Goal: Task Accomplishment & Management: Use online tool/utility

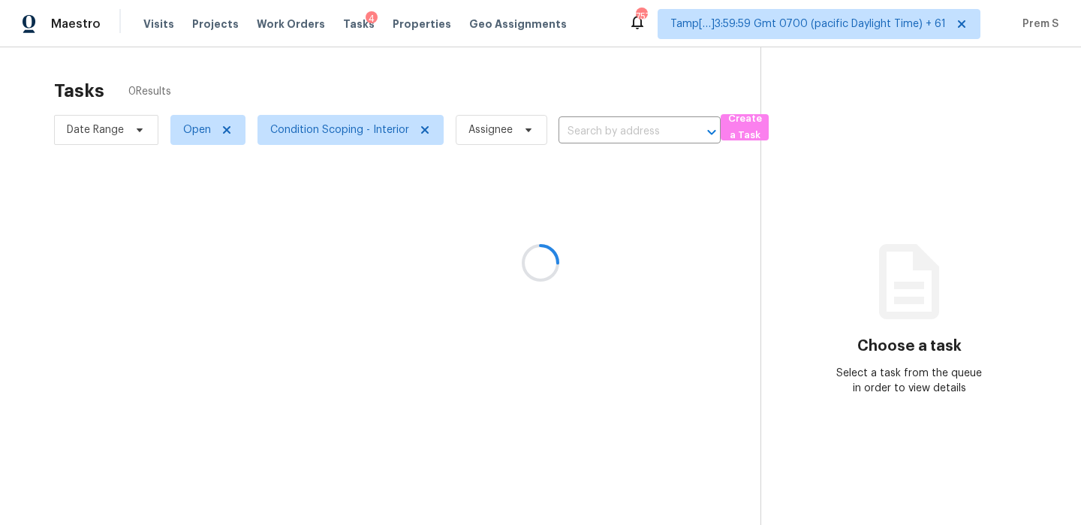
click at [155, 29] on div at bounding box center [540, 262] width 1081 height 525
click at [156, 27] on span "Visits" at bounding box center [158, 24] width 31 height 15
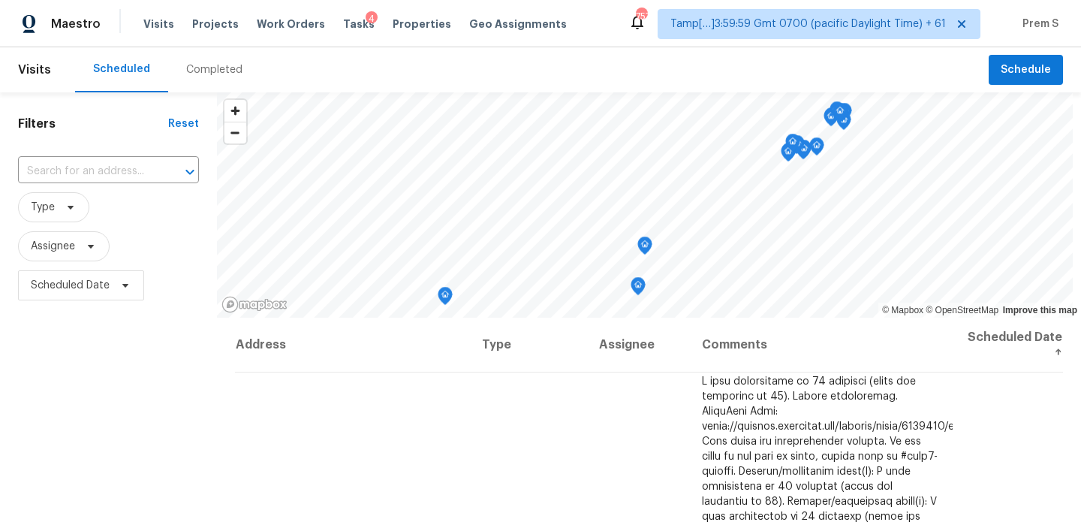
click at [216, 66] on div "Completed" at bounding box center [214, 69] width 56 height 15
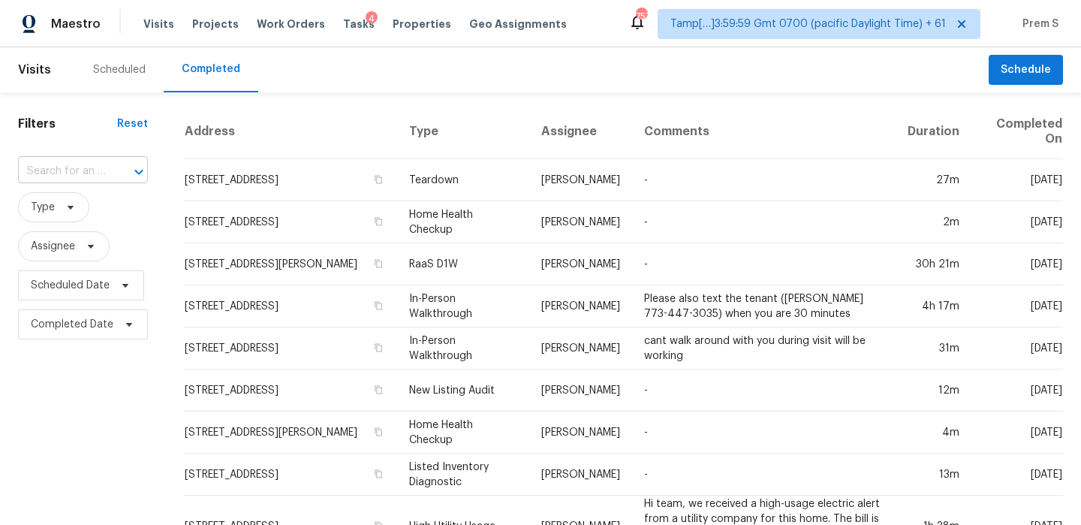
click at [104, 181] on div "​" at bounding box center [83, 171] width 130 height 23
paste input "8601 Cedar Ln Westminster, CO, 80031"
type input "8601 Cedar Ln Westminster, CO, 80031"
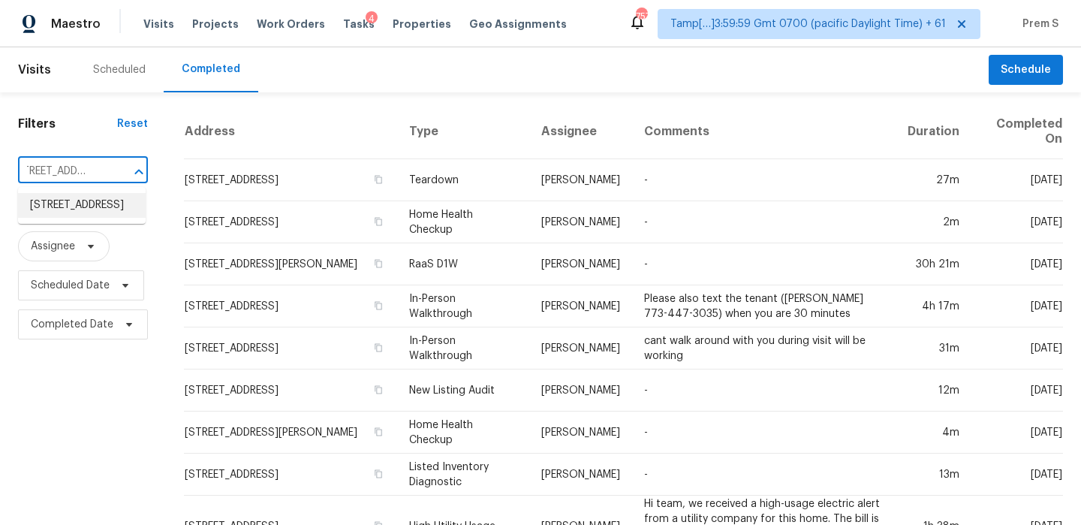
click at [104, 218] on li "8601 Cedar Ln, Westminster, CO 80031" at bounding box center [82, 205] width 128 height 25
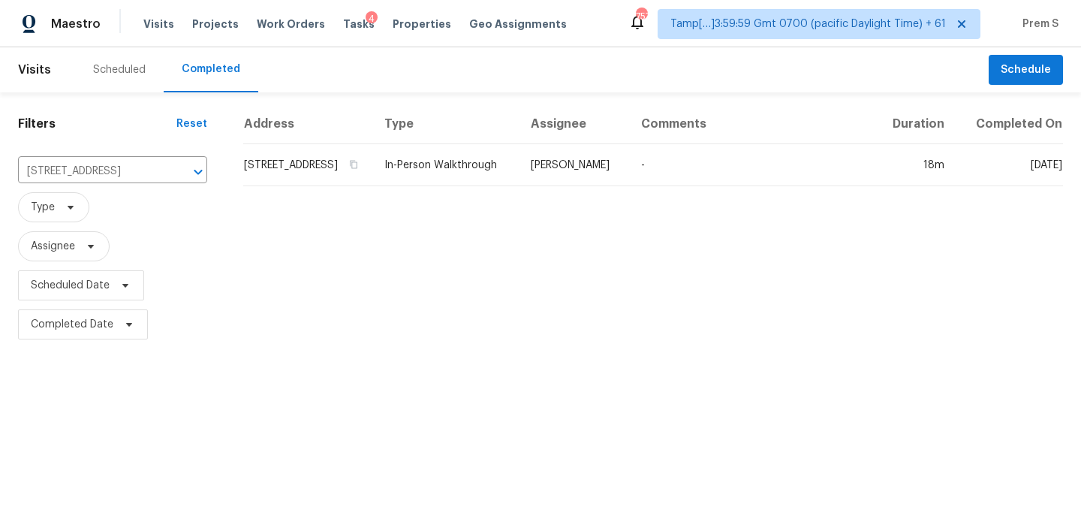
click at [301, 167] on td "8601 Cedar Ln, Westminster, CO 80031" at bounding box center [307, 165] width 129 height 42
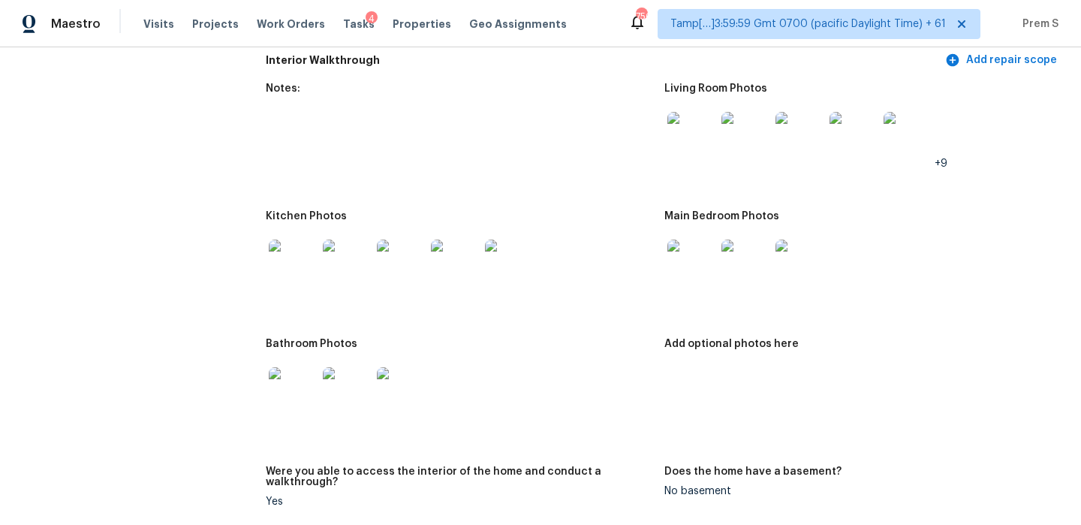
scroll to position [1552, 0]
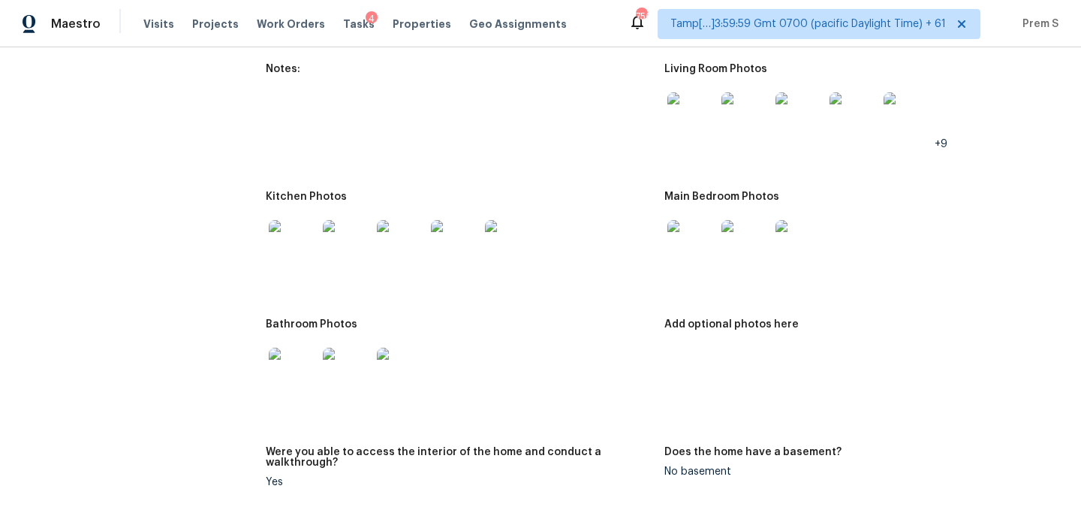
click at [690, 98] on img at bounding box center [691, 116] width 48 height 48
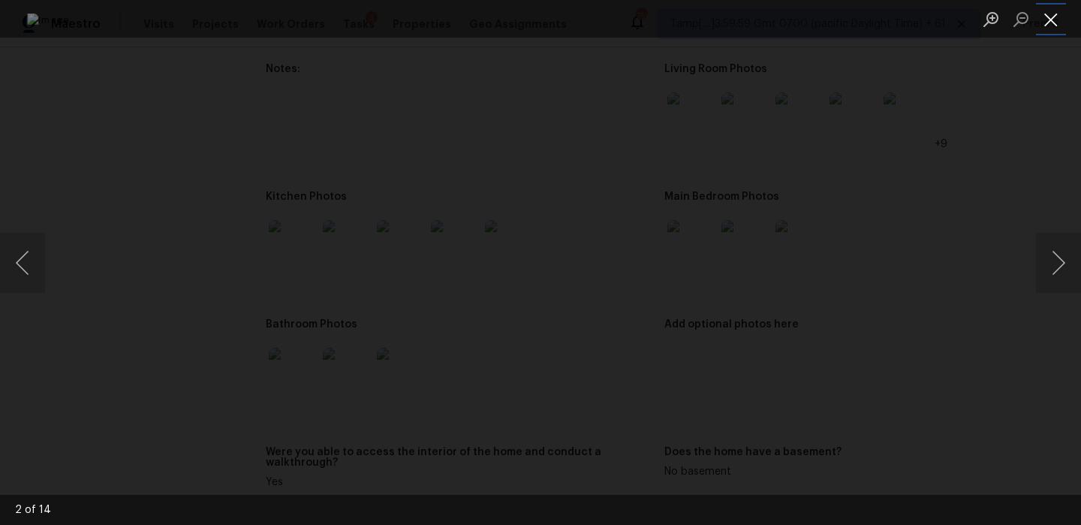
click at [1051, 20] on button "Close lightbox" at bounding box center [1051, 19] width 30 height 26
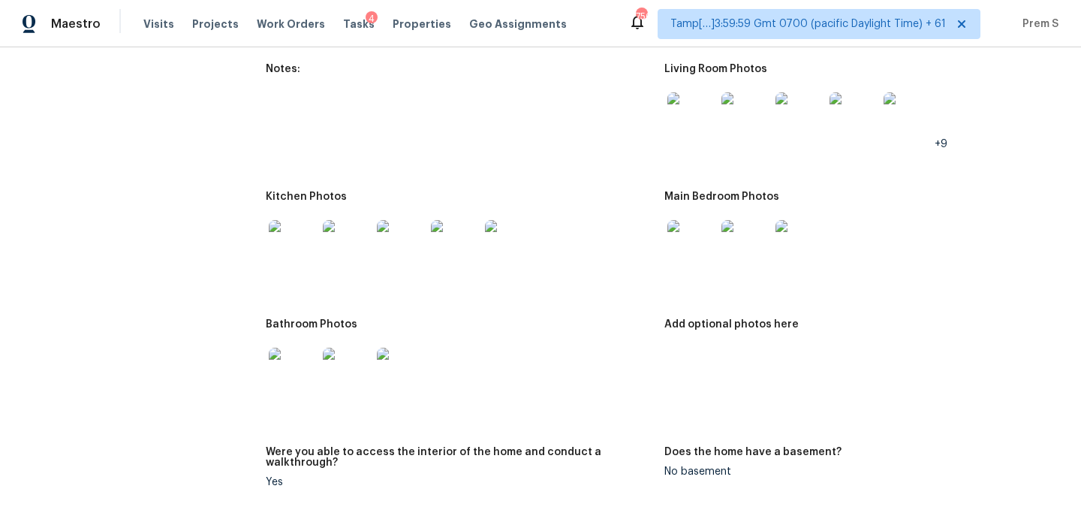
click at [686, 231] on img at bounding box center [691, 244] width 48 height 48
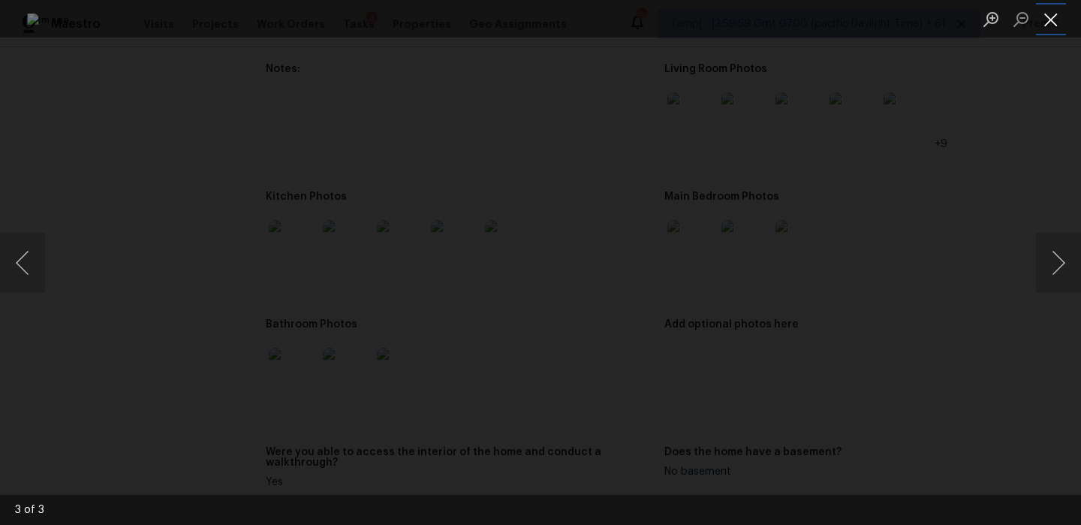
click at [1046, 23] on button "Close lightbox" at bounding box center [1051, 19] width 30 height 26
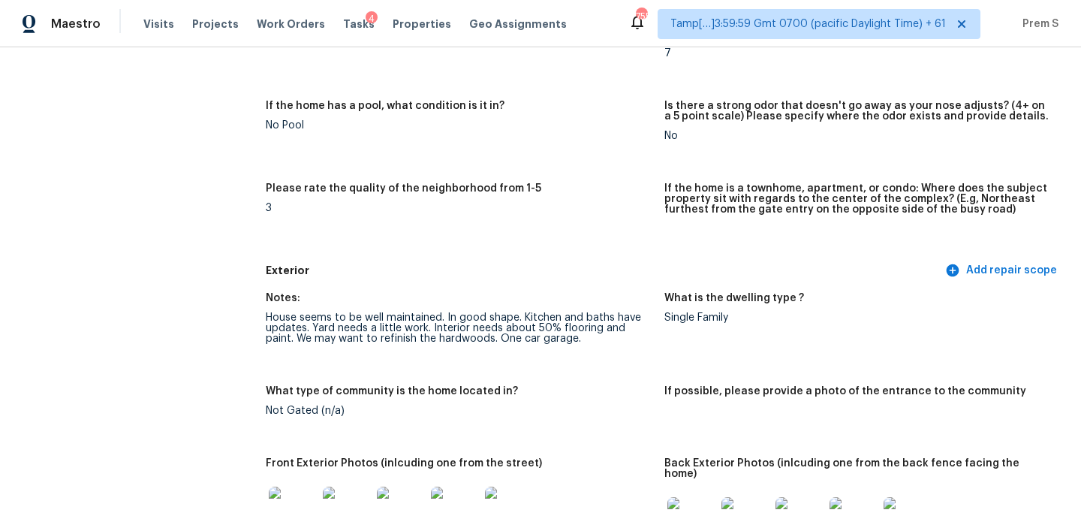
scroll to position [0, 0]
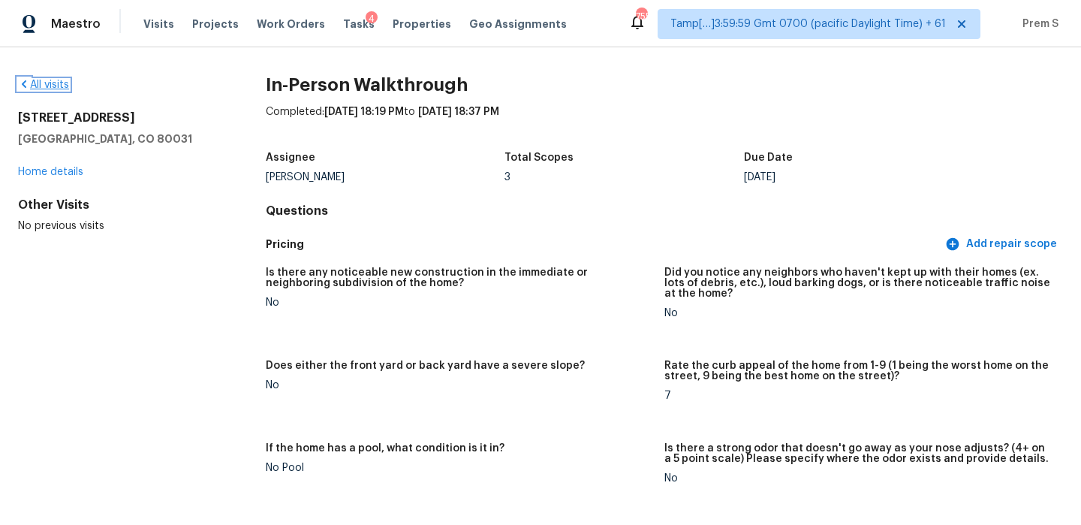
click at [50, 80] on link "All visits" at bounding box center [43, 85] width 51 height 11
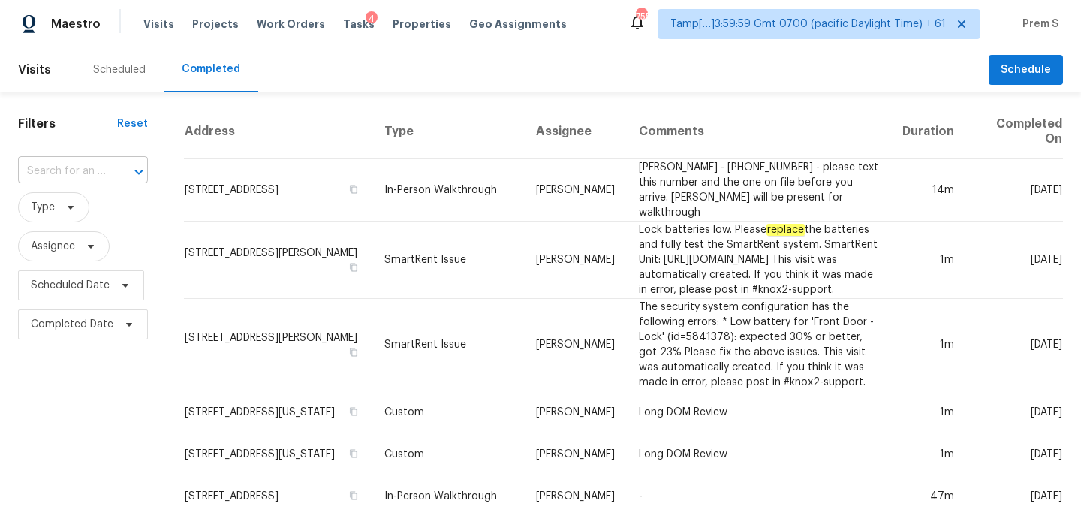
click at [77, 169] on input "text" at bounding box center [62, 171] width 88 height 23
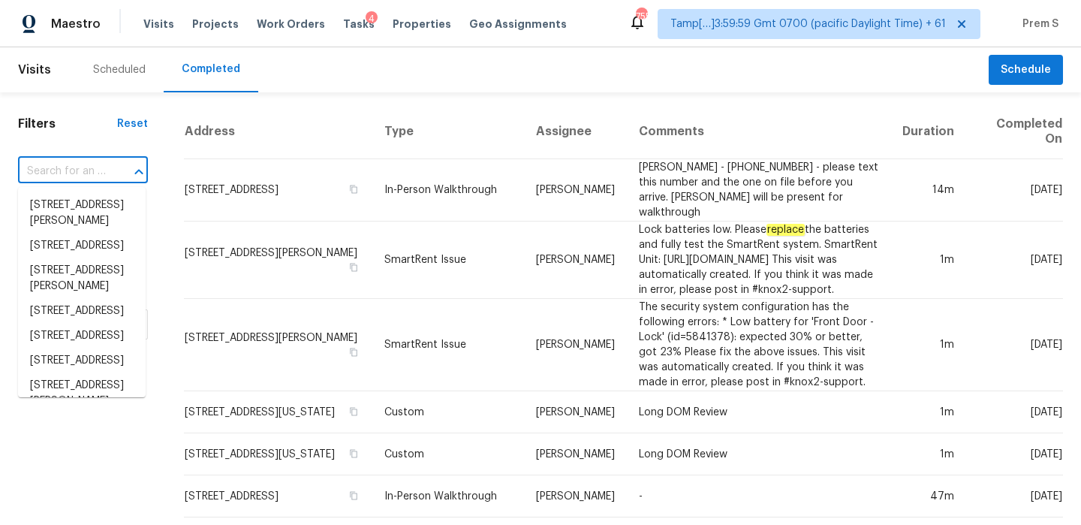
paste input "1433 Indian Pl Murfreesboro, TN, 37129"
type input "1433 Indian Pl Murfreesboro, TN, 37129"
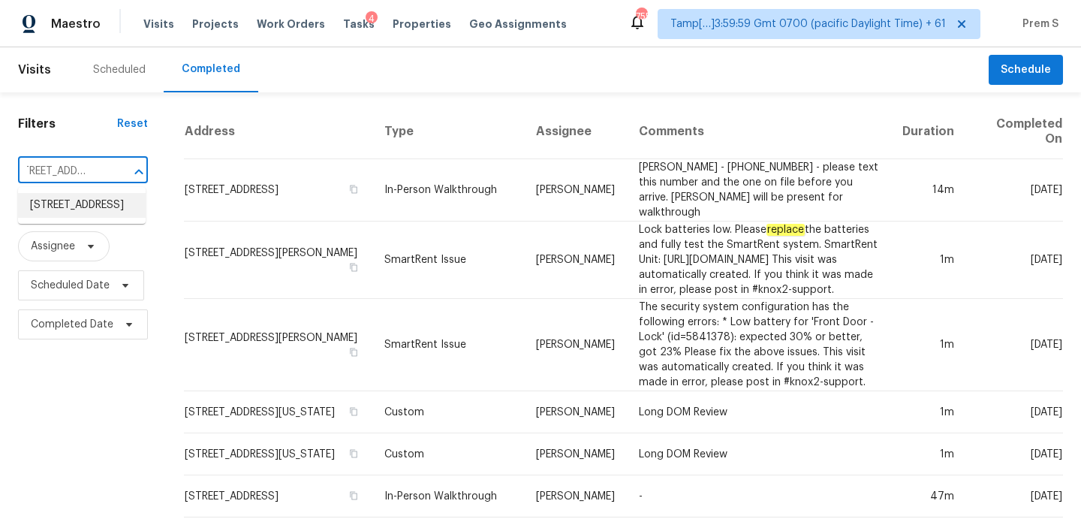
click at [88, 216] on li "1433 Indian Pl, Murfreesboro, TN 37129" at bounding box center [82, 205] width 128 height 25
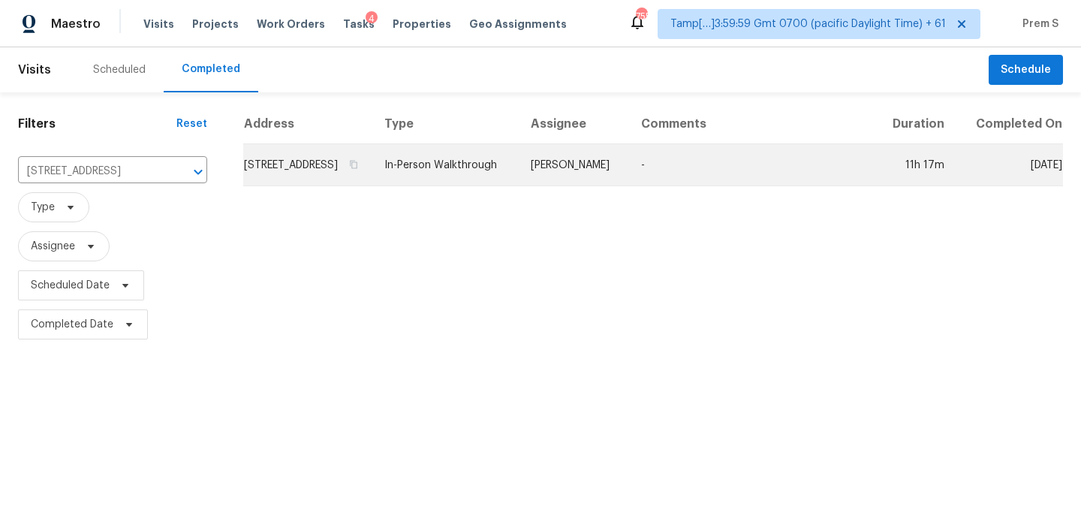
click at [372, 186] on td "1433 Indian Pl, Murfreesboro, TN 37129" at bounding box center [307, 165] width 129 height 42
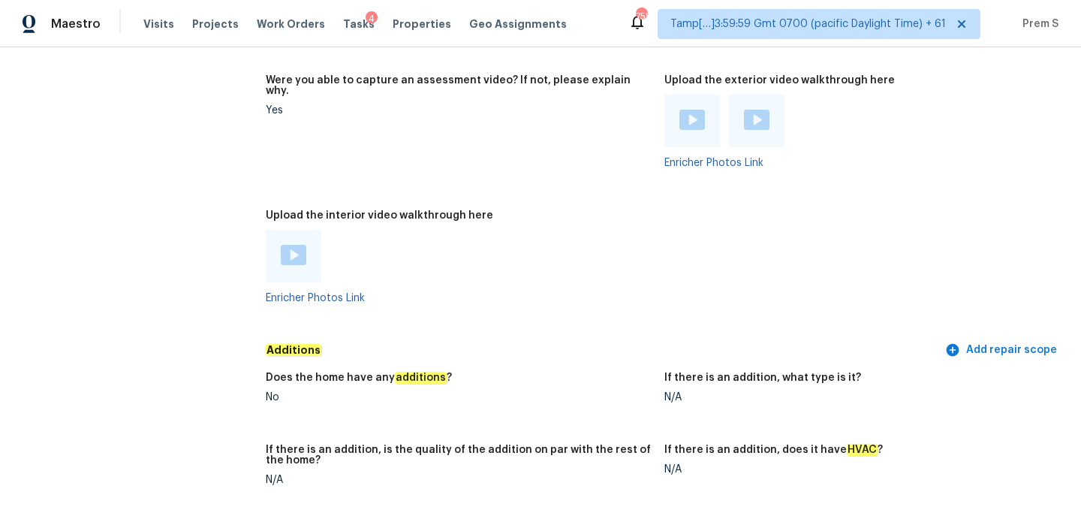
scroll to position [3855, 0]
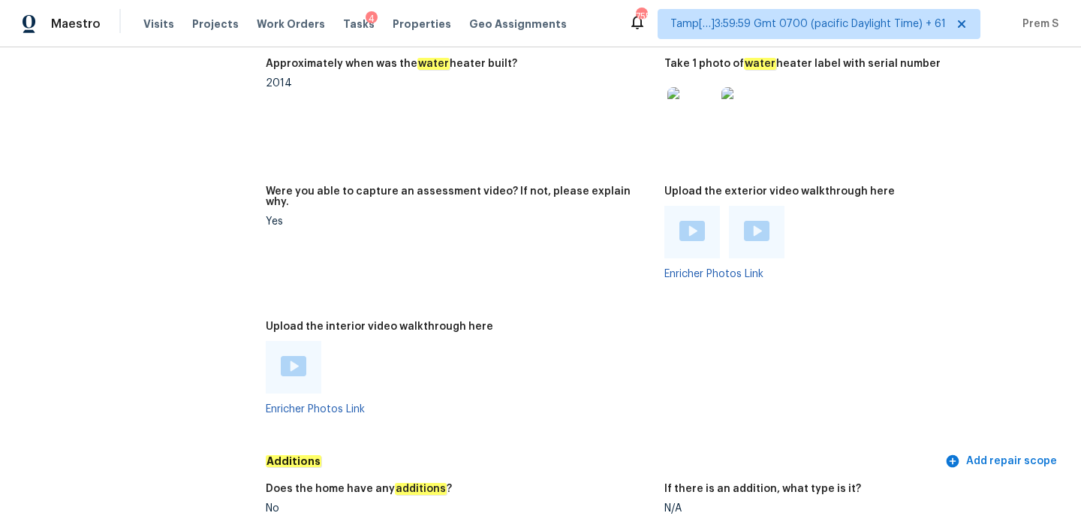
click at [300, 356] on img at bounding box center [294, 366] width 26 height 20
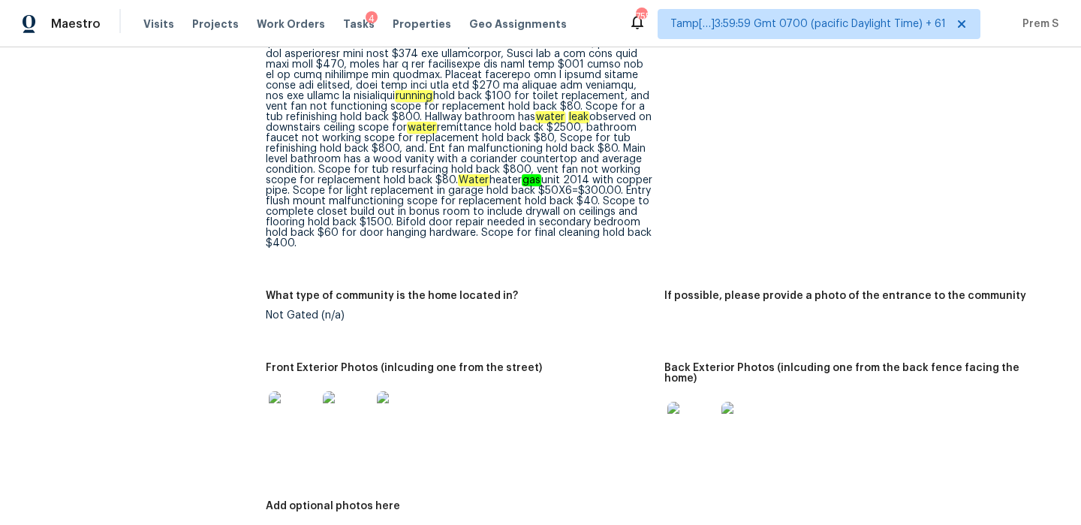
scroll to position [898, 0]
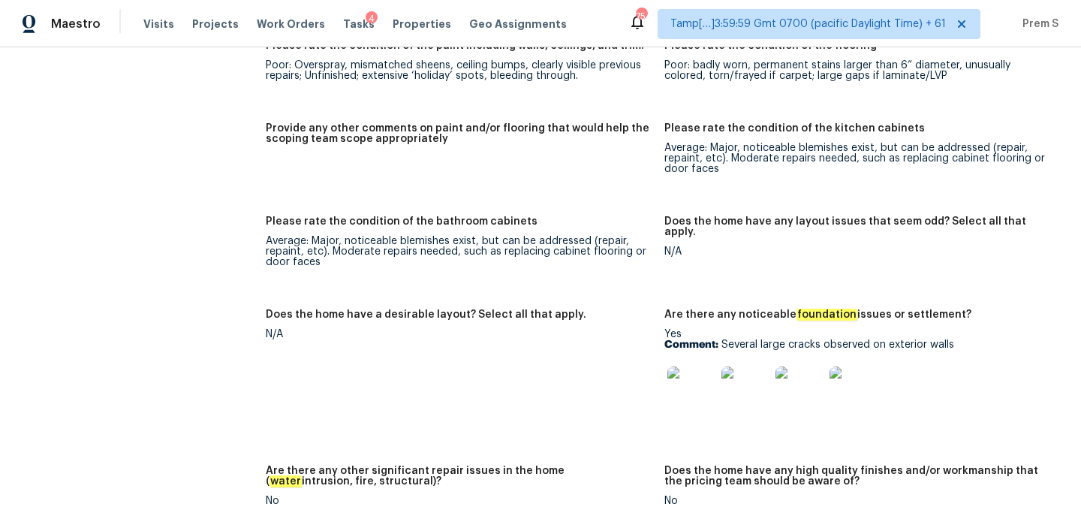
scroll to position [3205, 0]
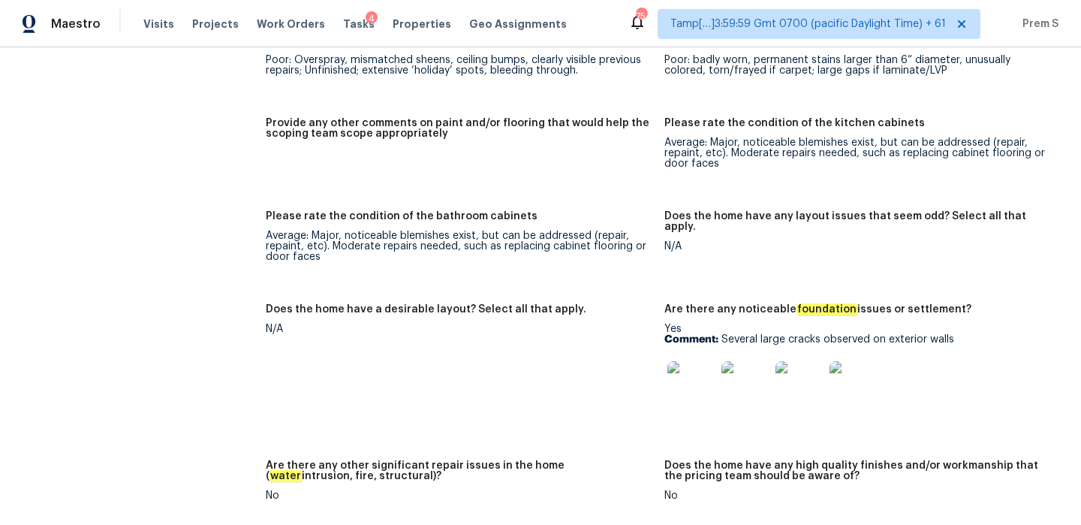
click at [699, 378] on img at bounding box center [691, 385] width 48 height 48
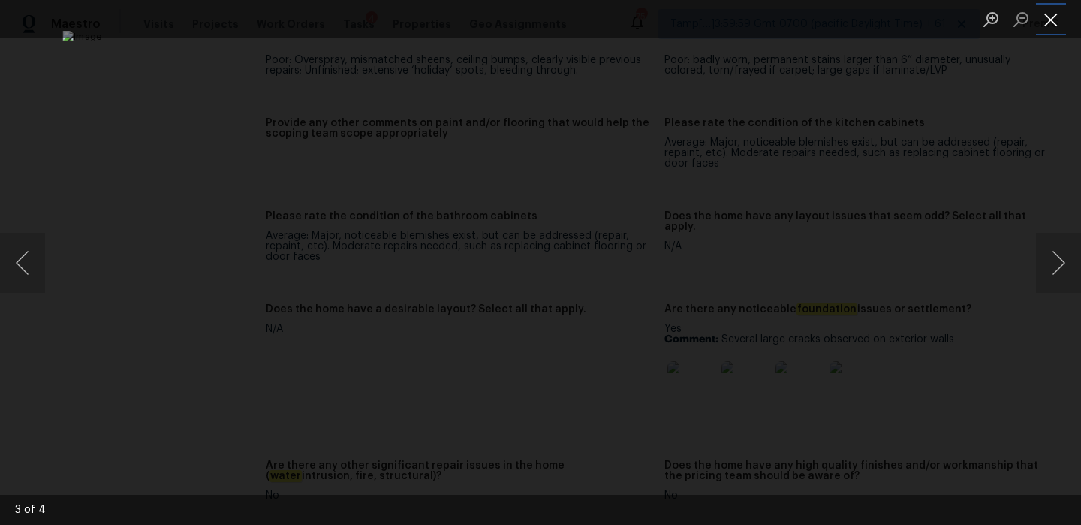
click at [1054, 13] on button "Close lightbox" at bounding box center [1051, 19] width 30 height 26
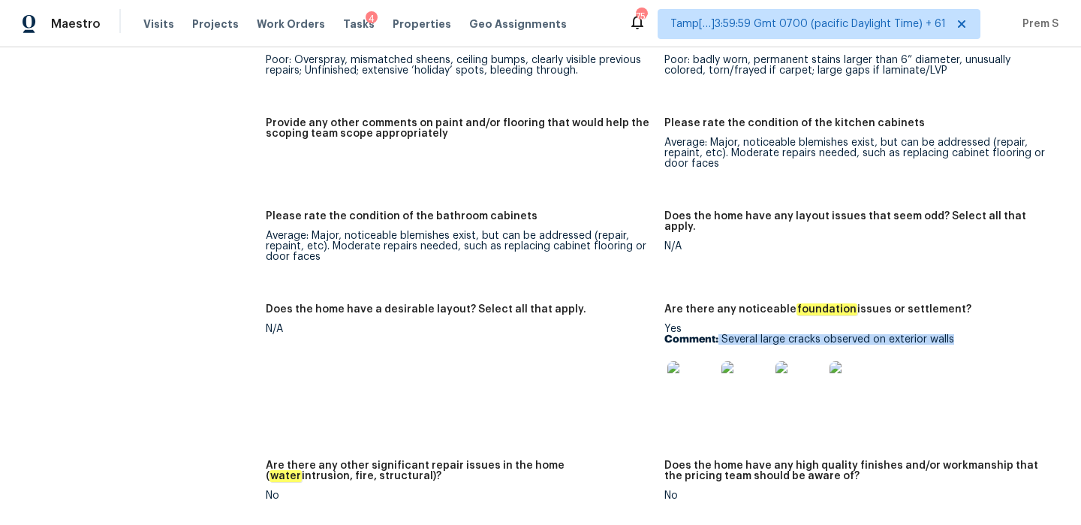
drag, startPoint x: 719, startPoint y: 320, endPoint x: 960, endPoint y: 318, distance: 241.8
click at [960, 334] on p "Comment: Several large cracks observed on exterior walls" at bounding box center [857, 339] width 387 height 11
copy p "Several large cracks observed on exterior walls"
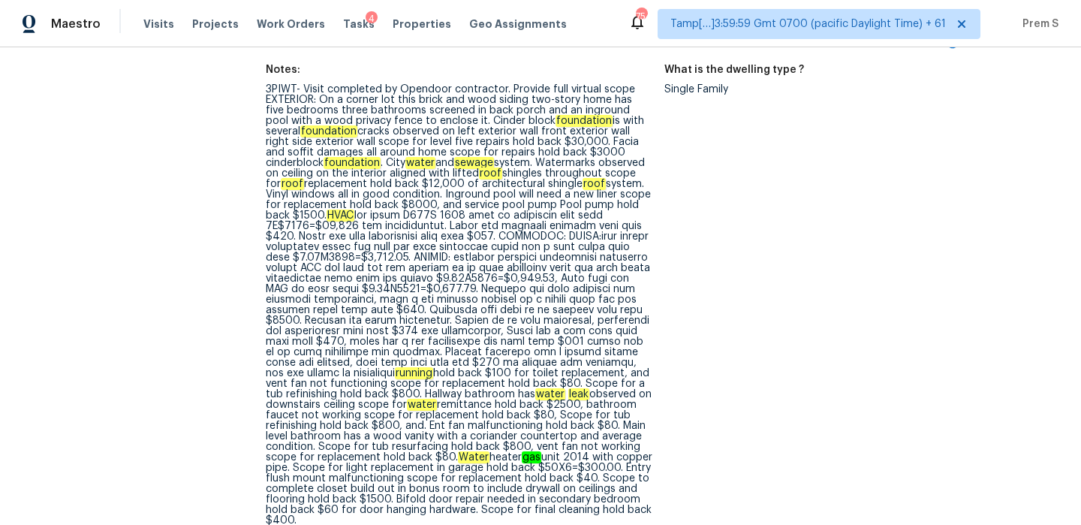
scroll to position [606, 0]
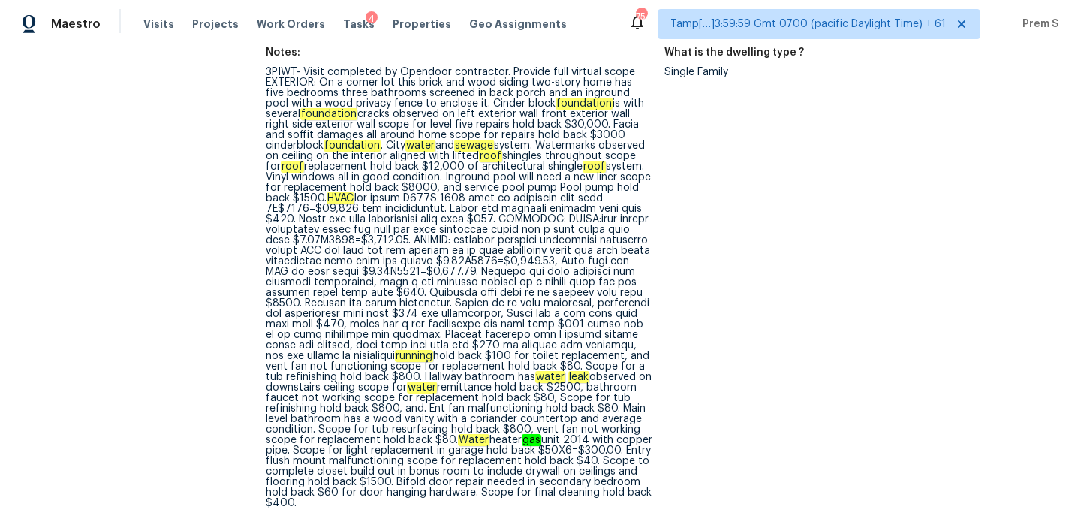
drag, startPoint x: 523, startPoint y: 219, endPoint x: 553, endPoint y: 504, distance: 286.1
click at [553, 504] on div "3PIWT- Visit completed by Opendoor contractor. Provide full virtual scope EXTER…" at bounding box center [459, 287] width 387 height 441
click at [381, 274] on div "3PIWT- Visit completed by Opendoor contractor. Provide full virtual scope EXTER…" at bounding box center [459, 287] width 387 height 441
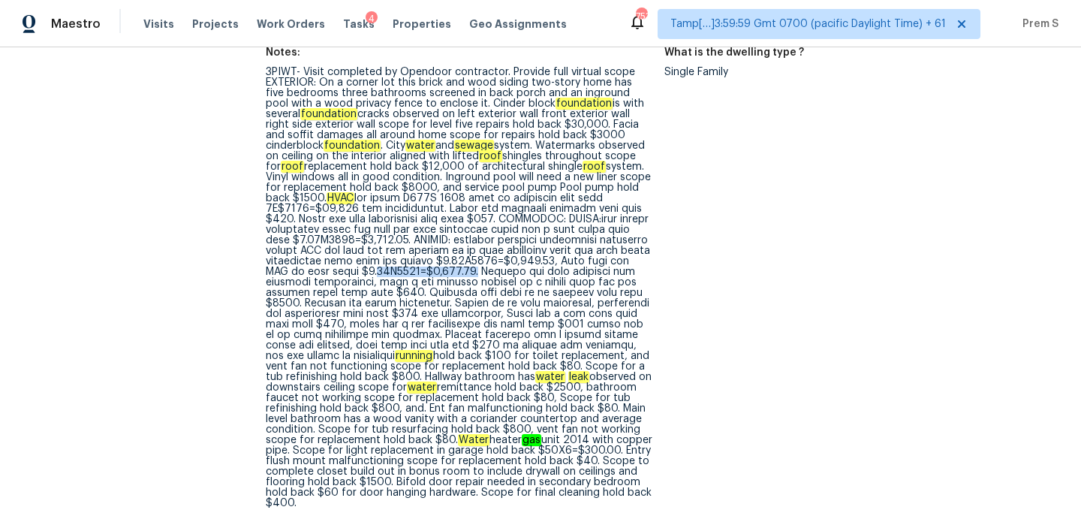
drag, startPoint x: 381, startPoint y: 274, endPoint x: 487, endPoint y: 273, distance: 105.1
click at [487, 273] on div "3PIWT- Visit completed by Opendoor contractor. Provide full virtual scope EXTER…" at bounding box center [459, 287] width 387 height 441
click at [499, 279] on div "3PIWT- Visit completed by Opendoor contractor. Provide full virtual scope EXTER…" at bounding box center [459, 287] width 387 height 441
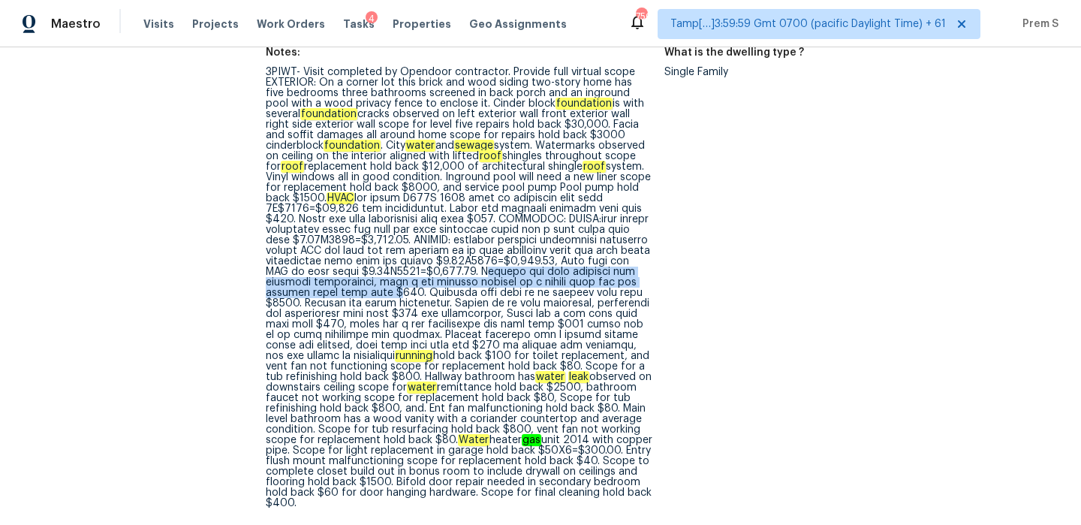
drag, startPoint x: 496, startPoint y: 271, endPoint x: 388, endPoint y: 290, distance: 109.0
click at [388, 290] on div "3PIWT- Visit completed by Opendoor contractor. Provide full virtual scope EXTER…" at bounding box center [459, 287] width 387 height 441
copy div "Kitchen has wood cabinets and laminate countertops, with a few repairs needing …"
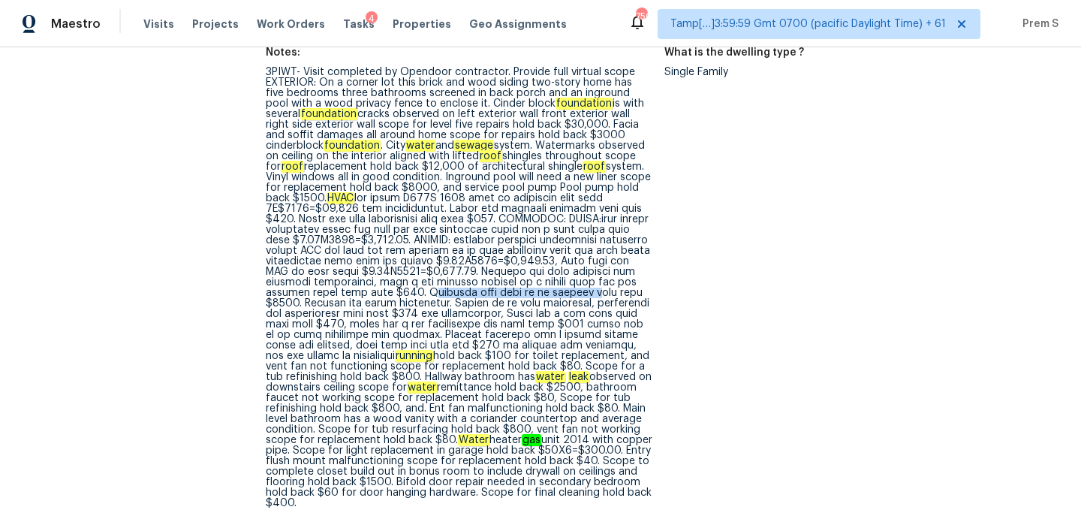
drag, startPoint x: 422, startPoint y: 294, endPoint x: 582, endPoint y: 292, distance: 159.9
click at [582, 292] on div "3PIWT- Visit completed by Opendoor contractor. Provide full virtual scope EXTER…" at bounding box center [459, 287] width 387 height 441
copy div "Cabinets will need to be painted"
drag, startPoint x: 588, startPoint y: 306, endPoint x: 343, endPoint y: 314, distance: 244.9
click at [343, 314] on div "3PIWT- Visit completed by Opendoor contractor. Provide full virtual scope EXTER…" at bounding box center [459, 287] width 387 height 441
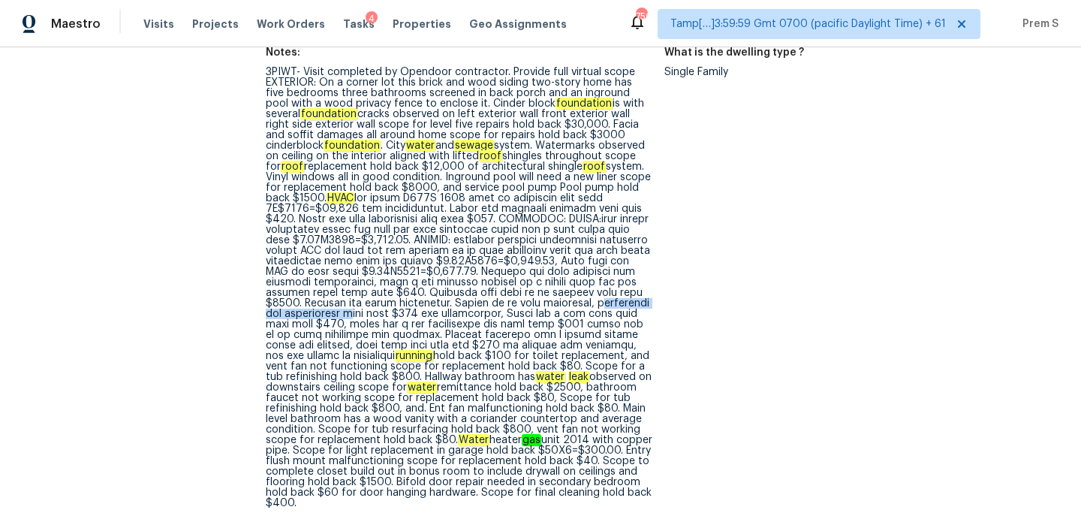
copy div "dishwasher not functioning"
drag, startPoint x: 568, startPoint y: 317, endPoint x: 638, endPoint y: 310, distance: 70.9
click at [638, 310] on div "3PIWT- Visit completed by Opendoor contractor. Provide full virtual scope EXTER…" at bounding box center [459, 287] width 387 height 441
copy div "new wall oven"
drag, startPoint x: 406, startPoint y: 325, endPoint x: 503, endPoint y: 326, distance: 96.9
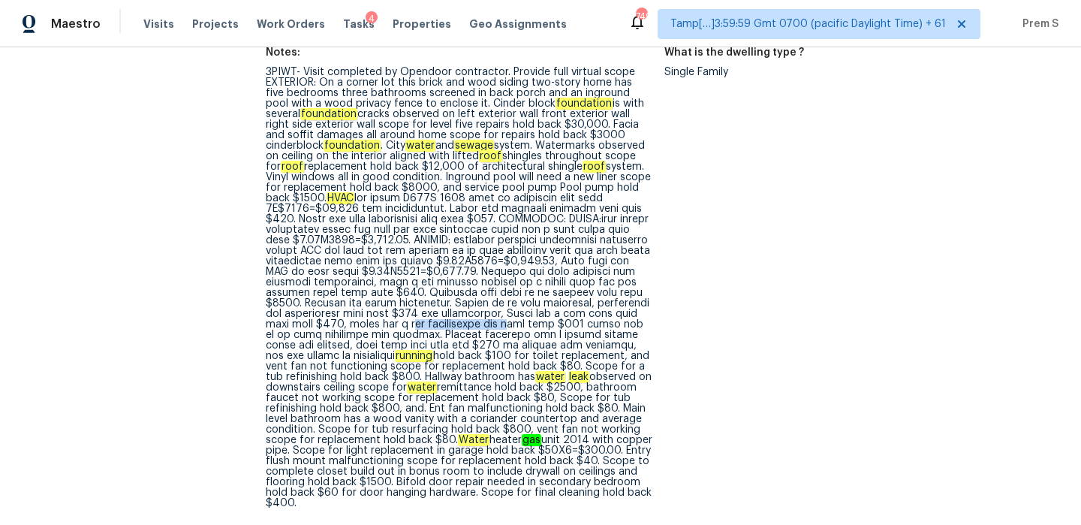
click at [503, 326] on div "3PIWT- Visit completed by Opendoor contractor. Provide full virtual scope EXTER…" at bounding box center [459, 287] width 387 height 441
copy div "new ventilation fan"
click at [413, 340] on div "3PIWT- Visit completed by Opendoor contractor. Provide full virtual scope EXTER…" at bounding box center [459, 287] width 387 height 441
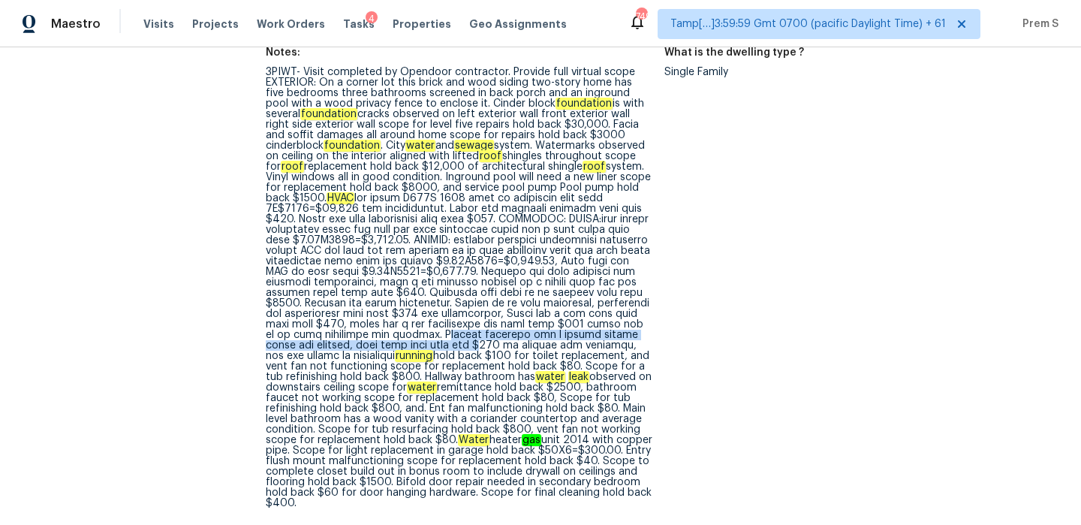
click at [410, 342] on div "3PIWT- Visit completed by Opendoor contractor. Provide full virtual scope EXTER…" at bounding box center [459, 287] width 387 height 441
copy div "Primary bathroom has a double vanity scope for repairs, left side sink shut off"
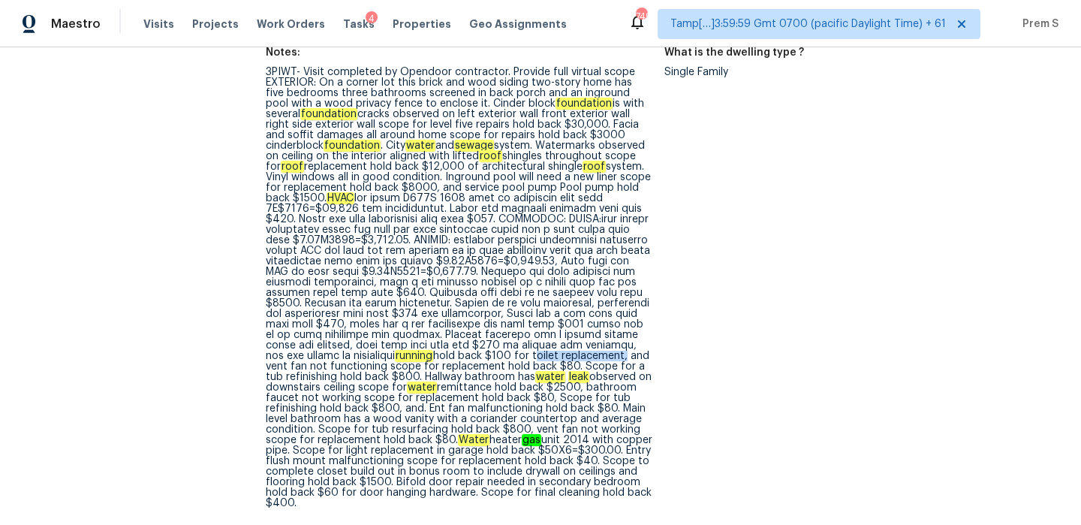
drag, startPoint x: 459, startPoint y: 355, endPoint x: 548, endPoint y: 356, distance: 89.4
click at [548, 356] on div "3PIWT- Visit completed by Opendoor contractor. Provide full virtual scope EXTER…" at bounding box center [459, 287] width 387 height 441
copy div "toilet replacement"
drag, startPoint x: 575, startPoint y: 359, endPoint x: 617, endPoint y: 358, distance: 42.1
click at [617, 358] on div "3PIWT- Visit completed by Opendoor contractor. Provide full virtual scope EXTER…" at bounding box center [459, 287] width 387 height 441
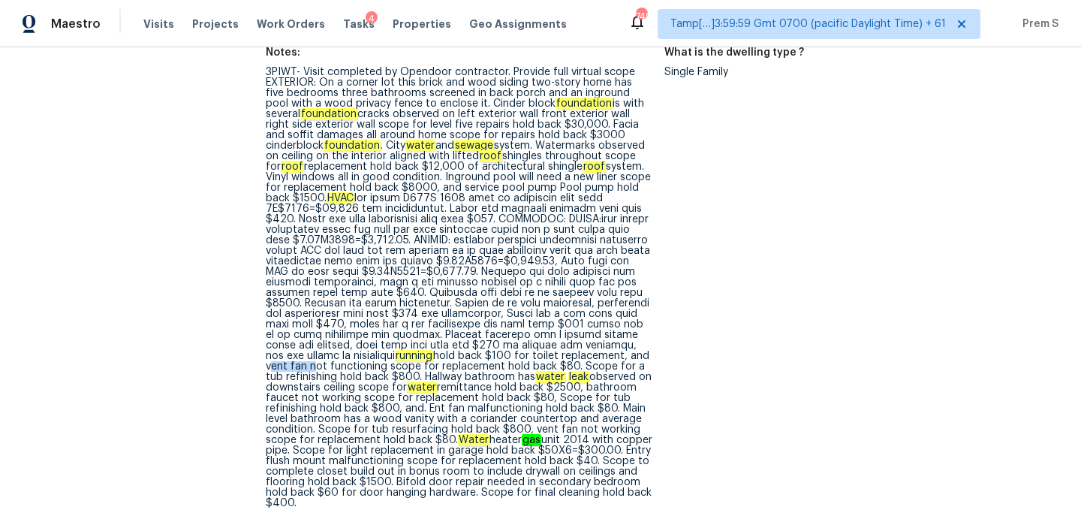
copy div "vent fan"
drag, startPoint x: 573, startPoint y: 366, endPoint x: 658, endPoint y: 363, distance: 84.9
click at [658, 363] on figure "Notes: 3PIWT- Visit completed by Opendoor contractor. Provide full virtual scop…" at bounding box center [465, 289] width 399 height 485
copy div "tub refinishing"
drag, startPoint x: 461, startPoint y: 380, endPoint x: 514, endPoint y: 378, distance: 53.4
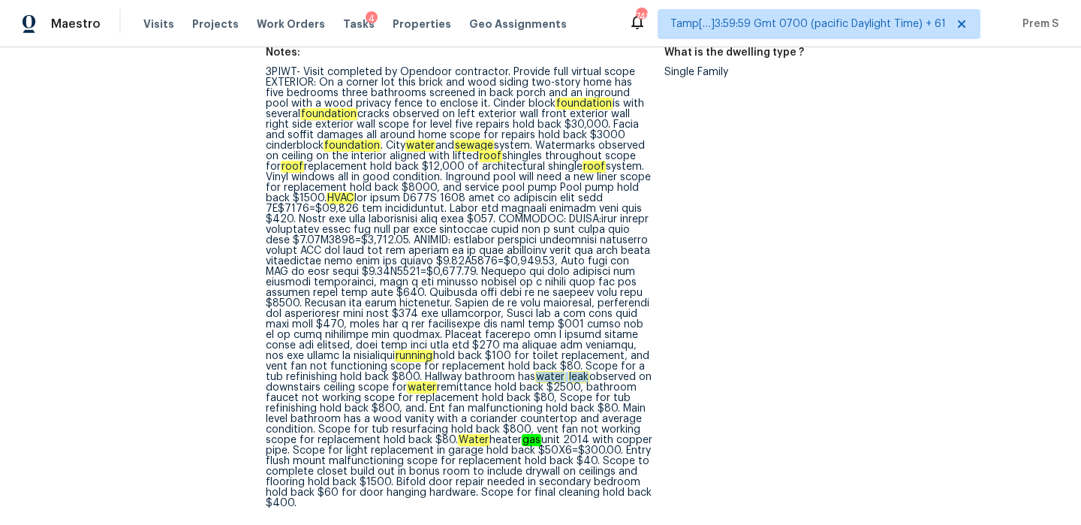
click at [514, 378] on div "3PIWT- Visit completed by Opendoor contractor. Provide full virtual scope EXTER…" at bounding box center [459, 287] width 387 height 441
drag, startPoint x: 529, startPoint y: 390, endPoint x: 572, endPoint y: 390, distance: 43.5
click at [571, 390] on div "3PIWT- Visit completed by Opendoor contractor. Provide full virtual scope EXTER…" at bounding box center [459, 287] width 387 height 441
drag, startPoint x: 610, startPoint y: 388, endPoint x: 526, endPoint y: 392, distance: 84.2
click at [526, 392] on div "3PIWT- Visit completed by Opendoor contractor. Provide full virtual scope EXTER…" at bounding box center [459, 287] width 387 height 441
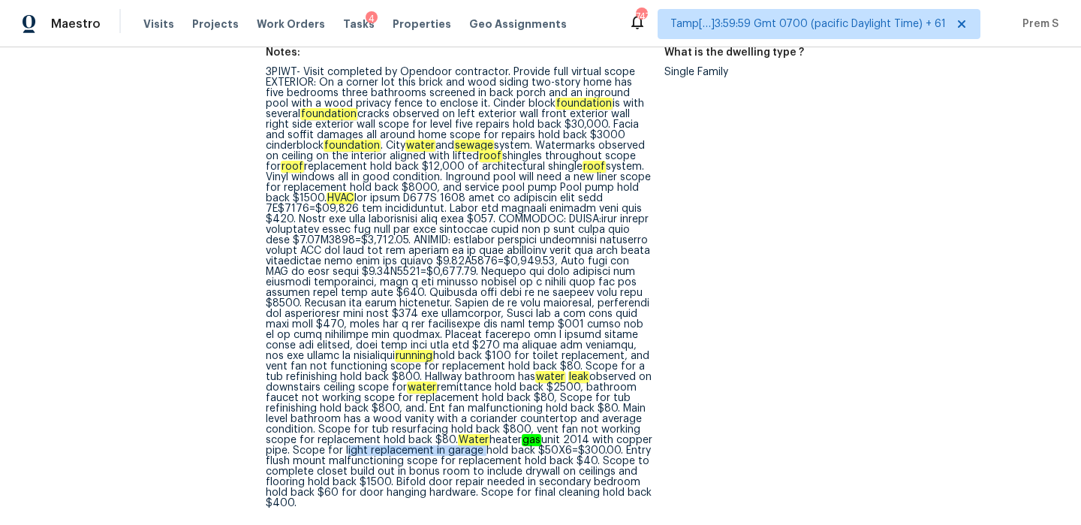
drag, startPoint x: 315, startPoint y: 451, endPoint x: 452, endPoint y: 446, distance: 136.8
click at [452, 447] on div "3PIWT- Visit completed by Opendoor contractor. Provide full virtual scope EXTER…" at bounding box center [459, 287] width 387 height 441
drag, startPoint x: 523, startPoint y: 472, endPoint x: 306, endPoint y: 484, distance: 216.5
click at [306, 484] on div "3PIWT- Visit completed by Opendoor contractor. Provide full virtual scope EXTER…" at bounding box center [459, 287] width 387 height 441
drag, startPoint x: 528, startPoint y: 496, endPoint x: 594, endPoint y: 495, distance: 66.1
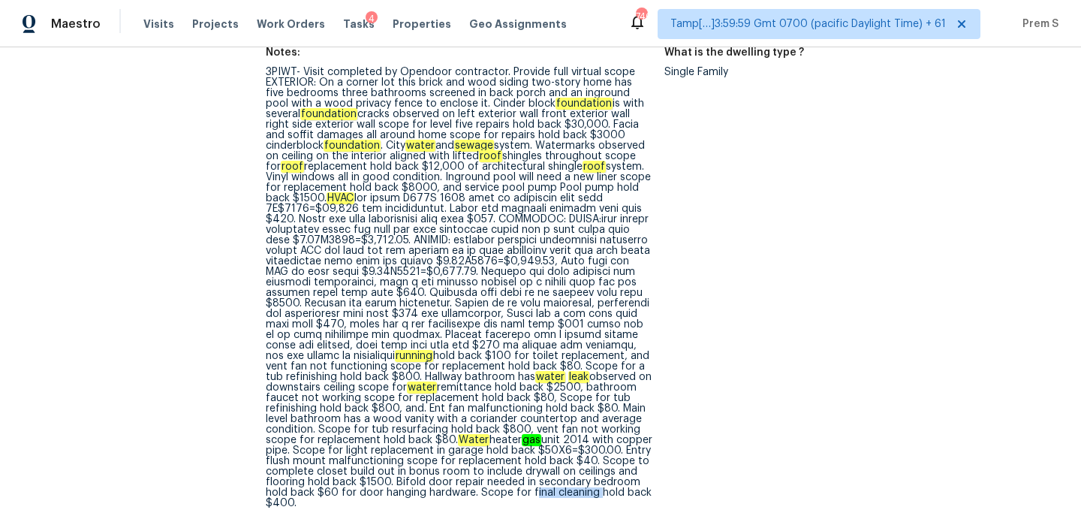
click at [594, 495] on div "3PIWT- Visit completed by Opendoor contractor. Provide full virtual scope EXTER…" at bounding box center [459, 287] width 387 height 441
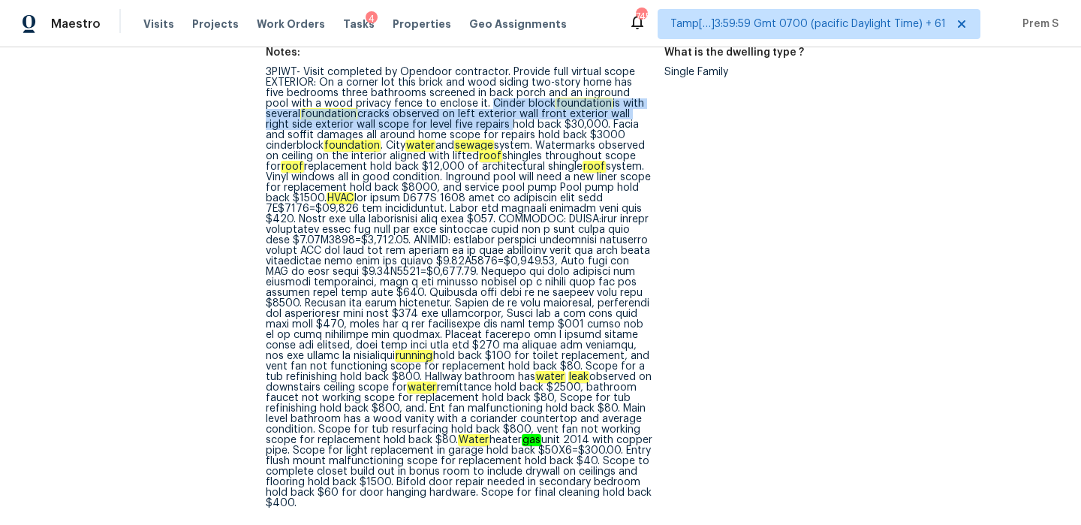
drag, startPoint x: 441, startPoint y: 107, endPoint x: 458, endPoint y: 124, distance: 23.4
click at [458, 124] on div "3PIWT- Visit completed by Opendoor contractor. Provide full virtual scope EXTER…" at bounding box center [459, 287] width 387 height 441
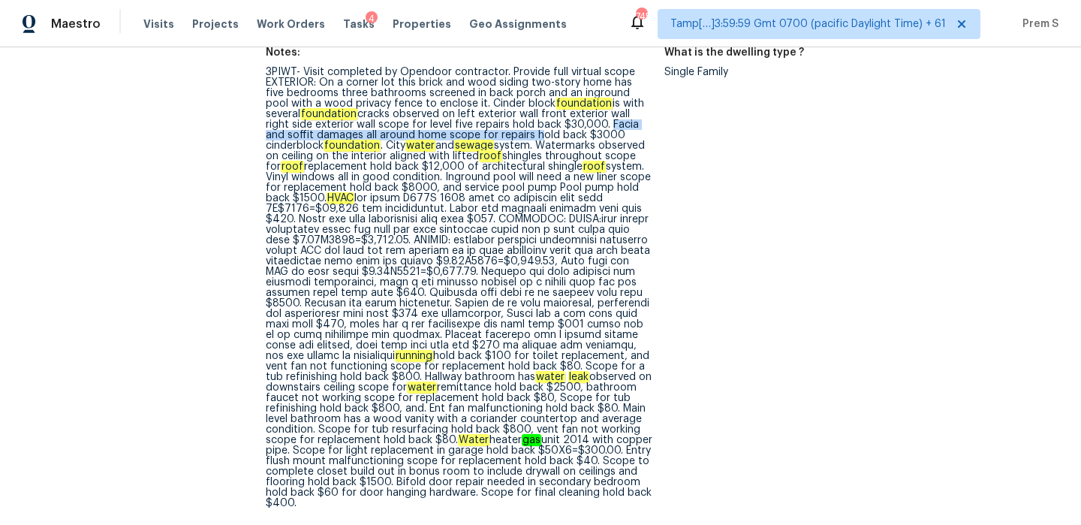
drag, startPoint x: 557, startPoint y: 125, endPoint x: 481, endPoint y: 138, distance: 77.0
click at [481, 138] on div "3PIWT- Visit completed by Opendoor contractor. Provide full virtual scope EXTER…" at bounding box center [459, 287] width 387 height 441
click at [501, 158] on div "3PIWT- Visit completed by Opendoor contractor. Provide full virtual scope EXTER…" at bounding box center [459, 287] width 387 height 441
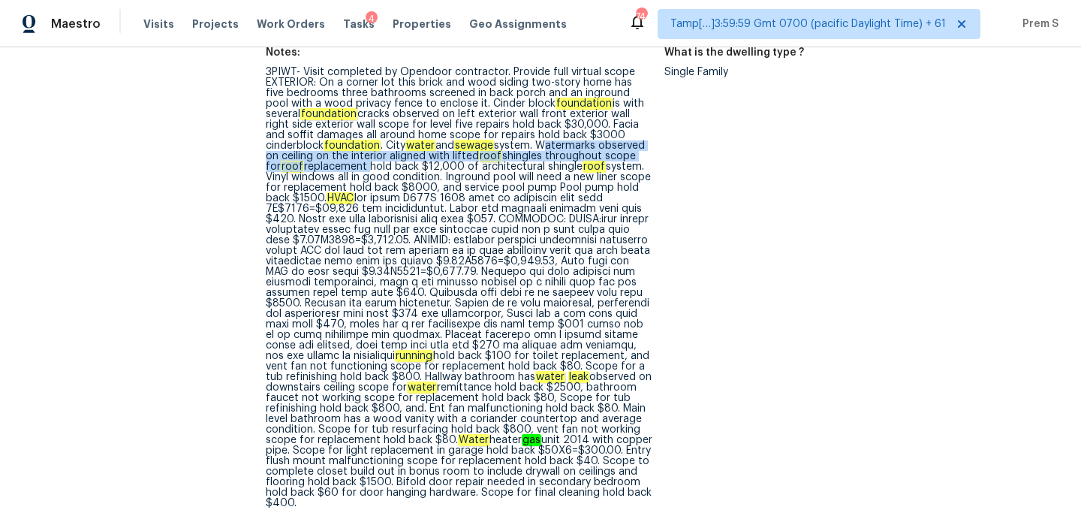
drag, startPoint x: 486, startPoint y: 146, endPoint x: 328, endPoint y: 171, distance: 159.6
click at [328, 171] on div "3PIWT- Visit completed by Opendoor contractor. Provide full virtual scope EXTER…" at bounding box center [459, 287] width 387 height 441
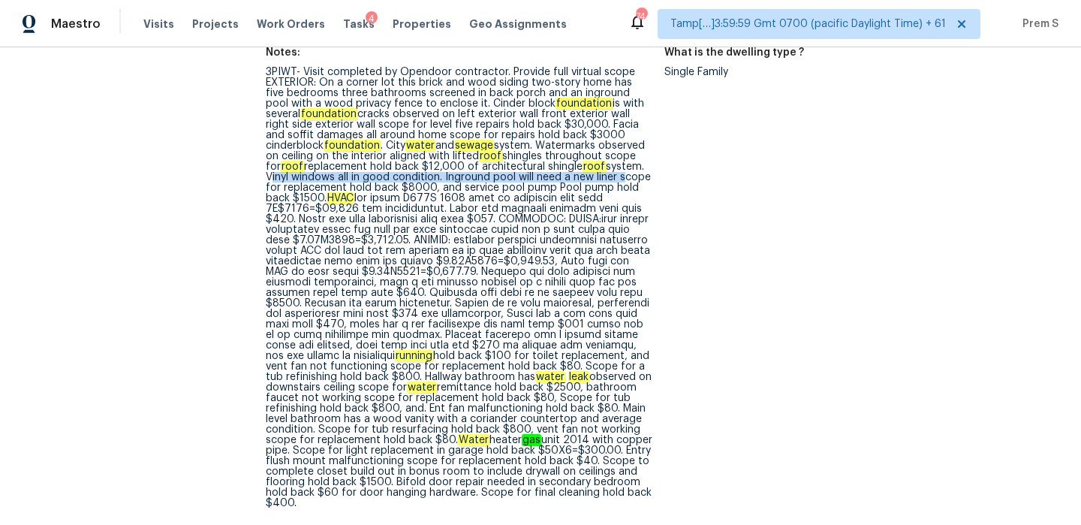
drag, startPoint x: 605, startPoint y: 170, endPoint x: 595, endPoint y: 174, distance: 11.4
click at [595, 174] on div "3PIWT- Visit completed by Opendoor contractor. Provide full virtual scope EXTER…" at bounding box center [459, 287] width 387 height 441
drag, startPoint x: 419, startPoint y: 179, endPoint x: 329, endPoint y: 188, distance: 90.6
click at [329, 188] on div "3PIWT- Visit completed by Opendoor contractor. Provide full virtual scope EXTER…" at bounding box center [459, 287] width 387 height 441
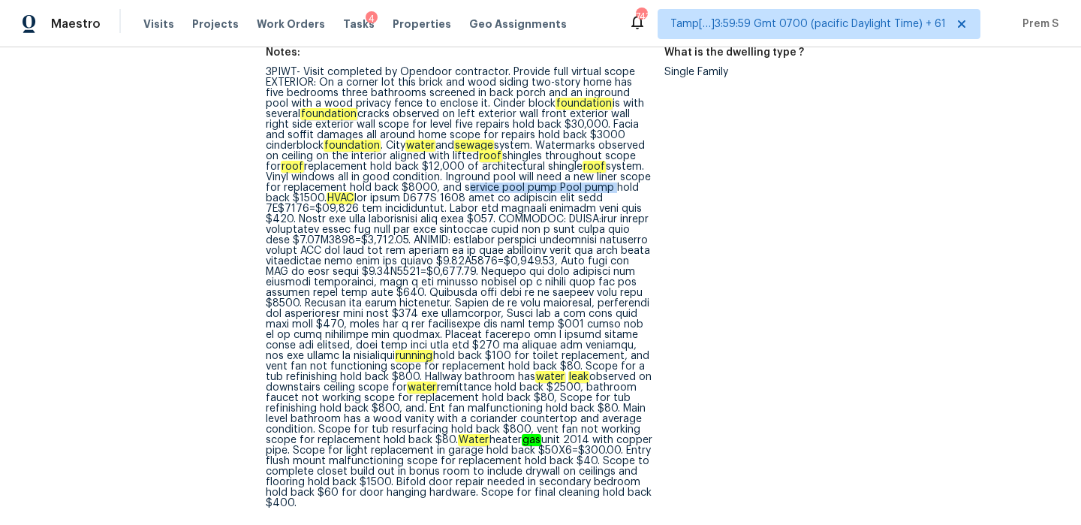
drag, startPoint x: 442, startPoint y: 191, endPoint x: 589, endPoint y: 191, distance: 146.4
click at [589, 191] on div "3PIWT- Visit completed by Opendoor contractor. Provide full virtual scope EXTER…" at bounding box center [459, 287] width 387 height 441
drag, startPoint x: 303, startPoint y: 196, endPoint x: 523, endPoint y: 195, distance: 219.2
click at [523, 195] on div "3PIWT- Visit completed by Opendoor contractor. Provide full virtual scope EXTER…" at bounding box center [459, 287] width 387 height 441
drag, startPoint x: 453, startPoint y: 215, endPoint x: 508, endPoint y: 224, distance: 56.3
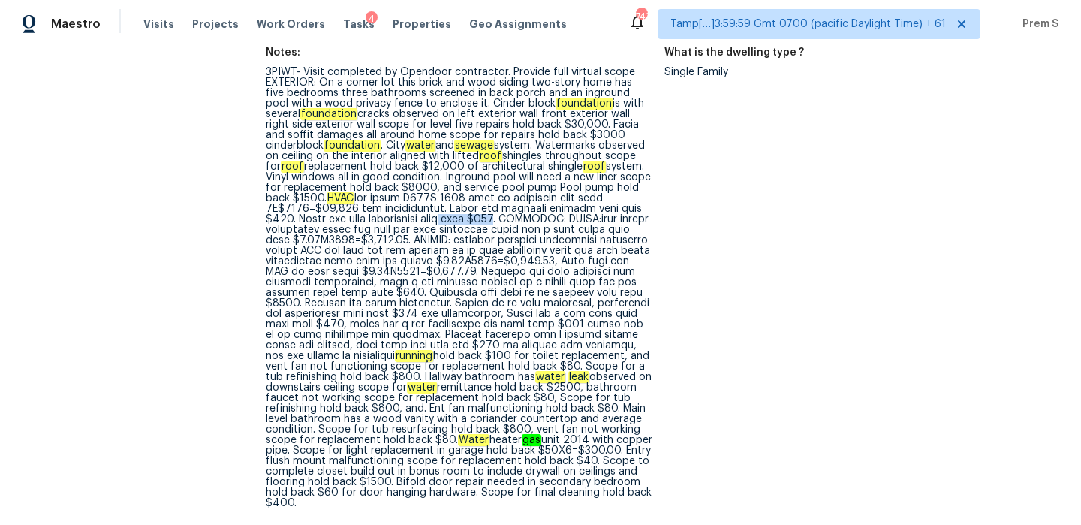
click at [508, 224] on div "3PIWT- Visit completed by Opendoor contractor. Provide full virtual scope EXTER…" at bounding box center [459, 287] width 387 height 441
drag, startPoint x: 347, startPoint y: 221, endPoint x: 435, endPoint y: 221, distance: 88.6
click at [435, 221] on div "3PIWT- Visit completed by Opendoor contractor. Provide full virtual scope EXTER…" at bounding box center [459, 287] width 387 height 441
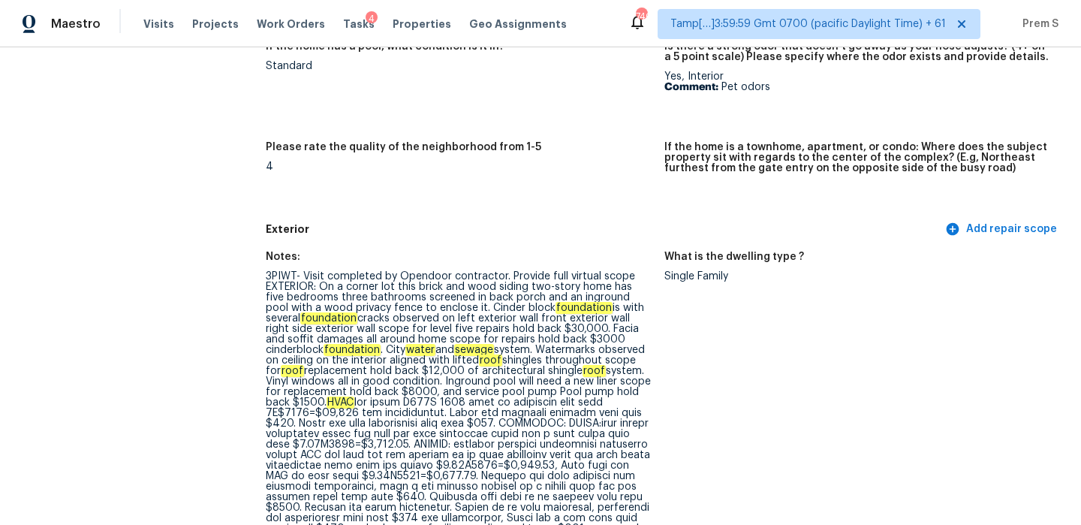
scroll to position [0, 0]
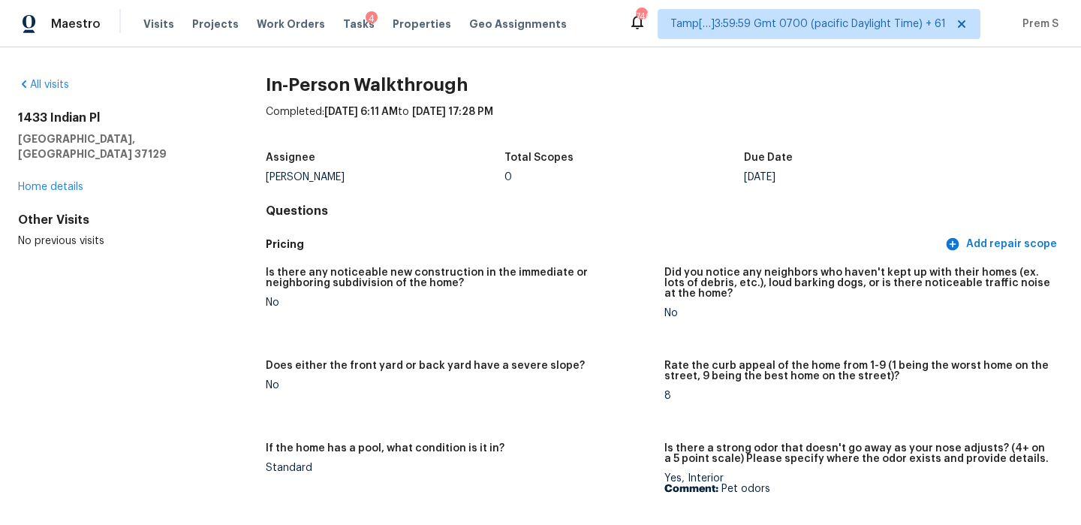
click at [49, 93] on div "All visits 1433 Indian Pl Murfreesboro, TN 37129 Home details Other Visits No p…" at bounding box center [118, 162] width 200 height 171
click at [57, 87] on link "All visits" at bounding box center [43, 85] width 51 height 11
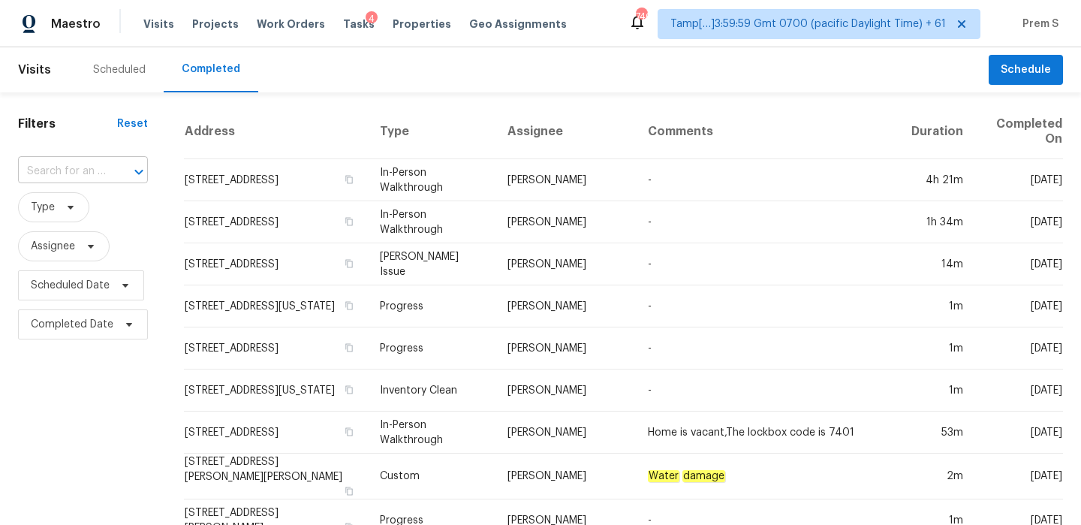
click at [55, 172] on input "text" at bounding box center [62, 171] width 88 height 23
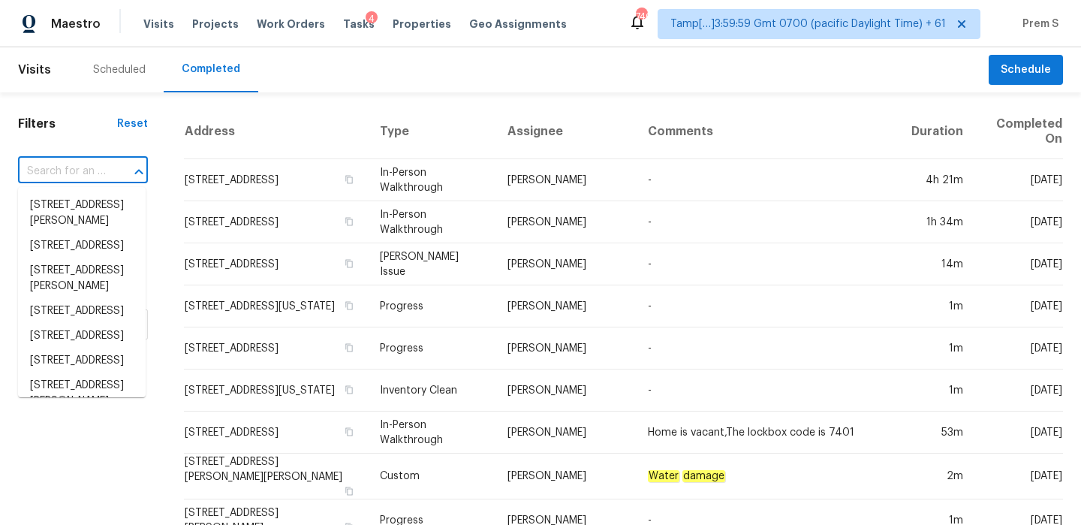
paste input "6917 N 53rd St Tampa, FL, 33617"
type input "6917 N 53rd St Tampa, FL, 33617"
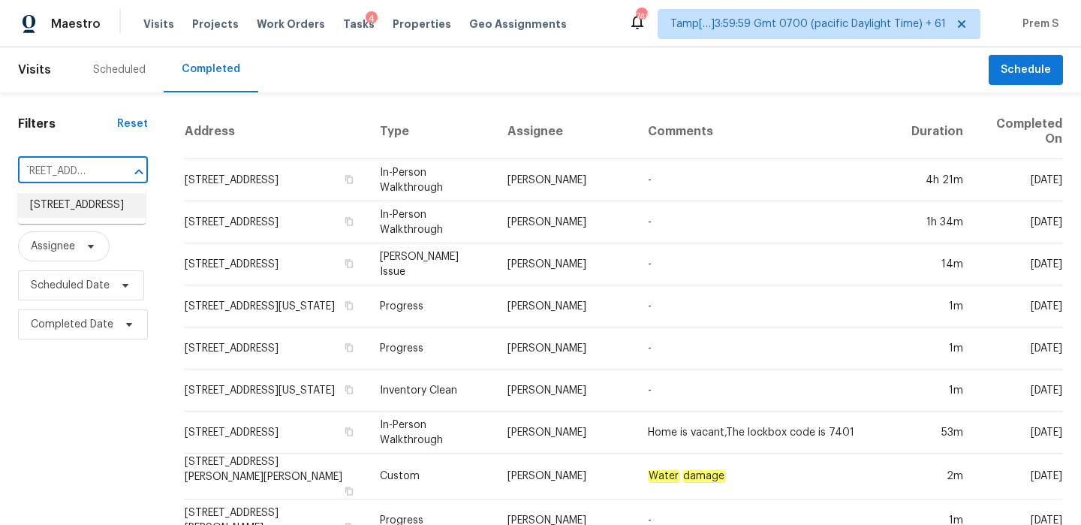
click at [101, 218] on li "6917 N 53rd St, Tampa, FL 33617" at bounding box center [82, 205] width 128 height 25
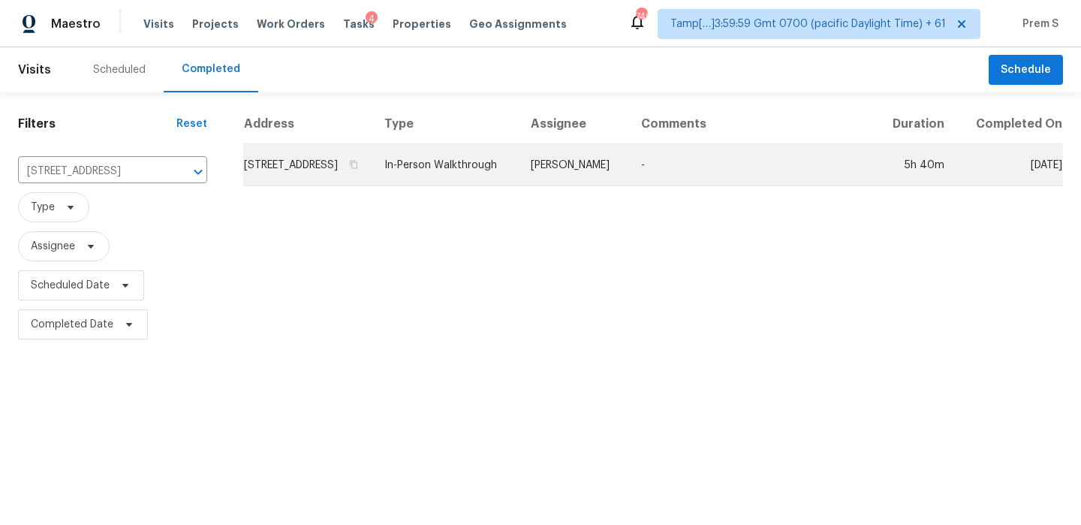
click at [315, 173] on td "6917 N 53rd St, Tampa, FL 33617" at bounding box center [307, 165] width 129 height 42
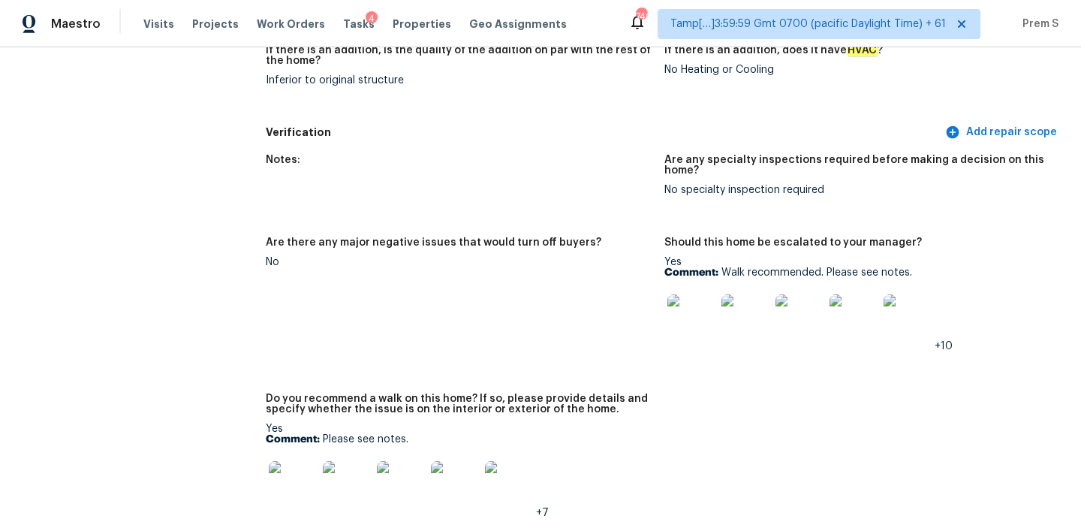
scroll to position [3702, 0]
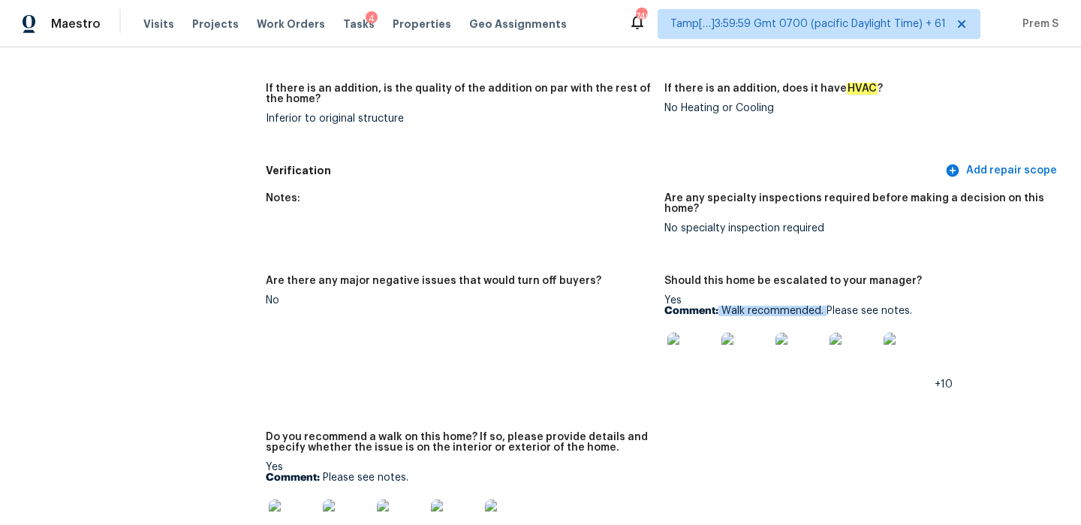
drag, startPoint x: 719, startPoint y: 287, endPoint x: 824, endPoint y: 291, distance: 105.2
click at [824, 306] on p "Comment: Walk recommended. Please see notes." at bounding box center [857, 311] width 387 height 11
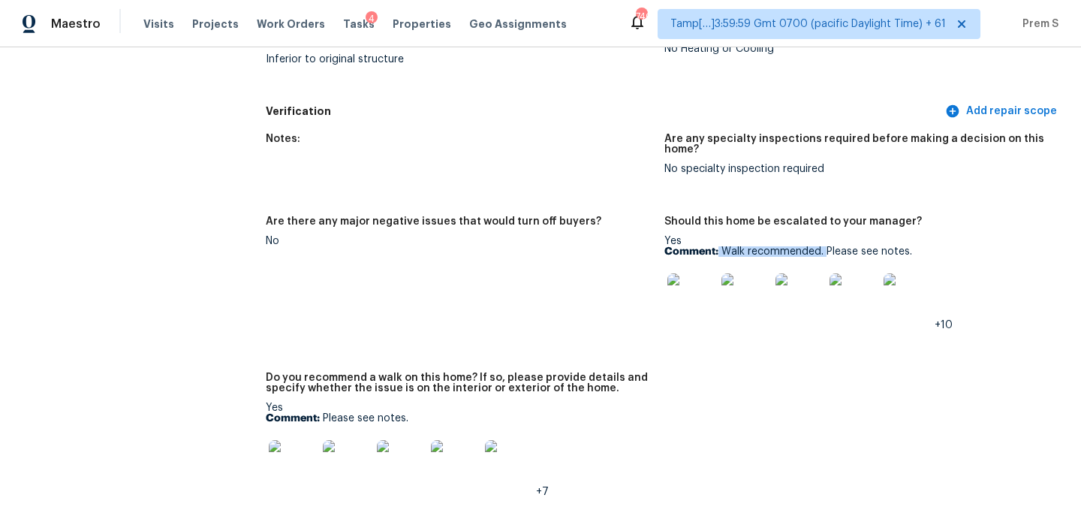
scroll to position [3760, 0]
click at [744, 238] on div "Yes Comment: Walk recommended. Please see notes. +10" at bounding box center [857, 284] width 387 height 95
drag, startPoint x: 724, startPoint y: 233, endPoint x: 824, endPoint y: 231, distance: 99.9
click at [824, 247] on p "Comment: Walk recommended. Please see notes." at bounding box center [857, 252] width 387 height 11
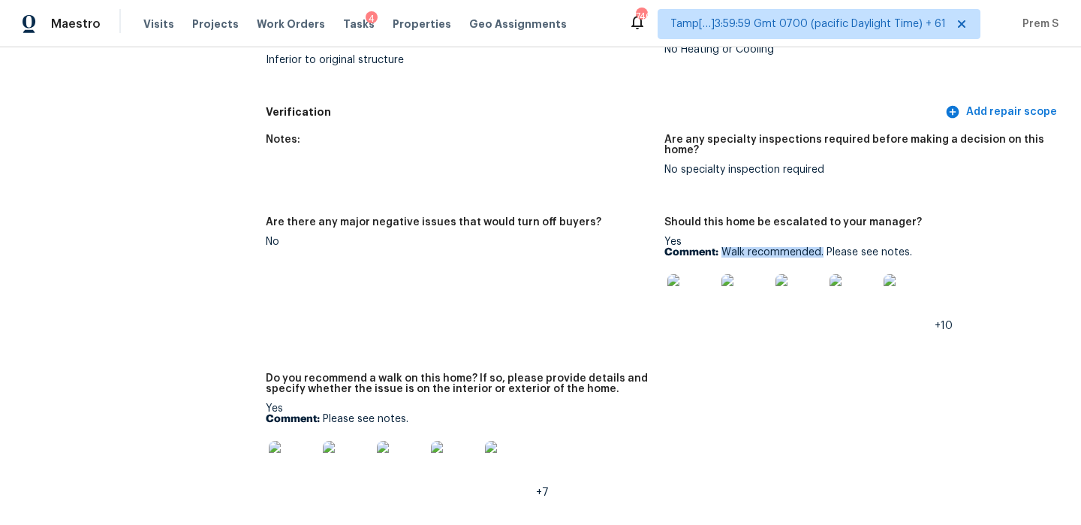
click at [680, 289] on img at bounding box center [691, 298] width 48 height 48
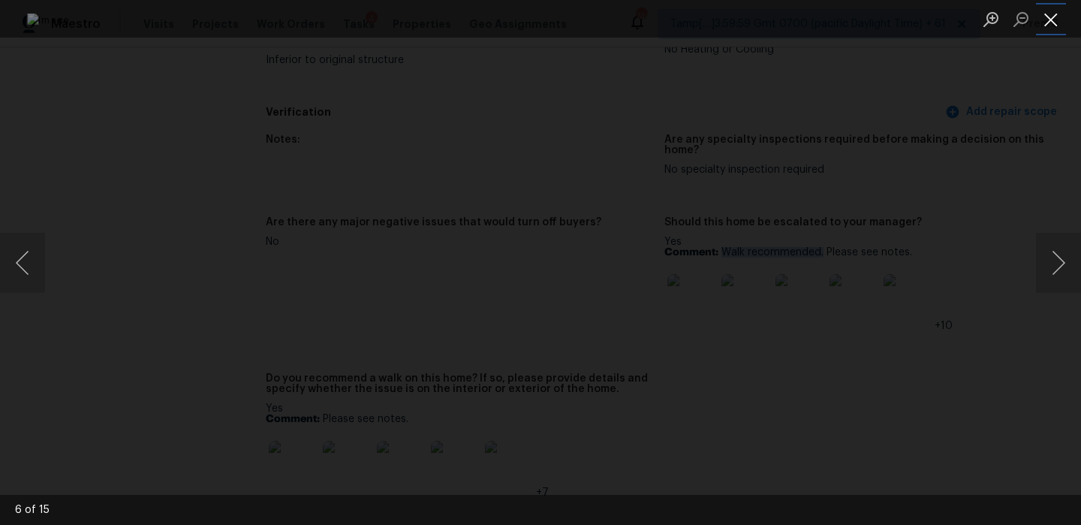
click at [1053, 21] on button "Close lightbox" at bounding box center [1051, 19] width 30 height 26
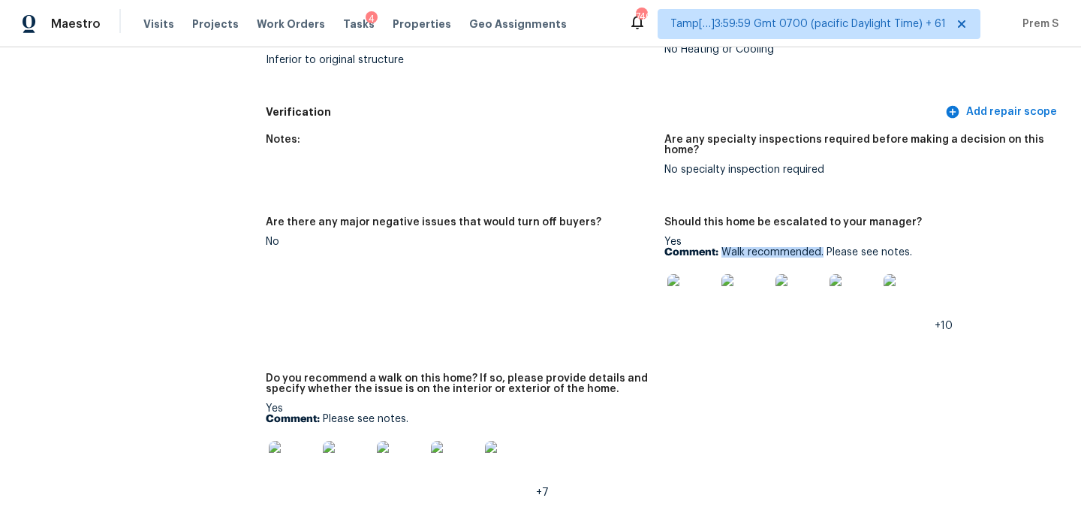
click at [797, 276] on img at bounding box center [800, 298] width 48 height 48
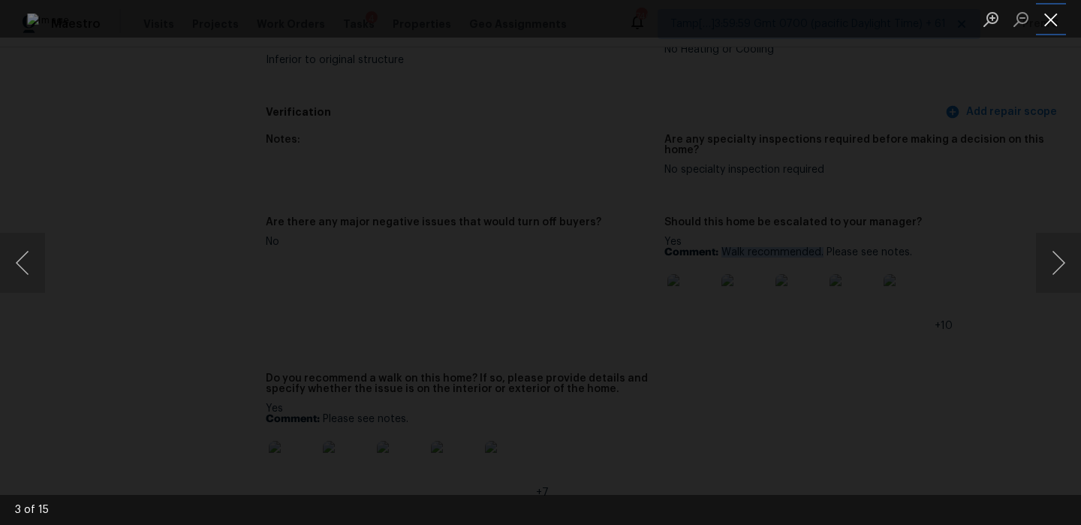
click at [1045, 20] on button "Close lightbox" at bounding box center [1051, 19] width 30 height 26
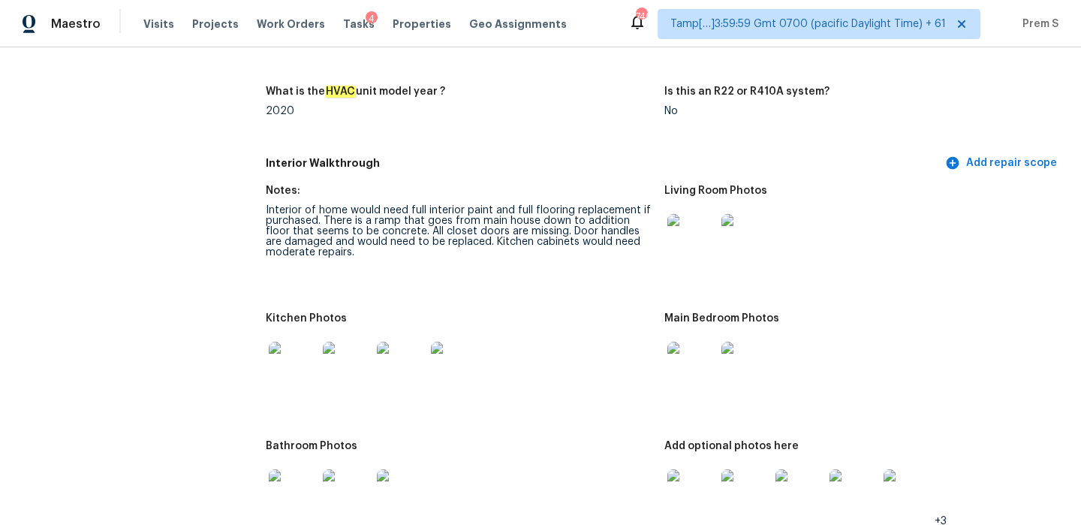
scroll to position [1968, 0]
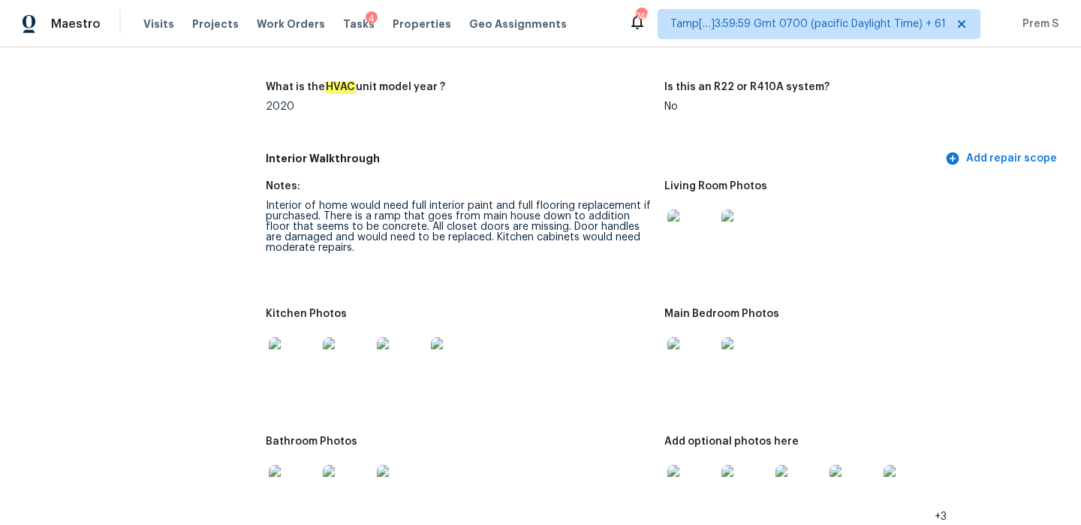
click at [698, 240] on img at bounding box center [691, 233] width 48 height 48
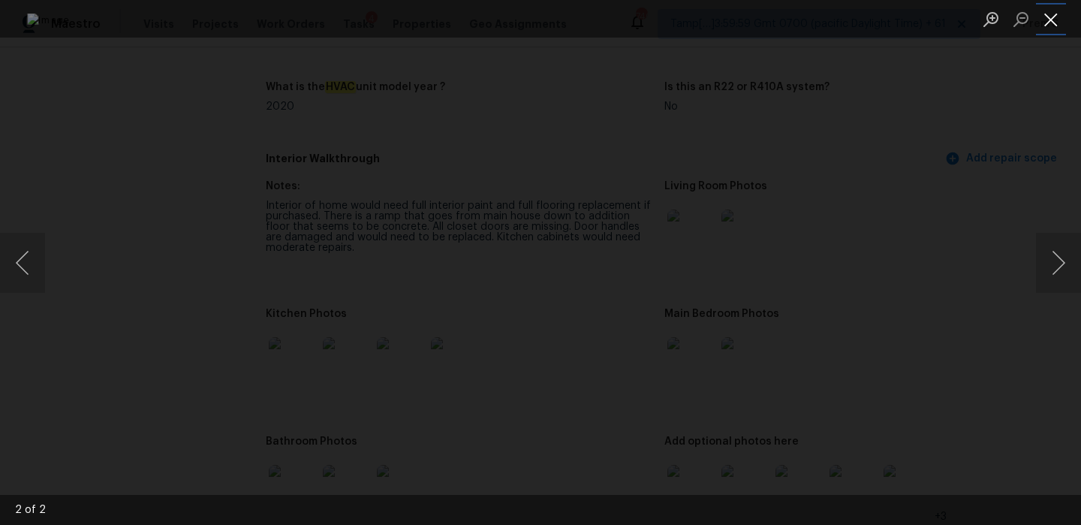
click at [1050, 7] on button "Close lightbox" at bounding box center [1051, 19] width 30 height 26
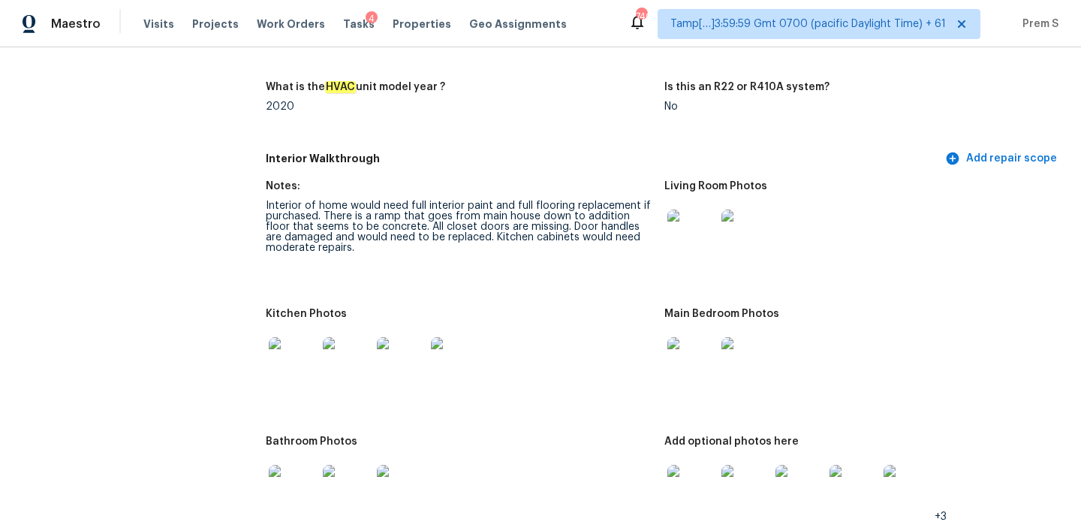
click at [705, 348] on img at bounding box center [691, 361] width 48 height 48
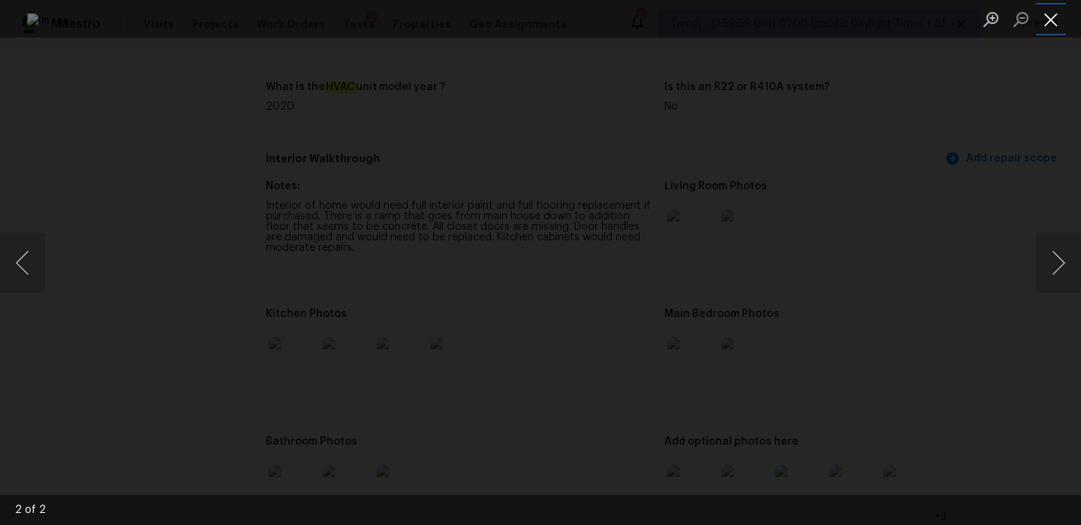
click at [1048, 14] on button "Close lightbox" at bounding box center [1051, 19] width 30 height 26
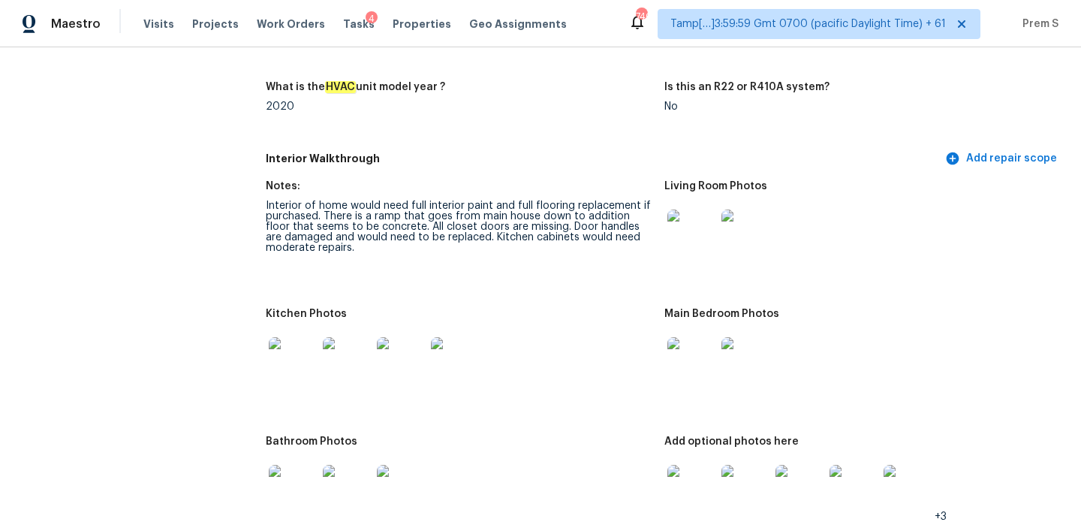
click at [689, 479] on img at bounding box center [691, 489] width 48 height 48
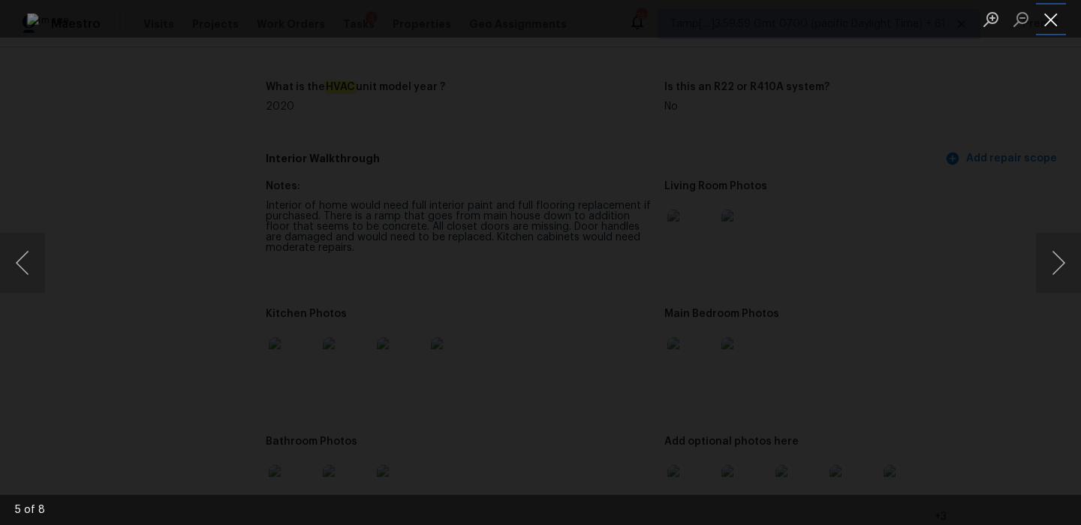
click at [1049, 11] on button "Close lightbox" at bounding box center [1051, 19] width 30 height 26
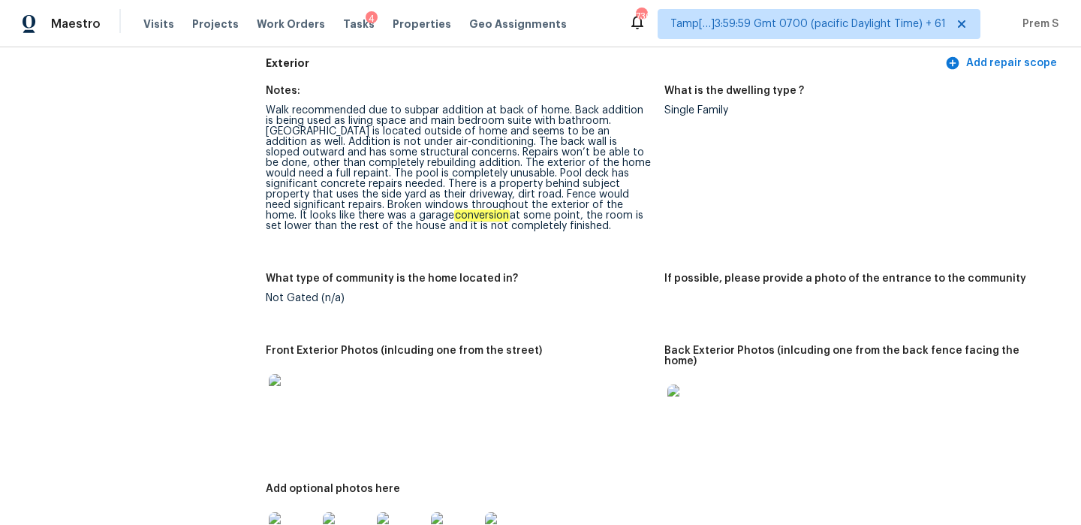
scroll to position [833, 0]
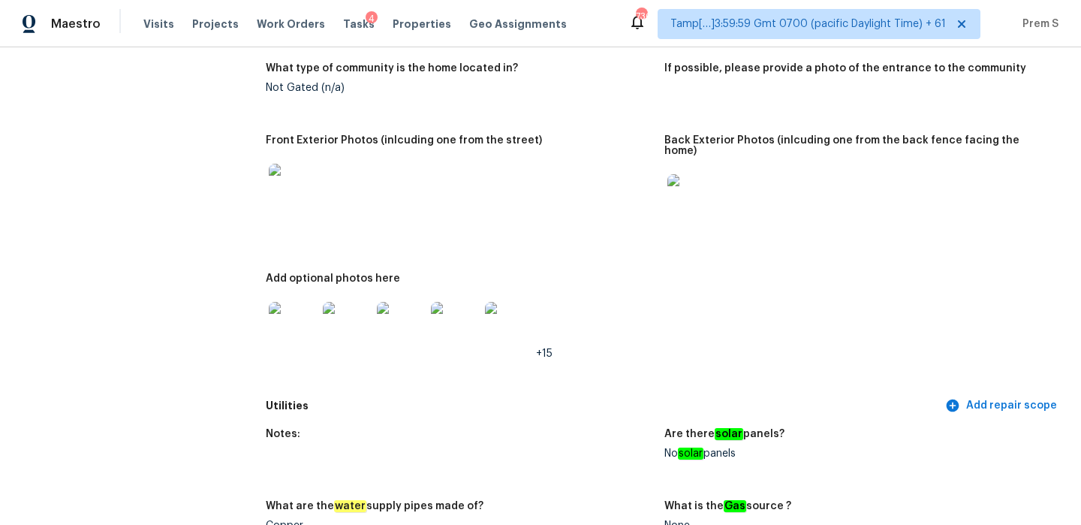
click at [299, 324] on img at bounding box center [293, 326] width 48 height 48
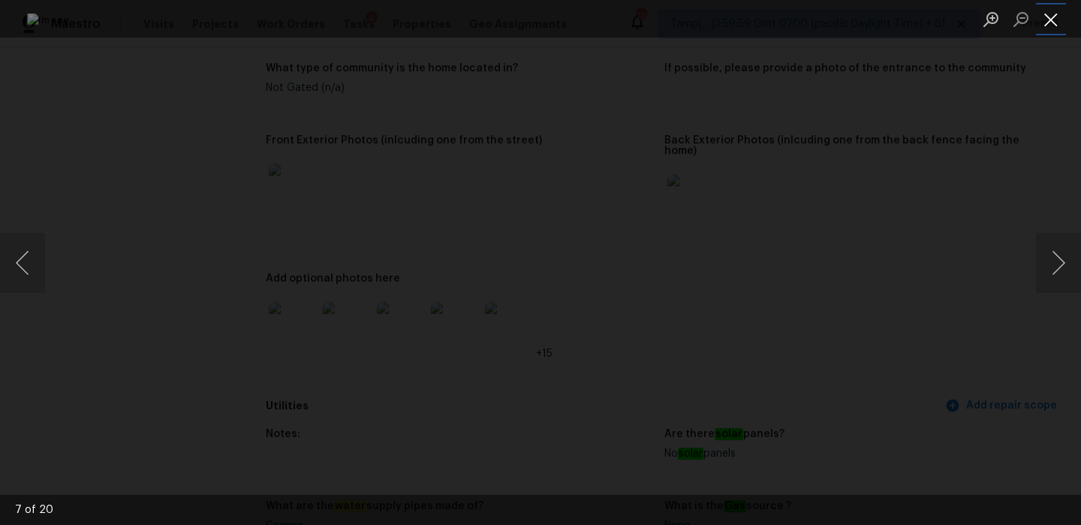
click at [1050, 13] on button "Close lightbox" at bounding box center [1051, 19] width 30 height 26
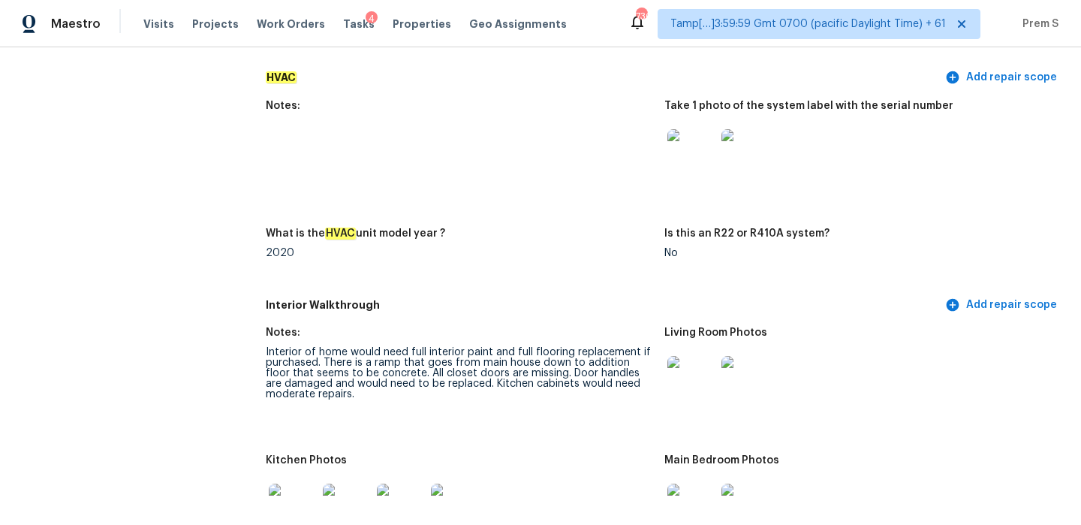
scroll to position [1892, 0]
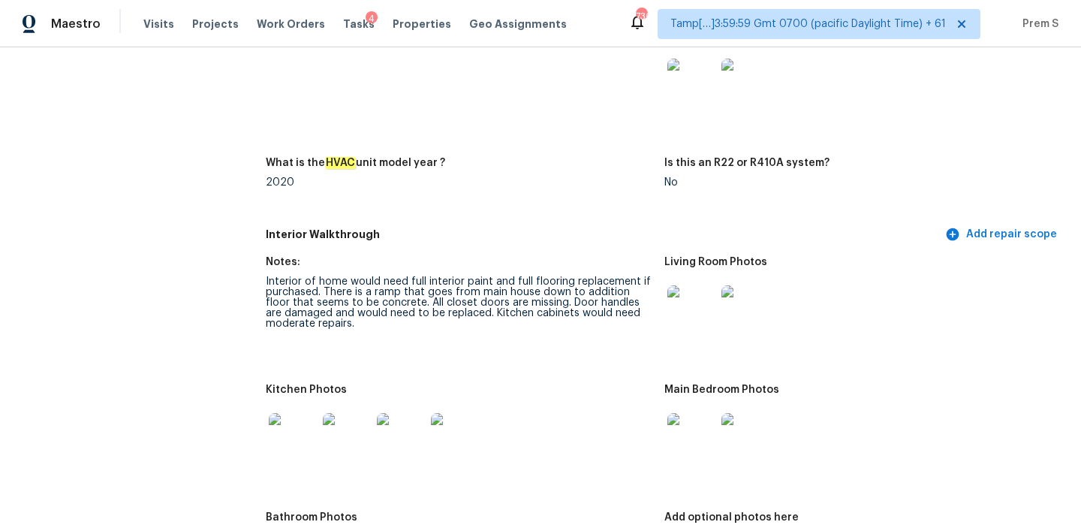
click at [686, 301] on img at bounding box center [691, 309] width 48 height 48
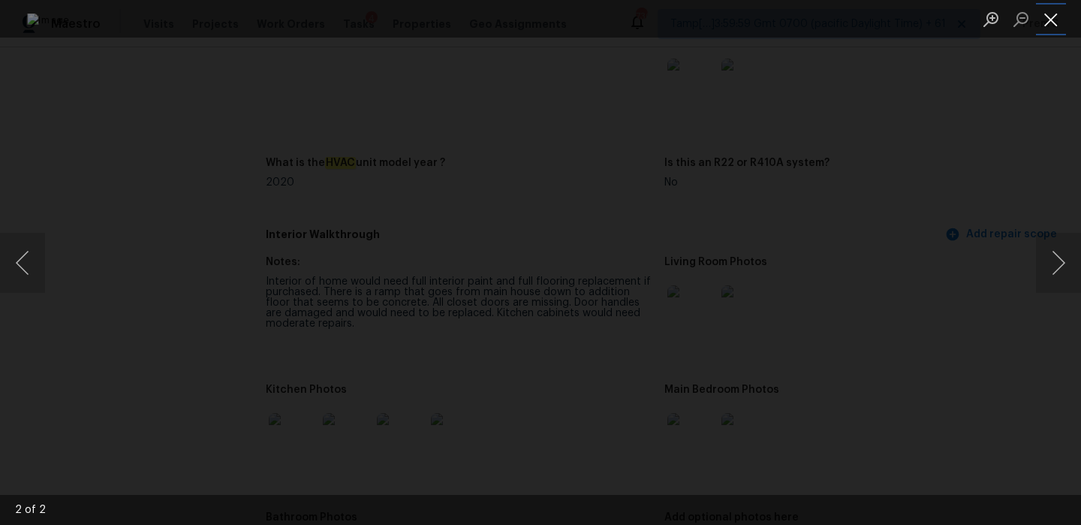
click at [1059, 22] on button "Close lightbox" at bounding box center [1051, 19] width 30 height 26
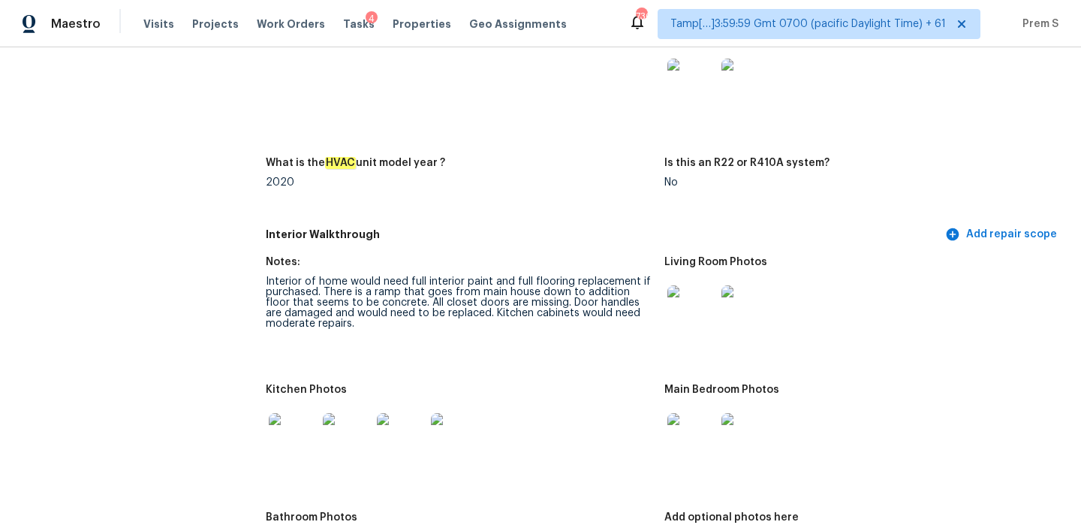
click at [287, 425] on img at bounding box center [293, 437] width 48 height 48
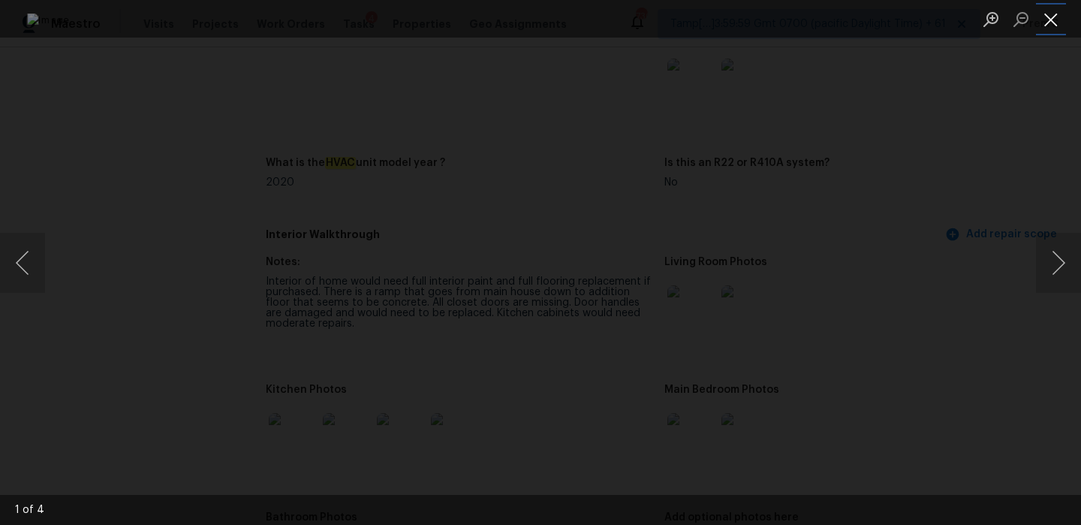
click at [1044, 17] on button "Close lightbox" at bounding box center [1051, 19] width 30 height 26
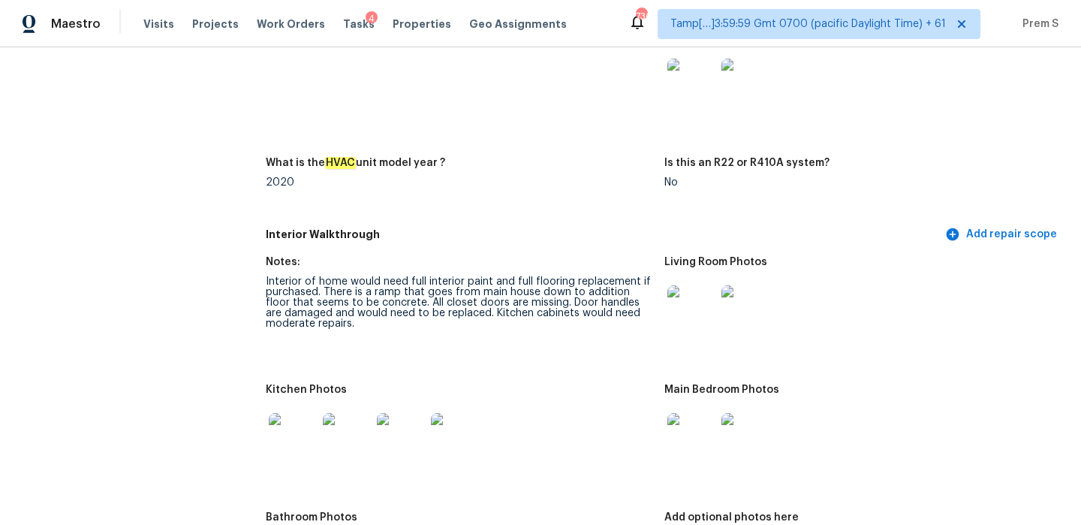
click at [684, 425] on img at bounding box center [691, 437] width 48 height 48
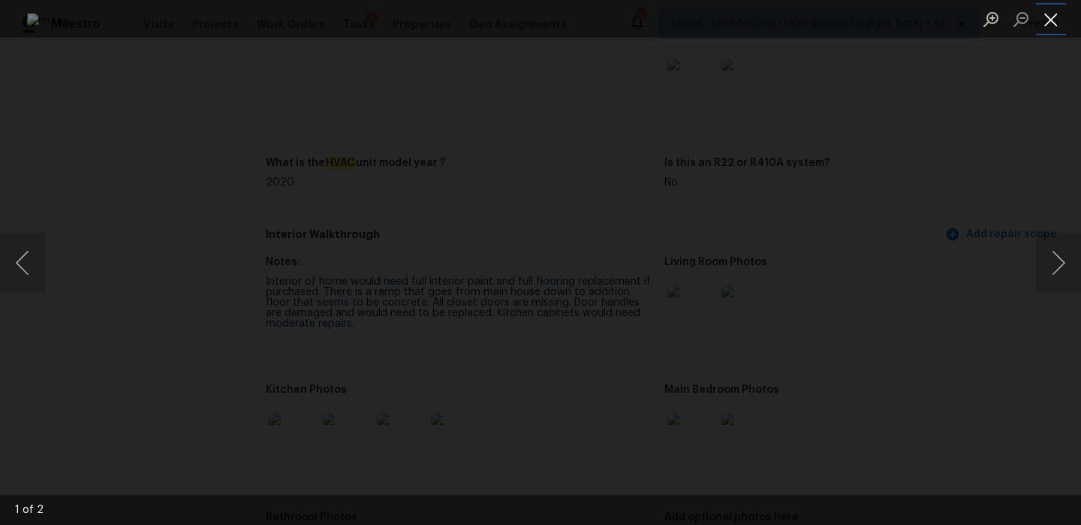
click at [1059, 18] on button "Close lightbox" at bounding box center [1051, 19] width 30 height 26
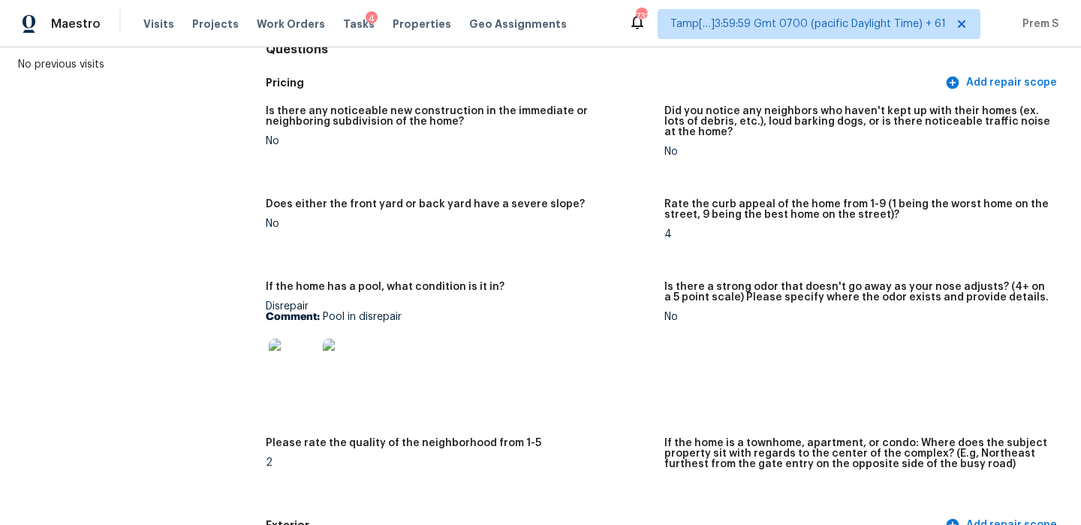
scroll to position [0, 0]
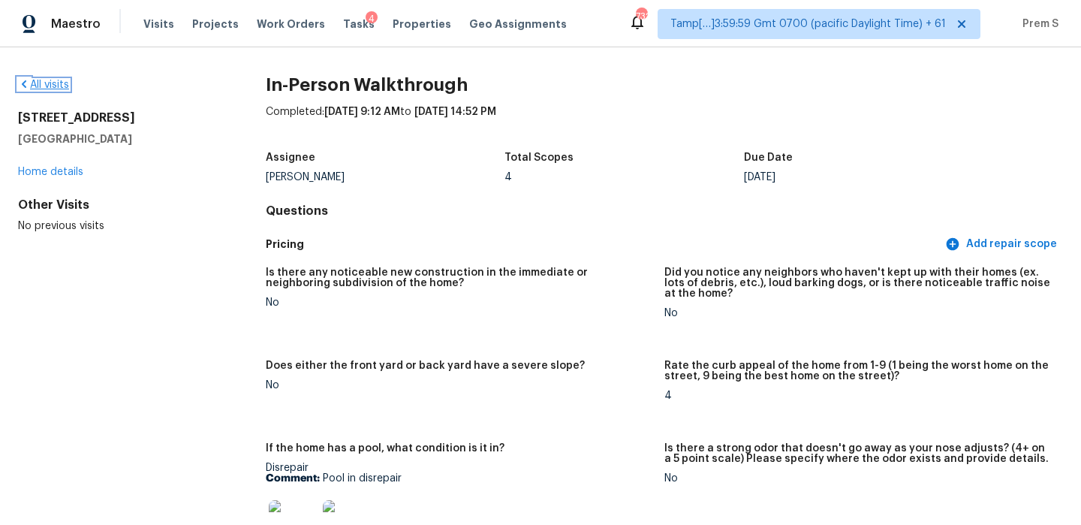
click at [55, 82] on link "All visits" at bounding box center [43, 85] width 51 height 11
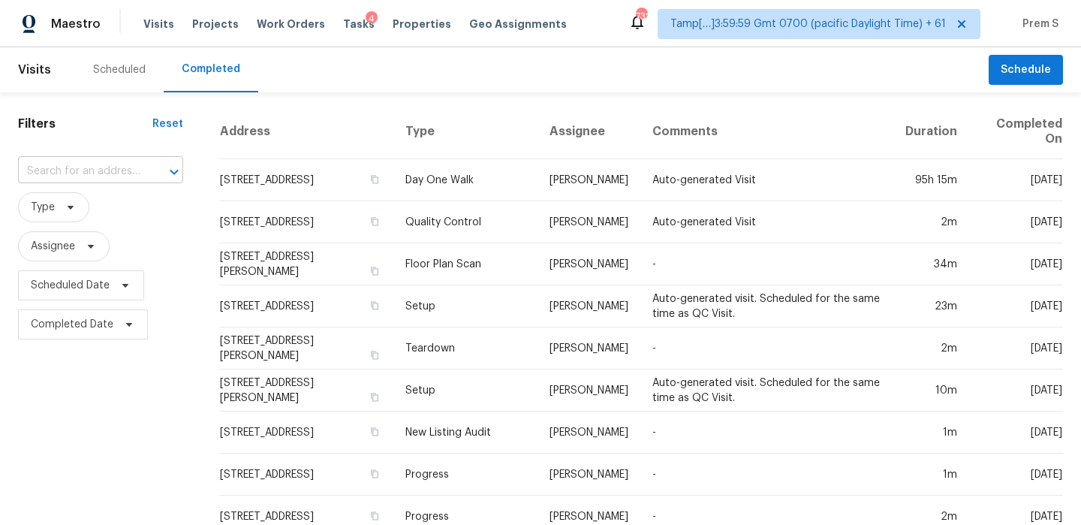
click at [86, 177] on input "text" at bounding box center [79, 171] width 123 height 23
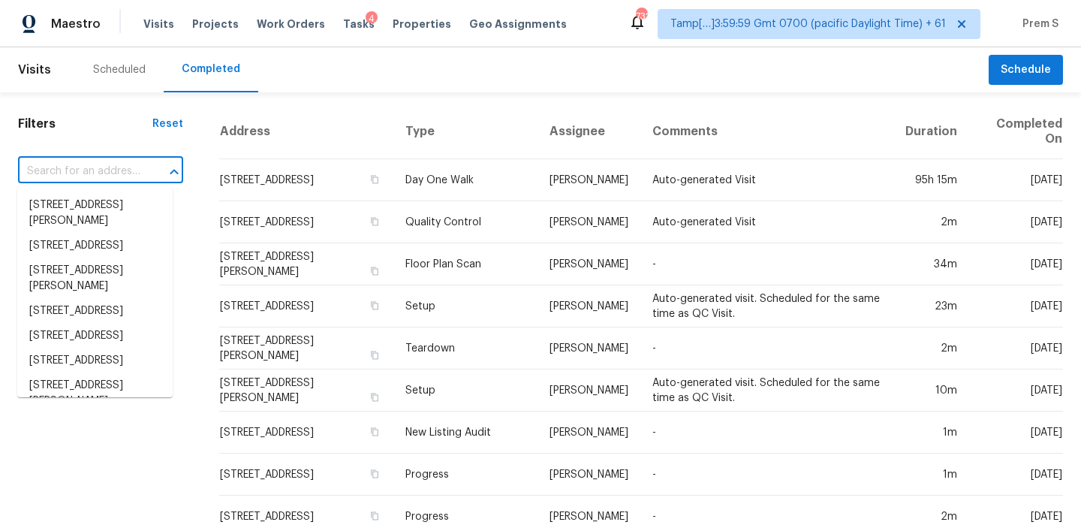
paste input "13101 Rogers Island Dr S Jacksonville, FL, 32224"
type input "13101 Rogers Island Dr S Jacksonville, FL, 32224"
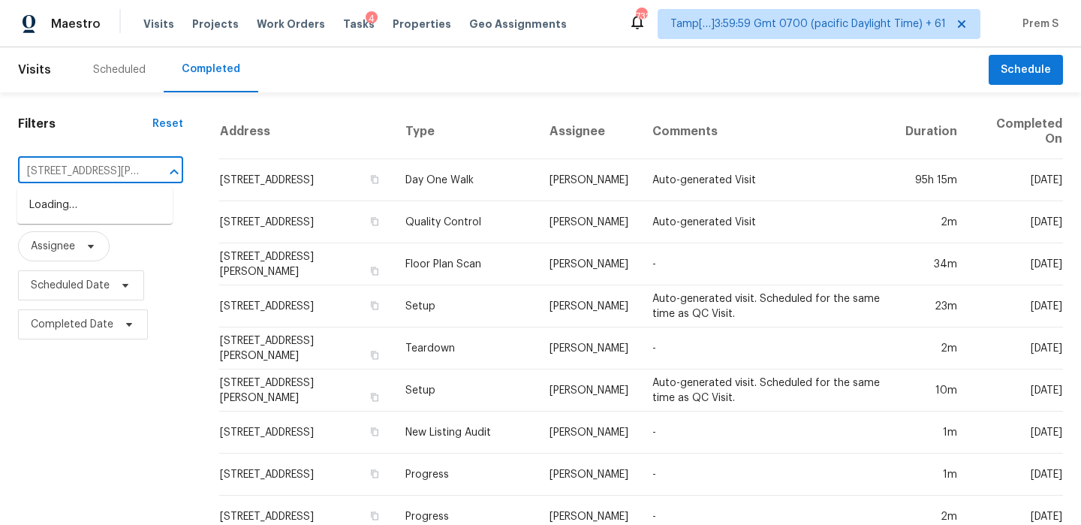
scroll to position [0, 128]
click at [108, 221] on li "13101 Rogers Island Dr S, Jacksonville, FL 32224" at bounding box center [94, 213] width 155 height 41
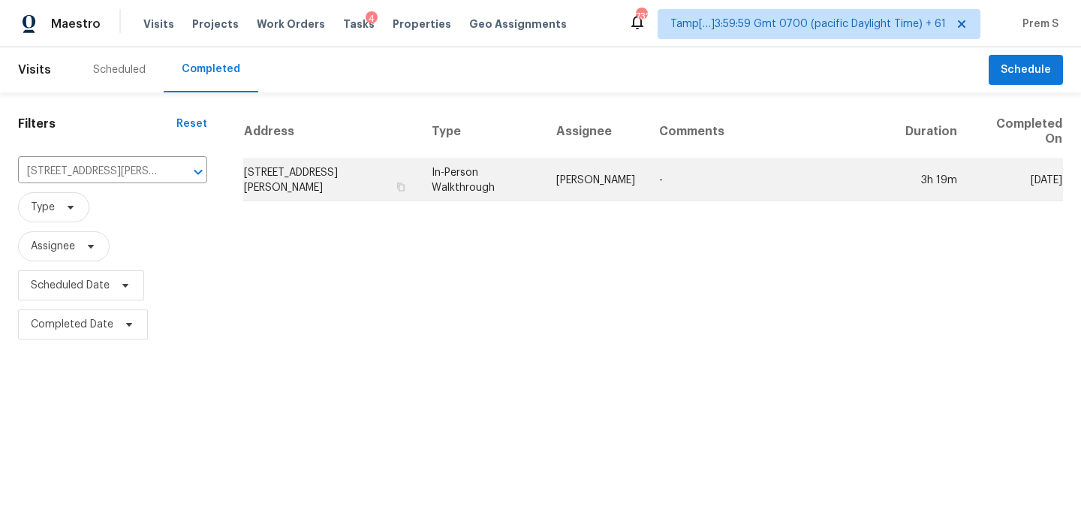
click at [305, 185] on td "13101 Rogers Island Dr S, Jacksonville, FL 32224" at bounding box center [331, 180] width 176 height 42
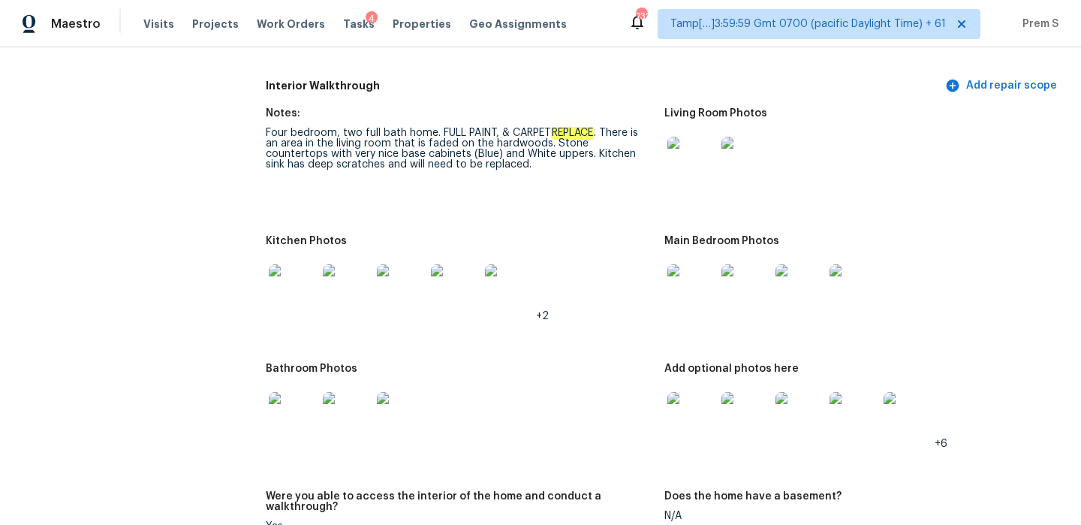
scroll to position [1814, 0]
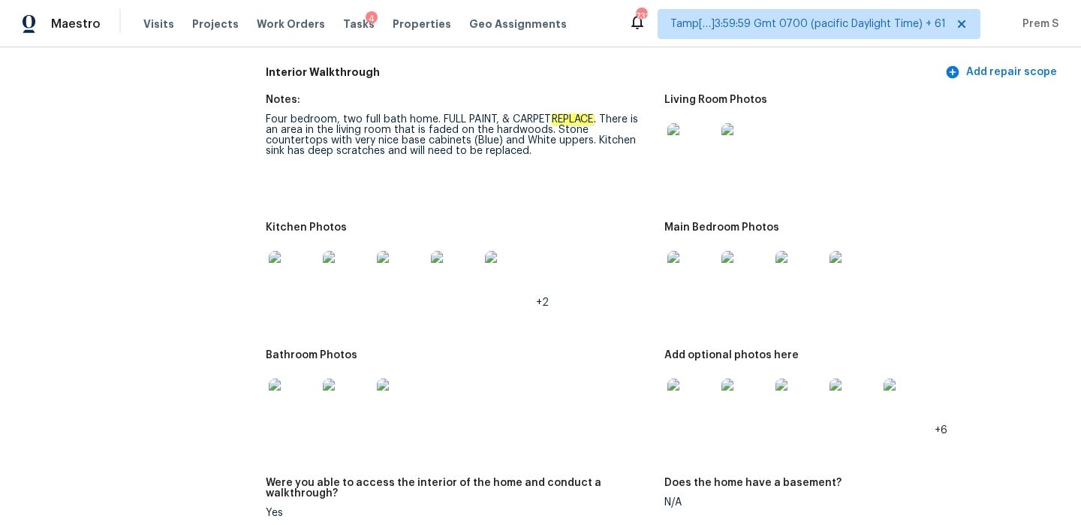
click at [686, 262] on img at bounding box center [691, 275] width 48 height 48
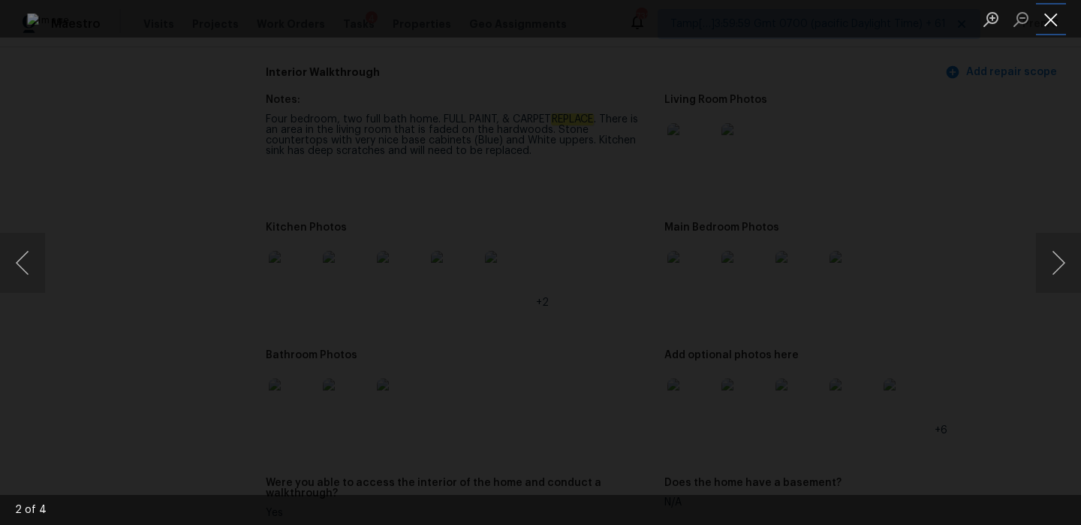
click at [1062, 23] on button "Close lightbox" at bounding box center [1051, 19] width 30 height 26
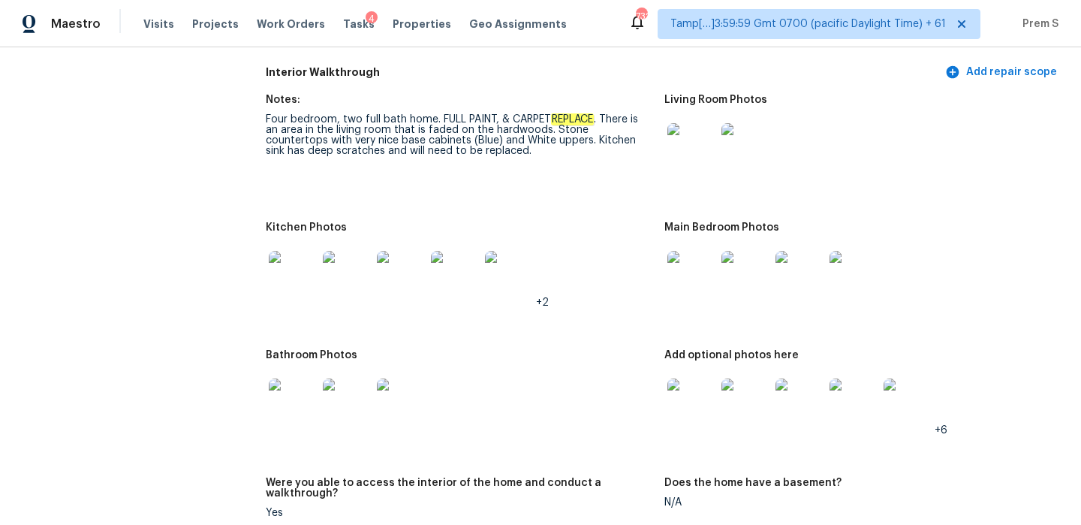
click at [707, 396] on img at bounding box center [691, 402] width 48 height 48
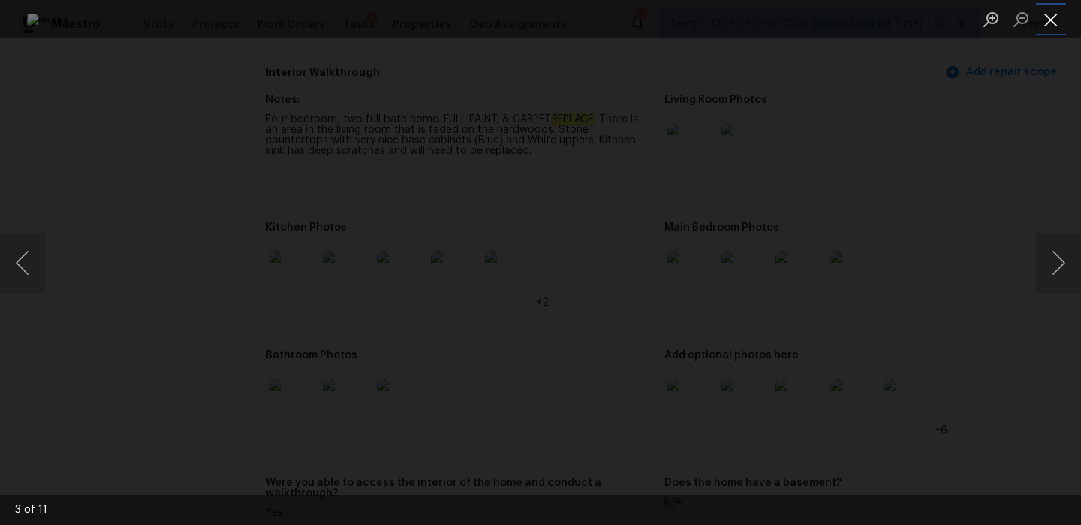
click at [1054, 21] on button "Close lightbox" at bounding box center [1051, 19] width 30 height 26
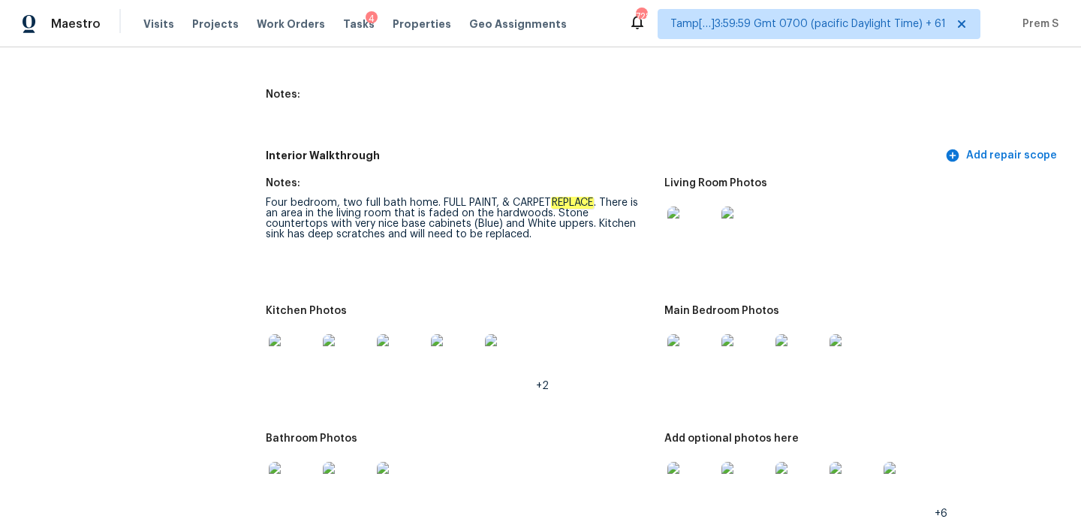
scroll to position [1736, 0]
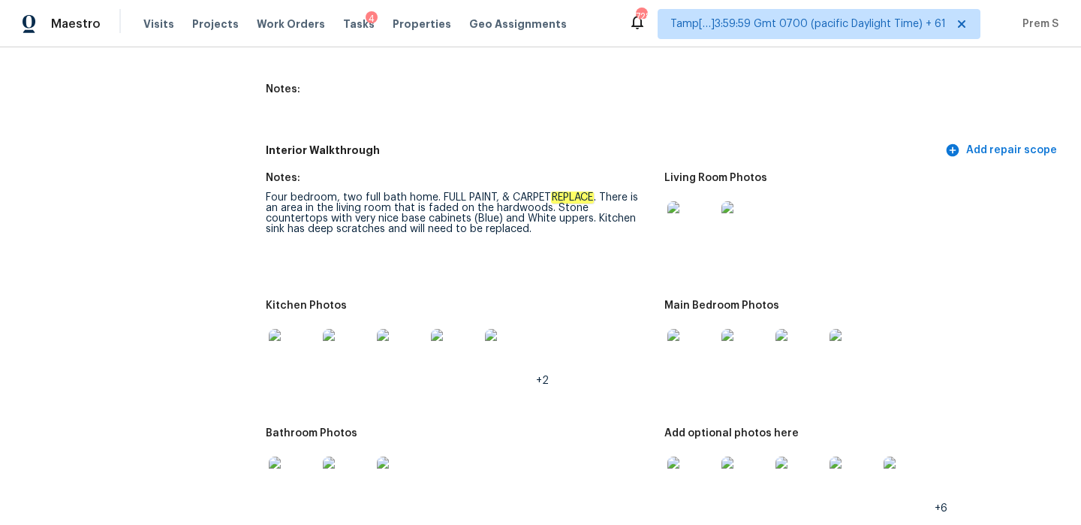
click at [698, 457] on img at bounding box center [691, 481] width 48 height 48
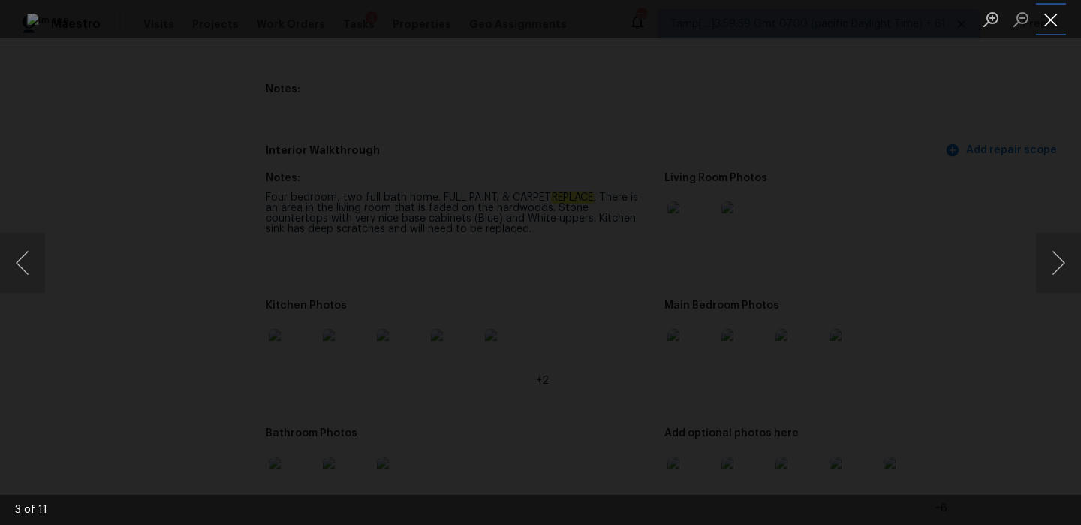
click at [1053, 8] on button "Close lightbox" at bounding box center [1051, 19] width 30 height 26
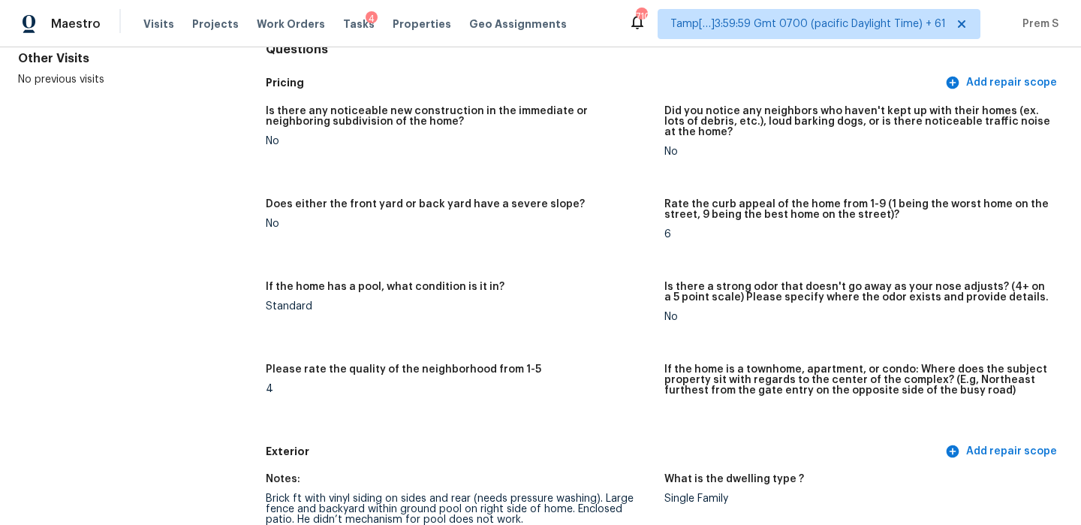
scroll to position [0, 0]
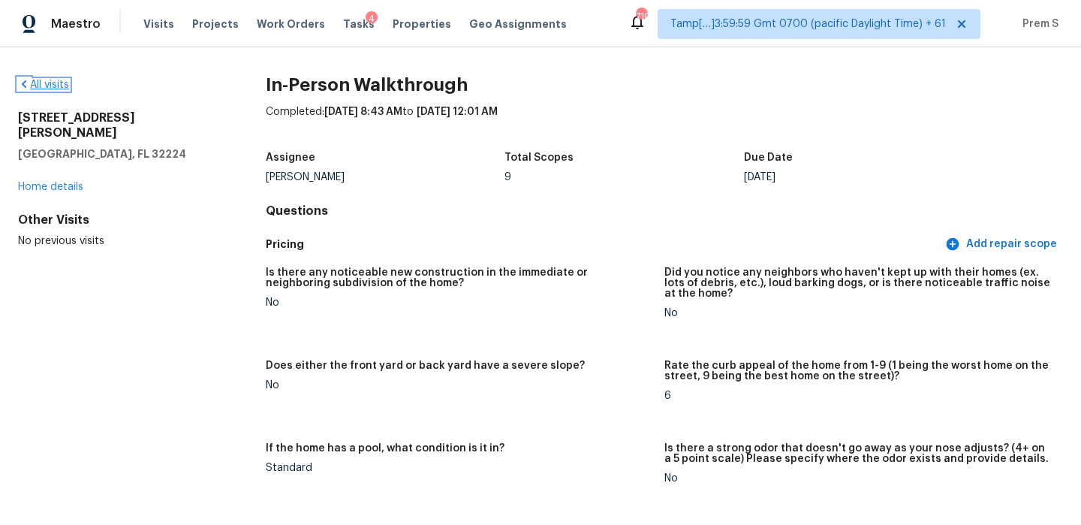
click at [53, 86] on link "All visits" at bounding box center [43, 85] width 51 height 11
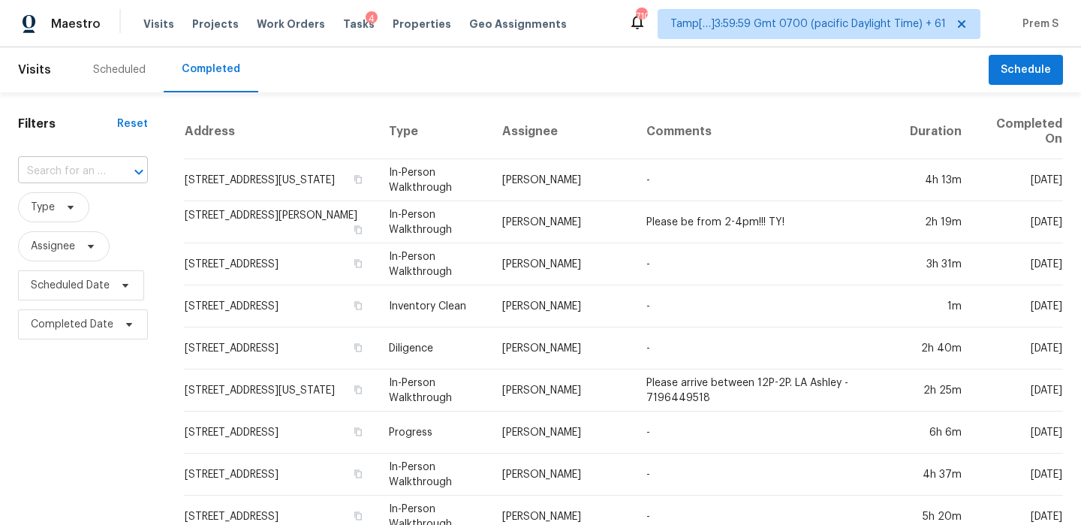
click at [77, 176] on input "text" at bounding box center [62, 171] width 88 height 23
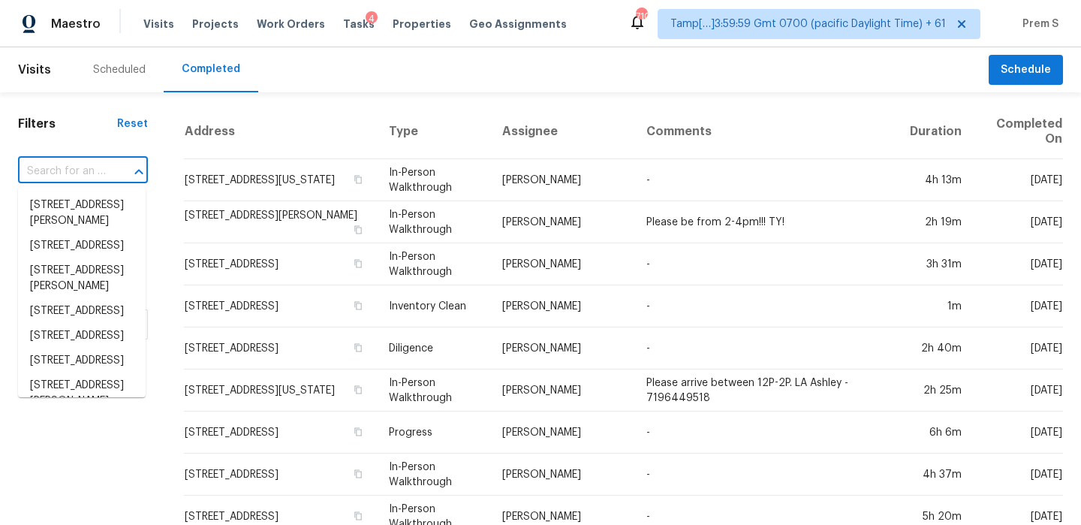
paste input "22229 SW 65th Way, Boca Raton, FL 33428"
type input "22229 SW 65th Way, Boca Raton, FL 33428"
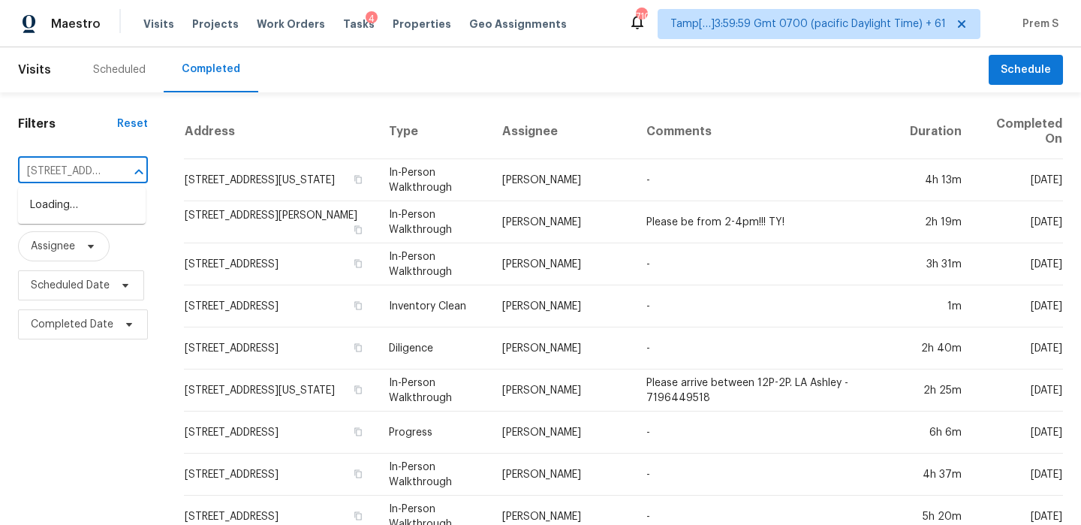
scroll to position [0, 132]
click at [71, 211] on li "22229 SW 65th Way, Boca Raton, FL 33428" at bounding box center [82, 205] width 128 height 25
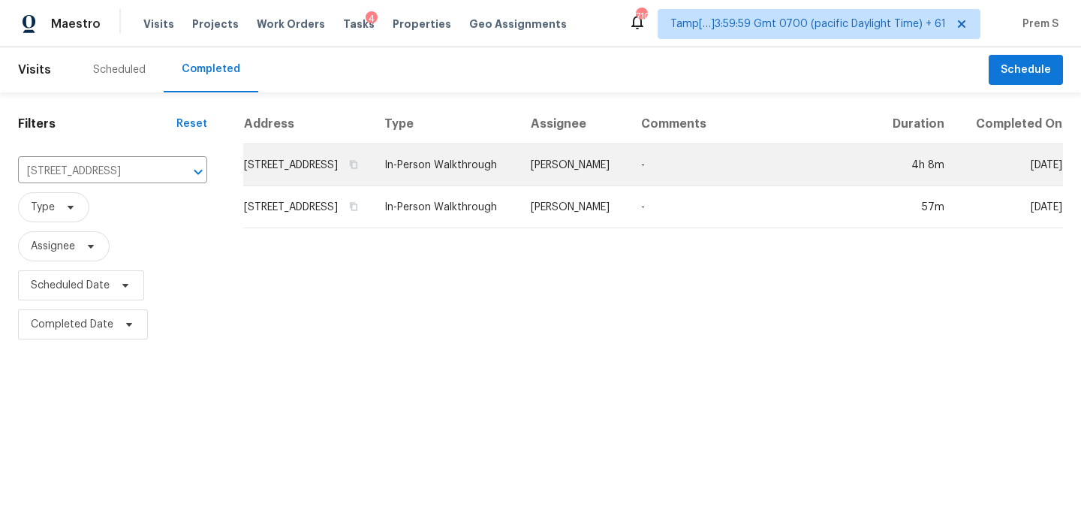
click at [303, 176] on td "22229 SW 65th Way, Boca Raton, FL 33428" at bounding box center [307, 165] width 129 height 42
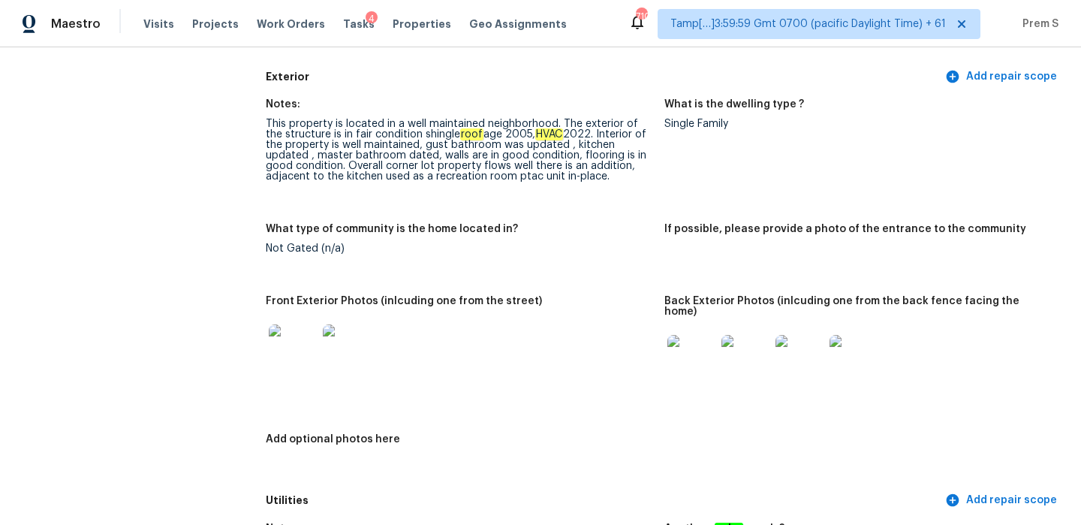
scroll to position [685, 0]
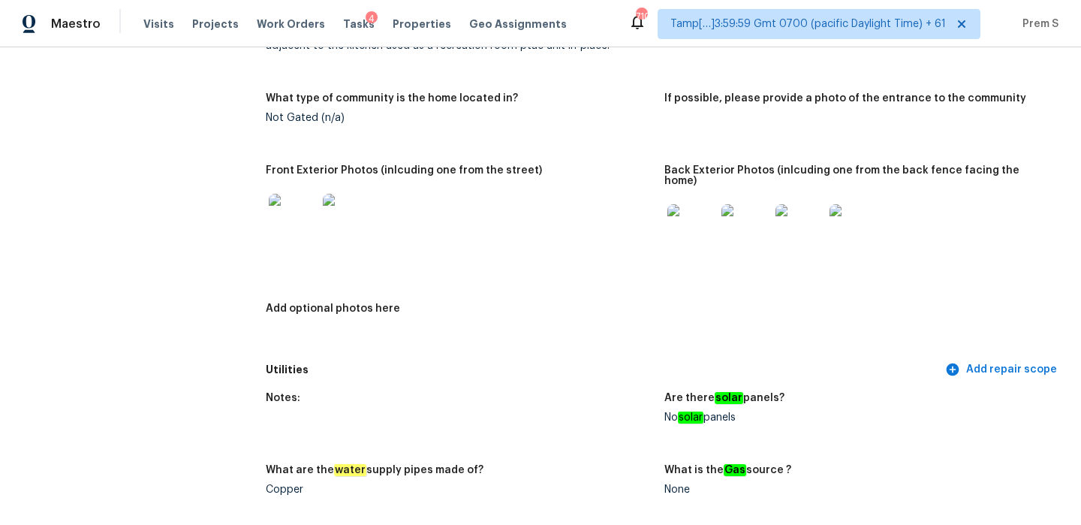
click at [294, 219] on img at bounding box center [293, 218] width 48 height 48
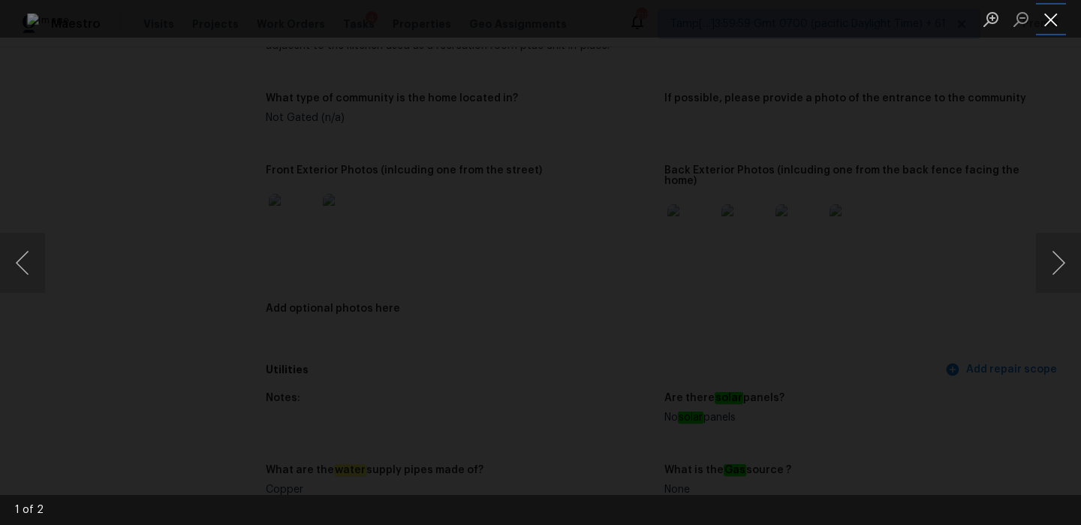
click at [1050, 18] on button "Close lightbox" at bounding box center [1051, 19] width 30 height 26
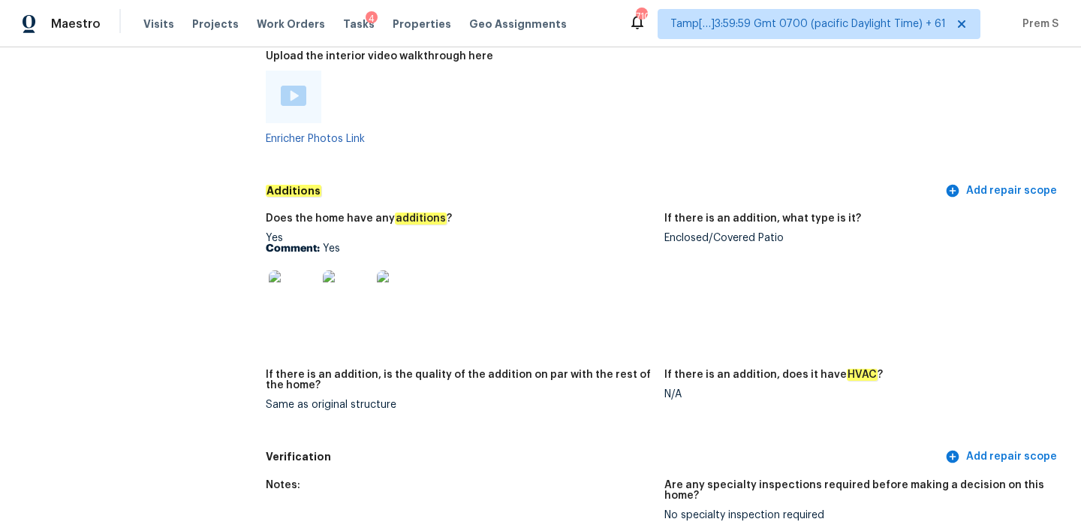
scroll to position [2921, 0]
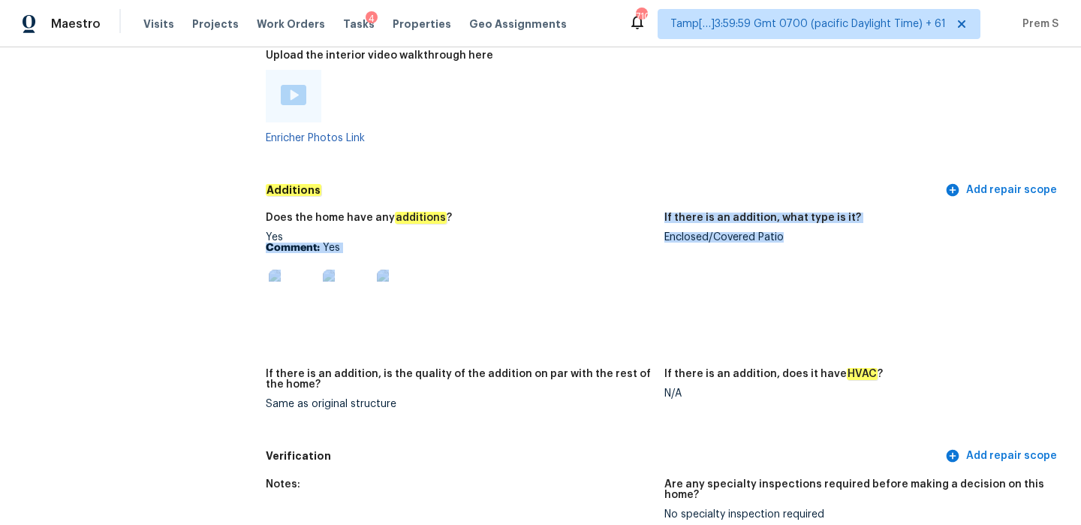
drag, startPoint x: 663, startPoint y: 212, endPoint x: 812, endPoint y: 212, distance: 148.7
click at [812, 212] on div "Does the home have any additions ? Yes Comment: Yes If there is an addition, wh…" at bounding box center [664, 322] width 797 height 239
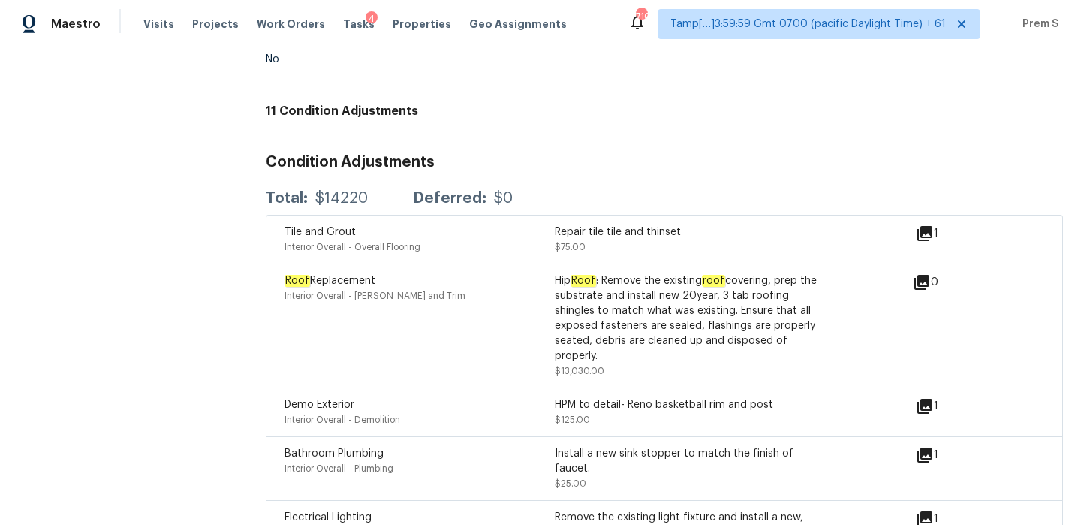
scroll to position [3519, 0]
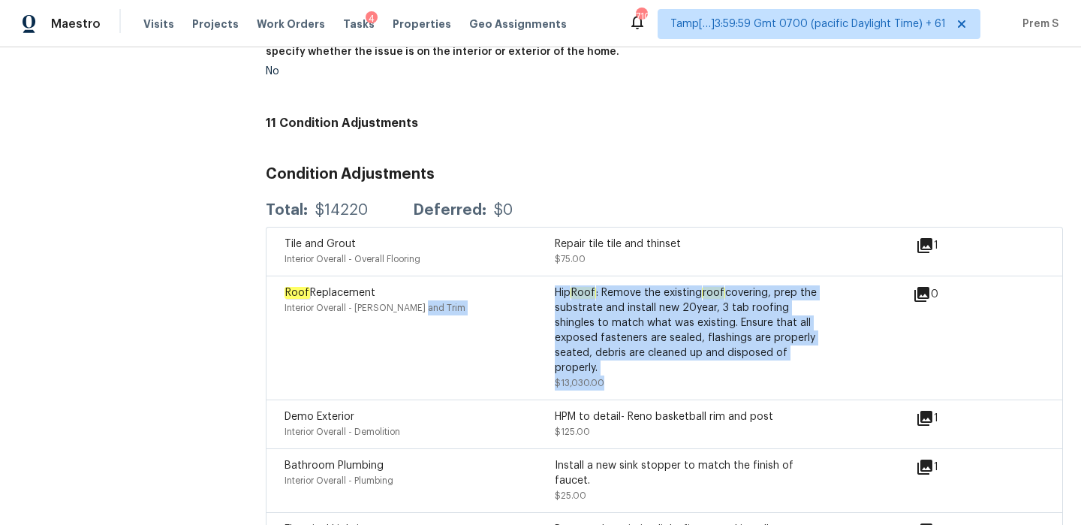
drag, startPoint x: 619, startPoint y: 362, endPoint x: 551, endPoint y: 285, distance: 102.1
click at [551, 285] on div "Roof Replacement Interior Overall - Eaves and Trim Hip Roof : Remove the existi…" at bounding box center [555, 337] width 541 height 105
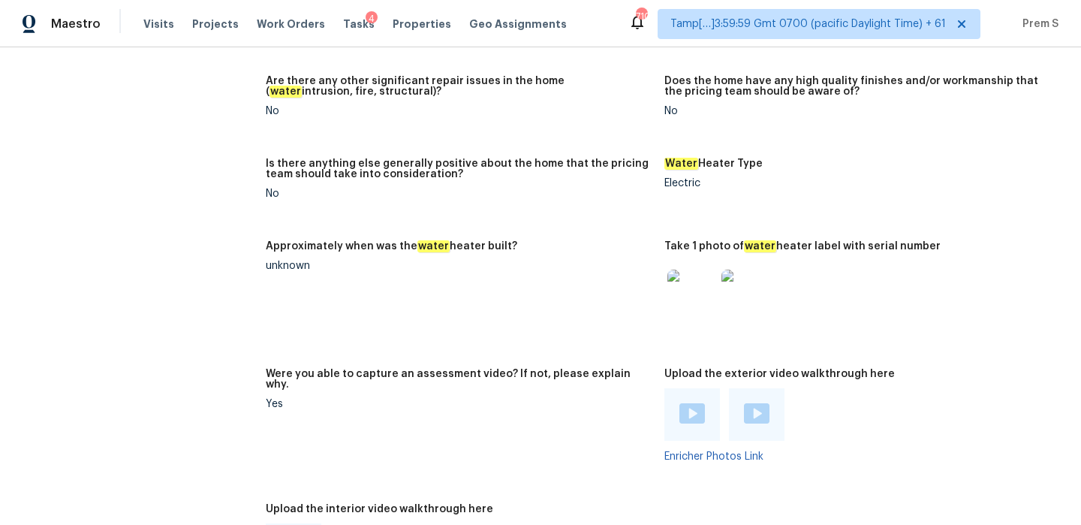
scroll to position [2703, 0]
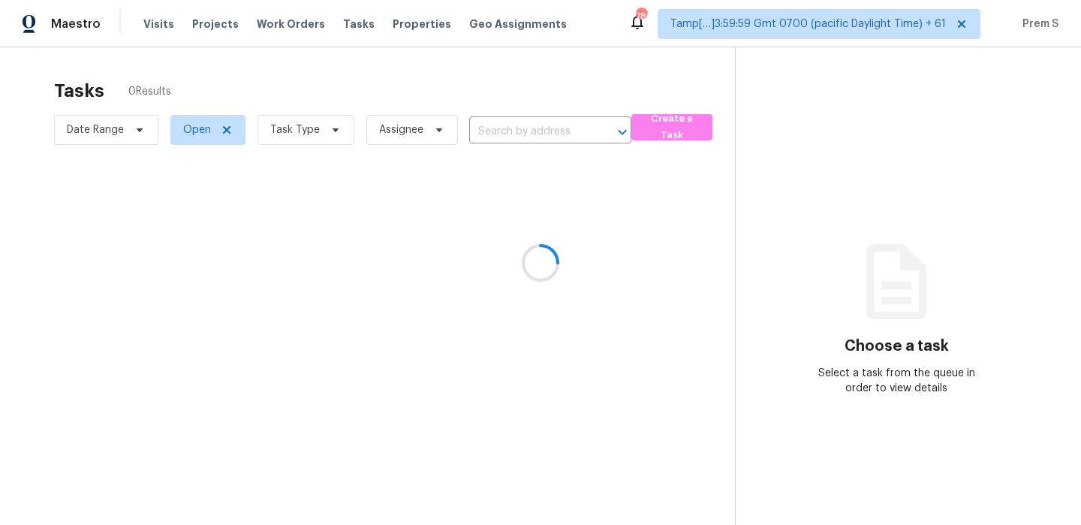
click at [307, 146] on div at bounding box center [540, 262] width 1081 height 525
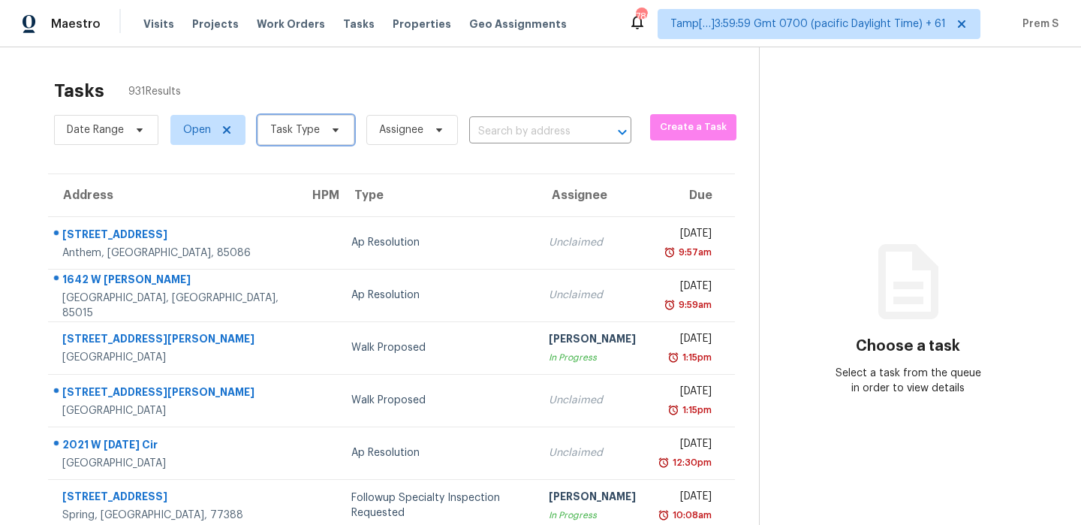
click at [312, 137] on span "Task Type" at bounding box center [306, 130] width 97 height 30
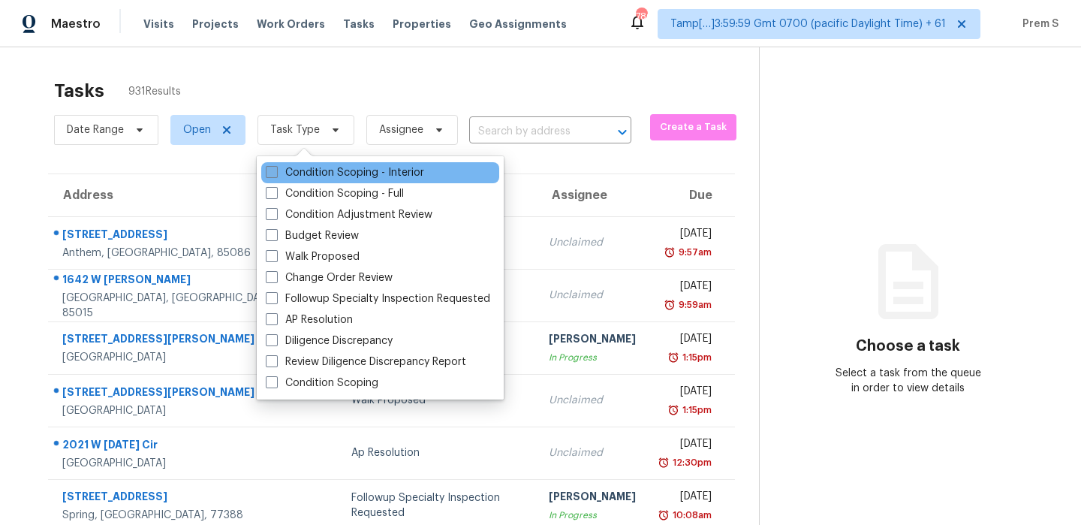
click at [304, 173] on label "Condition Scoping - Interior" at bounding box center [345, 172] width 158 height 15
click at [276, 173] on input "Condition Scoping - Interior" at bounding box center [271, 170] width 10 height 10
checkbox input "true"
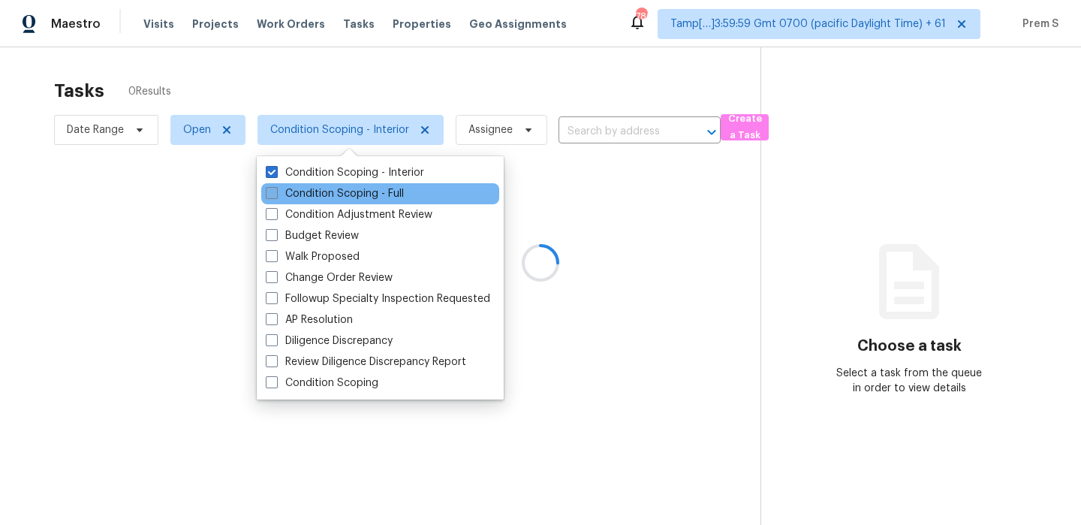
click at [299, 199] on label "Condition Scoping - Full" at bounding box center [335, 193] width 138 height 15
click at [276, 196] on input "Condition Scoping - Full" at bounding box center [271, 191] width 10 height 10
checkbox input "true"
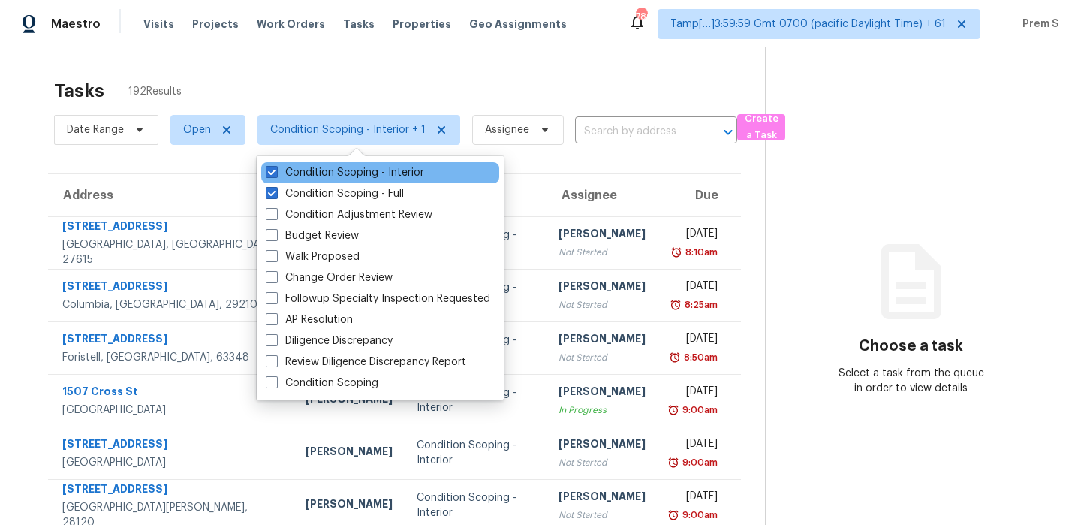
click at [426, 173] on div "Condition Scoping - Interior" at bounding box center [380, 172] width 238 height 21
click at [271, 170] on span at bounding box center [272, 172] width 12 height 12
click at [271, 170] on input "Condition Scoping - Interior" at bounding box center [271, 170] width 10 height 10
checkbox input "false"
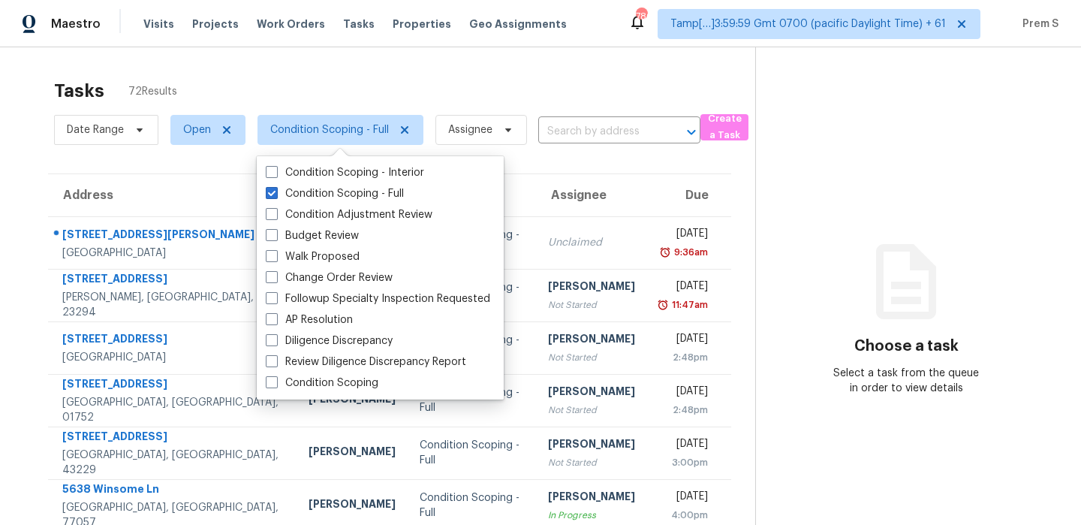
click at [743, 217] on div "Address HPM Type Assignee Due 3604 S Dixie Hwy Apt 220 West Palm Beach, FL, 334…" at bounding box center [389, 457] width 731 height 569
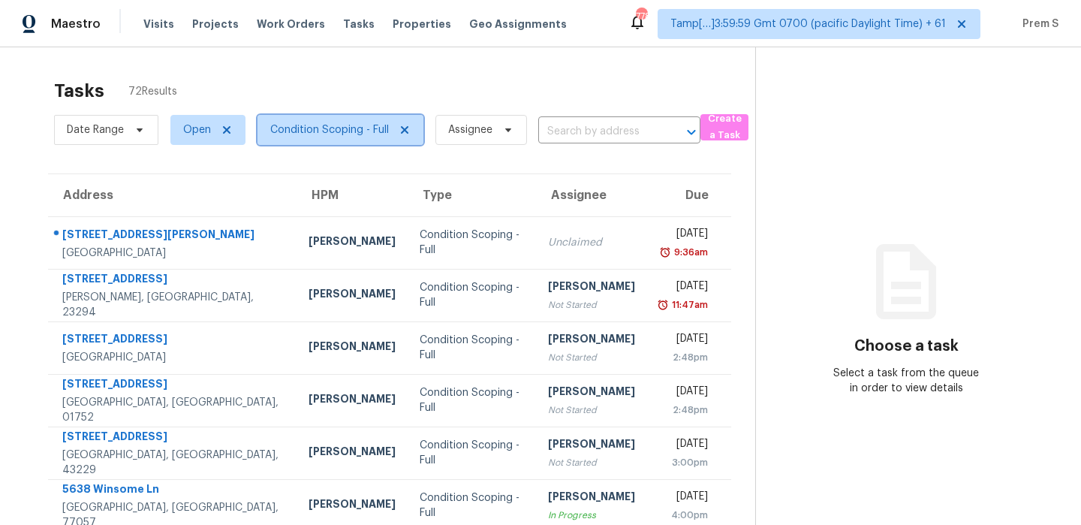
click at [366, 144] on span "Condition Scoping - Full" at bounding box center [341, 130] width 166 height 30
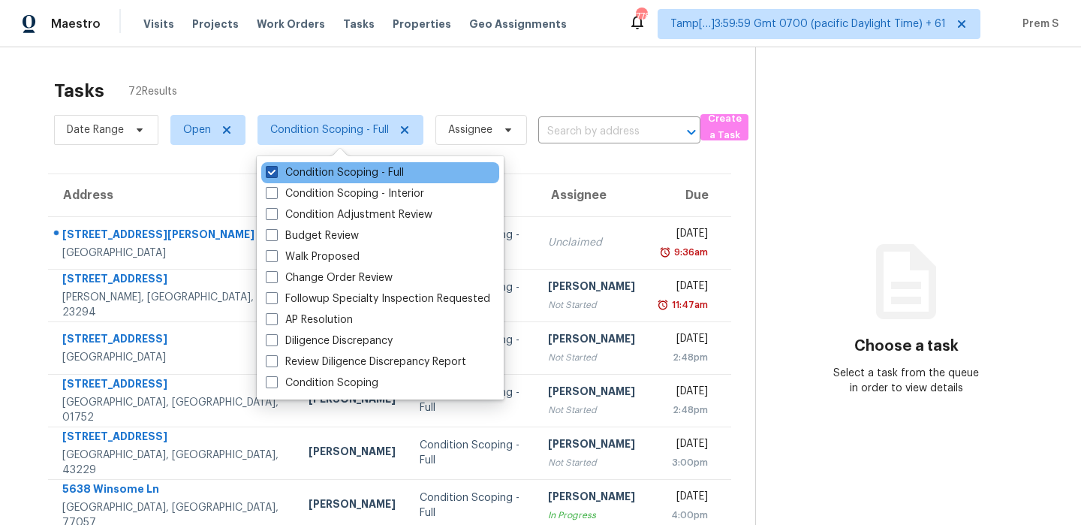
click at [348, 176] on label "Condition Scoping - Full" at bounding box center [335, 172] width 138 height 15
click at [276, 175] on input "Condition Scoping - Full" at bounding box center [271, 170] width 10 height 10
checkbox input "false"
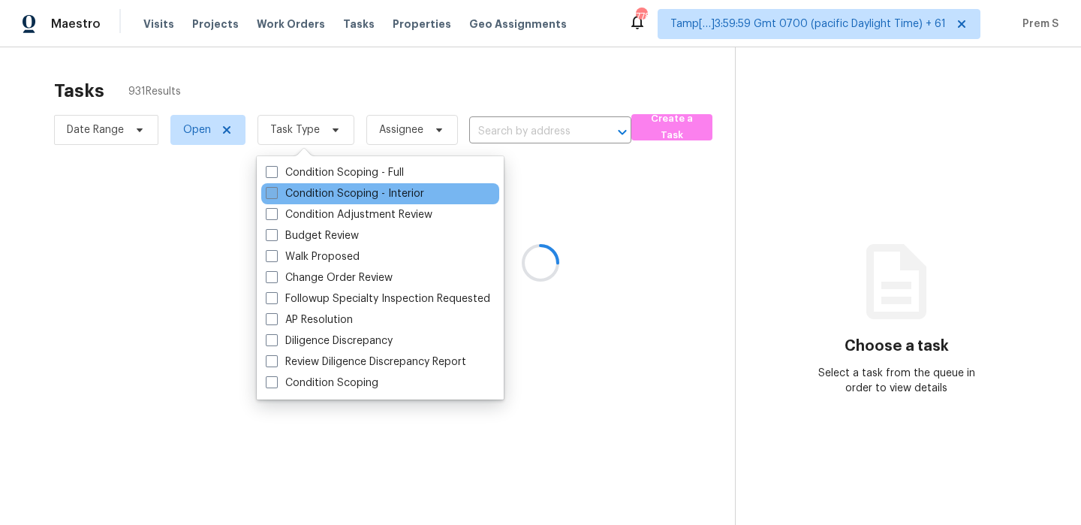
click at [339, 194] on label "Condition Scoping - Interior" at bounding box center [345, 193] width 158 height 15
click at [276, 194] on input "Condition Scoping - Interior" at bounding box center [271, 191] width 10 height 10
checkbox input "true"
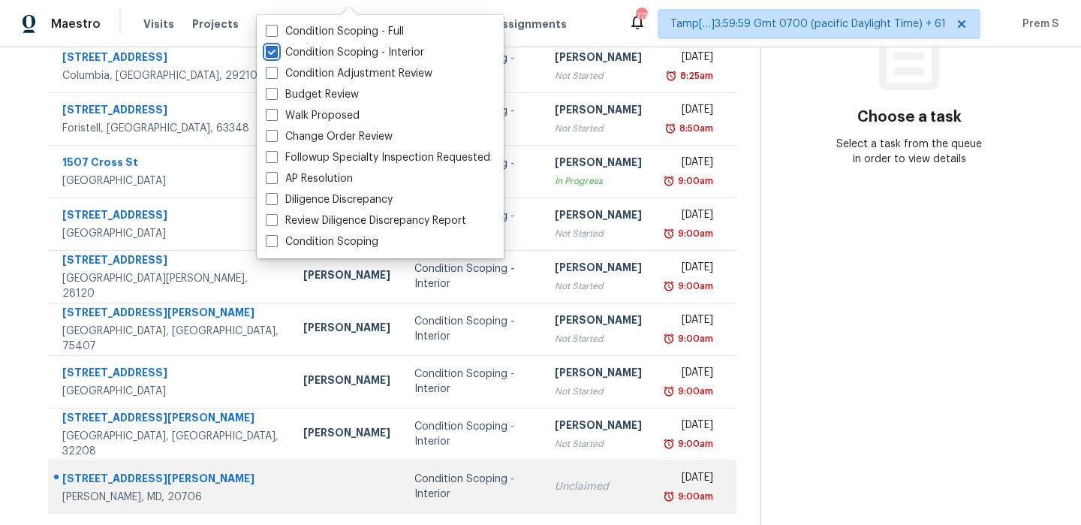
scroll to position [257, 0]
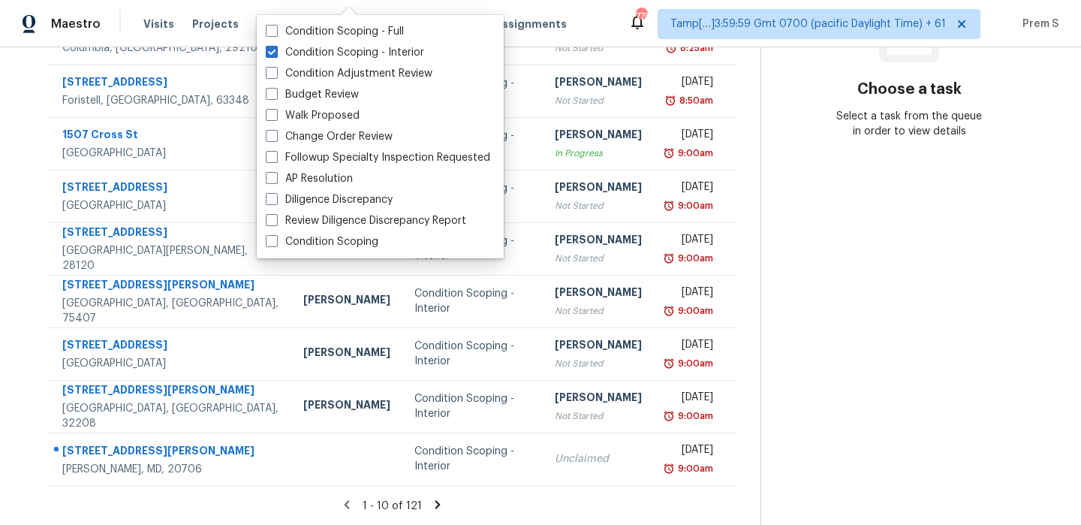
click at [441, 502] on icon at bounding box center [438, 505] width 14 height 14
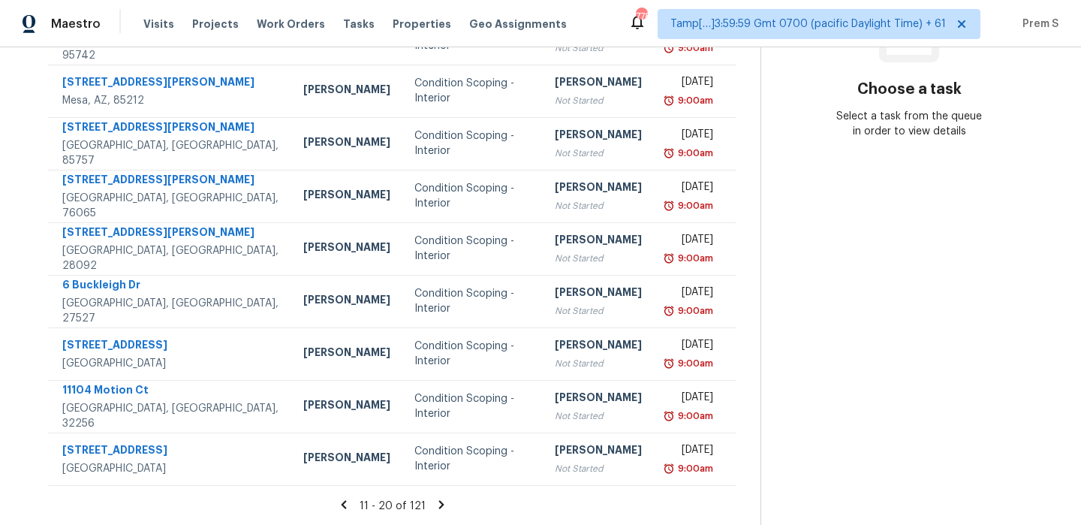
click at [438, 501] on icon at bounding box center [442, 505] width 14 height 14
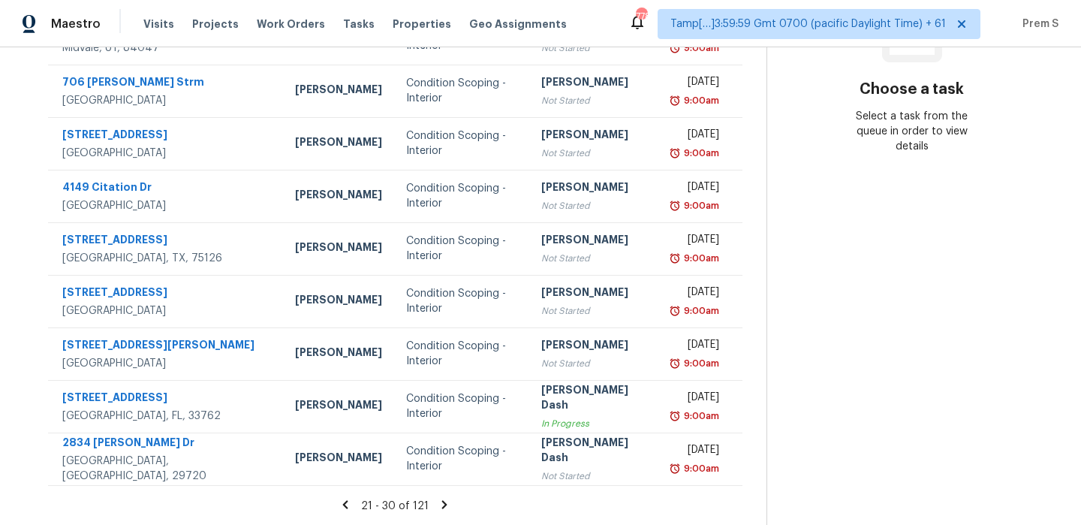
click at [442, 503] on icon at bounding box center [444, 504] width 5 height 8
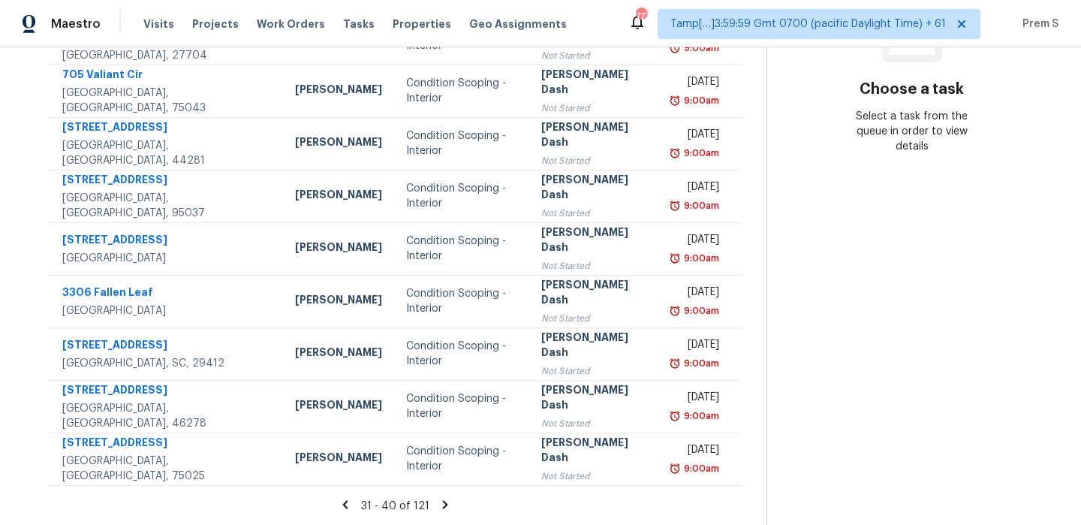
click at [438, 502] on icon at bounding box center [445, 505] width 14 height 14
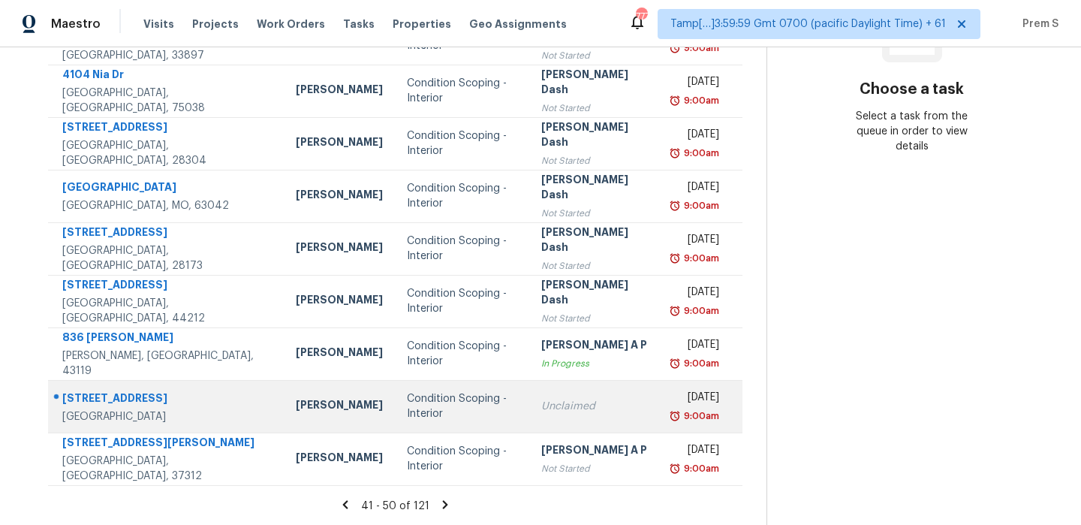
click at [475, 420] on div "Condition Scoping - Interior" at bounding box center [462, 406] width 110 height 30
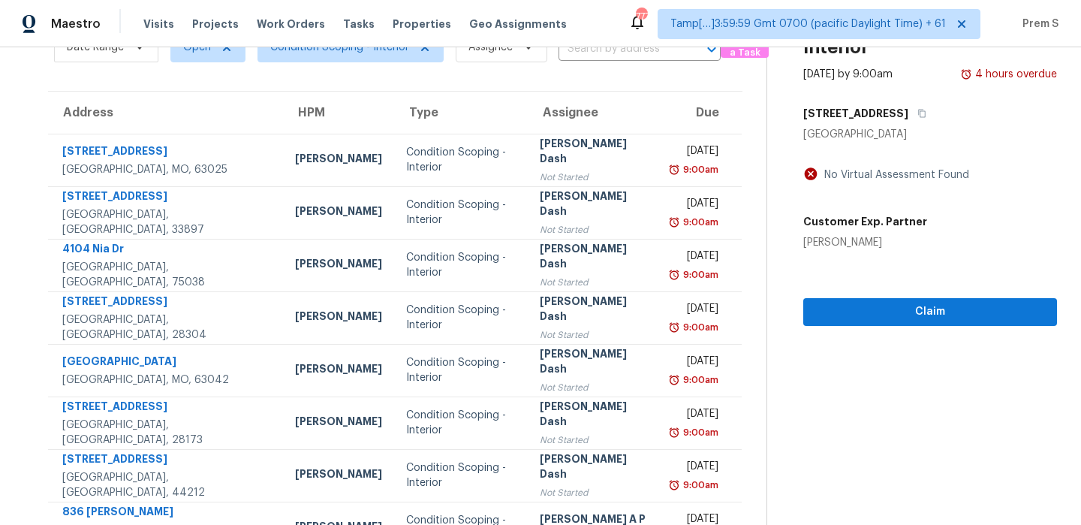
scroll to position [63, 0]
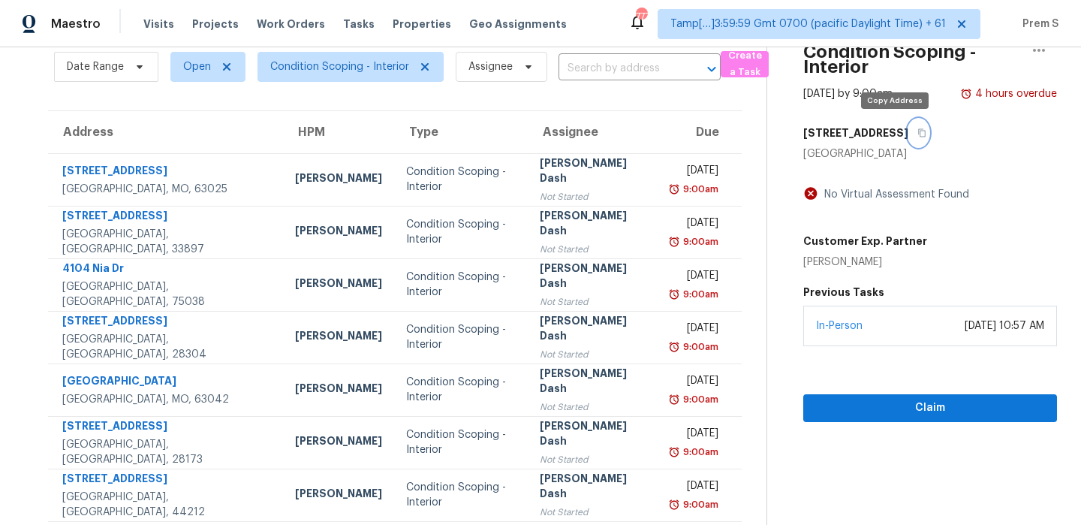
click at [918, 131] on icon "button" at bounding box center [922, 132] width 9 height 9
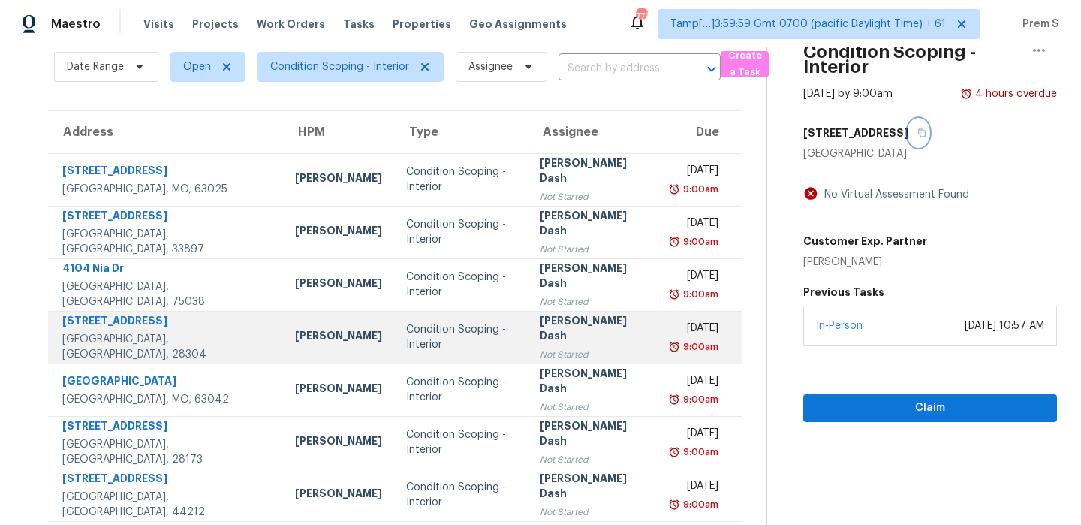
scroll to position [257, 0]
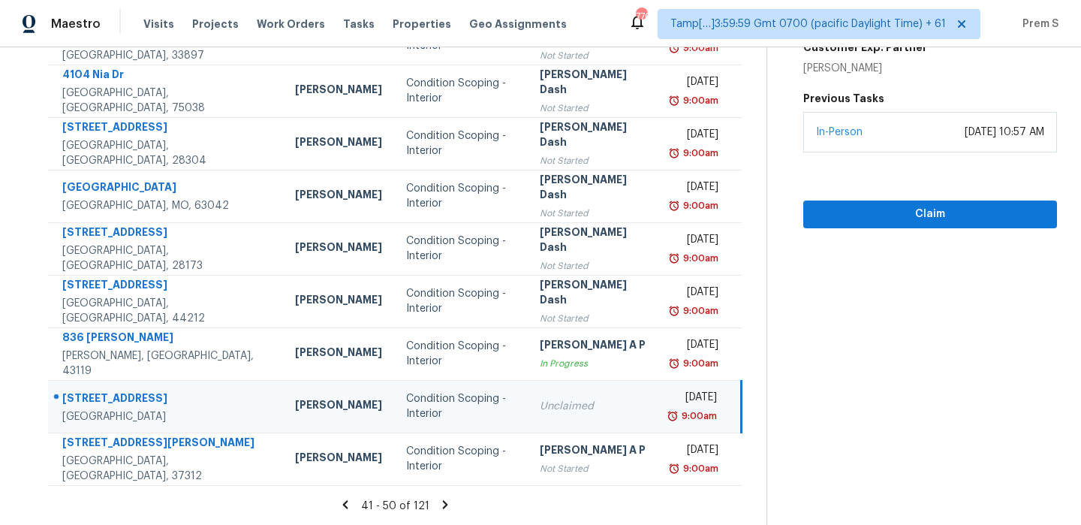
click at [444, 502] on icon at bounding box center [445, 505] width 14 height 14
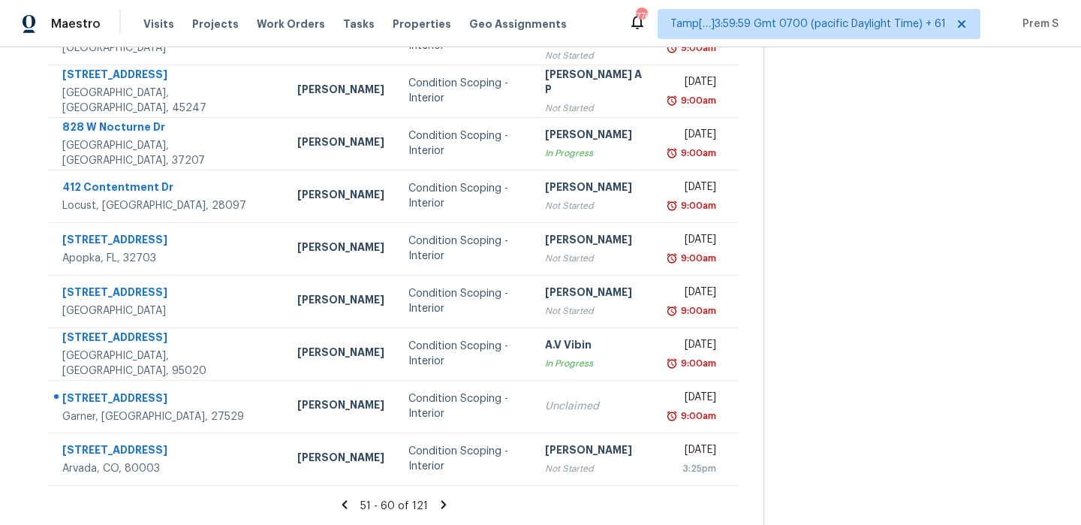
click at [441, 508] on icon at bounding box center [444, 505] width 14 height 14
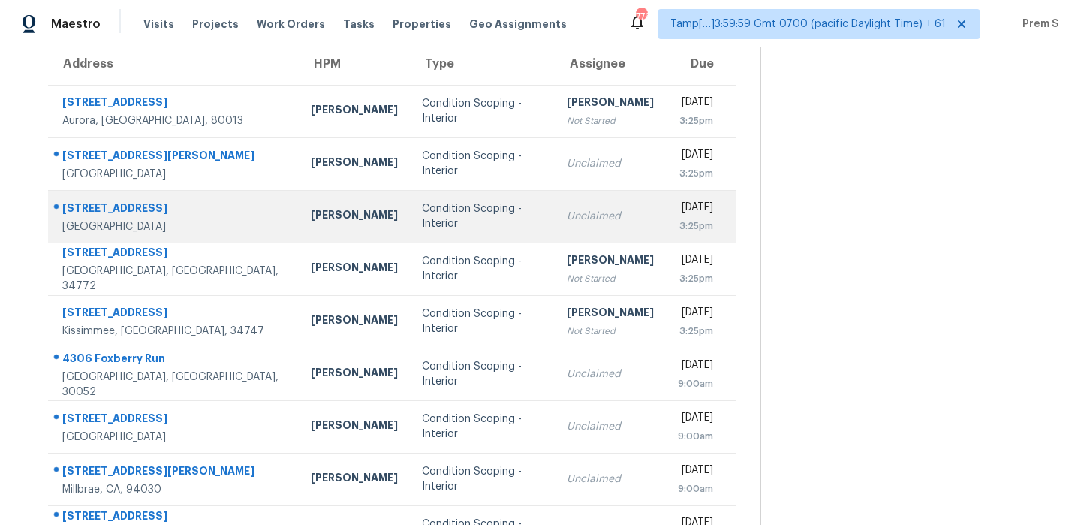
scroll to position [0, 0]
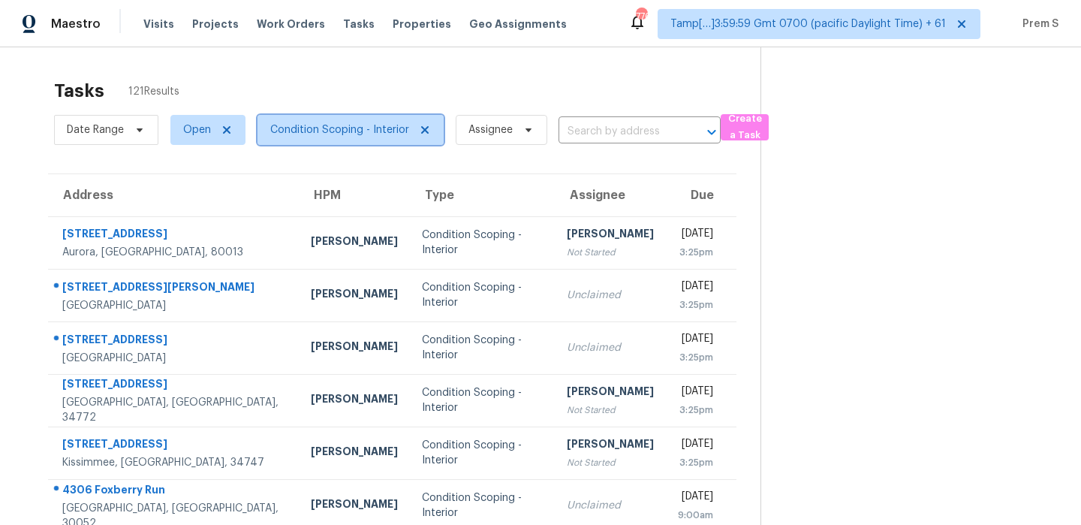
click at [374, 141] on span "Condition Scoping - Interior" at bounding box center [351, 130] width 186 height 30
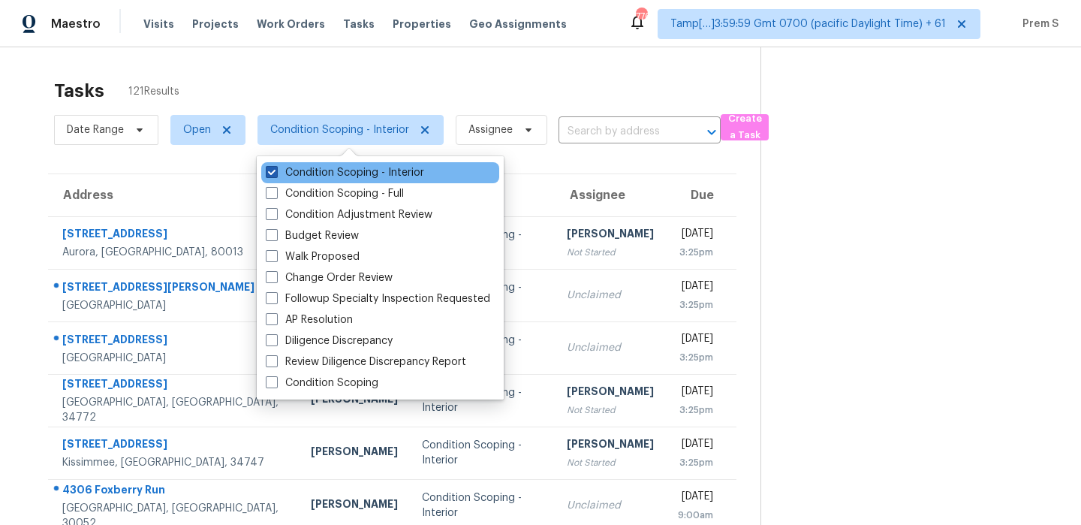
click at [353, 176] on label "Condition Scoping - Interior" at bounding box center [345, 172] width 158 height 15
click at [276, 175] on input "Condition Scoping - Interior" at bounding box center [271, 170] width 10 height 10
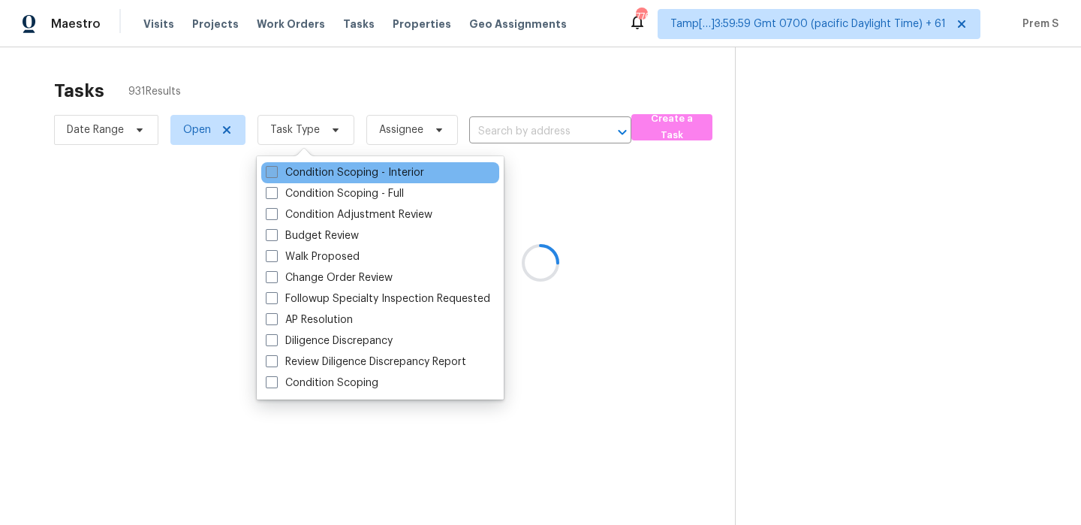
click at [353, 176] on label "Condition Scoping - Interior" at bounding box center [345, 172] width 158 height 15
click at [276, 175] on input "Condition Scoping - Interior" at bounding box center [271, 170] width 10 height 10
checkbox input "true"
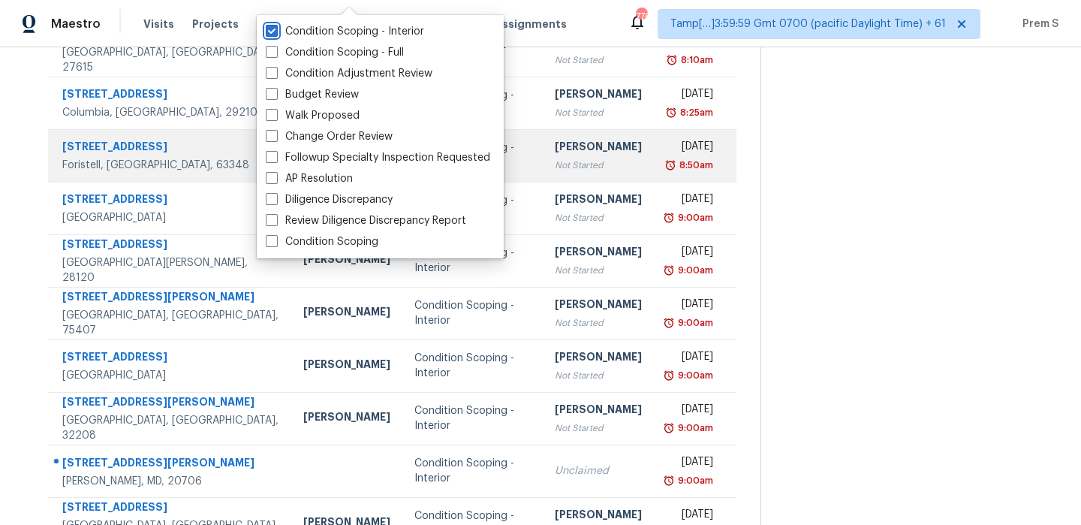
scroll to position [224, 0]
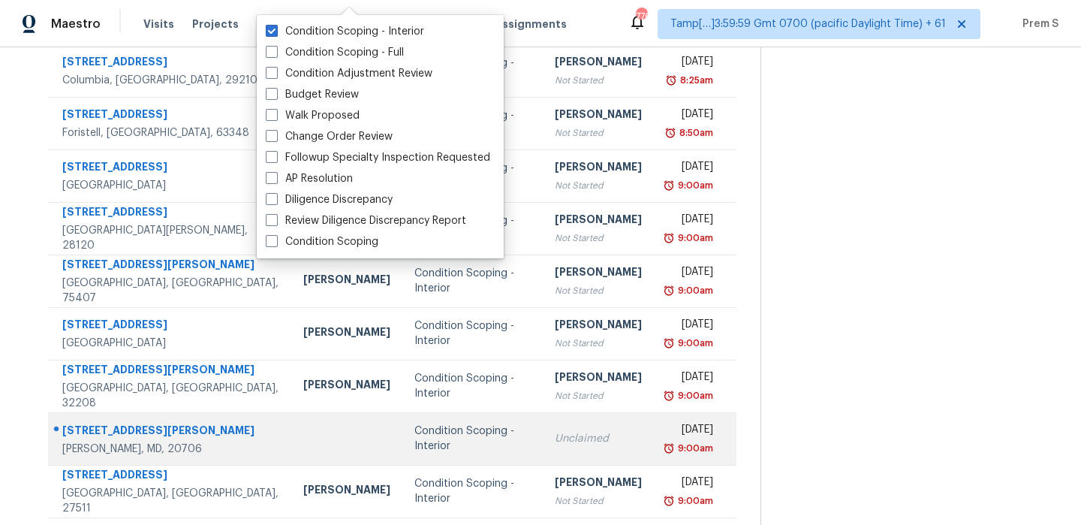
click at [555, 431] on div "Unclaimed" at bounding box center [598, 438] width 87 height 15
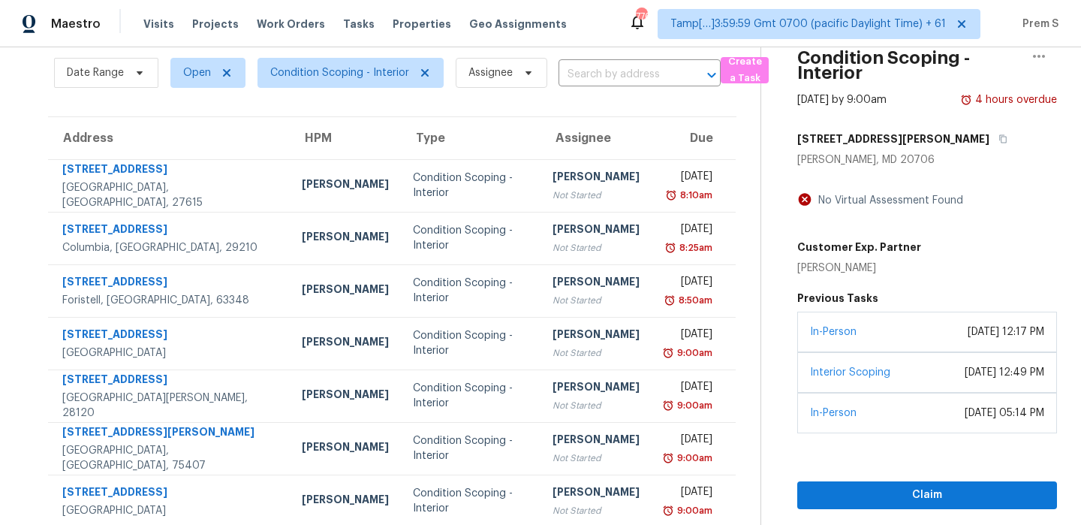
scroll to position [36, 0]
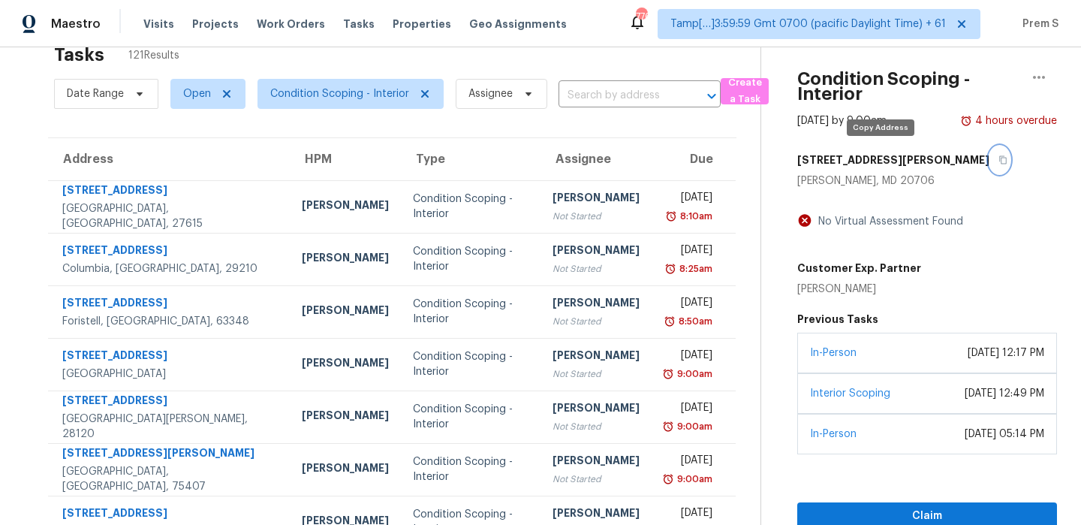
click at [990, 168] on button "button" at bounding box center [1000, 159] width 20 height 27
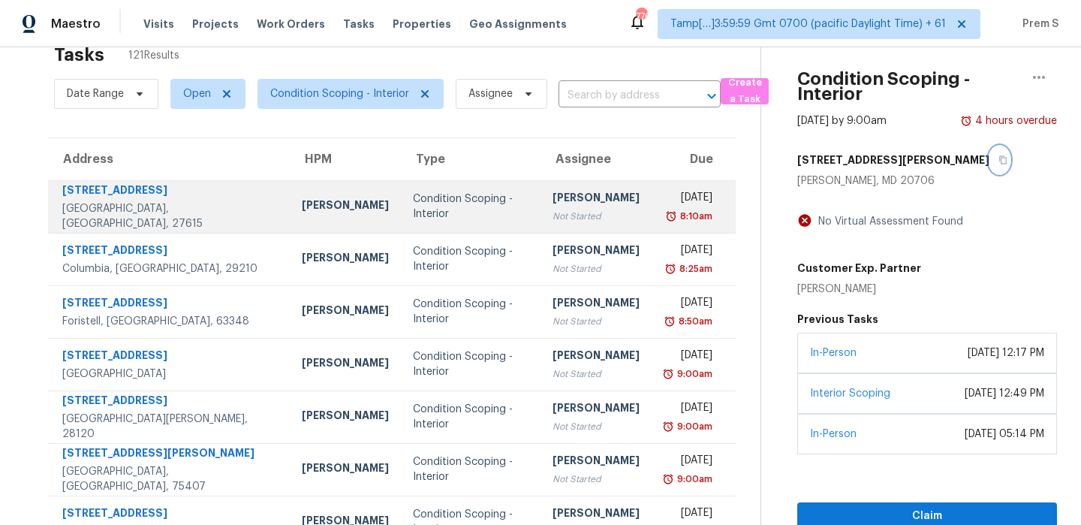
scroll to position [257, 0]
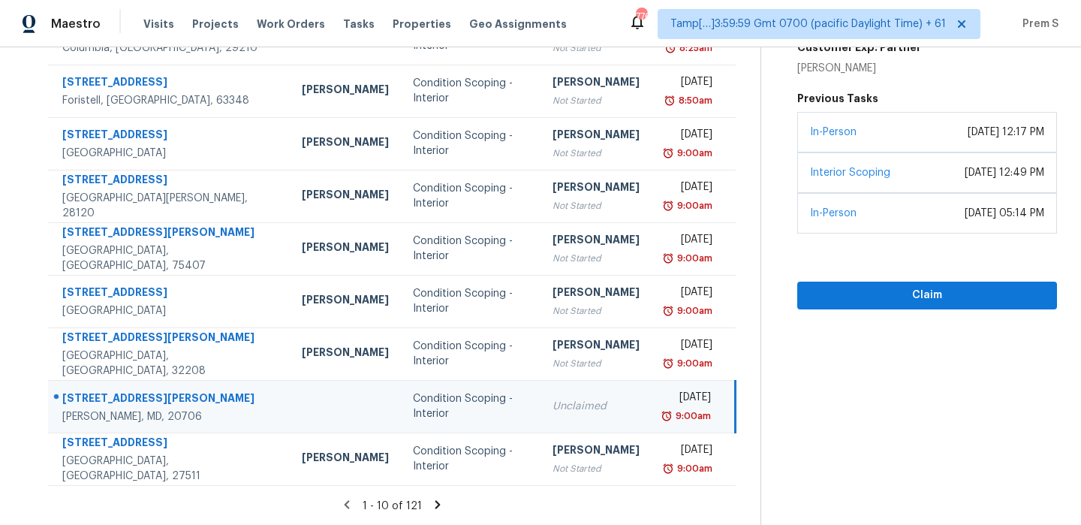
click at [435, 502] on icon at bounding box center [437, 504] width 5 height 8
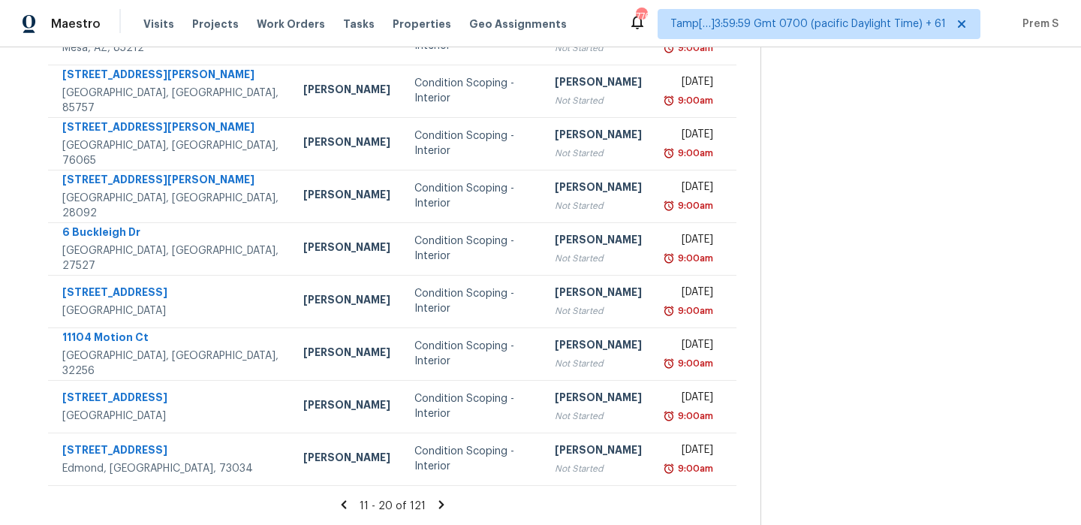
click at [436, 504] on icon at bounding box center [442, 505] width 14 height 14
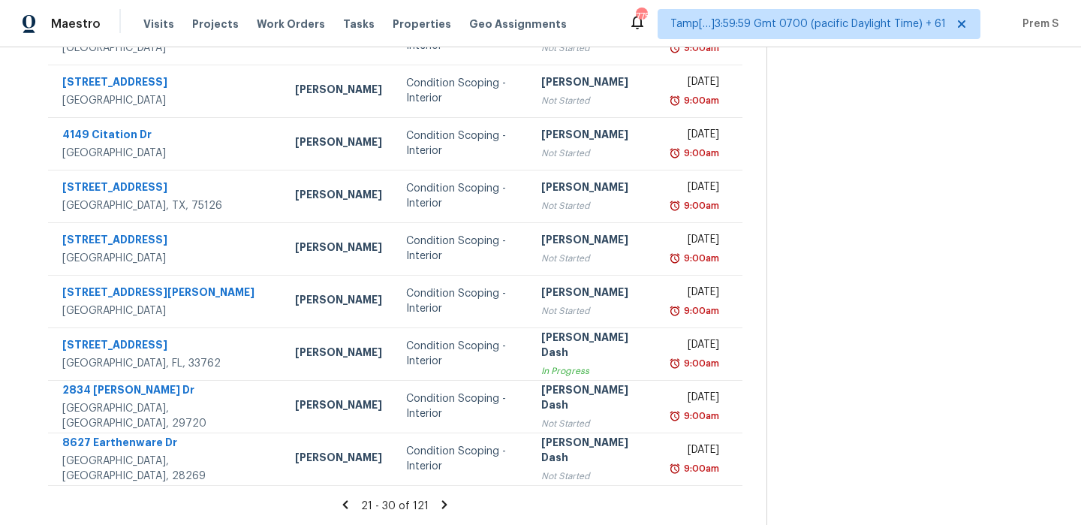
click at [438, 504] on icon at bounding box center [445, 505] width 14 height 14
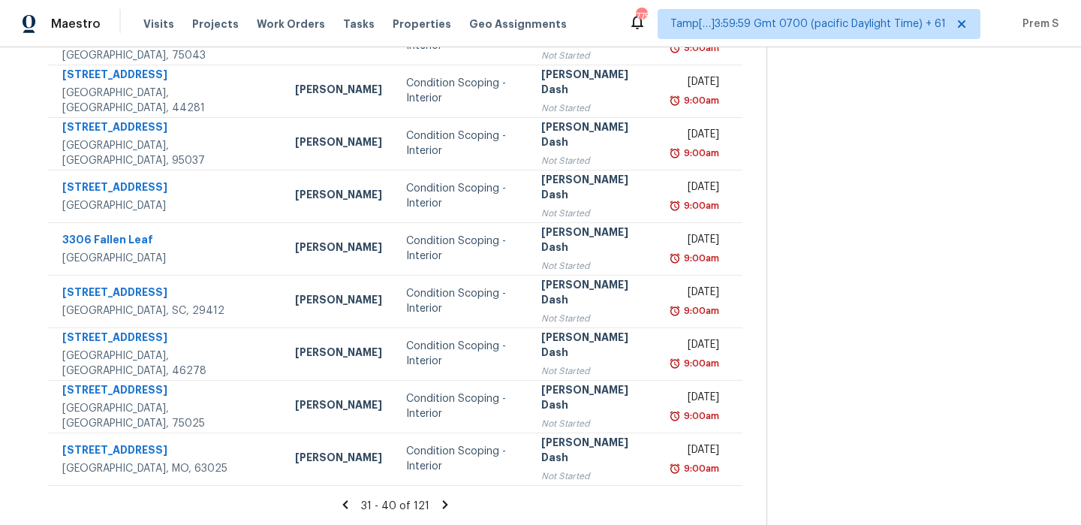
click at [438, 509] on icon at bounding box center [445, 505] width 14 height 14
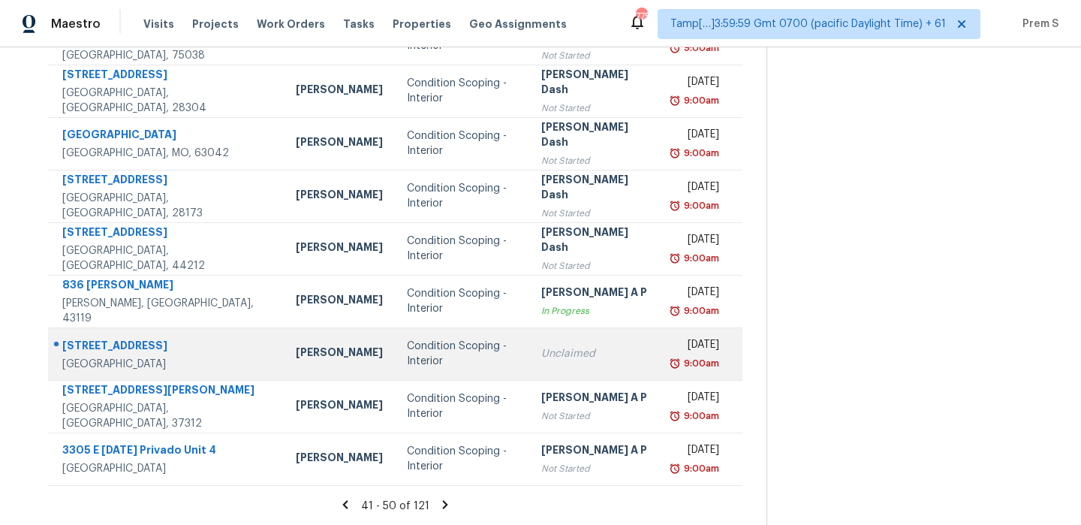
click at [529, 352] on td "Unclaimed" at bounding box center [594, 353] width 131 height 53
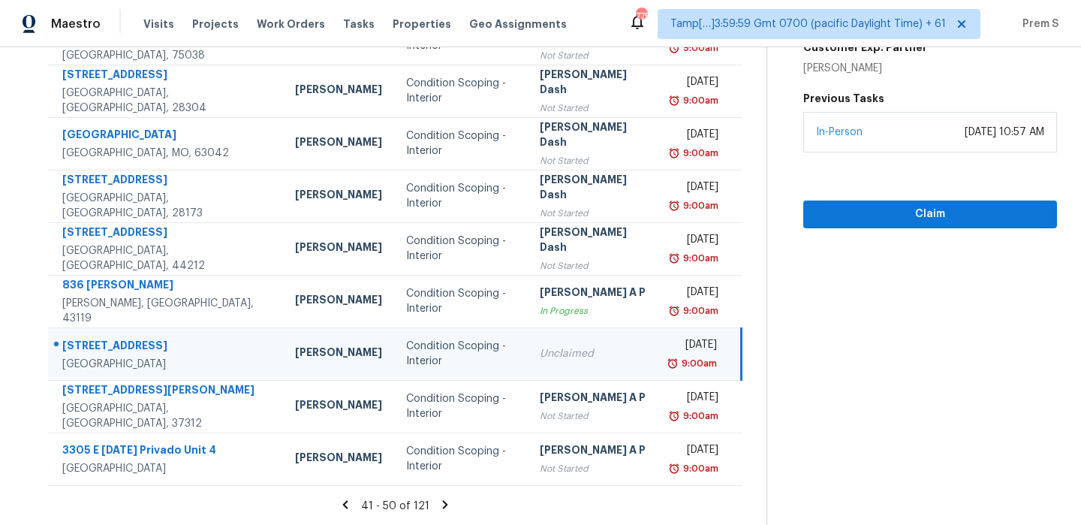
scroll to position [135, 0]
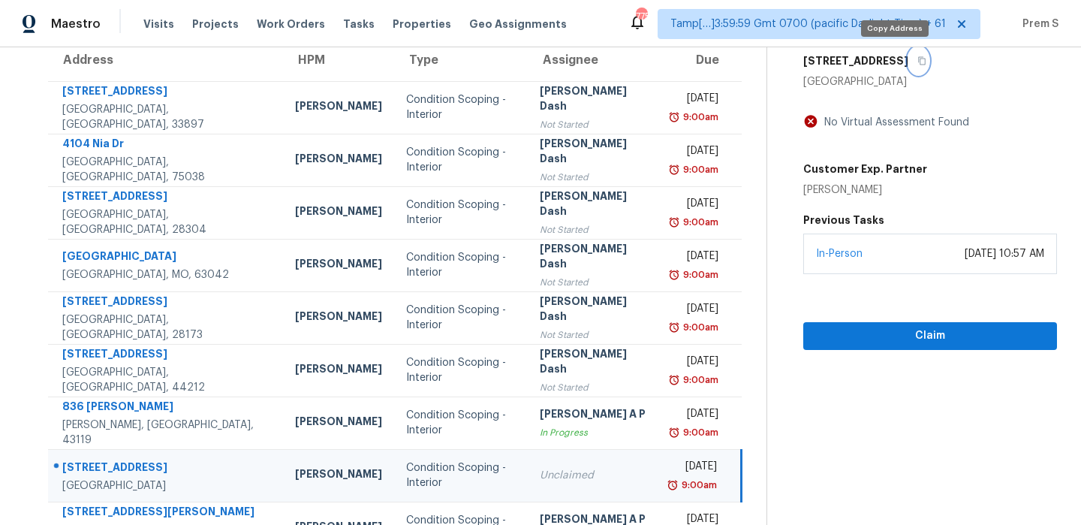
click at [918, 62] on icon "button" at bounding box center [922, 60] width 9 height 9
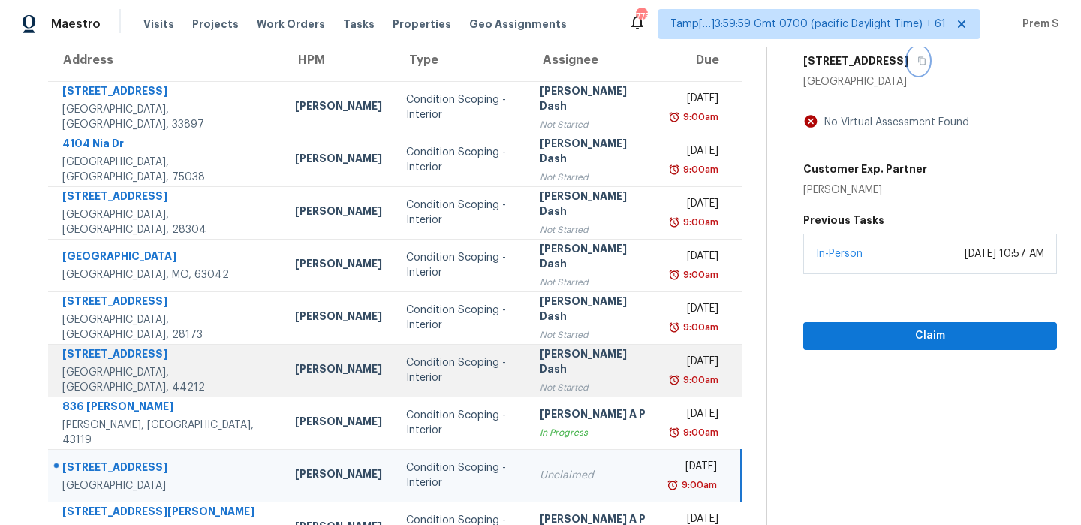
scroll to position [257, 0]
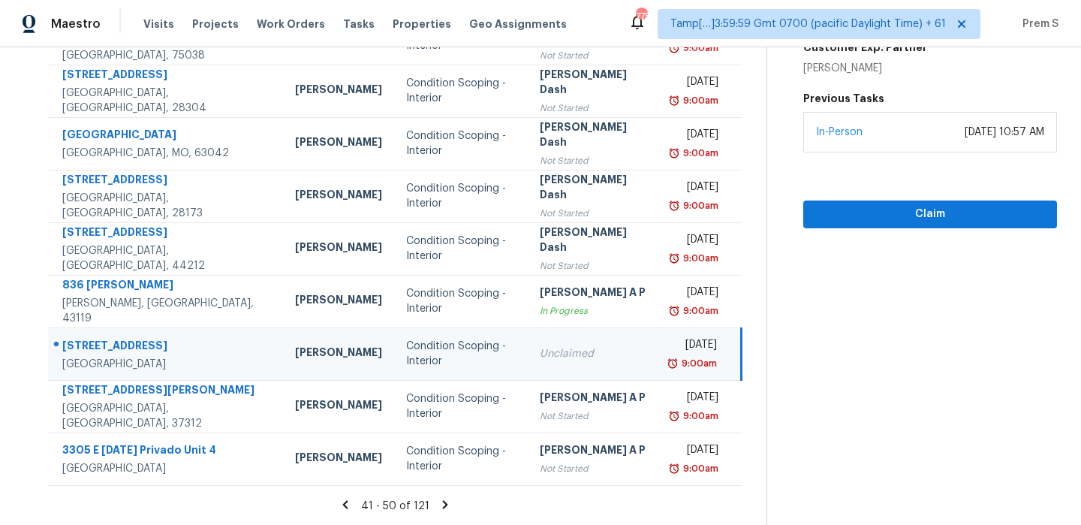
click at [443, 508] on icon at bounding box center [445, 504] width 5 height 8
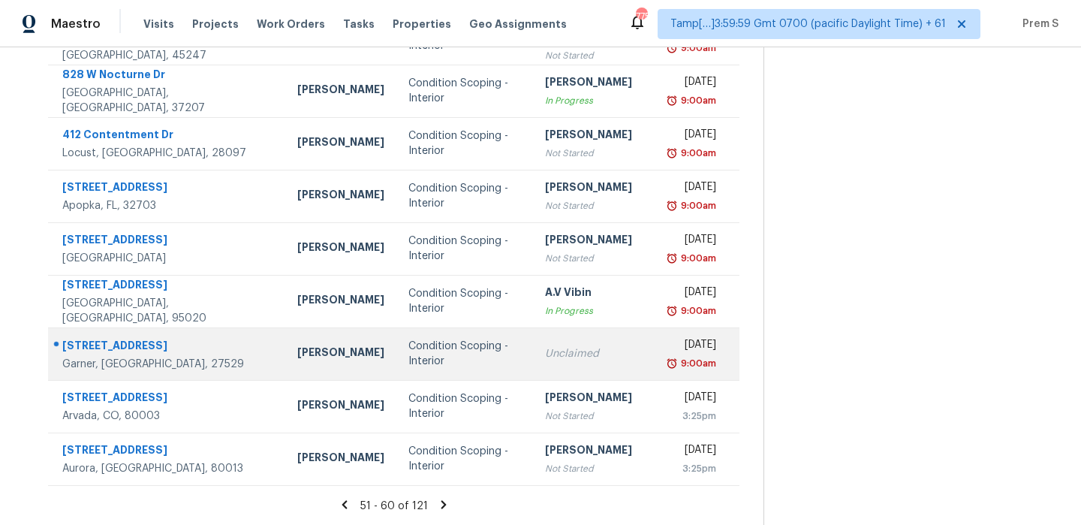
click at [490, 351] on div "Condition Scoping - Interior" at bounding box center [464, 354] width 113 height 30
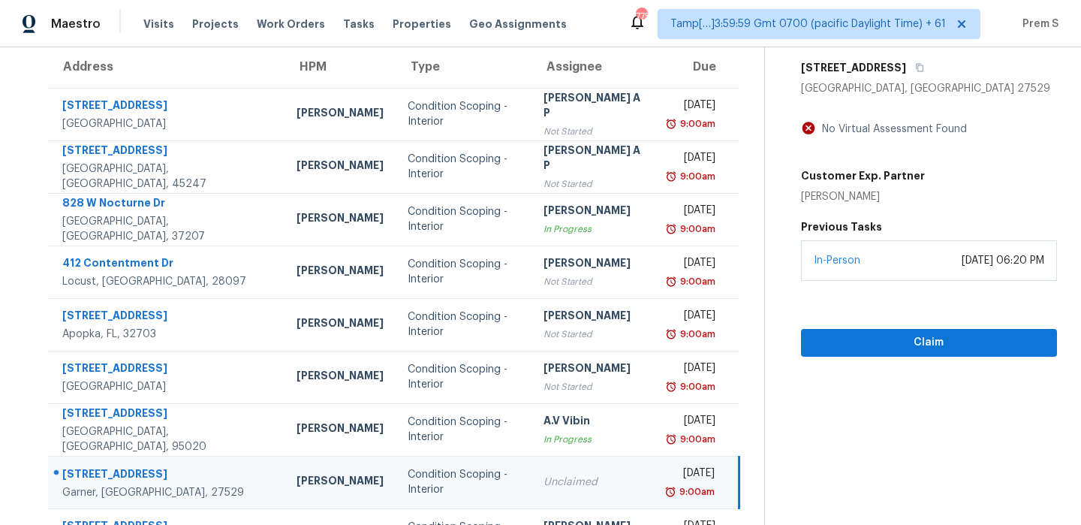
scroll to position [118, 0]
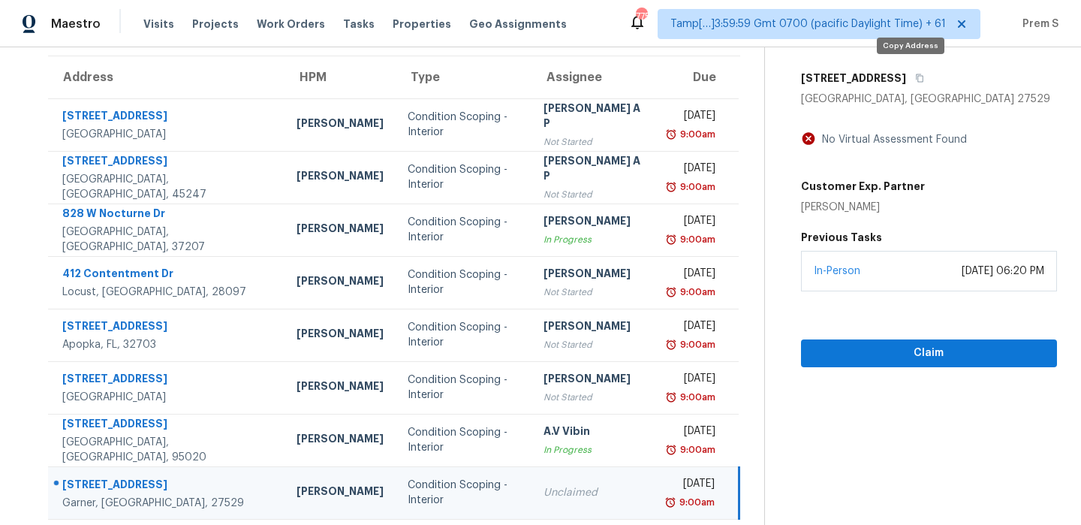
click at [906, 77] on button "button" at bounding box center [916, 78] width 20 height 27
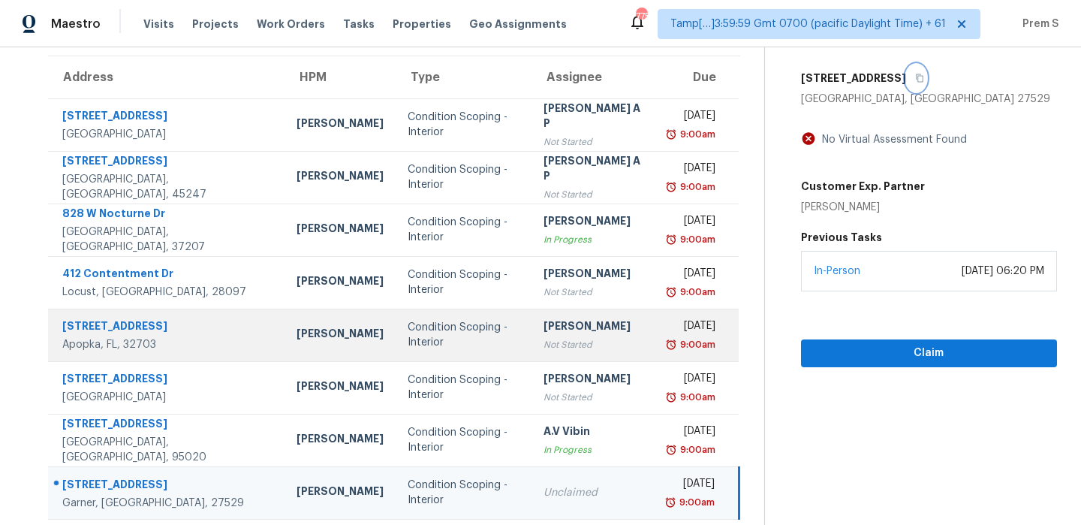
scroll to position [257, 0]
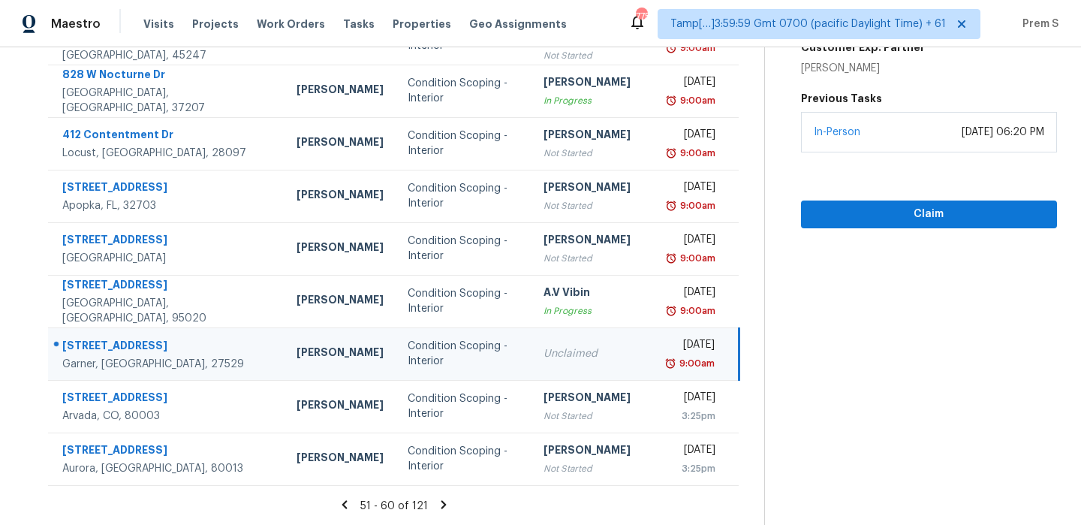
click at [441, 508] on icon at bounding box center [443, 504] width 5 height 8
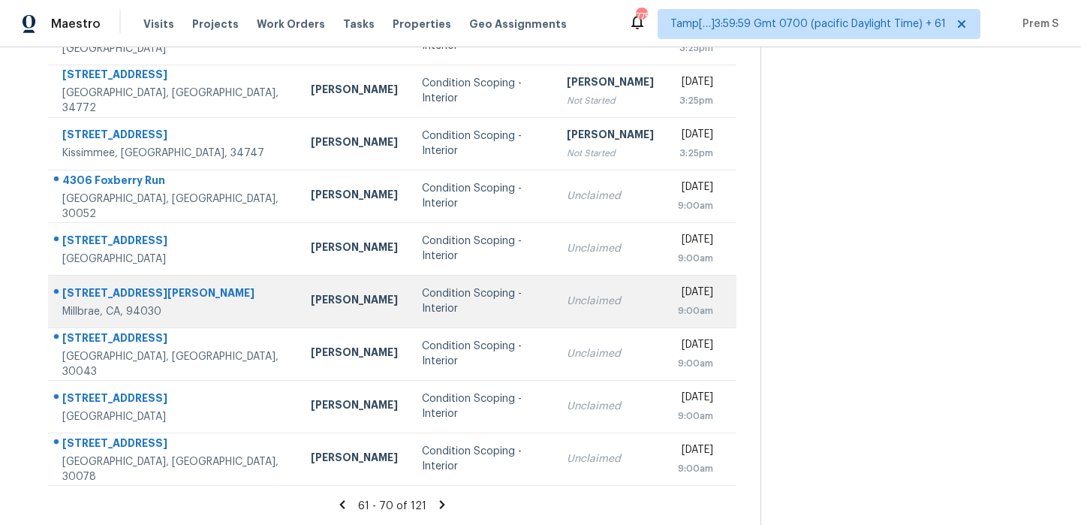
scroll to position [108, 0]
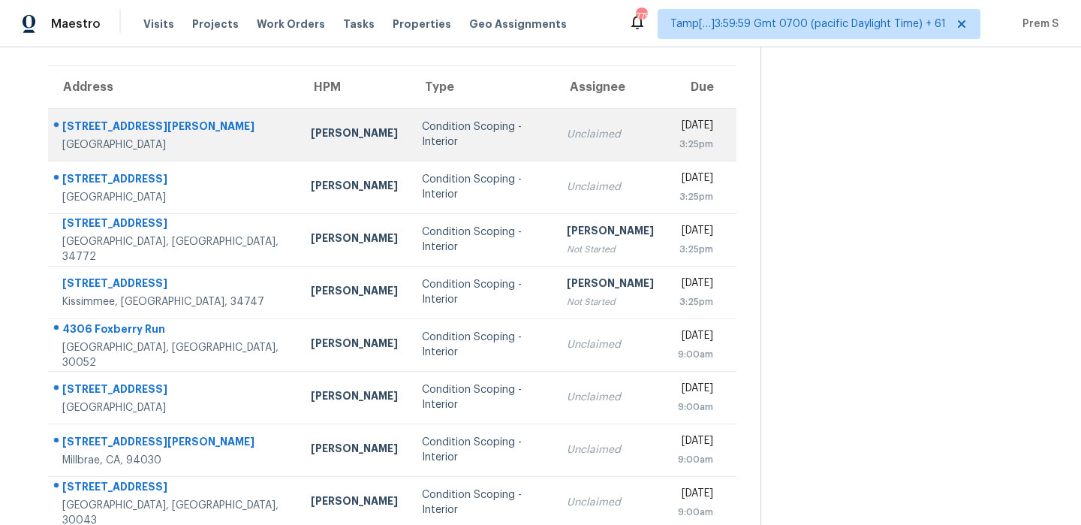
click at [555, 143] on td "Unclaimed" at bounding box center [610, 134] width 111 height 53
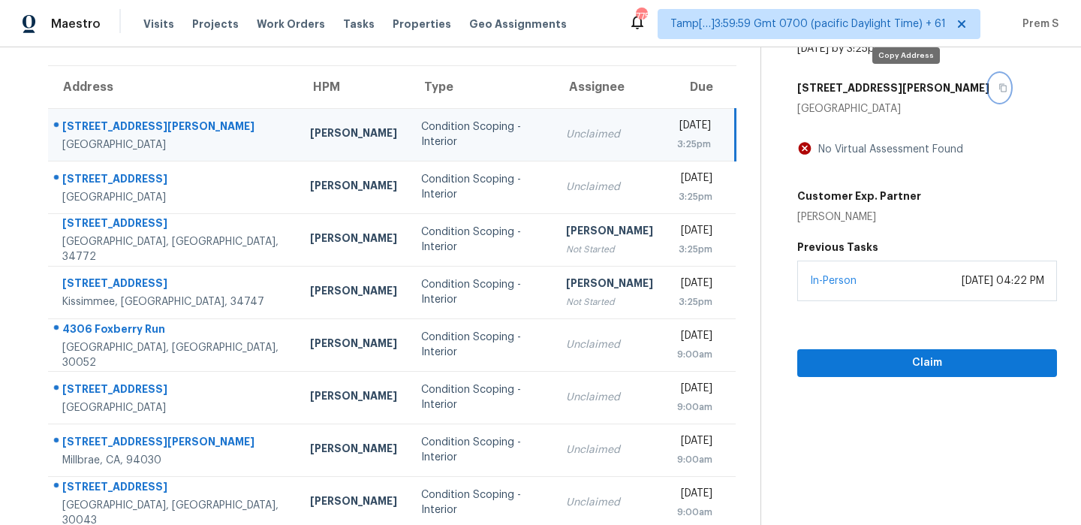
click at [999, 86] on icon "button" at bounding box center [1003, 88] width 8 height 8
click at [990, 93] on button "button" at bounding box center [1000, 87] width 20 height 27
click at [999, 83] on icon "button" at bounding box center [1003, 87] width 9 height 9
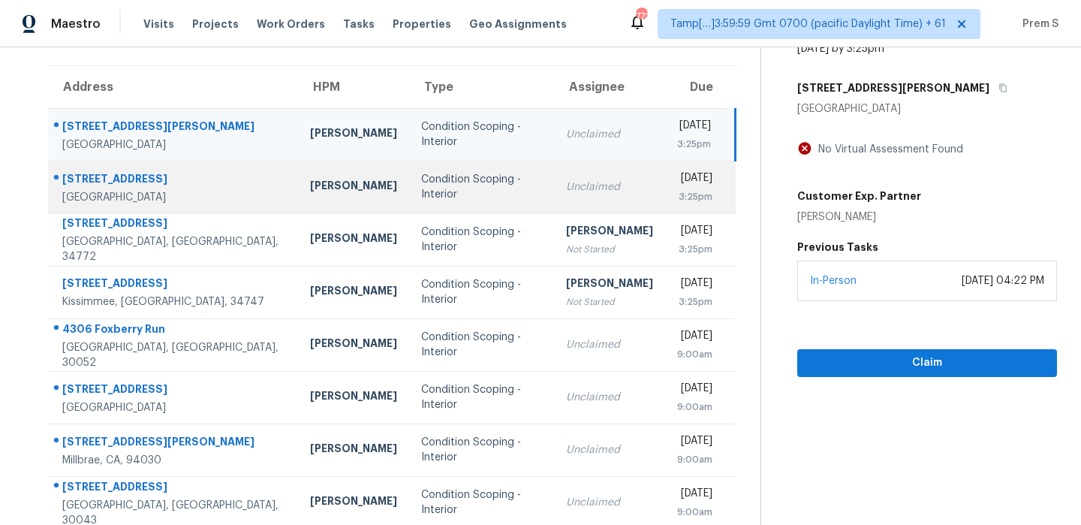
click at [585, 201] on td "Unclaimed" at bounding box center [609, 187] width 111 height 53
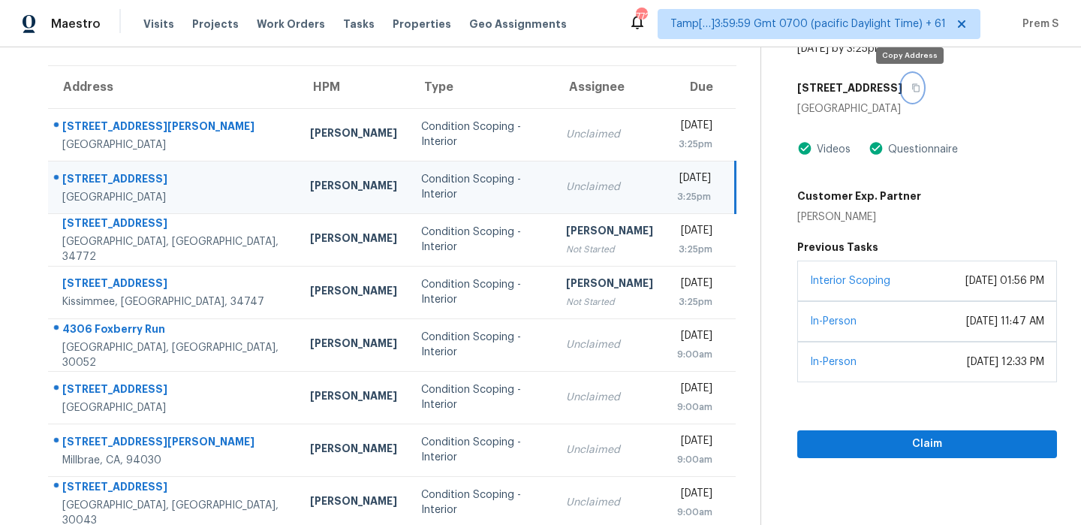
click at [910, 95] on button "button" at bounding box center [912, 87] width 20 height 27
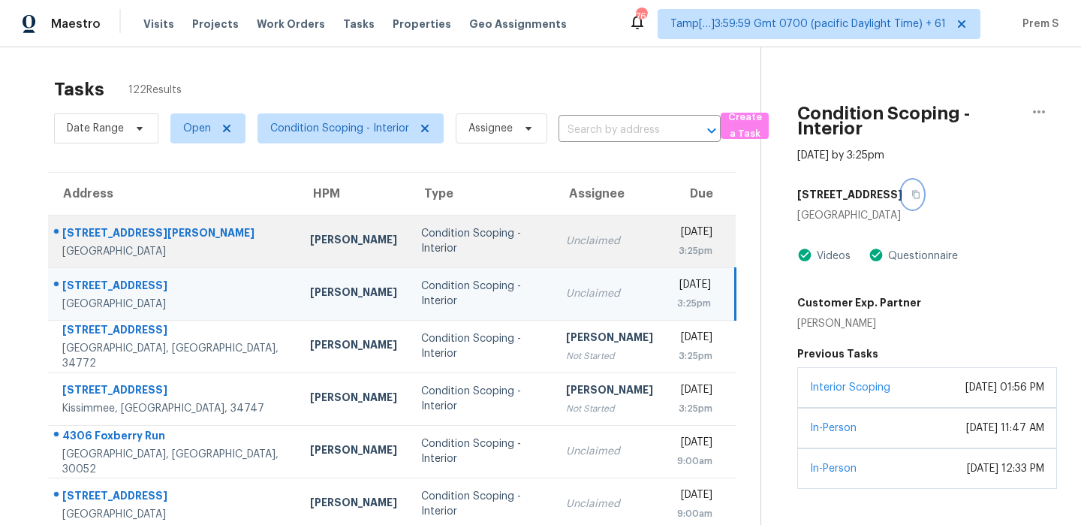
scroll to position [2, 0]
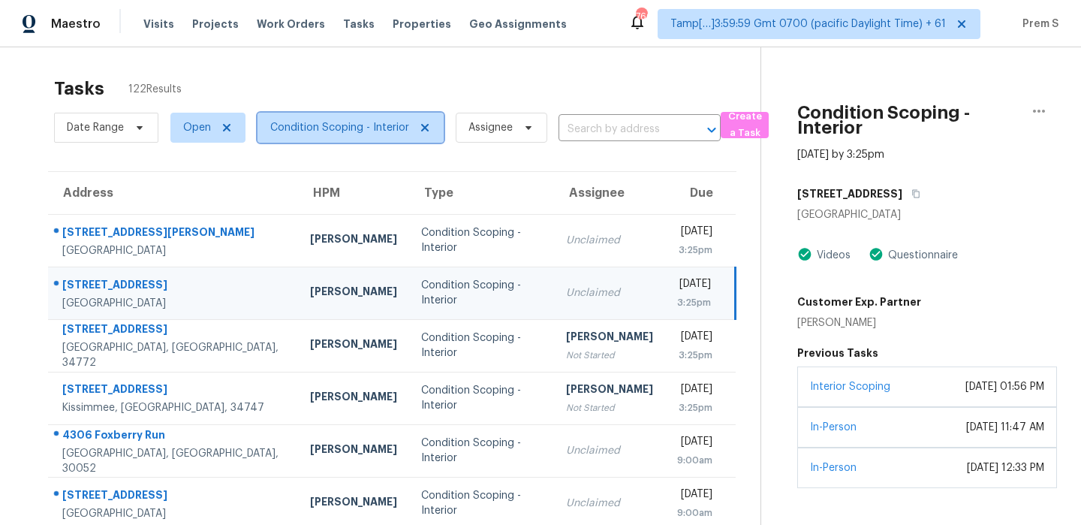
click at [356, 115] on span "Condition Scoping - Interior" at bounding box center [351, 128] width 186 height 30
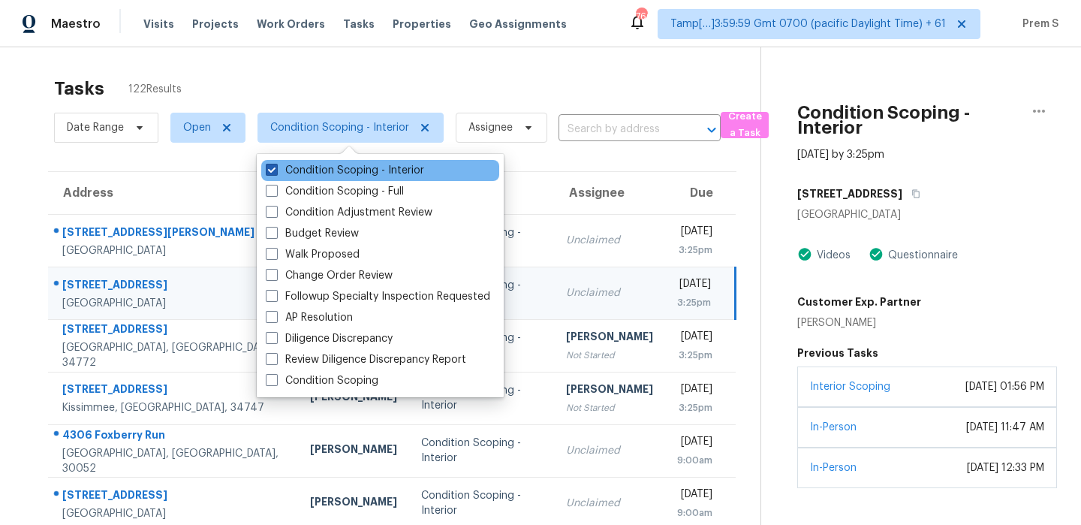
click at [330, 168] on label "Condition Scoping - Interior" at bounding box center [345, 170] width 158 height 15
click at [276, 168] on input "Condition Scoping - Interior" at bounding box center [271, 168] width 10 height 10
checkbox input "false"
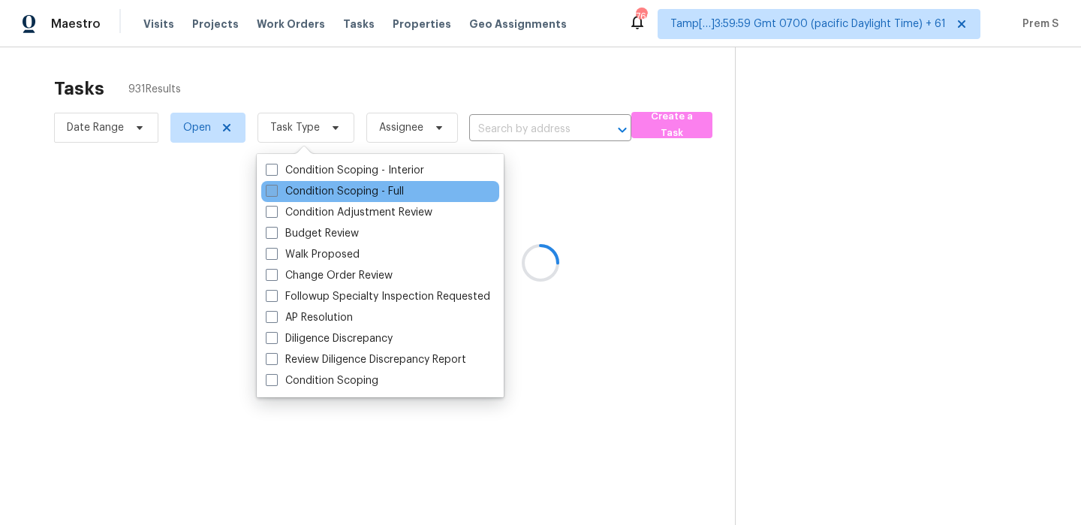
click at [318, 194] on label "Condition Scoping - Full" at bounding box center [335, 191] width 138 height 15
click at [276, 194] on input "Condition Scoping - Full" at bounding box center [271, 189] width 10 height 10
checkbox input "true"
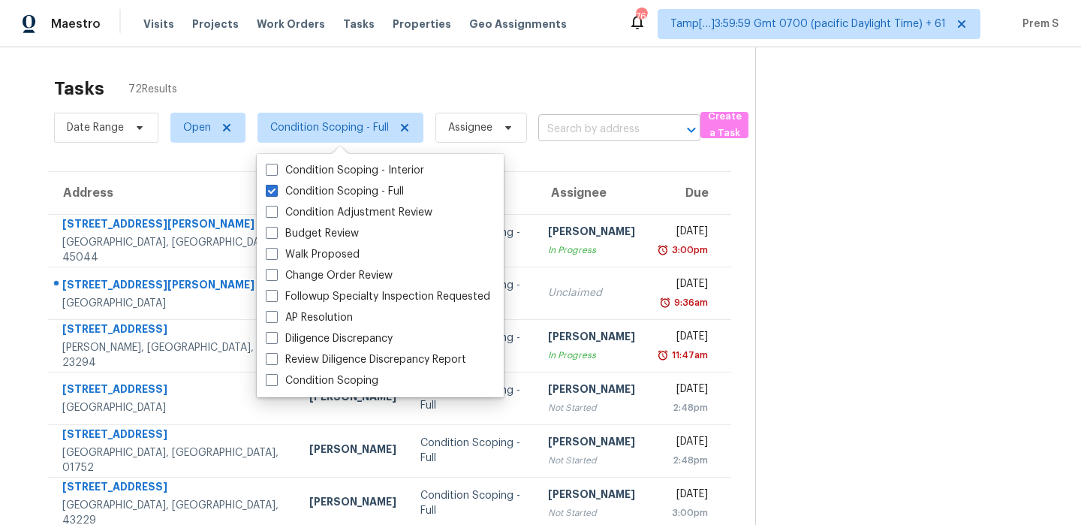
click at [574, 134] on input "text" at bounding box center [598, 129] width 120 height 23
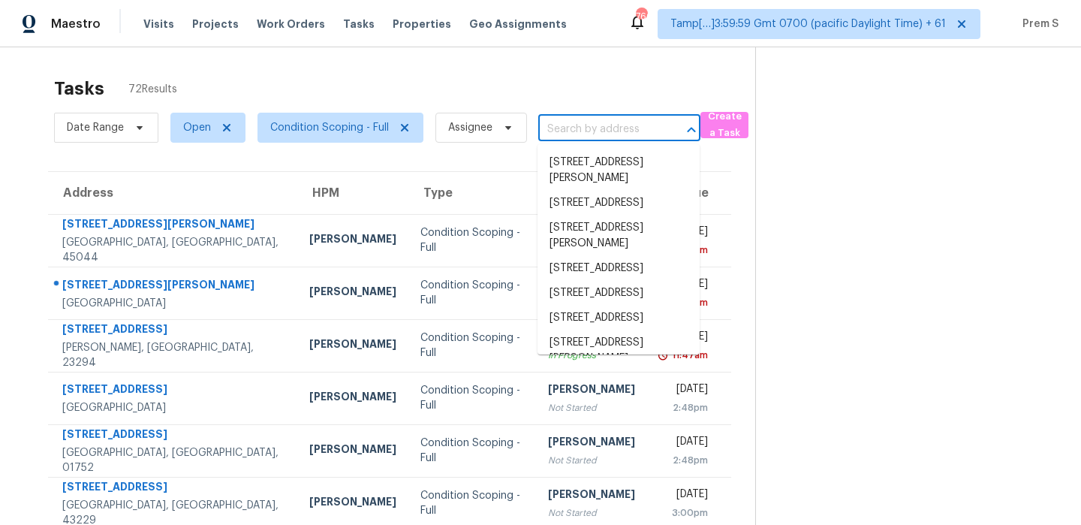
paste input "23981 Devoe Ave, Euclid, OH 44123"
type input "23981 Devoe Ave, Euclid, OH 44123"
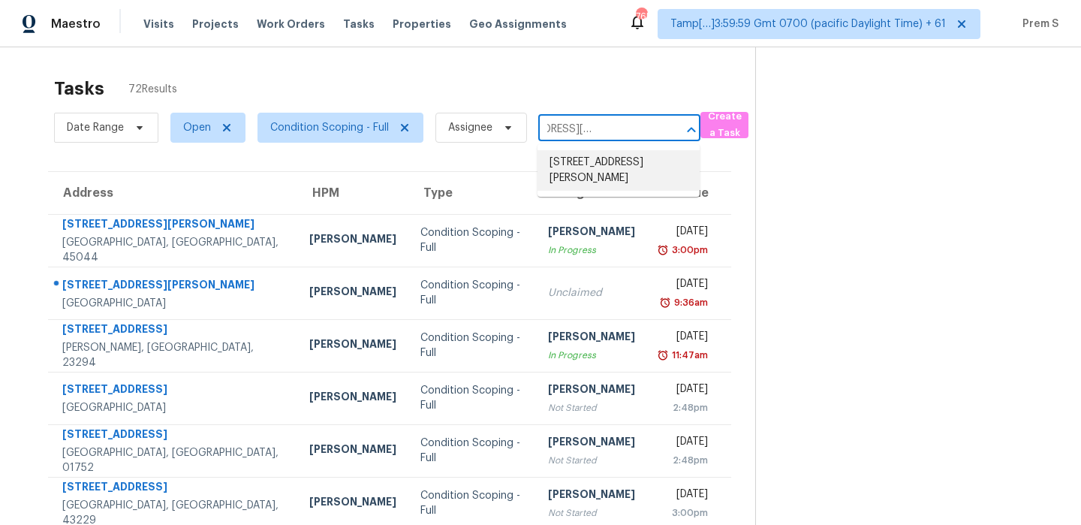
click at [569, 168] on li "23981 Devoe Ave, Euclid, OH 44123" at bounding box center [619, 170] width 162 height 41
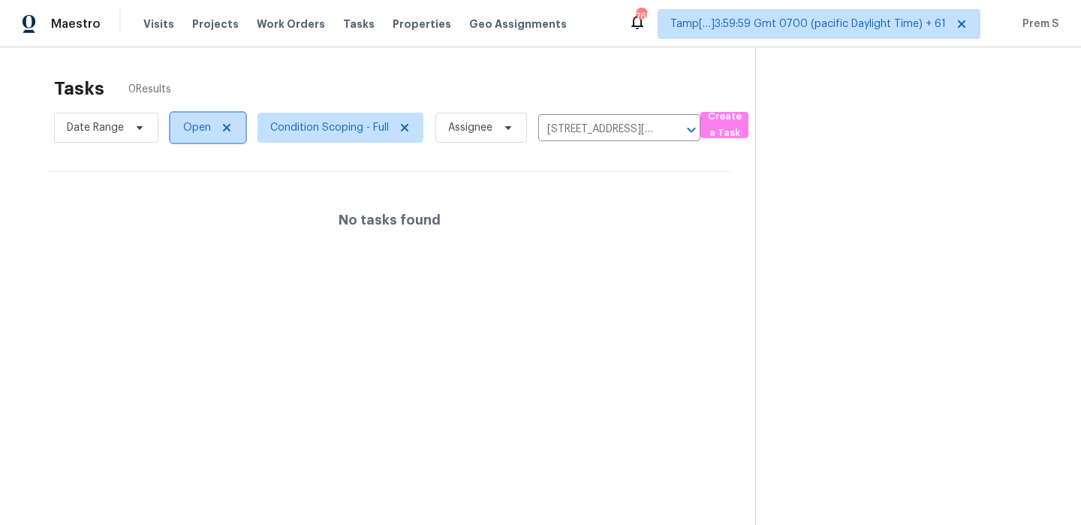
click at [226, 125] on icon at bounding box center [227, 128] width 12 height 12
click at [212, 129] on span "Status" at bounding box center [199, 127] width 33 height 15
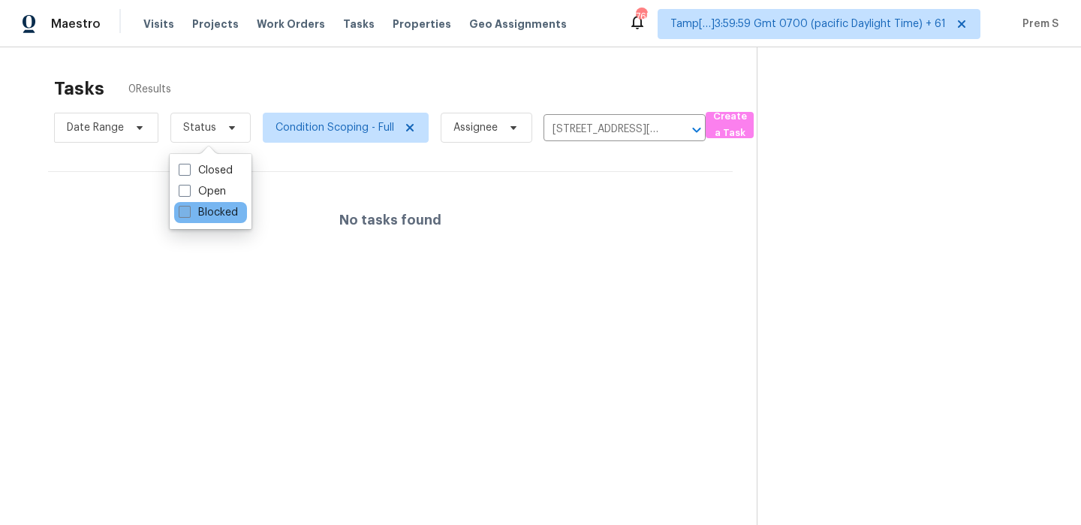
click at [208, 213] on label "Blocked" at bounding box center [208, 212] width 59 height 15
click at [188, 213] on input "Blocked" at bounding box center [184, 210] width 10 height 10
checkbox input "true"
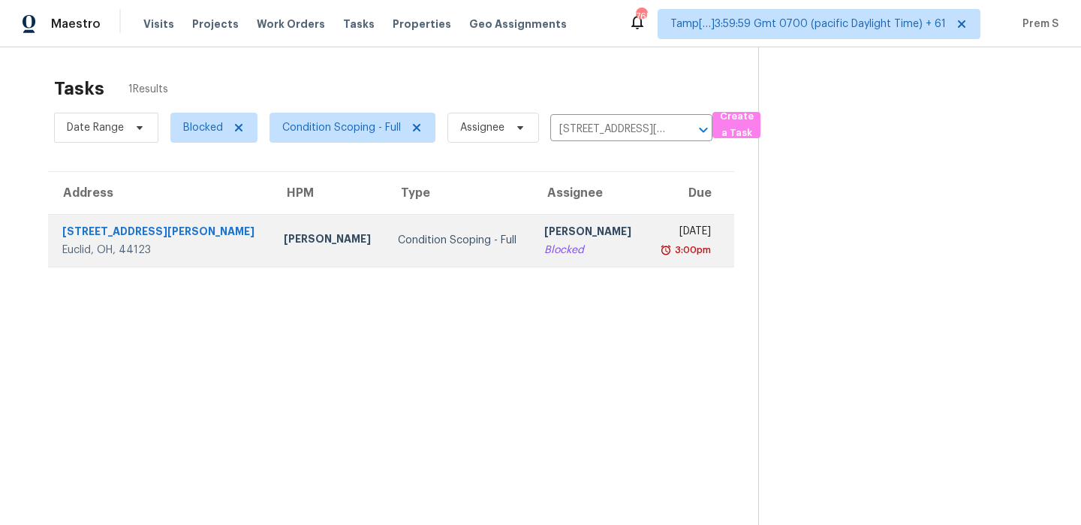
click at [436, 246] on div "Condition Scoping - Full" at bounding box center [459, 240] width 122 height 15
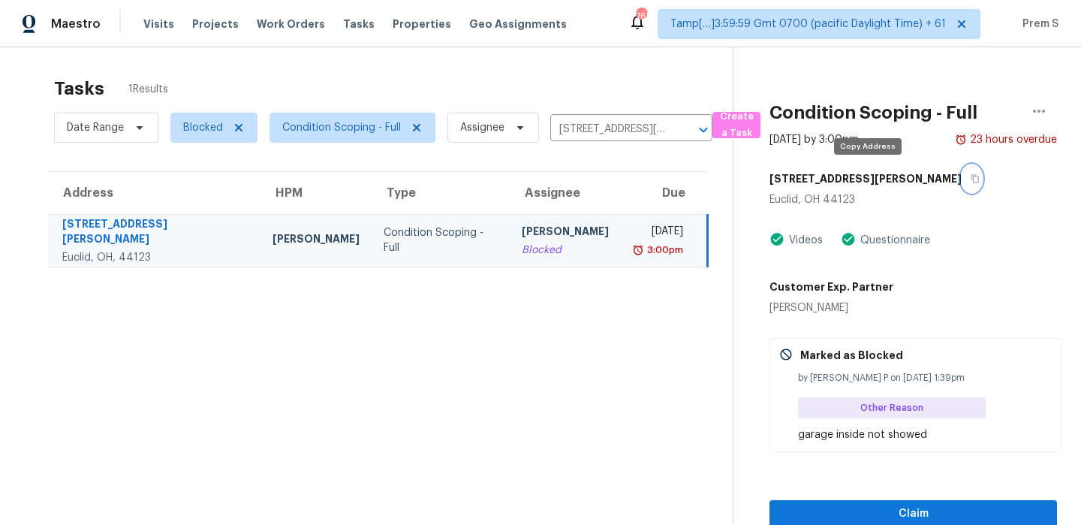
click at [962, 183] on button "button" at bounding box center [972, 178] width 20 height 27
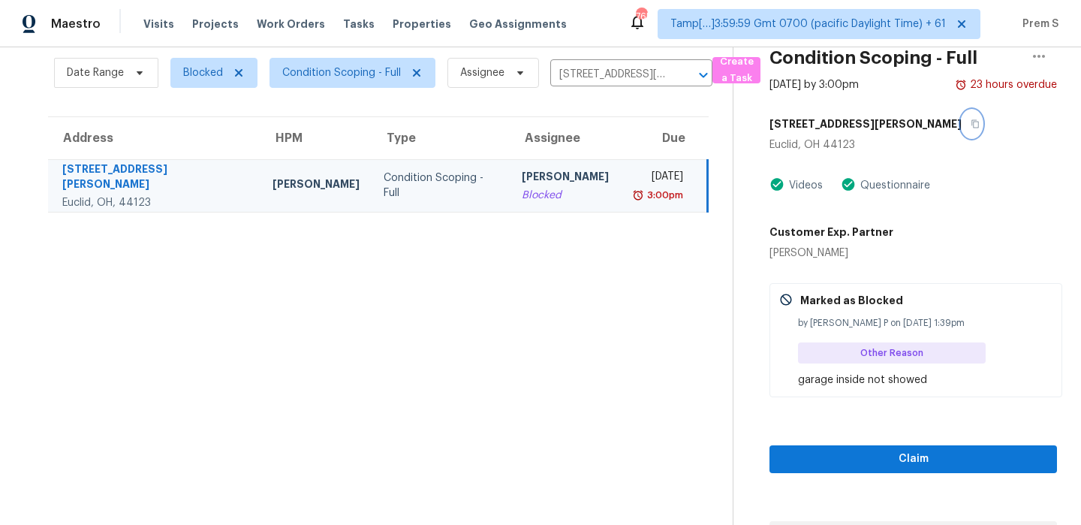
scroll to position [80, 0]
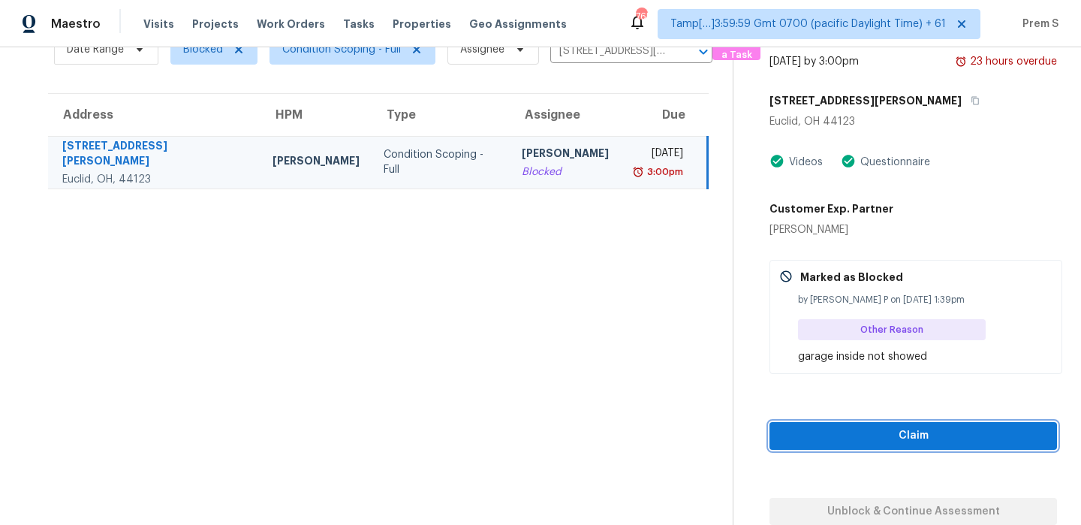
click at [901, 435] on span "Claim" at bounding box center [914, 435] width 264 height 19
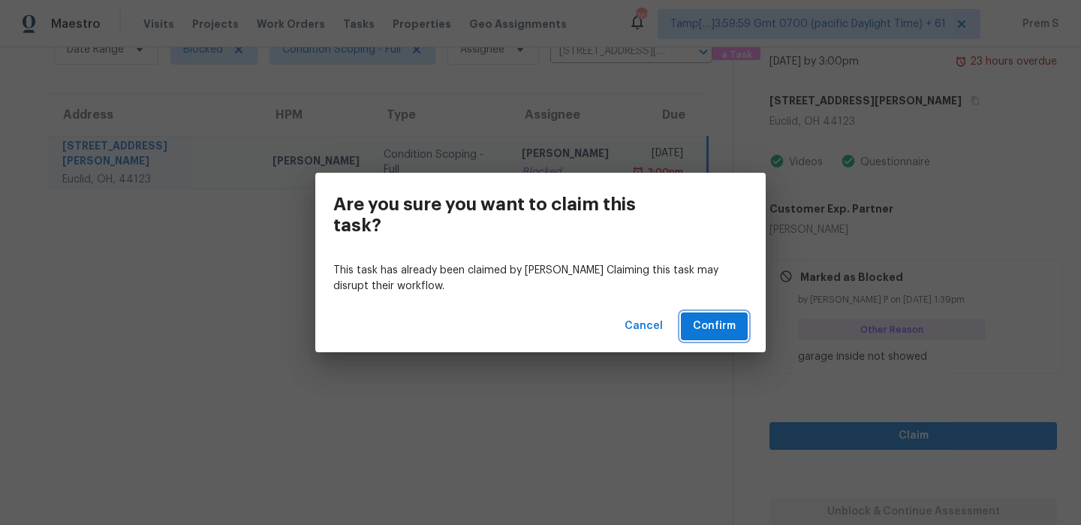
click at [717, 326] on span "Confirm" at bounding box center [714, 326] width 43 height 19
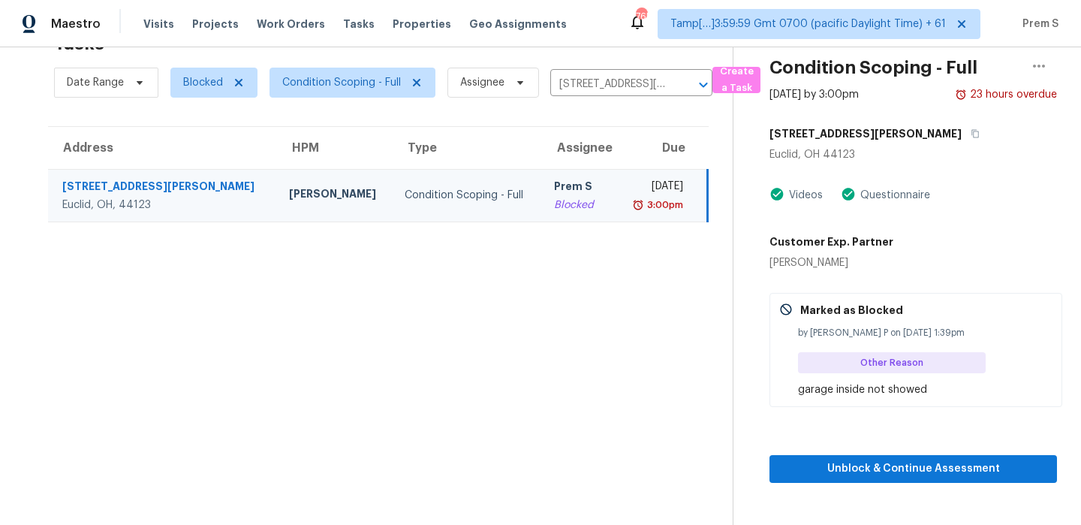
scroll to position [47, 0]
click at [887, 465] on span "Unblock & Continue Assessment" at bounding box center [914, 469] width 264 height 19
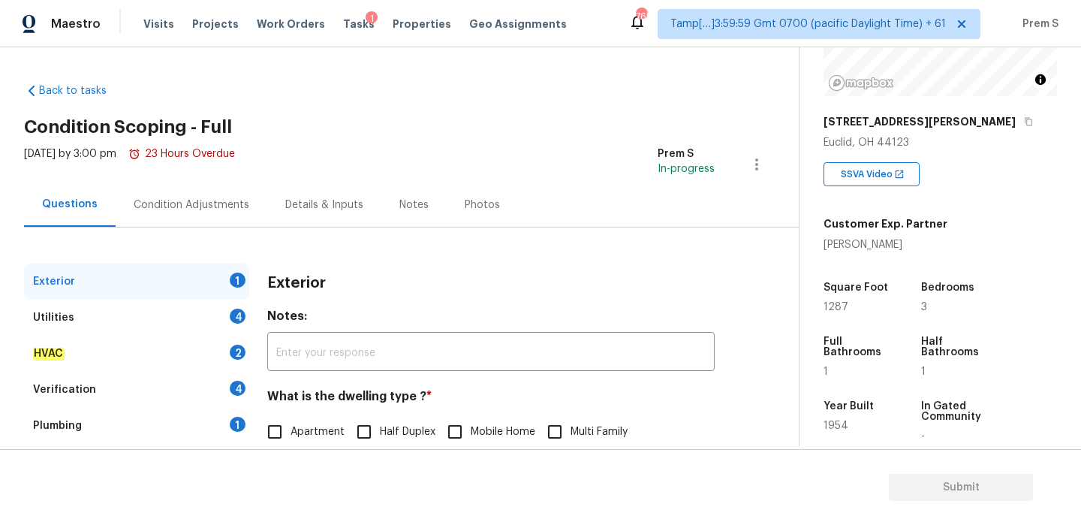
scroll to position [198, 0]
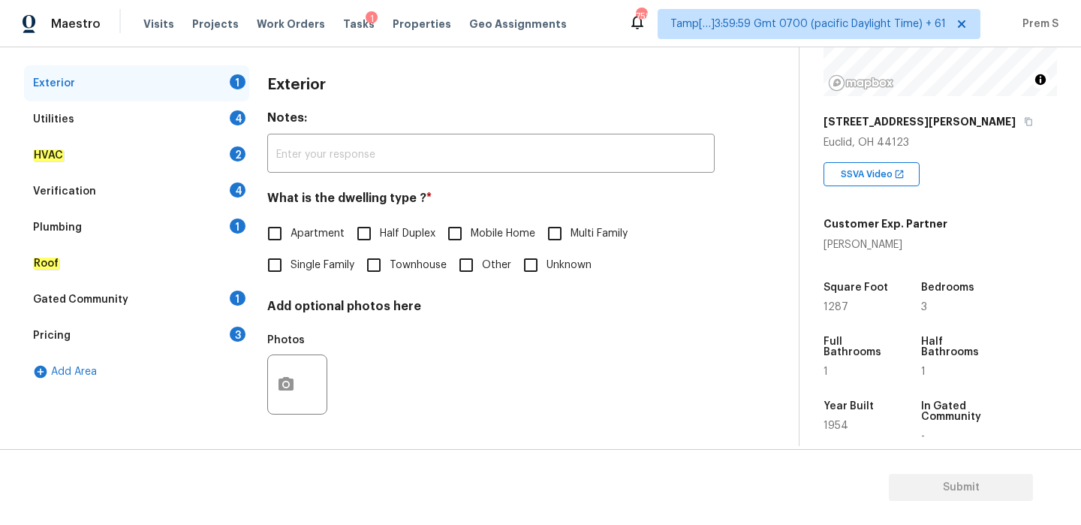
click at [293, 268] on span "Single Family" at bounding box center [323, 266] width 64 height 16
click at [291, 268] on input "Single Family" at bounding box center [275, 265] width 32 height 32
checkbox input "true"
click at [243, 119] on div "4" at bounding box center [238, 117] width 16 height 15
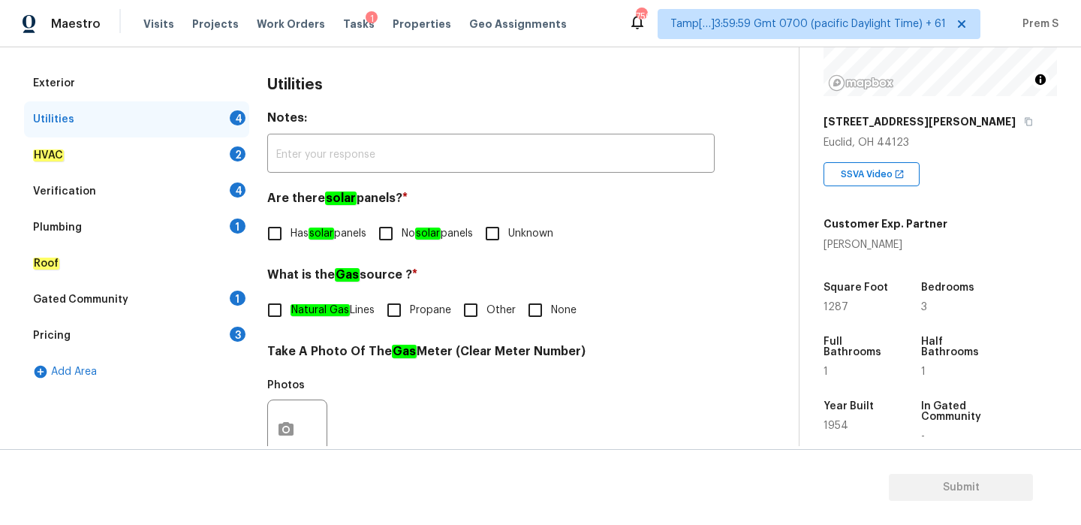
click at [388, 233] on input "No solar panels" at bounding box center [386, 234] width 32 height 32
checkbox input "true"
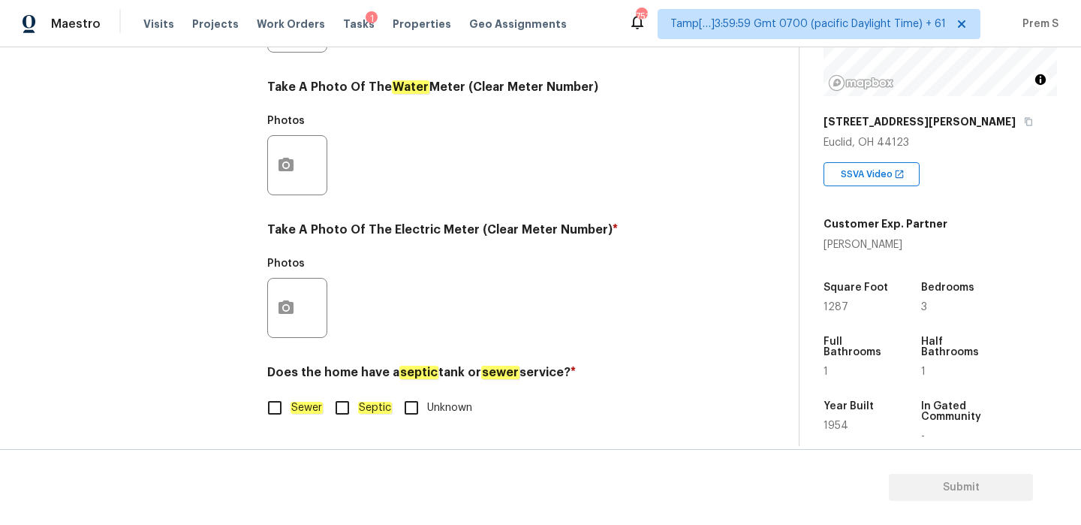
click at [287, 411] on input "Sewer" at bounding box center [275, 408] width 32 height 32
checkbox input "true"
click at [285, 299] on icon "button" at bounding box center [286, 308] width 18 height 18
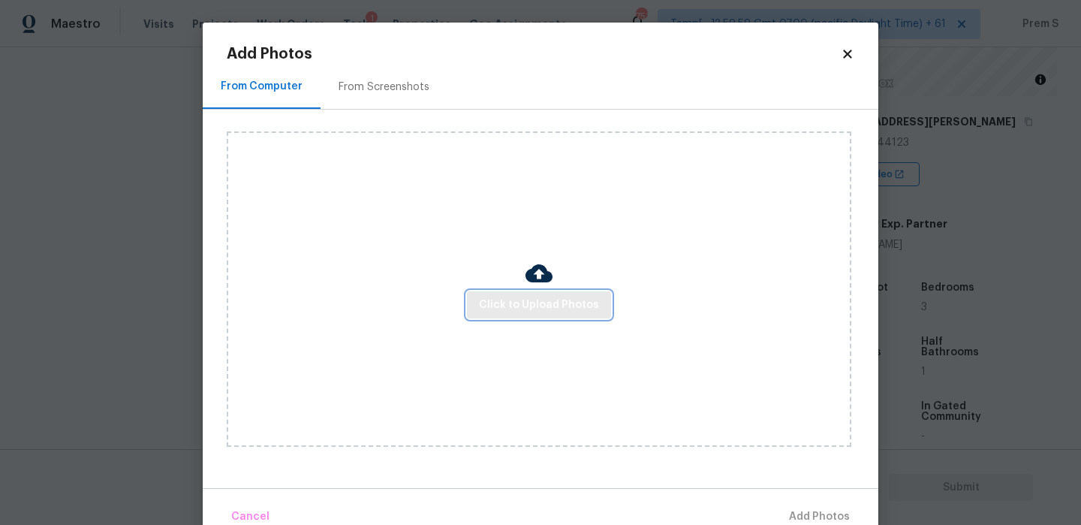
click at [544, 309] on span "Click to Upload Photos" at bounding box center [539, 305] width 120 height 19
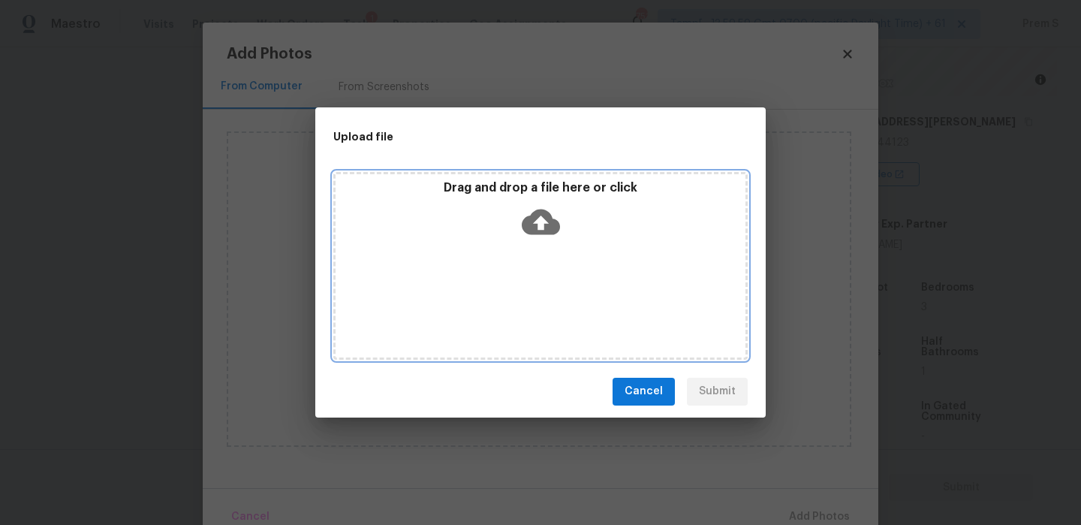
click at [550, 235] on icon at bounding box center [541, 222] width 38 height 38
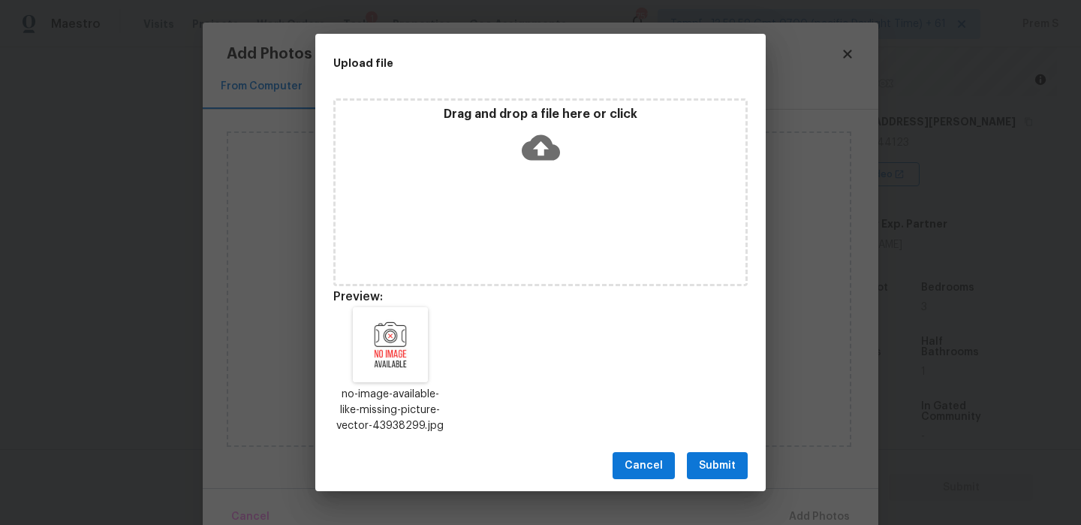
click at [702, 453] on button "Submit" at bounding box center [717, 466] width 61 height 28
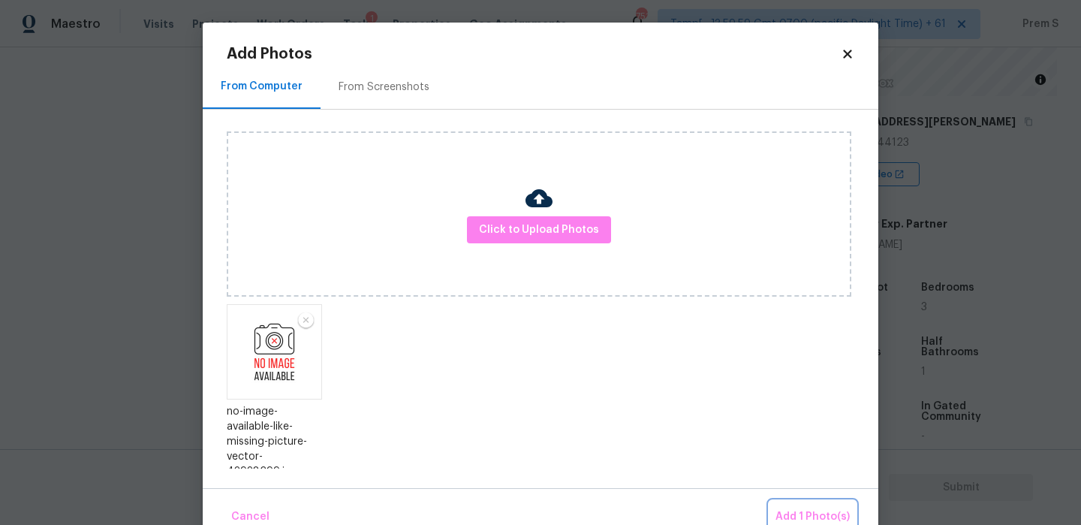
click at [796, 510] on span "Add 1 Photo(s)" at bounding box center [813, 517] width 74 height 19
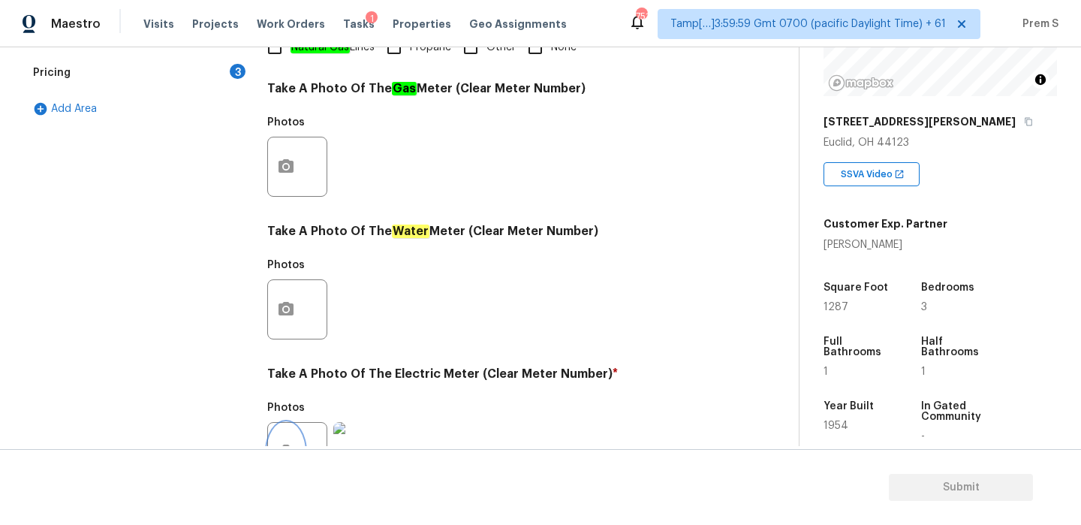
scroll to position [158, 0]
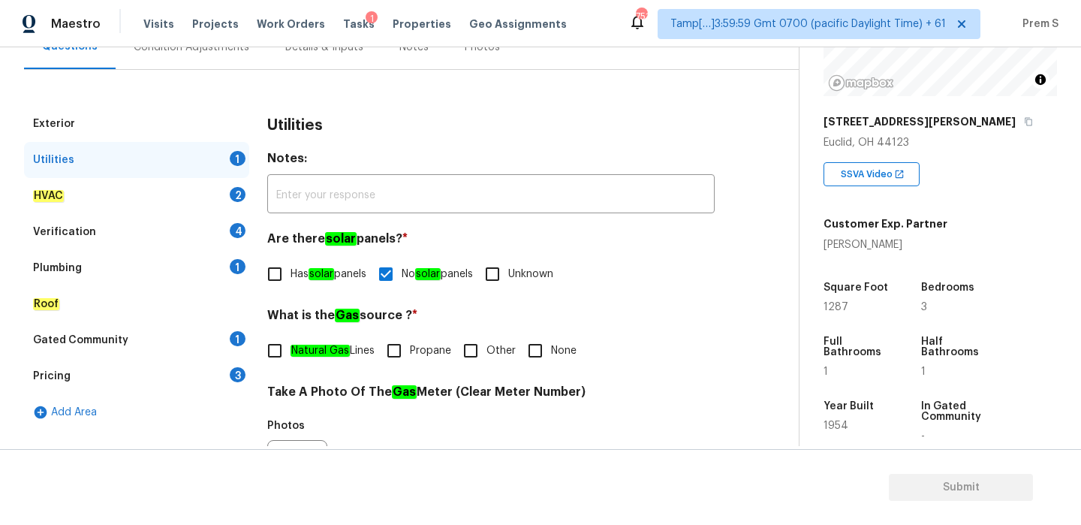
click at [228, 197] on div "HVAC 2" at bounding box center [136, 196] width 225 height 36
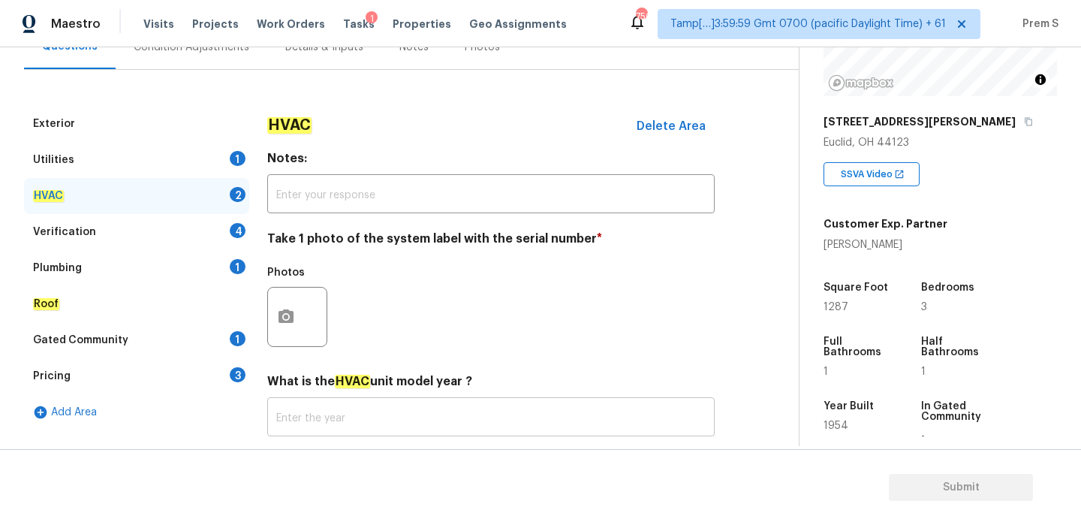
scroll to position [248, 0]
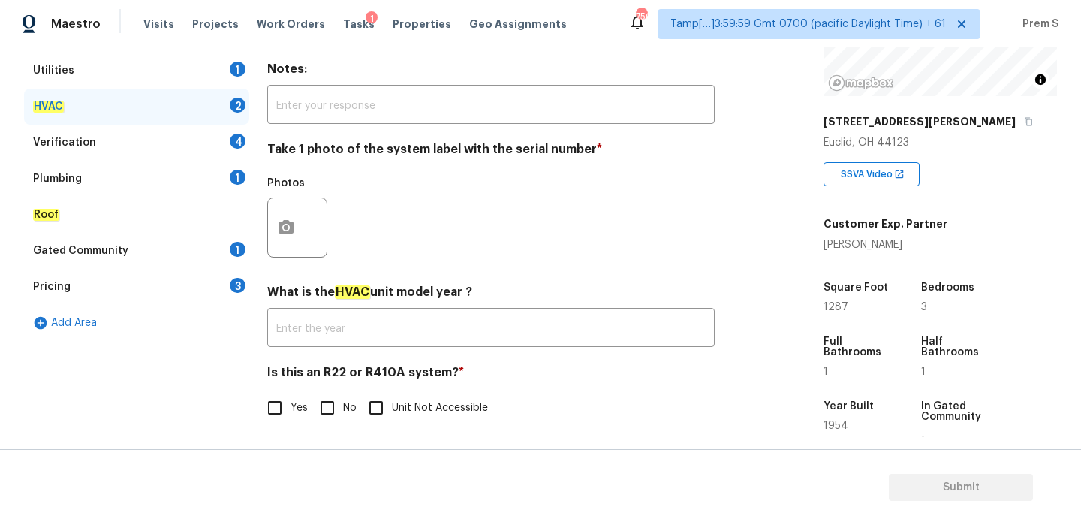
click at [327, 411] on input "No" at bounding box center [328, 408] width 32 height 32
checkbox input "true"
click at [292, 231] on icon "button" at bounding box center [286, 227] width 15 height 14
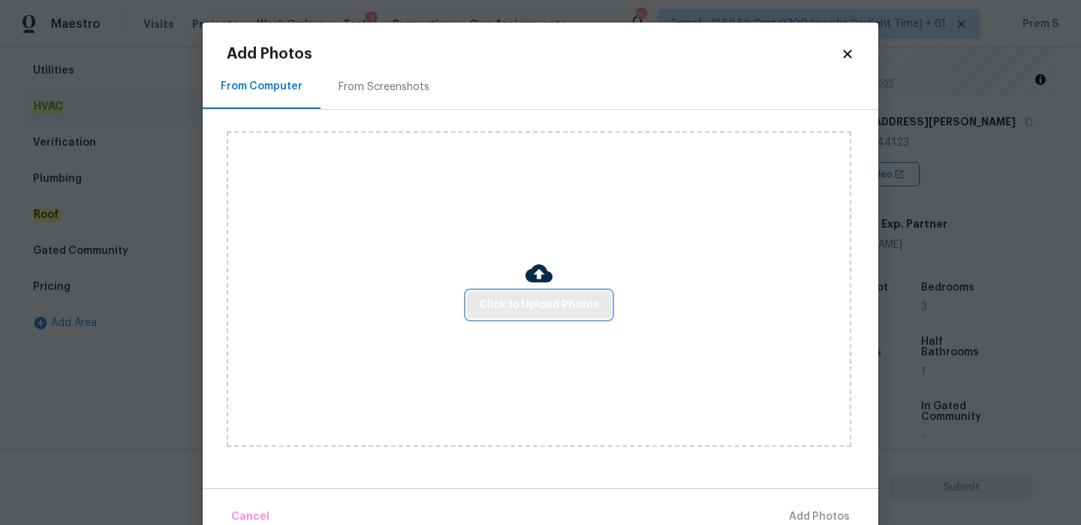
click at [549, 315] on button "Click to Upload Photos" at bounding box center [539, 305] width 144 height 28
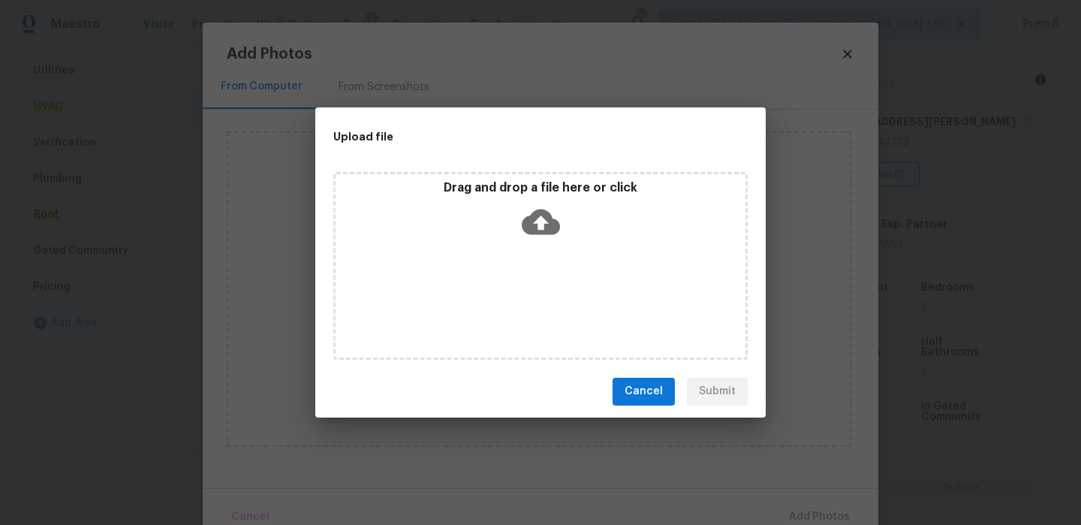
click at [541, 228] on icon at bounding box center [541, 222] width 38 height 26
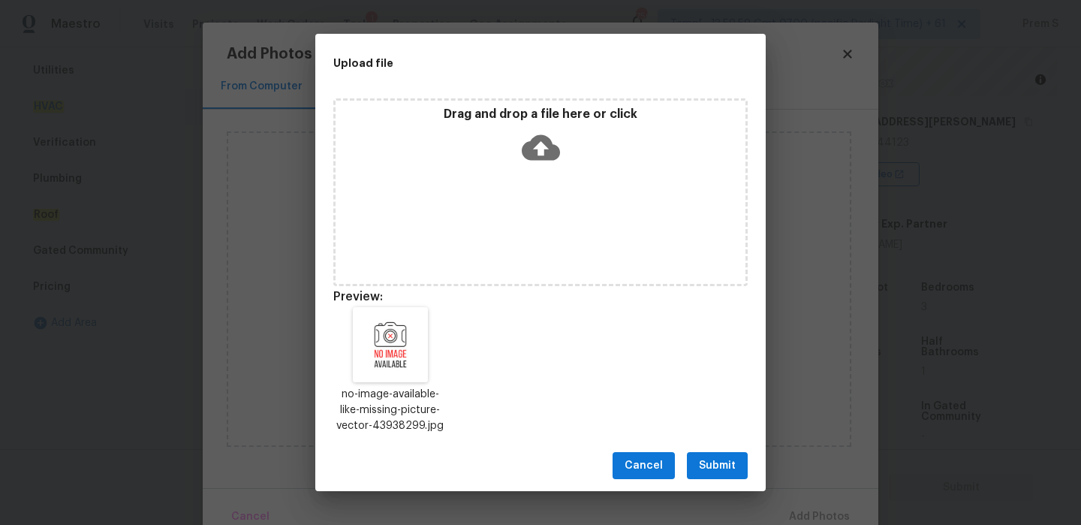
click at [716, 464] on span "Submit" at bounding box center [717, 466] width 37 height 19
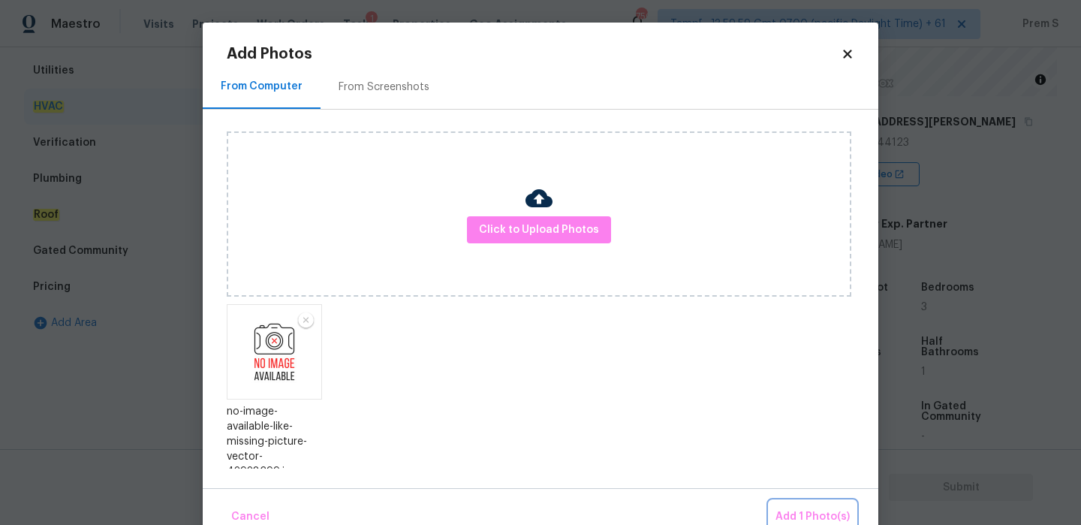
click at [786, 511] on span "Add 1 Photo(s)" at bounding box center [813, 517] width 74 height 19
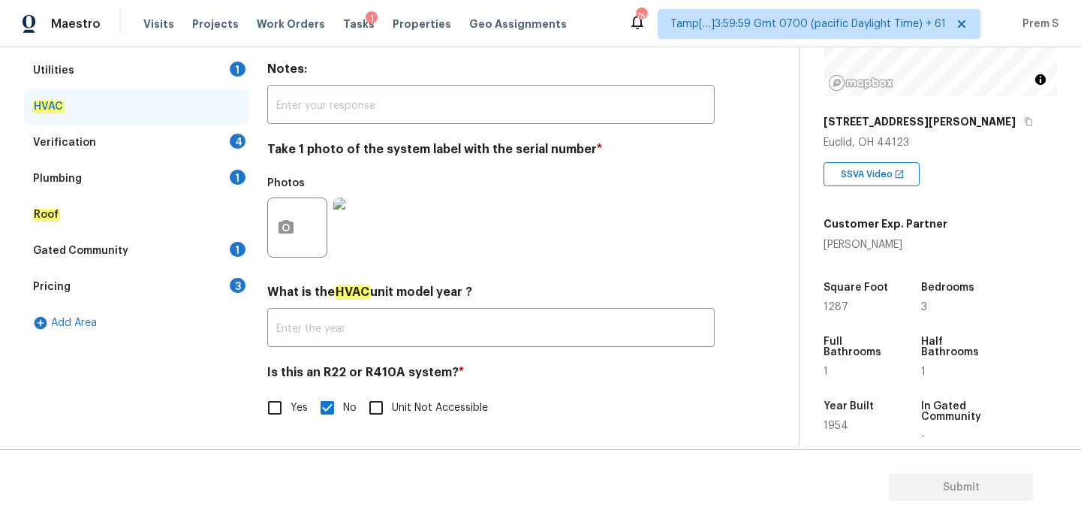
click at [219, 137] on div "Verification 4" at bounding box center [136, 143] width 225 height 36
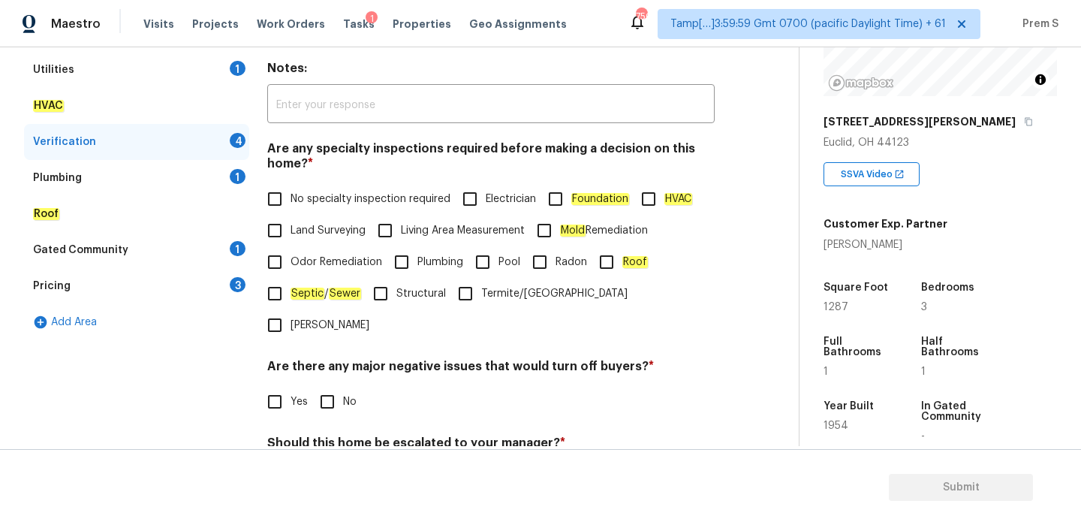
click at [318, 217] on label "Land Surveying" at bounding box center [312, 231] width 107 height 32
click at [291, 217] on input "Land Surveying" at bounding box center [275, 231] width 32 height 32
checkbox input "true"
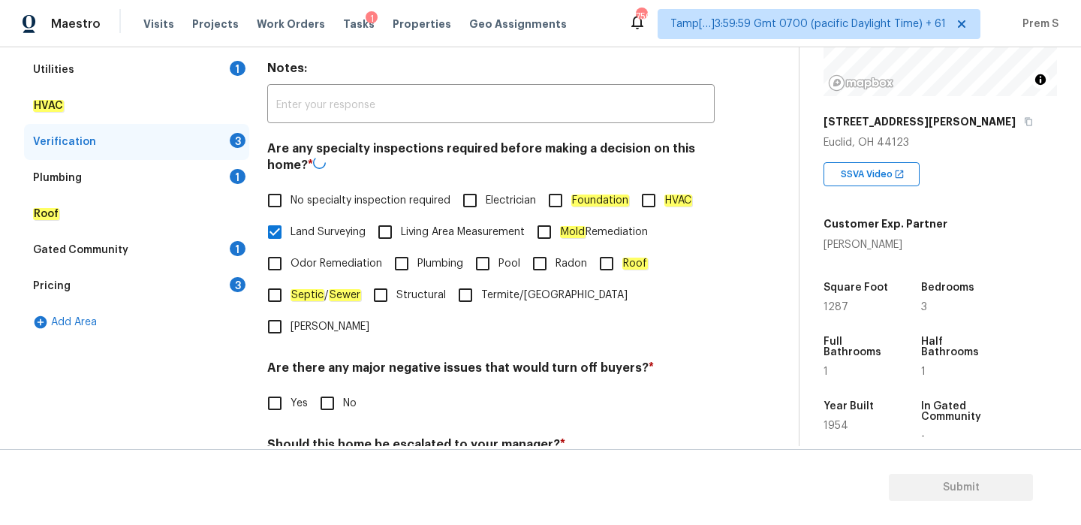
click at [336, 205] on span "No specialty inspection required" at bounding box center [371, 201] width 160 height 16
click at [291, 205] on input "No specialty inspection required" at bounding box center [275, 201] width 32 height 32
checkbox input "true"
click at [311, 226] on span "Land Surveying" at bounding box center [328, 232] width 75 height 16
click at [291, 226] on input "Land Surveying" at bounding box center [275, 232] width 32 height 32
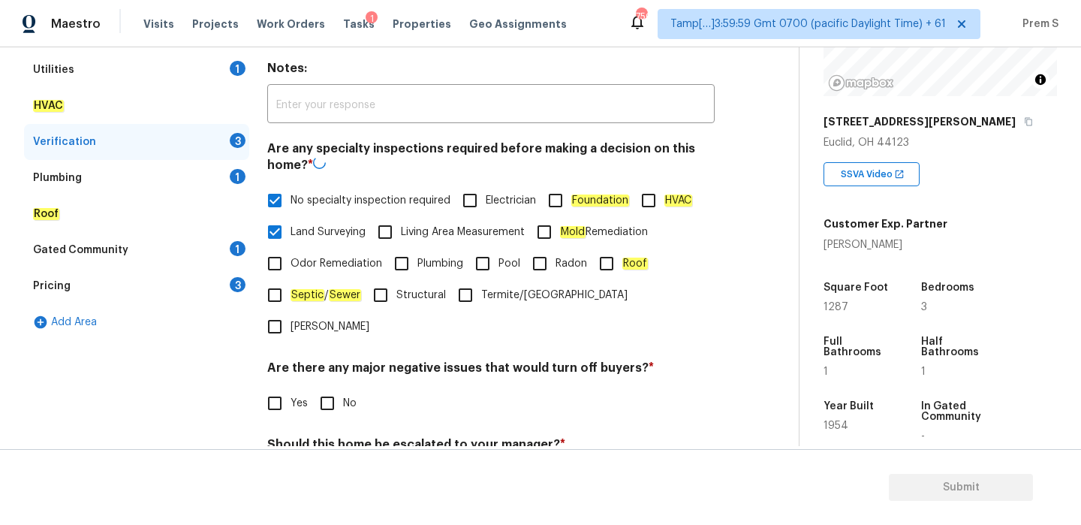
checkbox input "false"
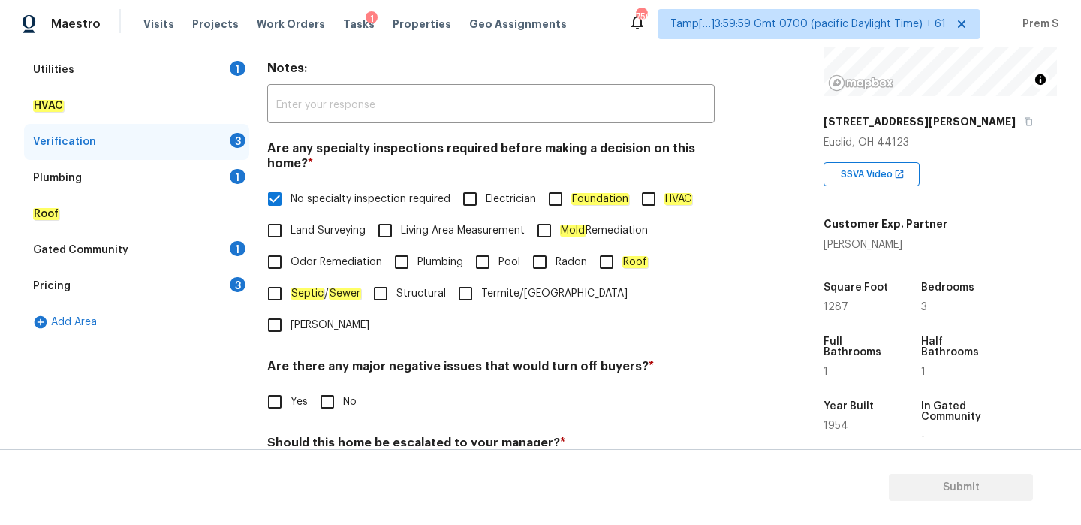
click at [315, 386] on input "No" at bounding box center [328, 402] width 32 height 32
checkbox input "true"
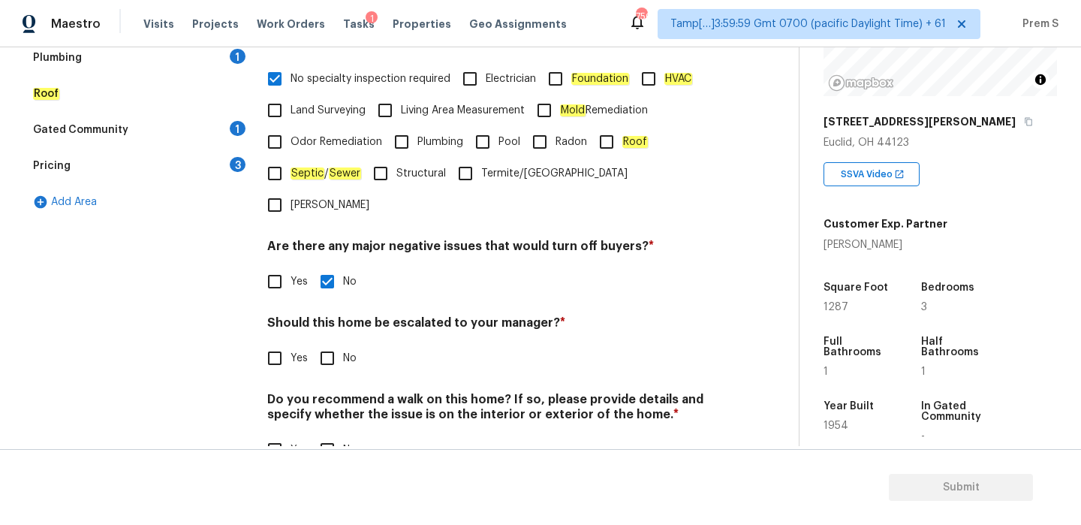
click at [324, 342] on input "No" at bounding box center [328, 358] width 32 height 32
checkbox input "true"
click at [332, 434] on input "No" at bounding box center [328, 450] width 32 height 32
checkbox input "true"
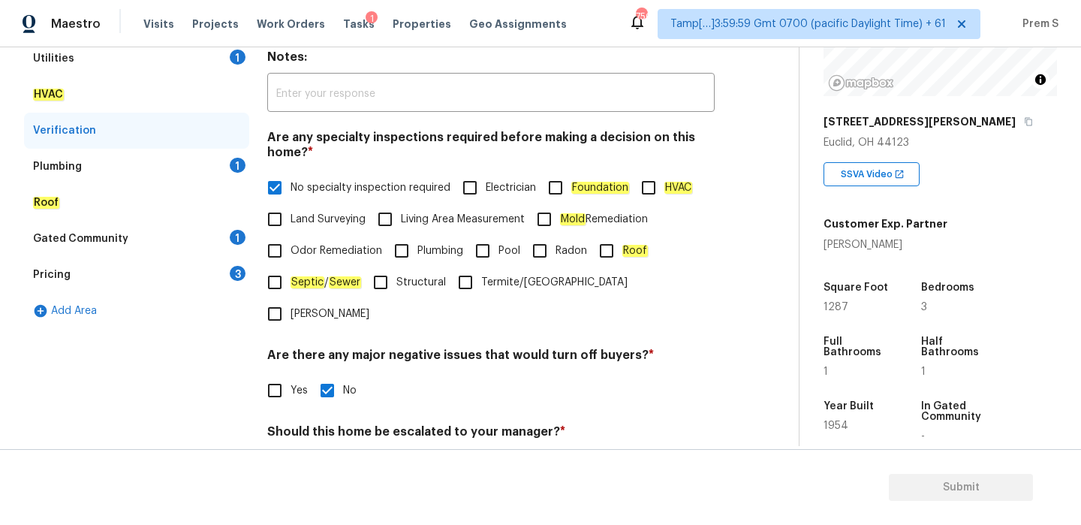
click at [234, 240] on div "1" at bounding box center [238, 237] width 16 height 15
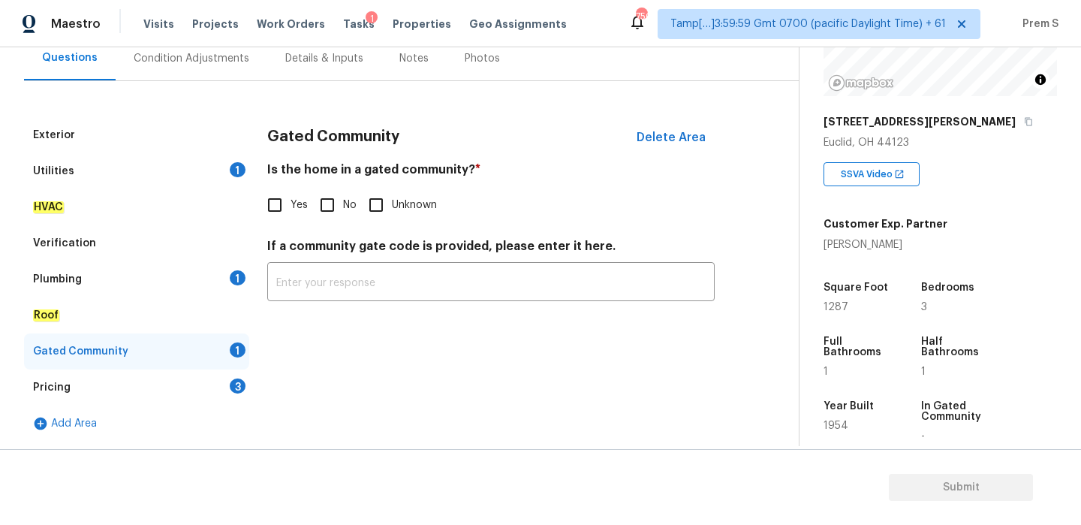
click at [313, 209] on input "No" at bounding box center [328, 205] width 32 height 32
checkbox input "true"
click at [232, 274] on div "1" at bounding box center [238, 277] width 16 height 15
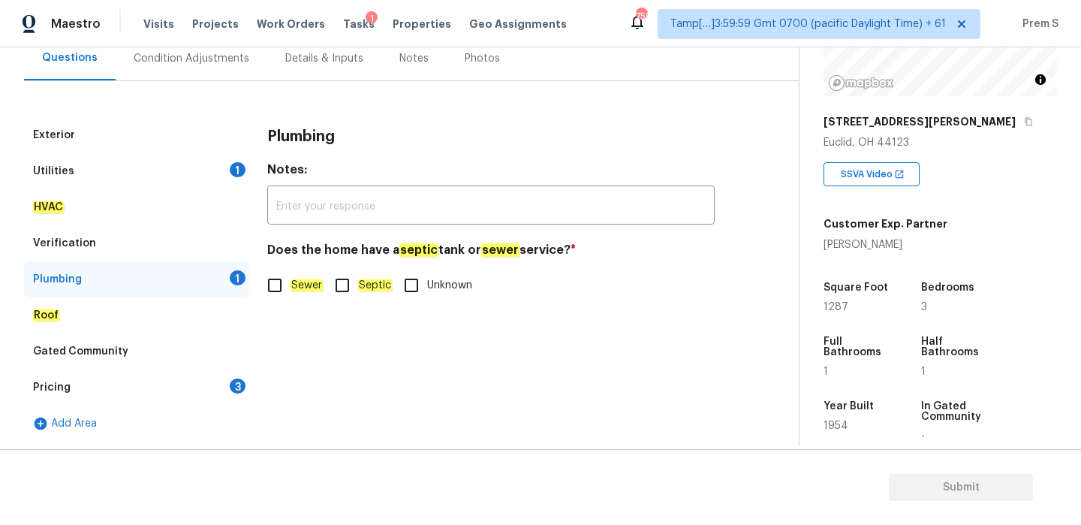
click at [339, 280] on input "Septic" at bounding box center [343, 286] width 32 height 32
checkbox input "true"
click at [294, 287] on em "Sewer" at bounding box center [307, 287] width 32 height 12
click at [291, 287] on input "Sewer" at bounding box center [275, 287] width 32 height 32
checkbox input "true"
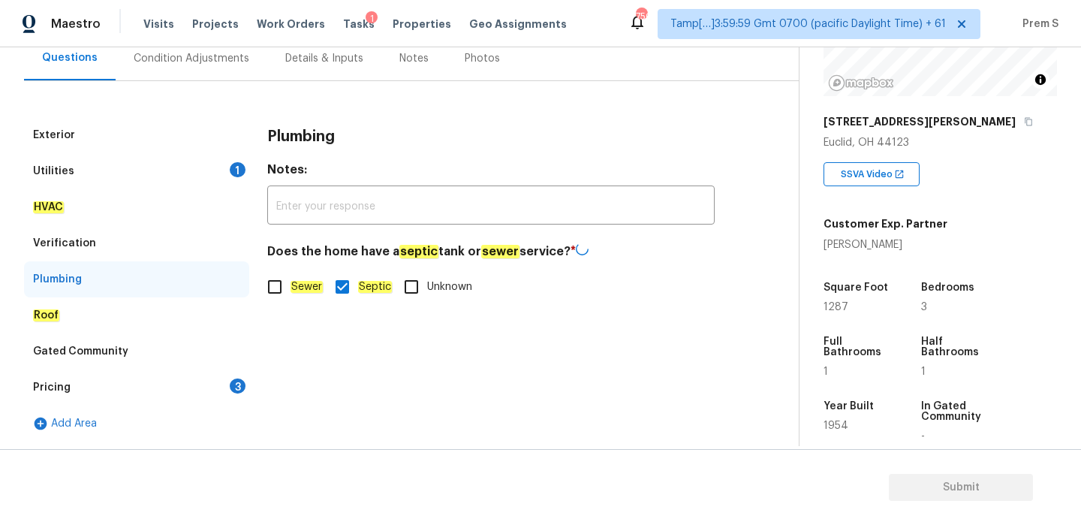
checkbox input "false"
click at [226, 378] on div "Pricing 3" at bounding box center [136, 387] width 225 height 36
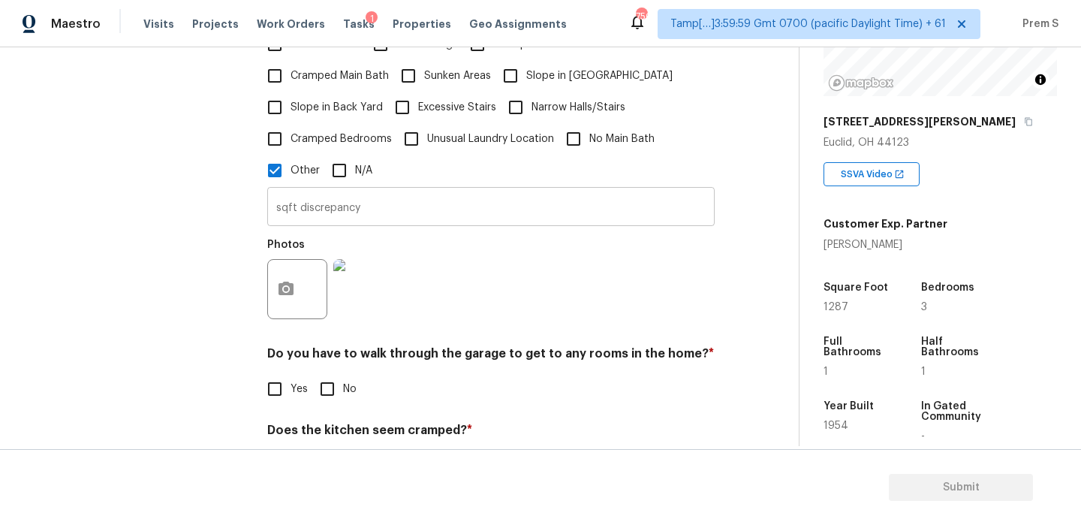
scroll to position [661, 0]
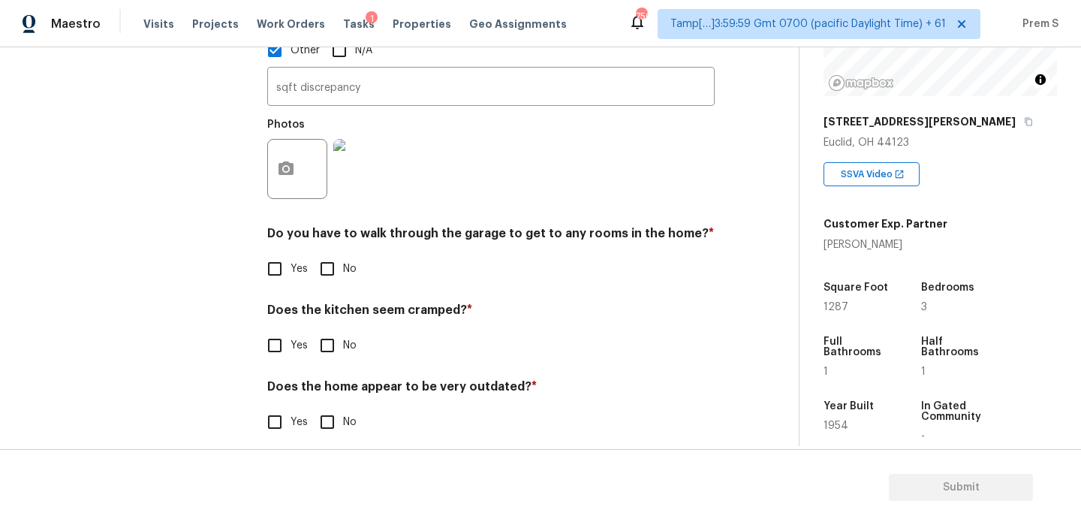
click at [335, 261] on input "No" at bounding box center [328, 269] width 32 height 32
checkbox input "true"
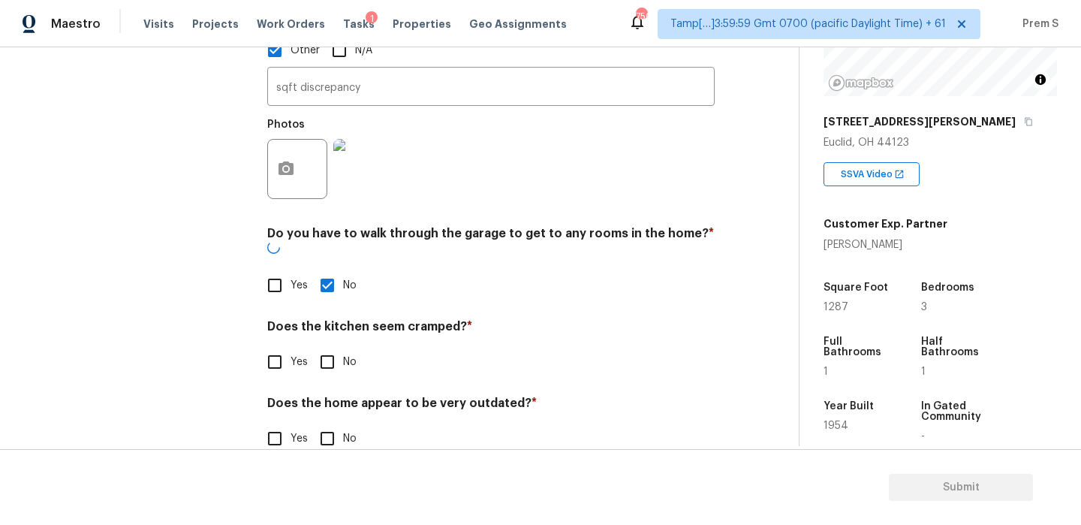
click at [333, 346] on input "No" at bounding box center [328, 362] width 32 height 32
checkbox input "true"
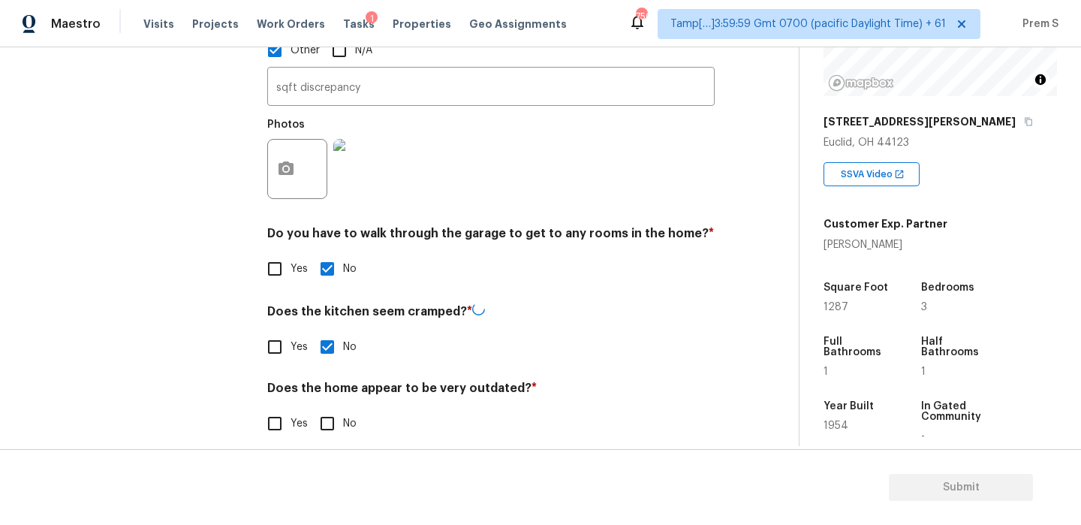
click at [330, 417] on input "No" at bounding box center [328, 424] width 32 height 32
checkbox input "true"
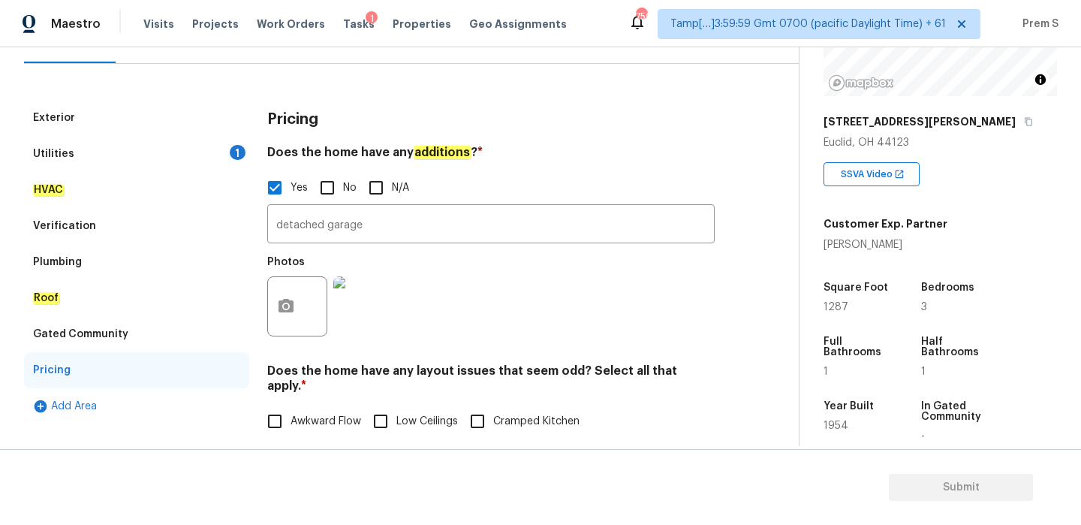
scroll to position [89, 0]
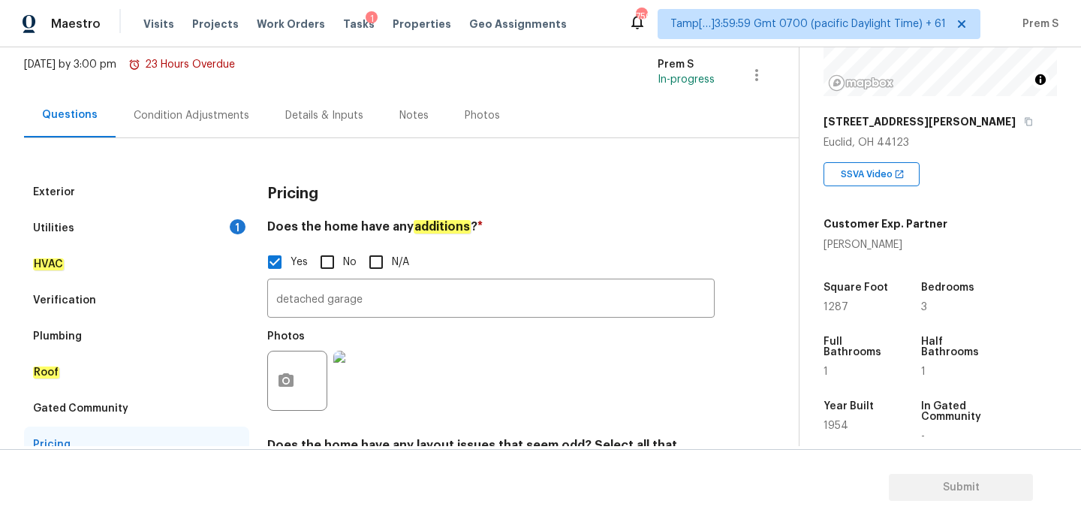
click at [199, 230] on div "Utilities 1" at bounding box center [136, 228] width 225 height 36
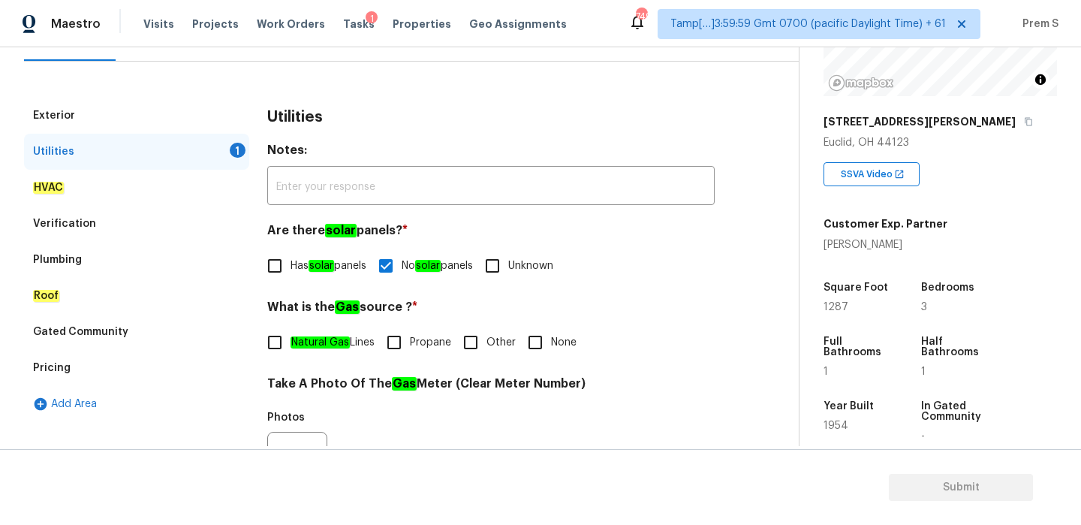
scroll to position [272, 0]
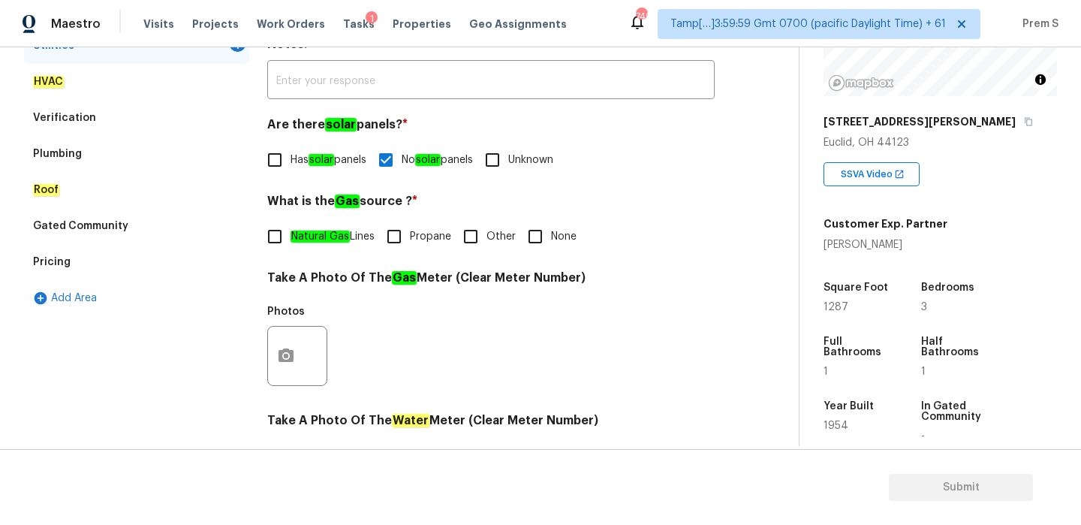
click at [480, 241] on input "Other" at bounding box center [471, 237] width 32 height 32
checkbox input "true"
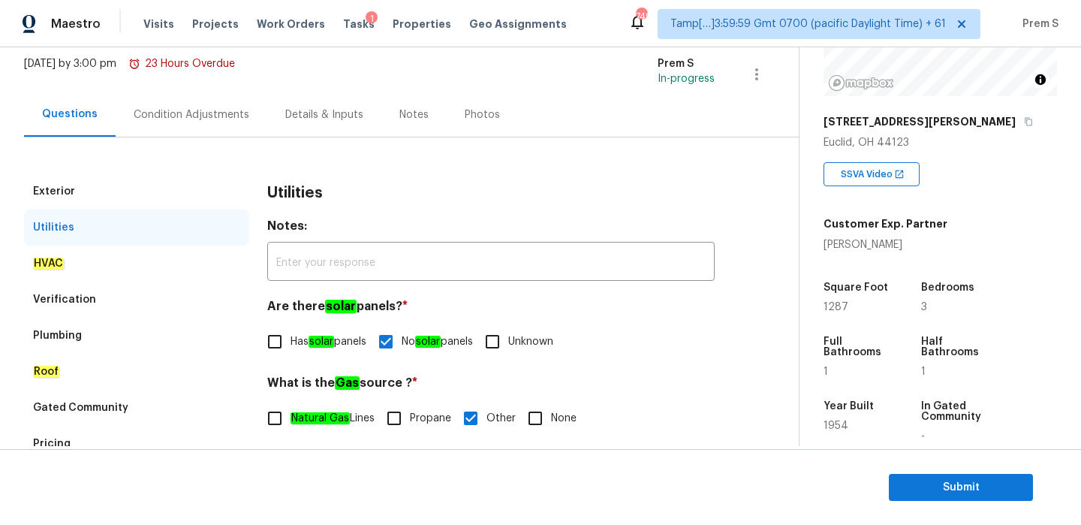
scroll to position [83, 0]
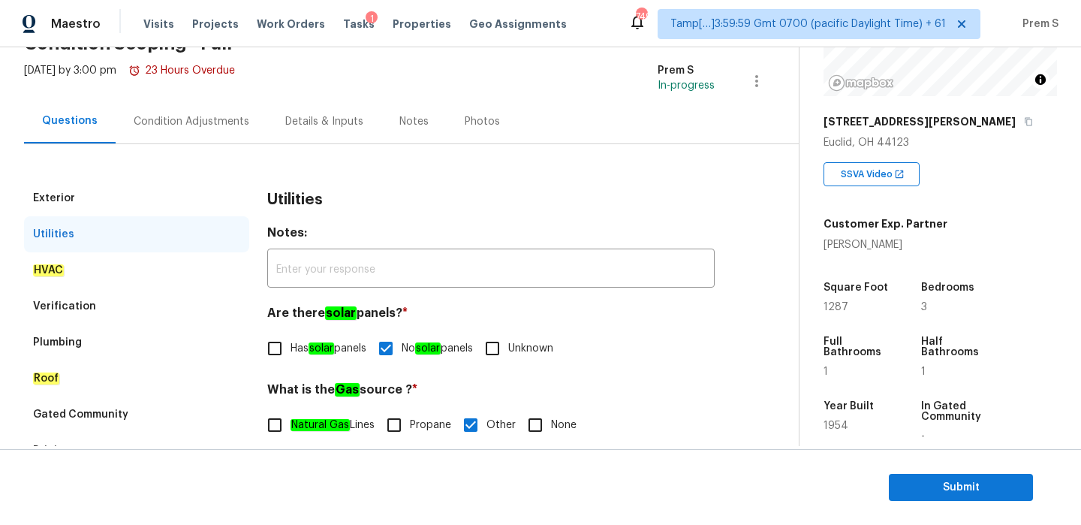
click at [195, 120] on div "Condition Adjustments" at bounding box center [192, 121] width 116 height 15
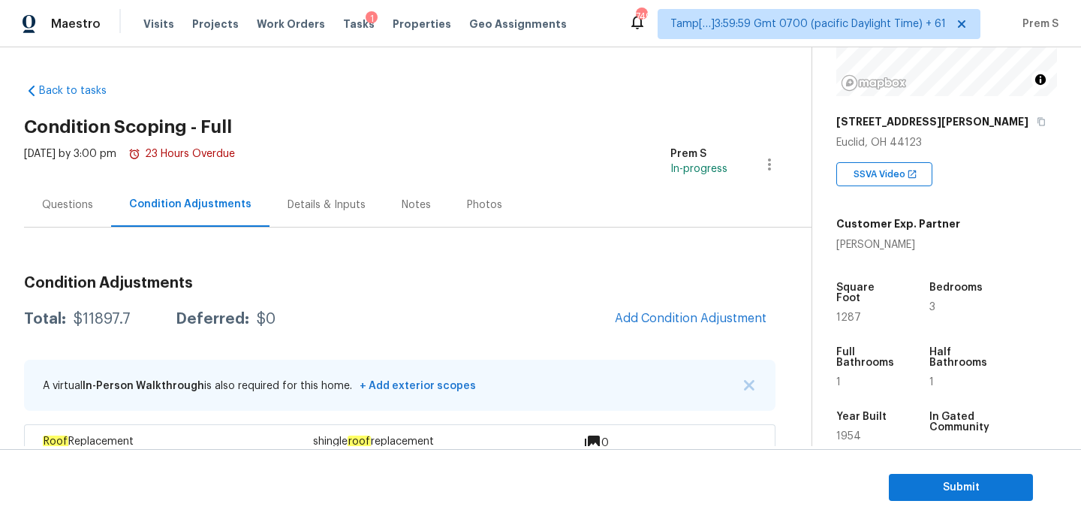
click at [75, 209] on div "Questions" at bounding box center [67, 204] width 51 height 15
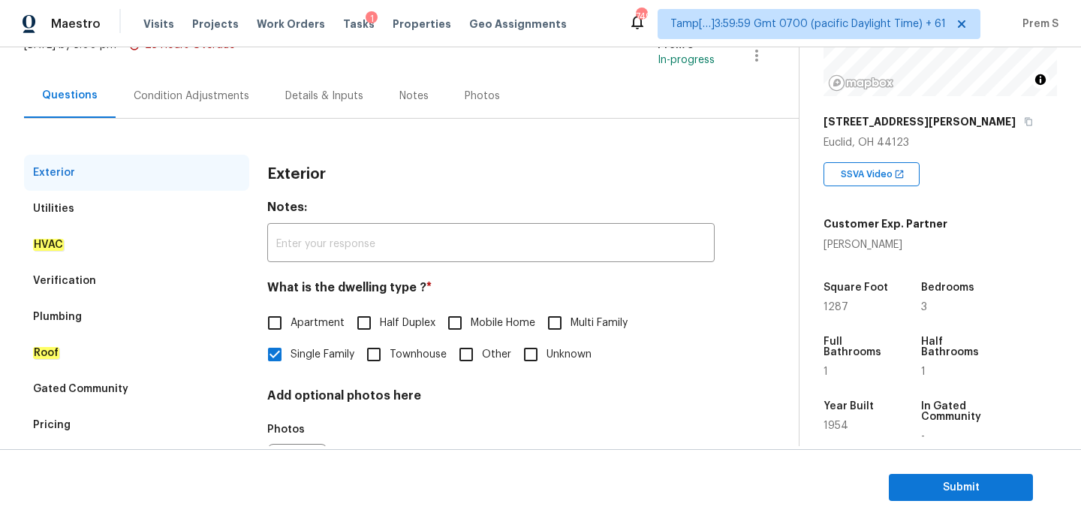
scroll to position [198, 0]
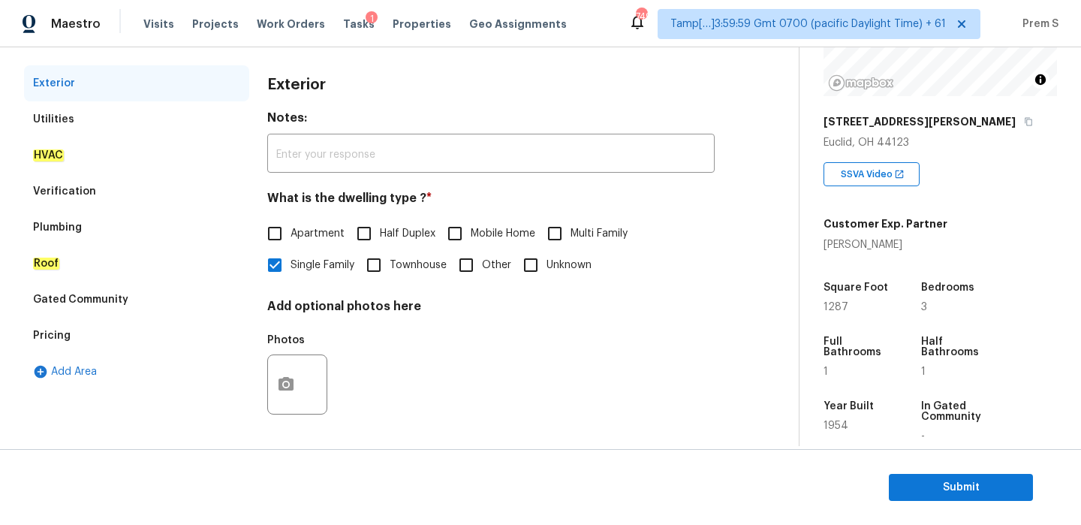
click at [107, 332] on div "Pricing" at bounding box center [136, 336] width 225 height 36
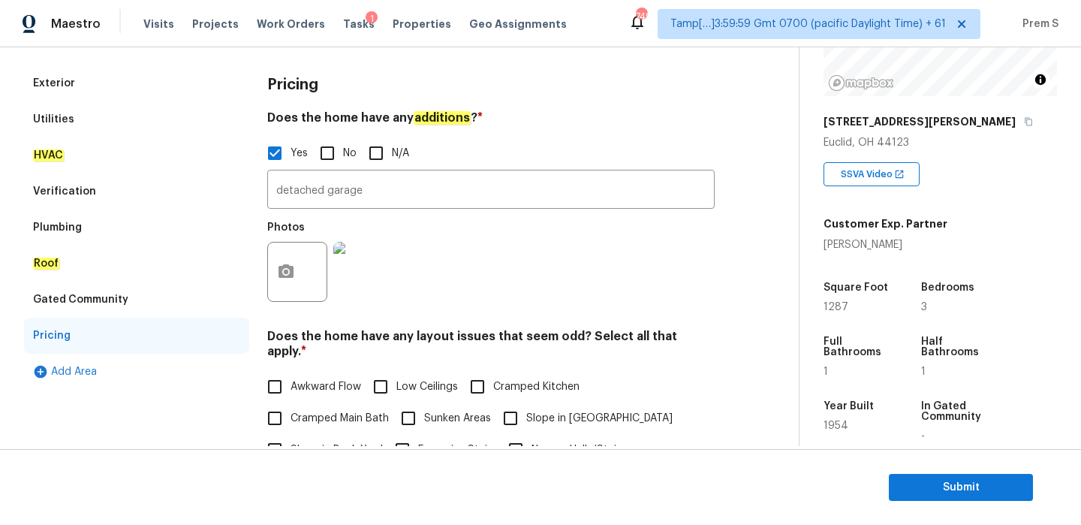
click at [113, 196] on div "Verification" at bounding box center [136, 191] width 225 height 36
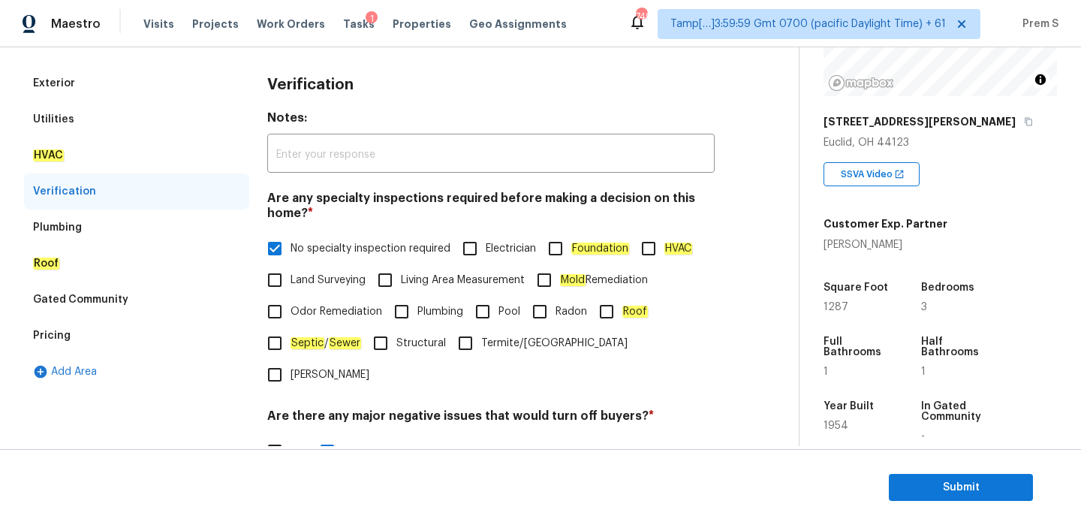
click at [149, 134] on div "Utilities" at bounding box center [136, 119] width 225 height 36
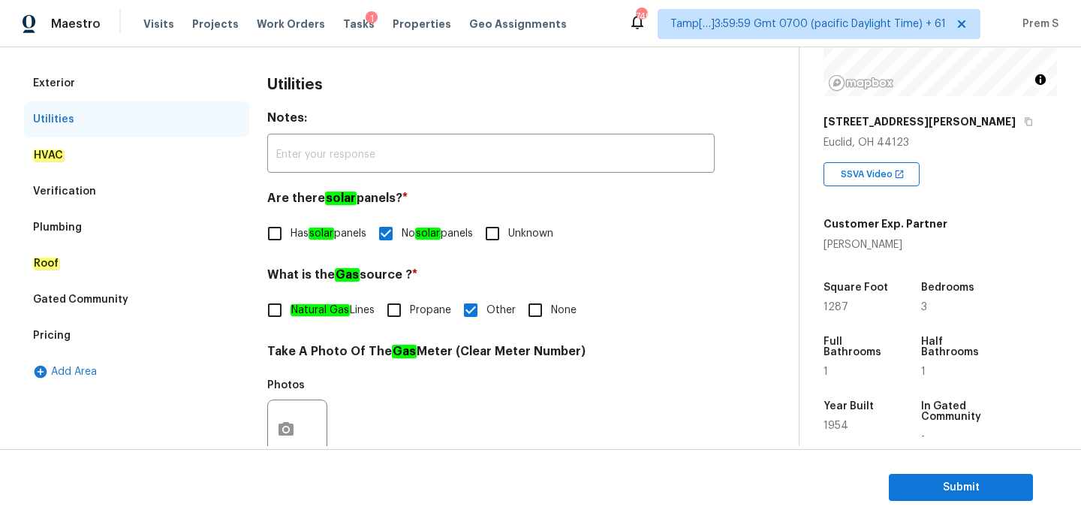
click at [279, 297] on input "Natural Gas Lines" at bounding box center [275, 310] width 32 height 32
checkbox input "true"
checkbox input "false"
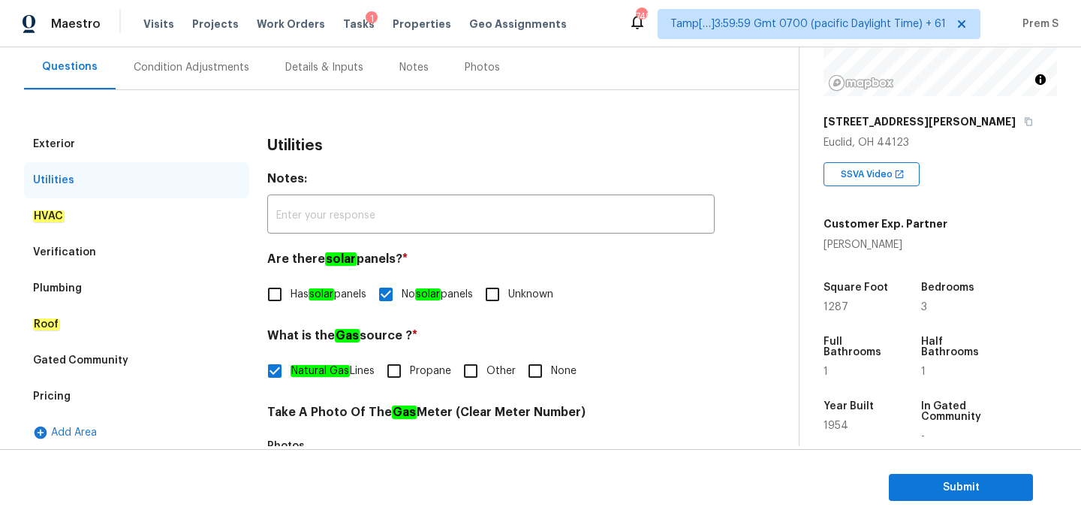
click at [221, 70] on div "Condition Adjustments" at bounding box center [192, 67] width 116 height 15
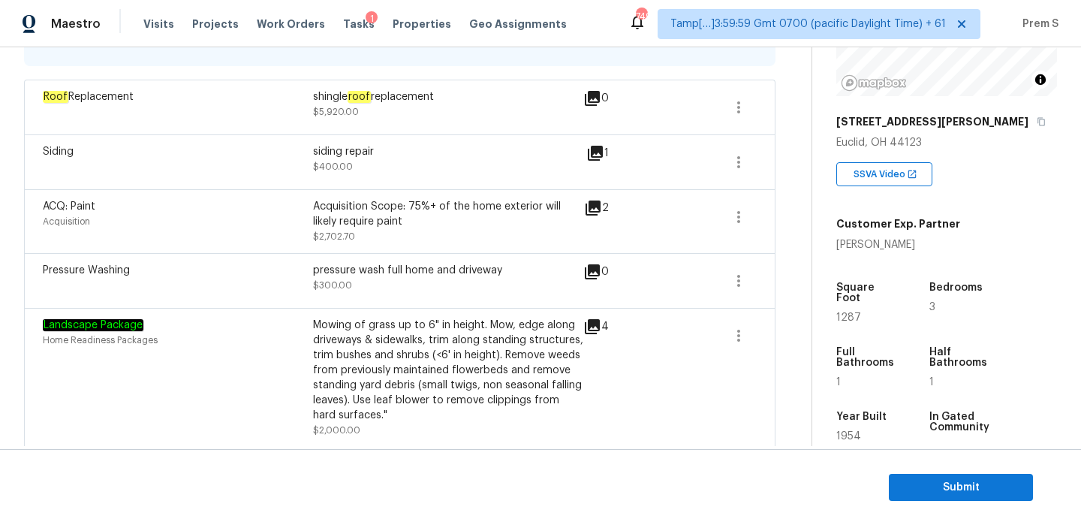
scroll to position [406, 0]
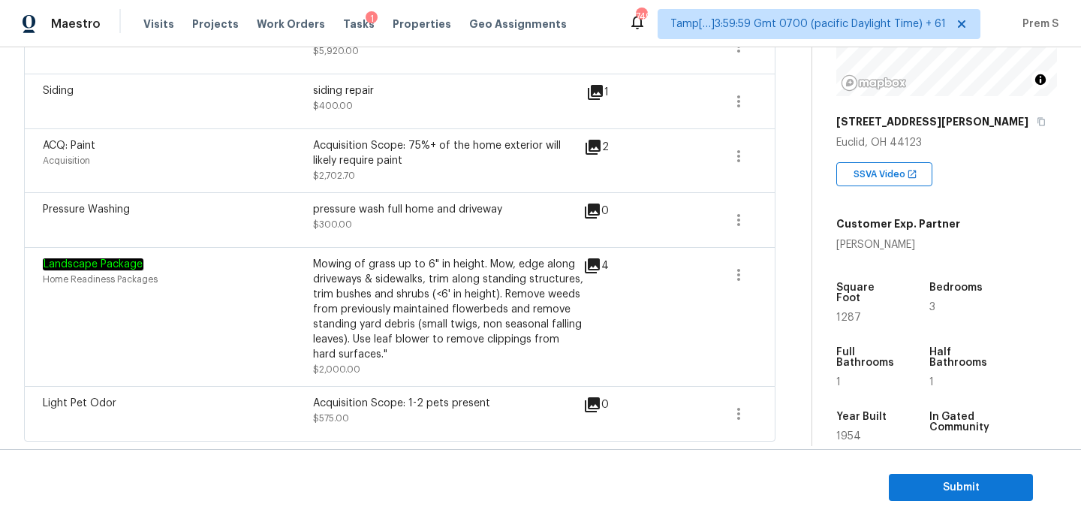
click at [595, 265] on icon at bounding box center [592, 265] width 15 height 15
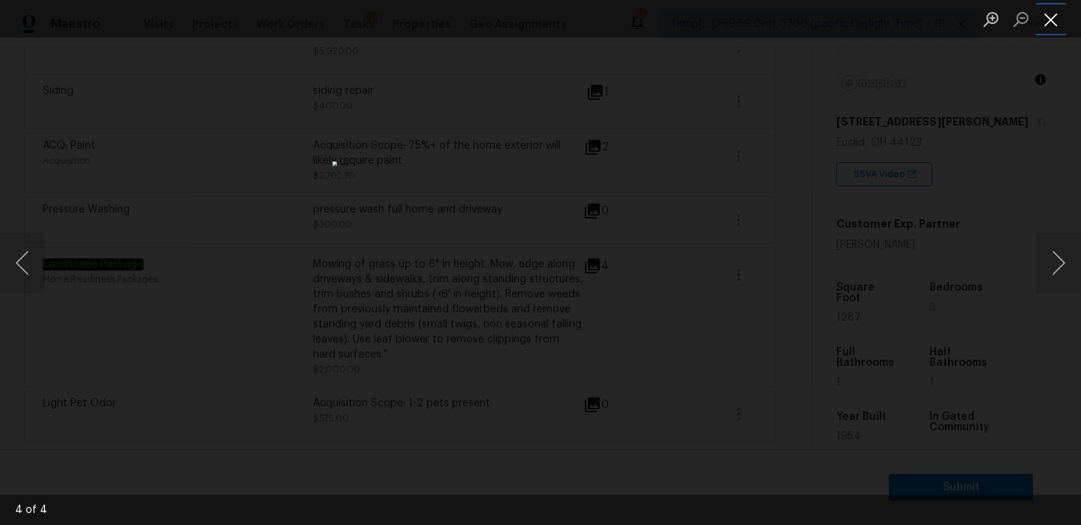
click at [1055, 22] on button "Close lightbox" at bounding box center [1051, 19] width 30 height 26
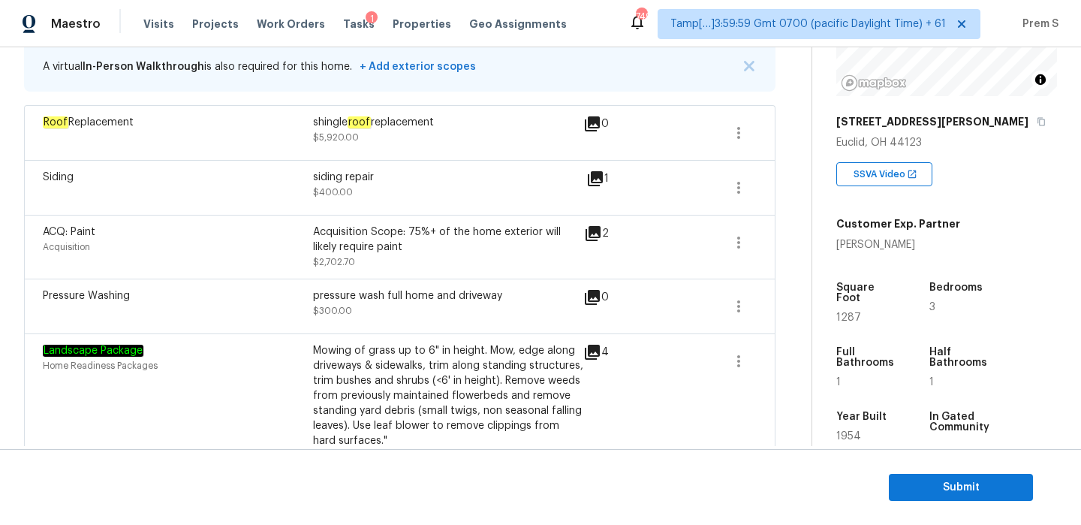
scroll to position [311, 0]
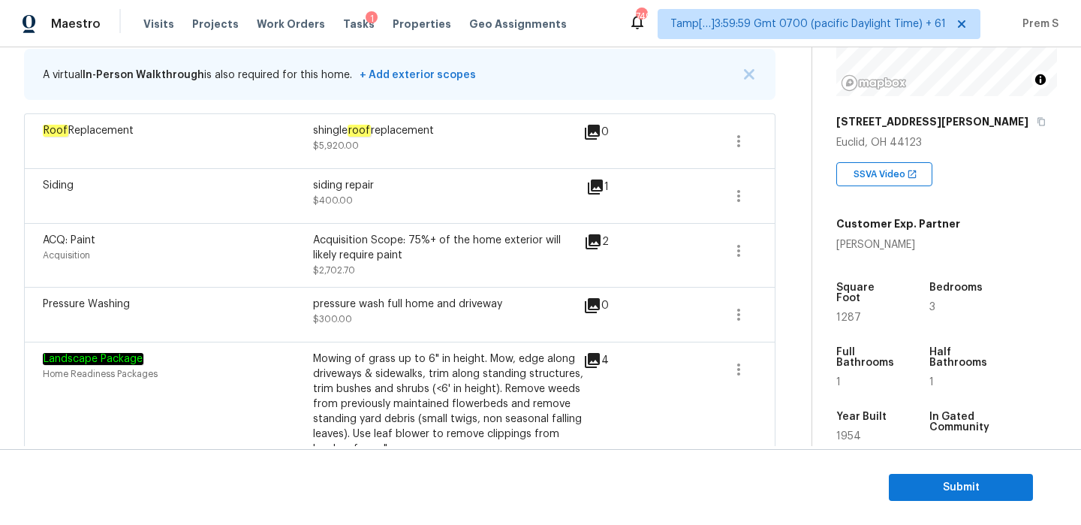
click at [853, 312] on span "1287" at bounding box center [848, 317] width 25 height 11
copy span "1287"
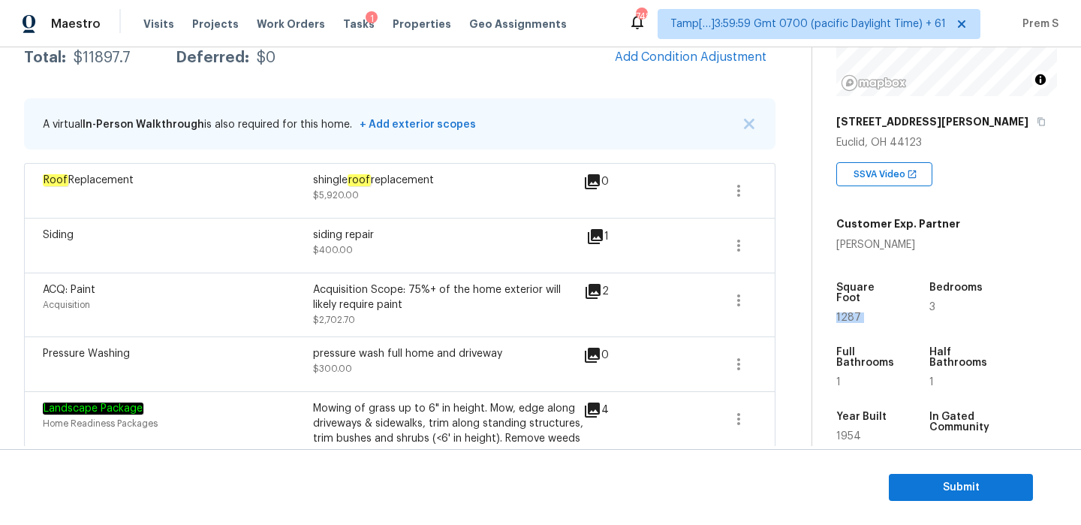
scroll to position [255, 0]
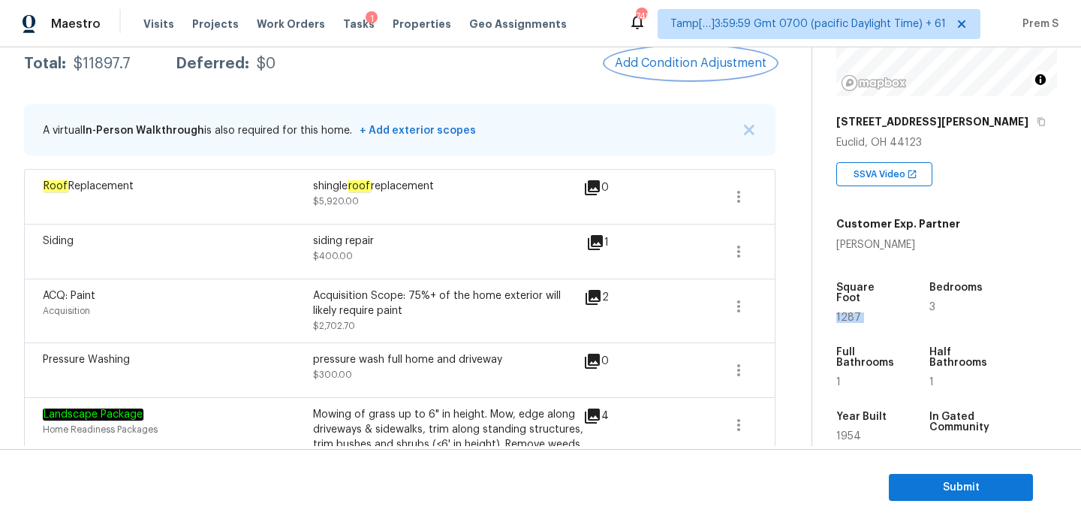
click at [712, 72] on button "Add Condition Adjustment" at bounding box center [691, 63] width 170 height 32
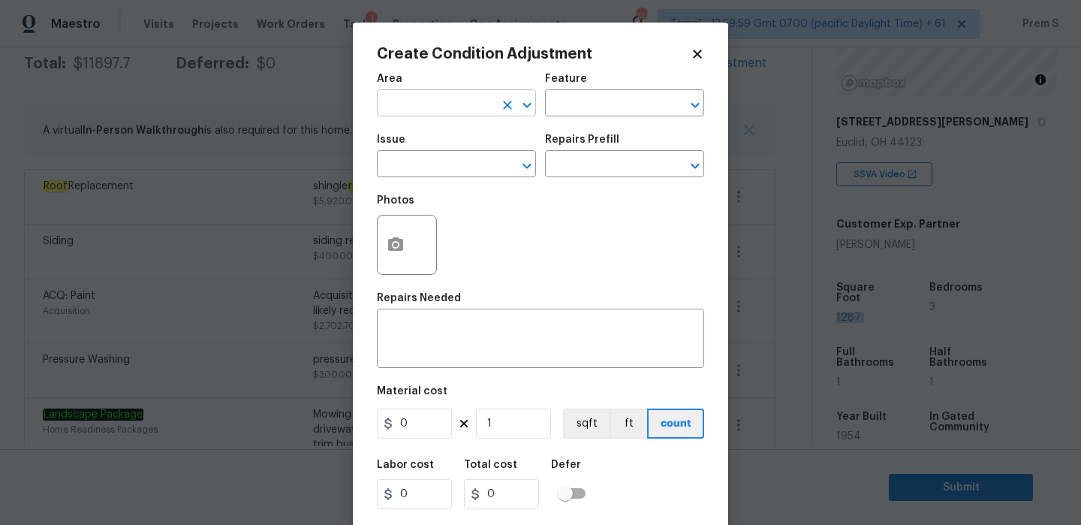
click at [451, 110] on input "text" at bounding box center [435, 104] width 117 height 23
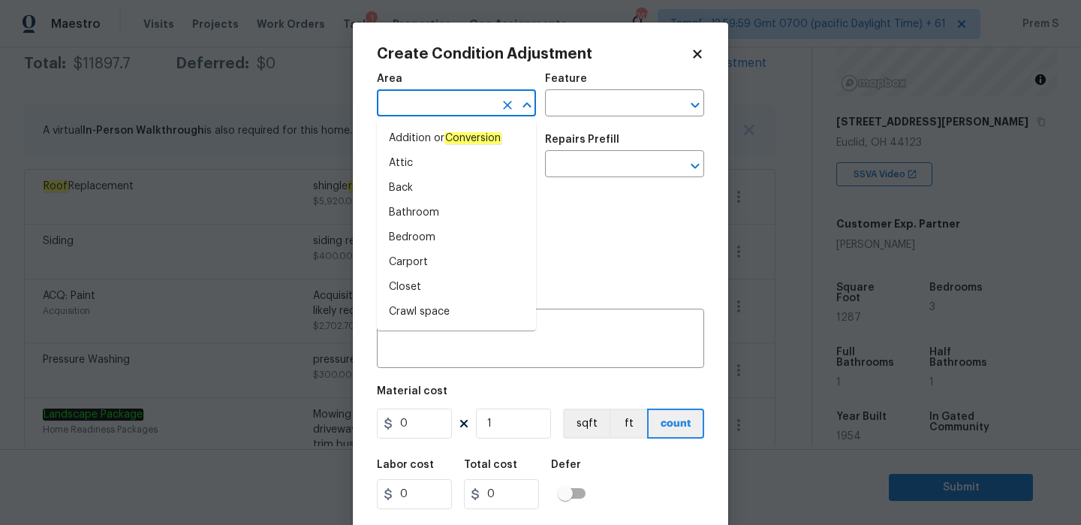
type input "i"
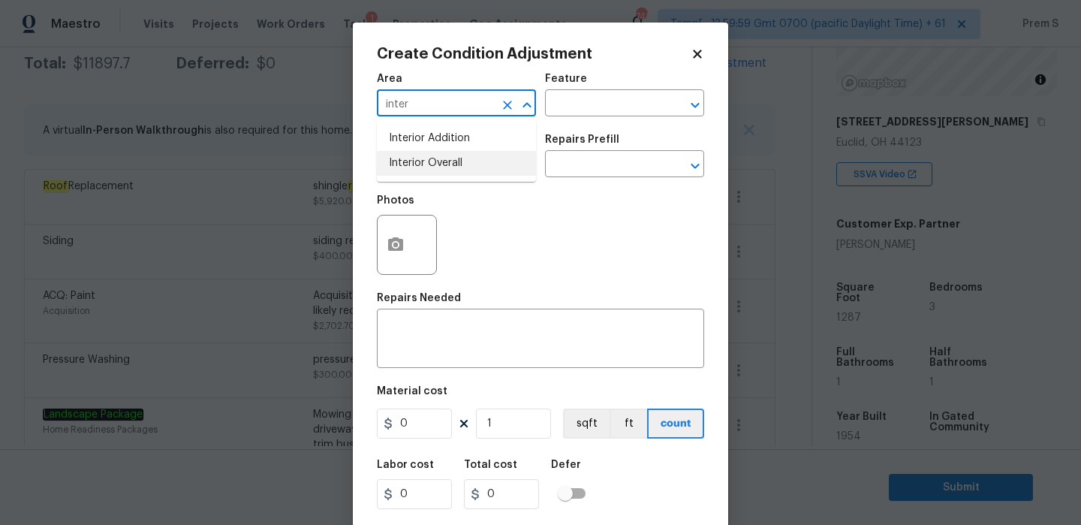
click at [450, 166] on li "Interior Overall" at bounding box center [456, 163] width 159 height 25
type input "Interior Overall"
click at [450, 166] on input "text" at bounding box center [435, 165] width 117 height 23
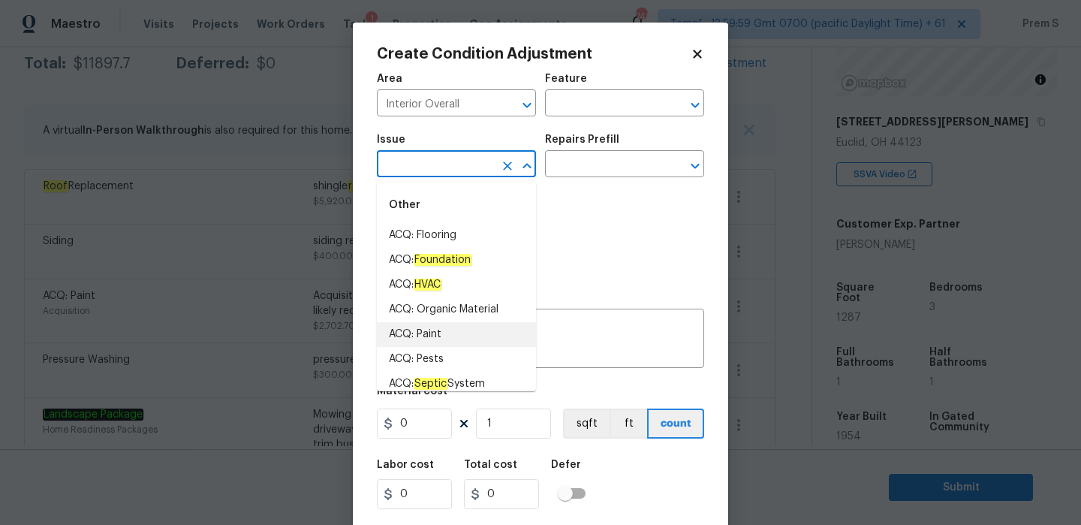
click at [455, 340] on li "ACQ: Paint" at bounding box center [456, 334] width 159 height 25
type input "ACQ: Paint"
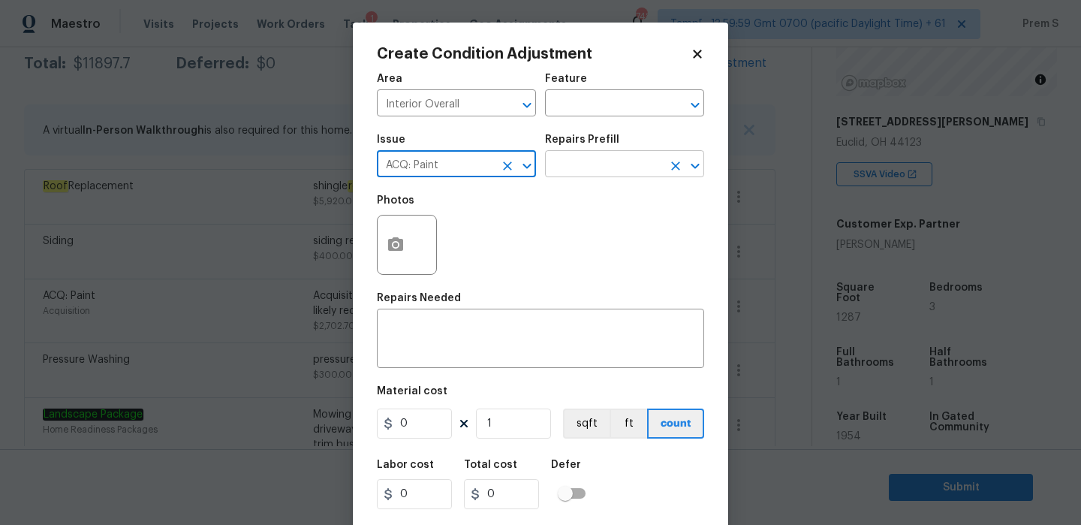
click at [636, 169] on input "text" at bounding box center [603, 165] width 117 height 23
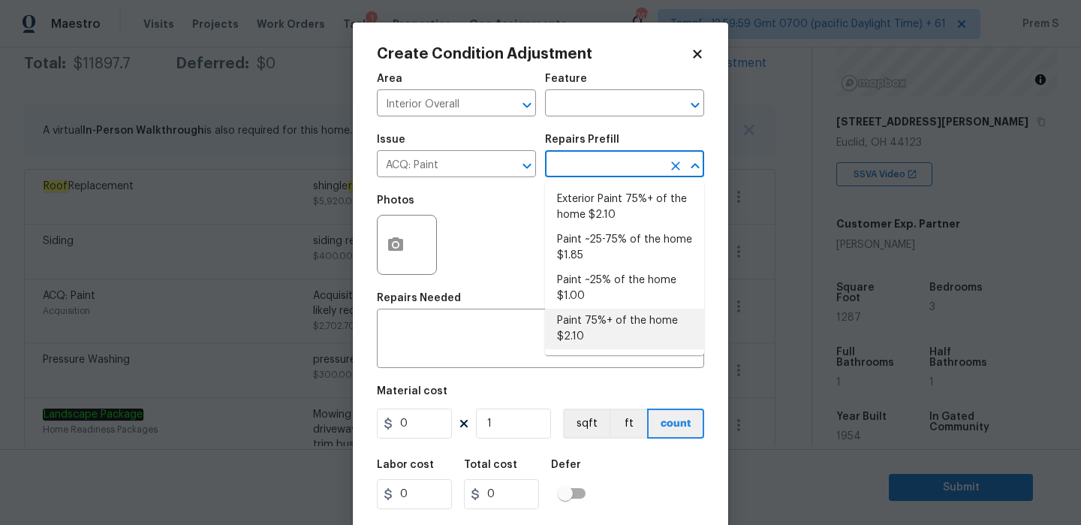
click at [597, 316] on li "Paint 75%+ of the home $2.10" at bounding box center [624, 329] width 159 height 41
type input "Acquisition"
type textarea "Acquisition Scope: 75%+ of the home will likely require interior paint"
type input "2.1"
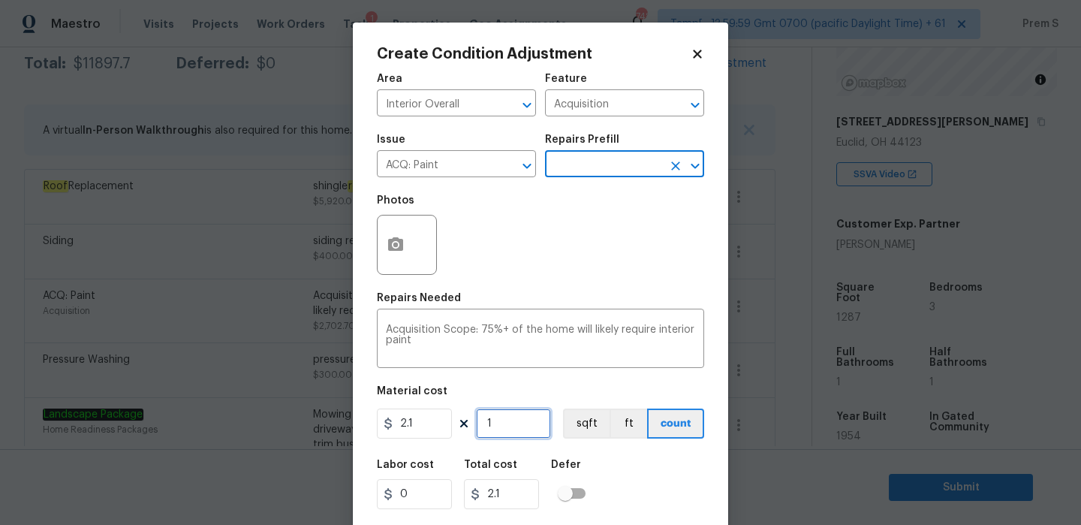
click at [500, 428] on input "1" at bounding box center [513, 423] width 75 height 30
type input "12"
type input "25.2"
type input "128"
type input "268.8"
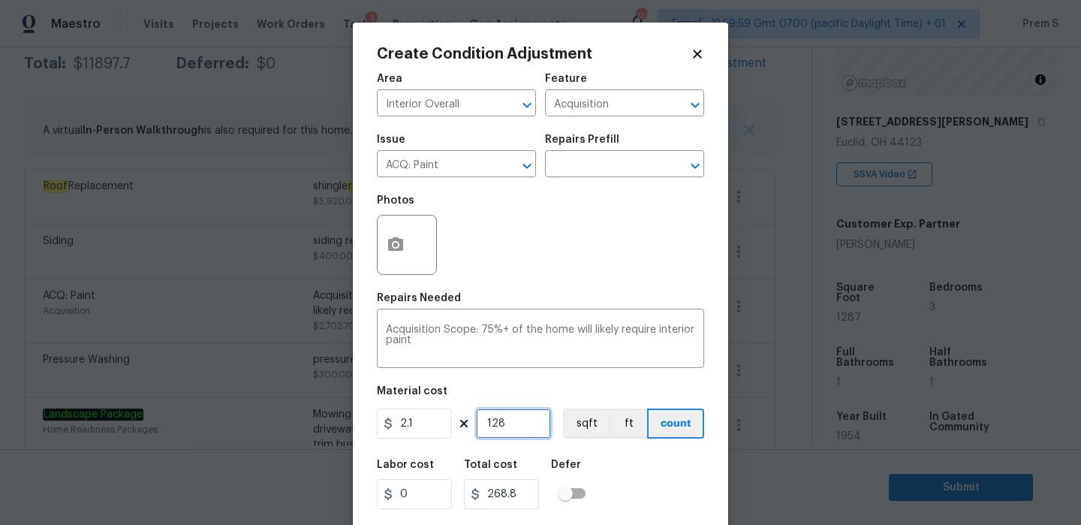
type input "1287"
type input "2702.7"
type input "1287"
click at [393, 234] on button "button" at bounding box center [396, 244] width 36 height 59
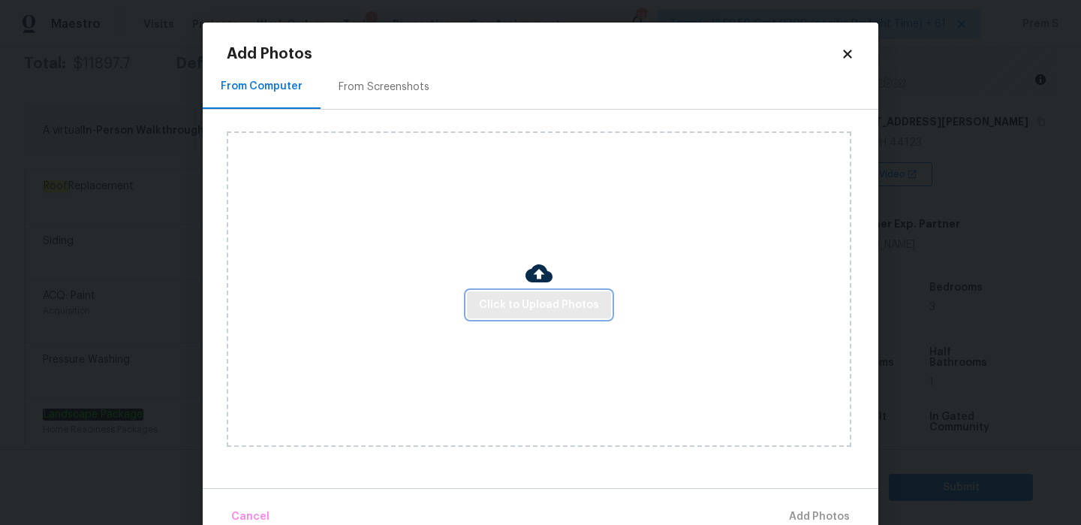
click at [517, 315] on button "Click to Upload Photos" at bounding box center [539, 305] width 144 height 28
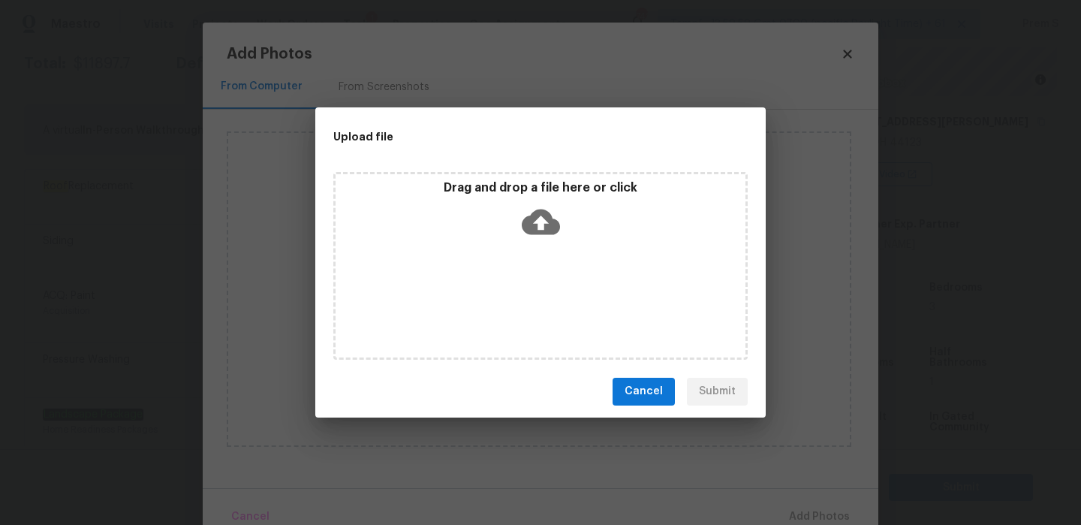
click at [546, 213] on icon at bounding box center [541, 222] width 38 height 26
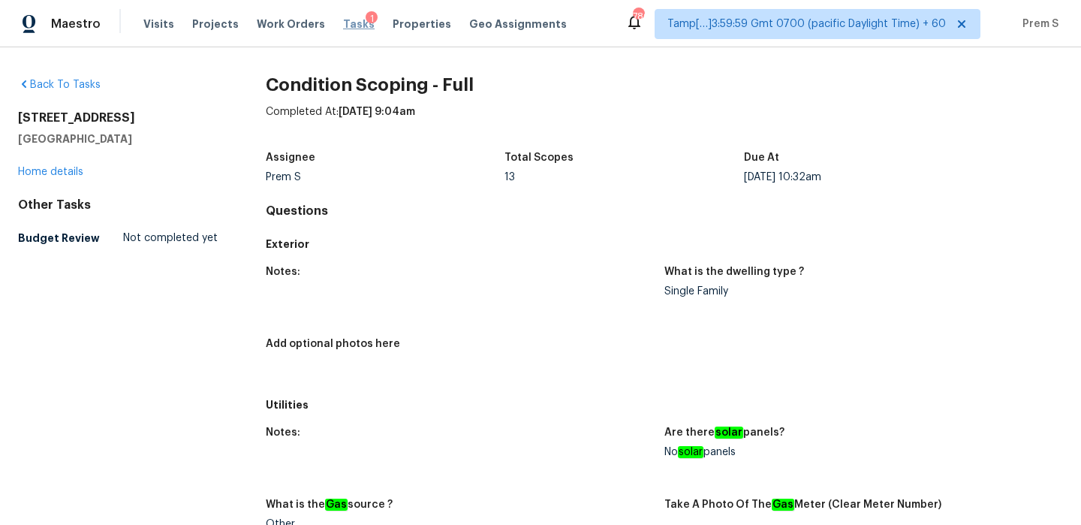
click at [348, 28] on span "Tasks" at bounding box center [359, 24] width 32 height 11
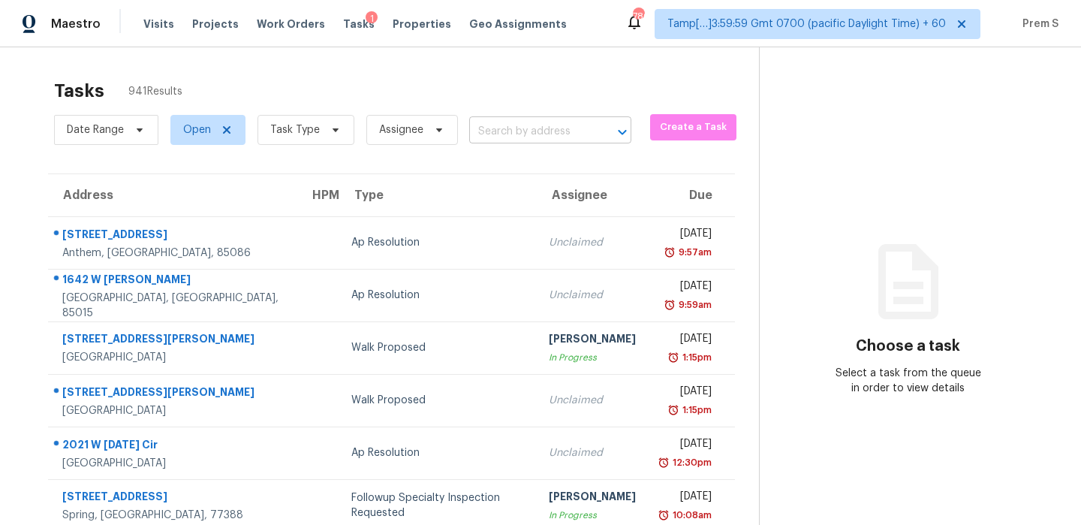
click at [516, 127] on input "text" at bounding box center [529, 131] width 120 height 23
paste input "5722 Glen Ave, Lanham, MD 20706"
drag, startPoint x: 491, startPoint y: 132, endPoint x: 614, endPoint y: 132, distance: 123.1
click at [614, 132] on div "5722 Glen Ave, Lanham, MD 20706 ​" at bounding box center [550, 131] width 162 height 23
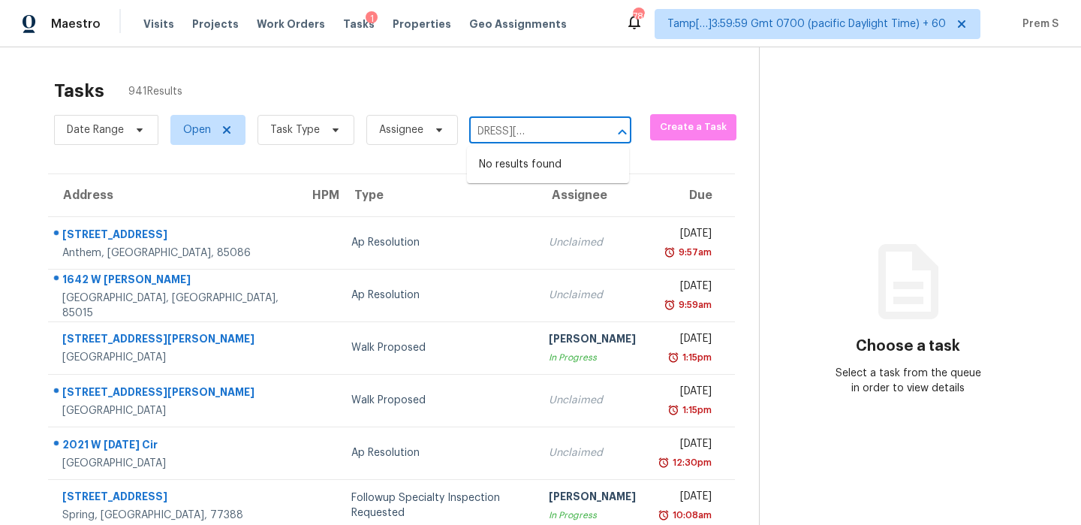
scroll to position [0, 0]
type input "5722 Glen"
click at [196, 119] on span "Open" at bounding box center [207, 130] width 75 height 30
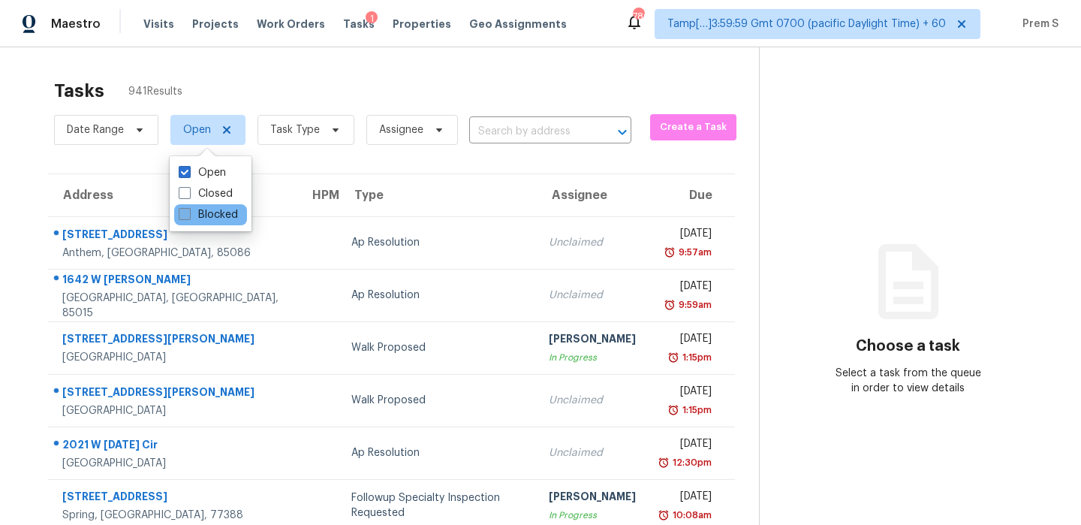
click at [206, 214] on label "Blocked" at bounding box center [208, 214] width 59 height 15
click at [188, 214] on input "Blocked" at bounding box center [184, 212] width 10 height 10
checkbox input "true"
click at [323, 128] on span "Task Type" at bounding box center [312, 129] width 50 height 15
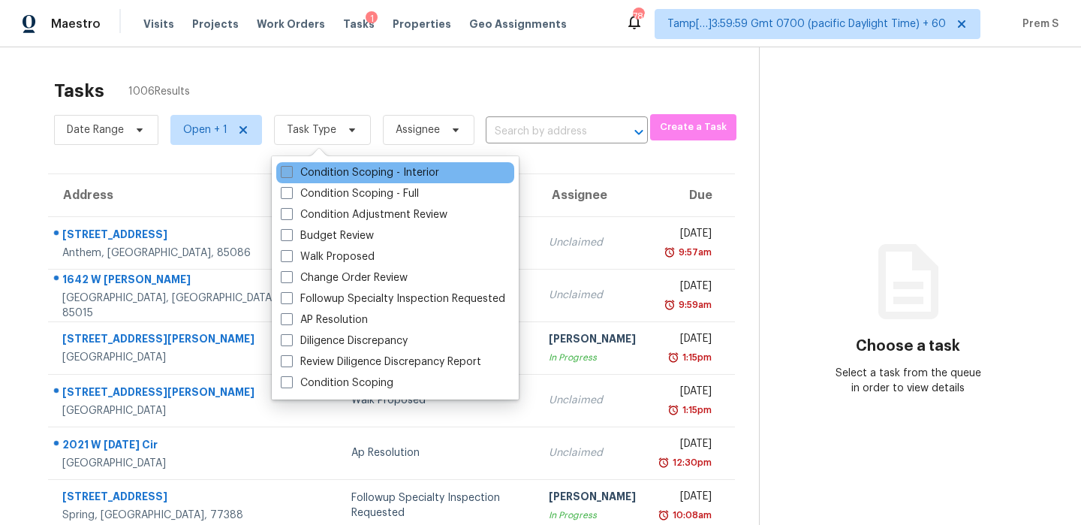
click at [313, 174] on label "Condition Scoping - Interior" at bounding box center [360, 172] width 158 height 15
click at [291, 174] on input "Condition Scoping - Interior" at bounding box center [286, 170] width 10 height 10
checkbox input "true"
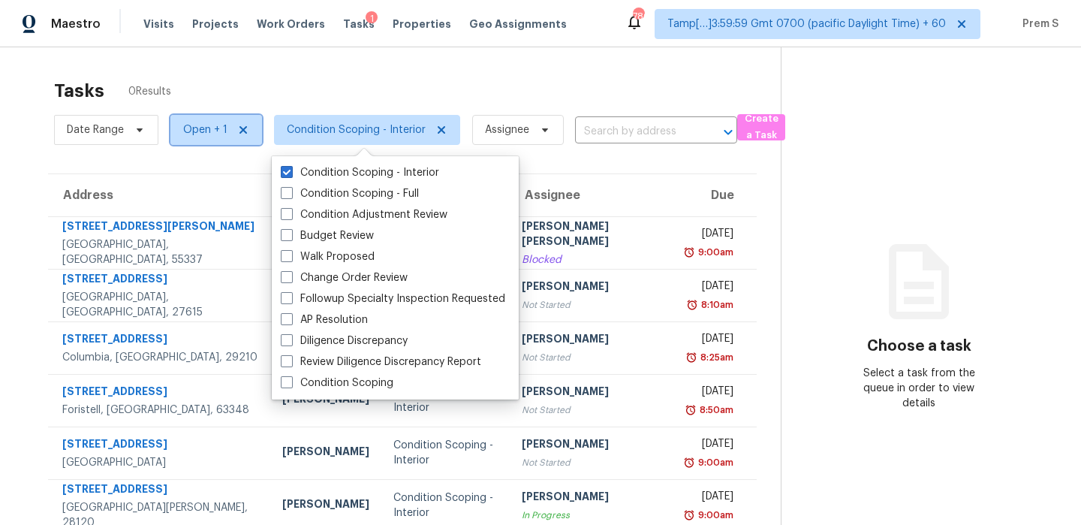
click at [210, 124] on span "Open + 1" at bounding box center [205, 129] width 44 height 15
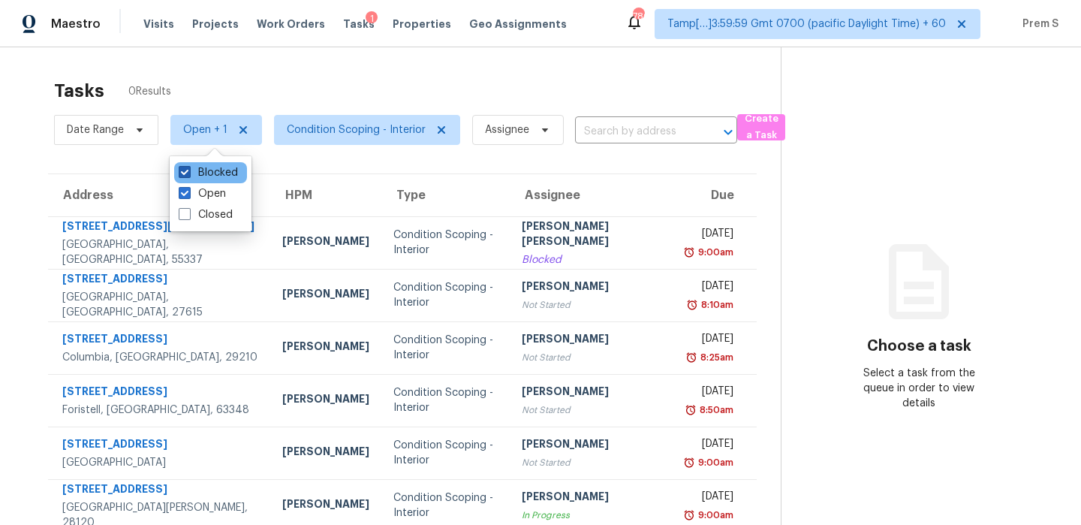
click at [218, 171] on label "Blocked" at bounding box center [208, 172] width 59 height 15
click at [188, 171] on input "Blocked" at bounding box center [184, 170] width 10 height 10
checkbox input "false"
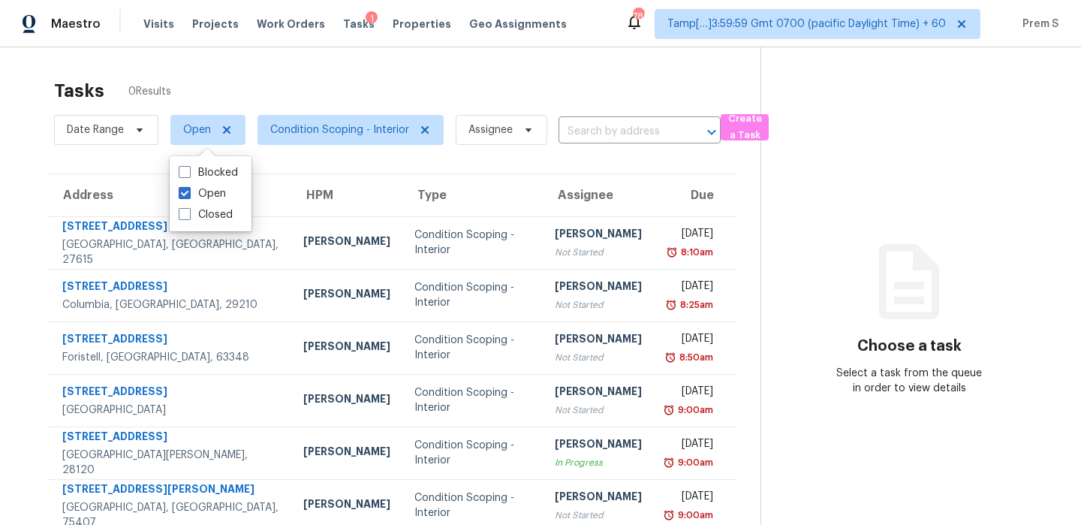
click at [583, 187] on th "Assignee" at bounding box center [598, 195] width 111 height 42
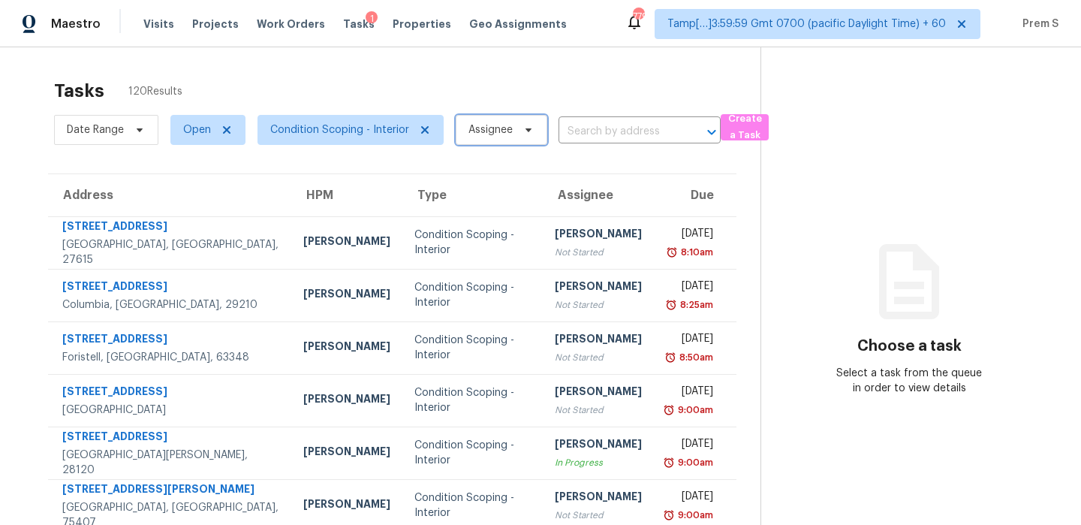
click at [476, 133] on span "Assignee" at bounding box center [491, 129] width 44 height 15
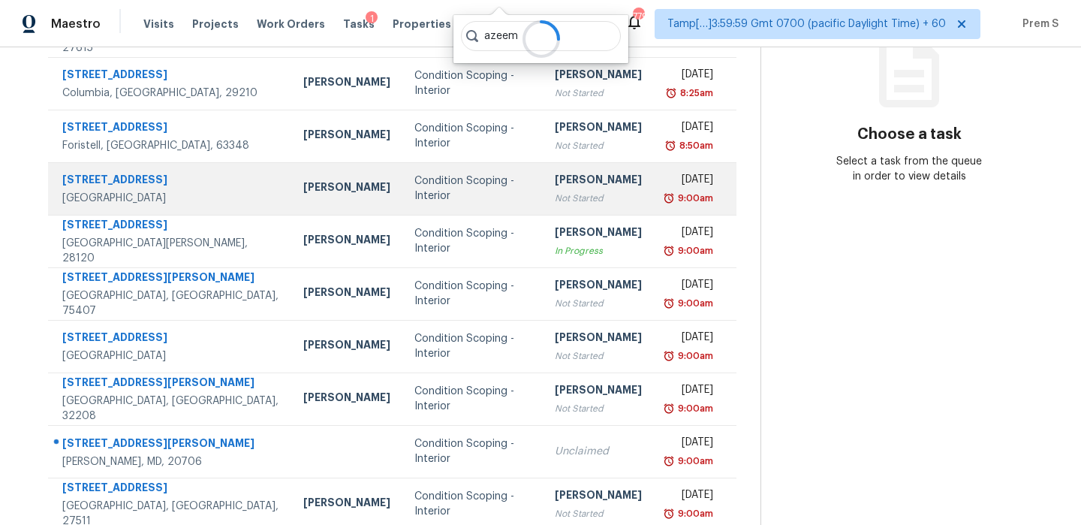
scroll to position [257, 0]
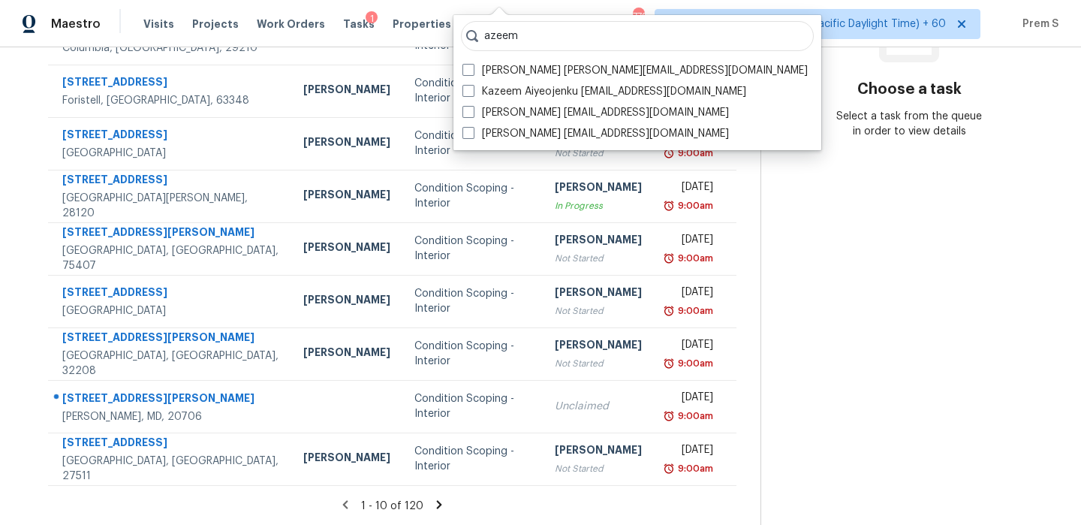
type input "azeem"
click at [435, 504] on icon at bounding box center [439, 505] width 14 height 14
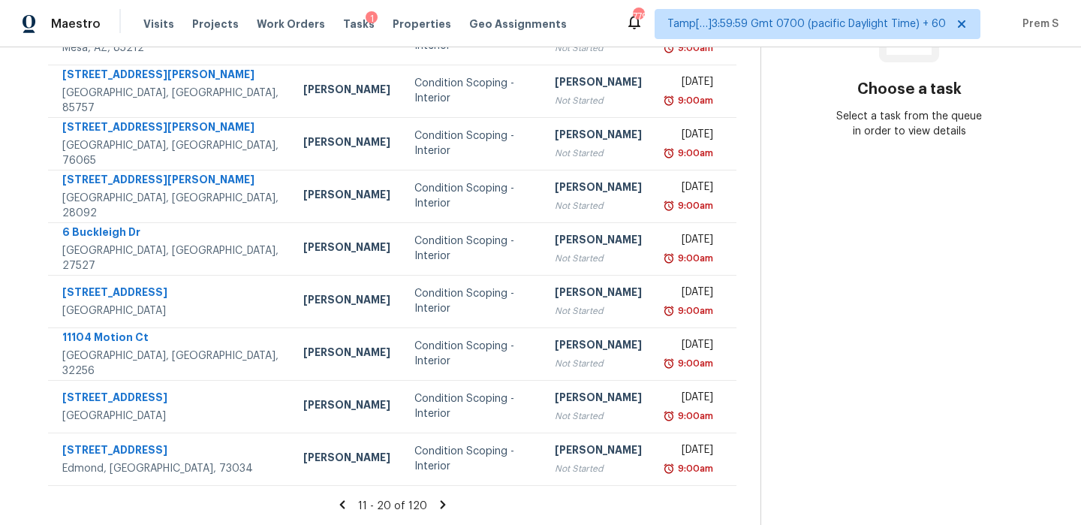
click at [440, 501] on icon at bounding box center [442, 504] width 5 height 8
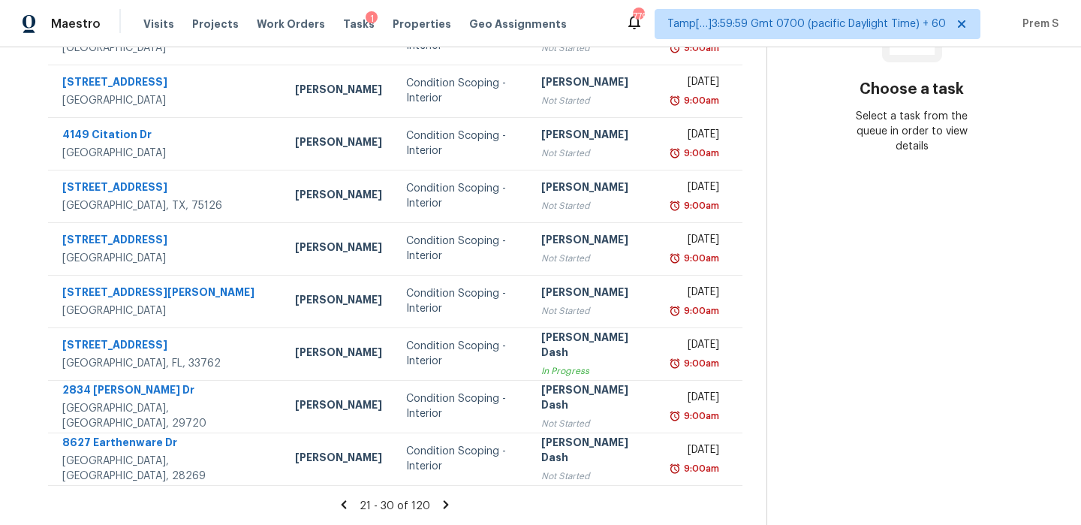
click at [444, 500] on icon at bounding box center [446, 505] width 14 height 14
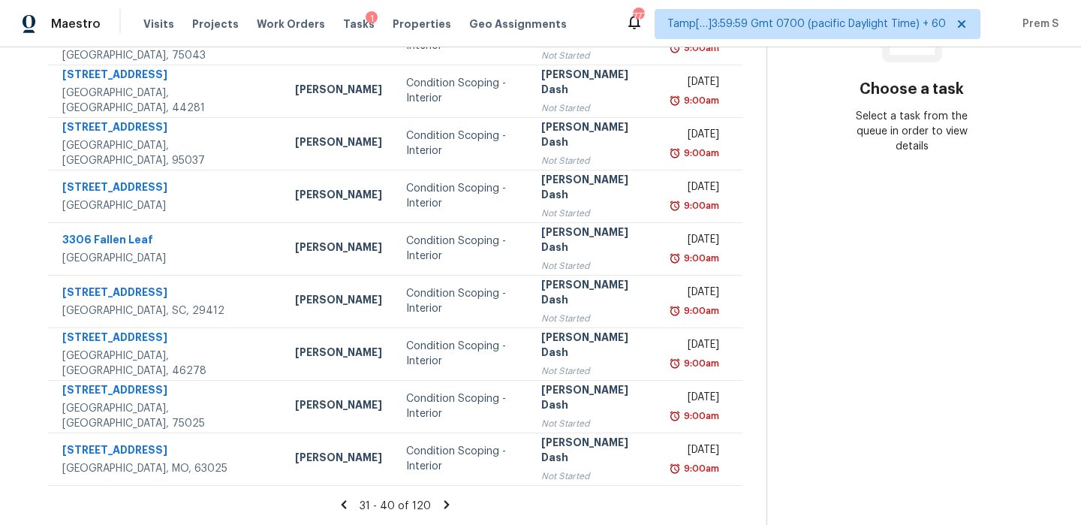
click at [440, 498] on icon at bounding box center [447, 505] width 14 height 14
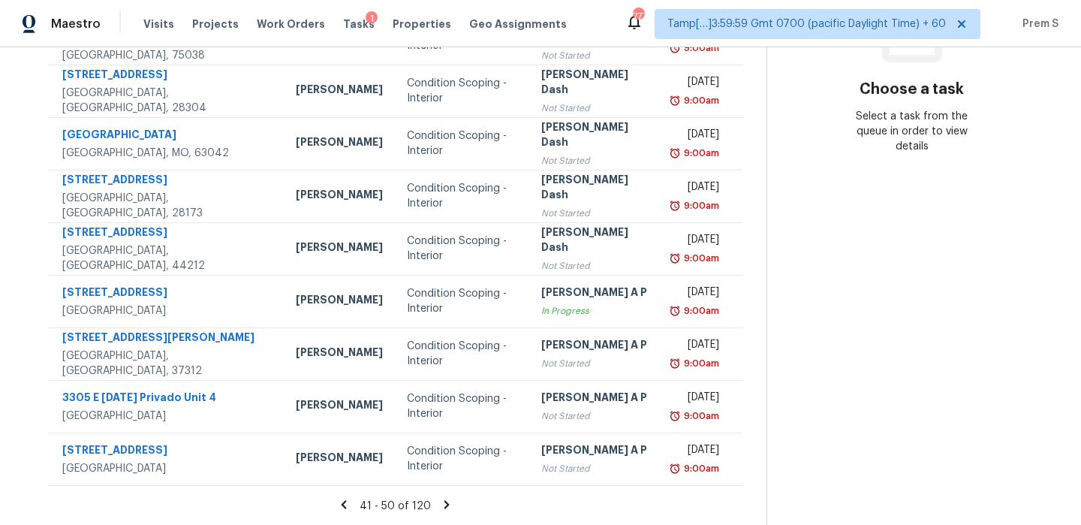
click at [444, 510] on icon at bounding box center [447, 505] width 14 height 14
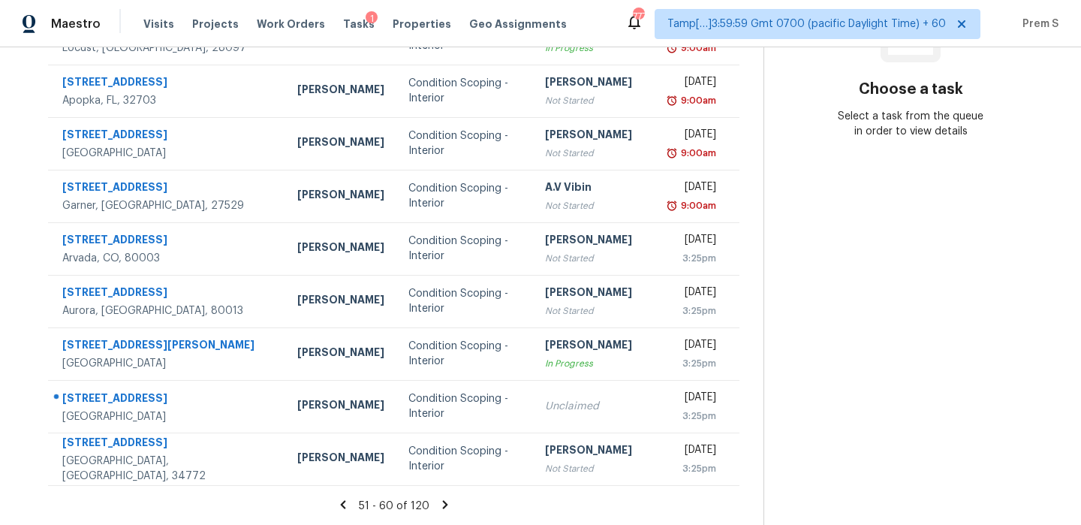
click at [441, 499] on icon at bounding box center [445, 505] width 14 height 14
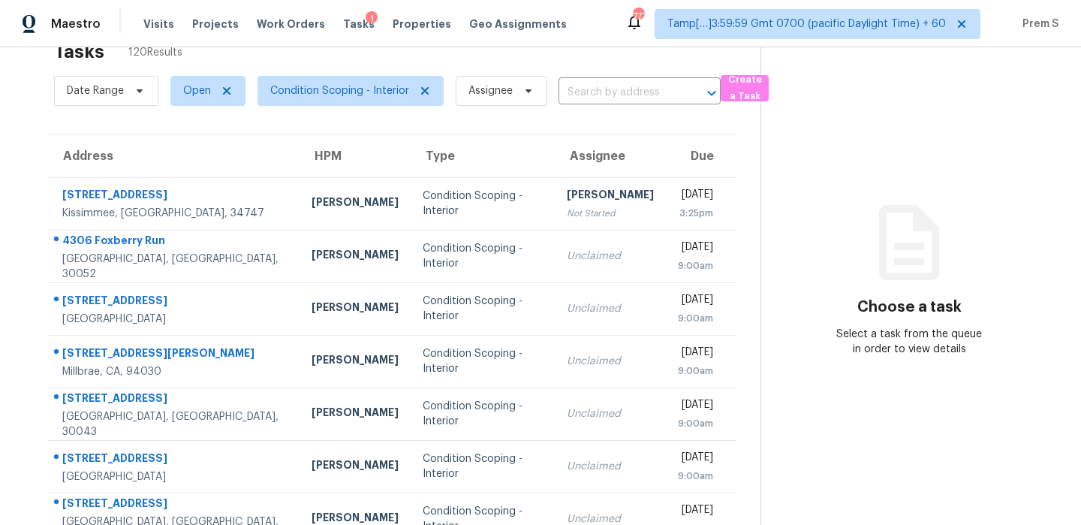
scroll to position [38, 0]
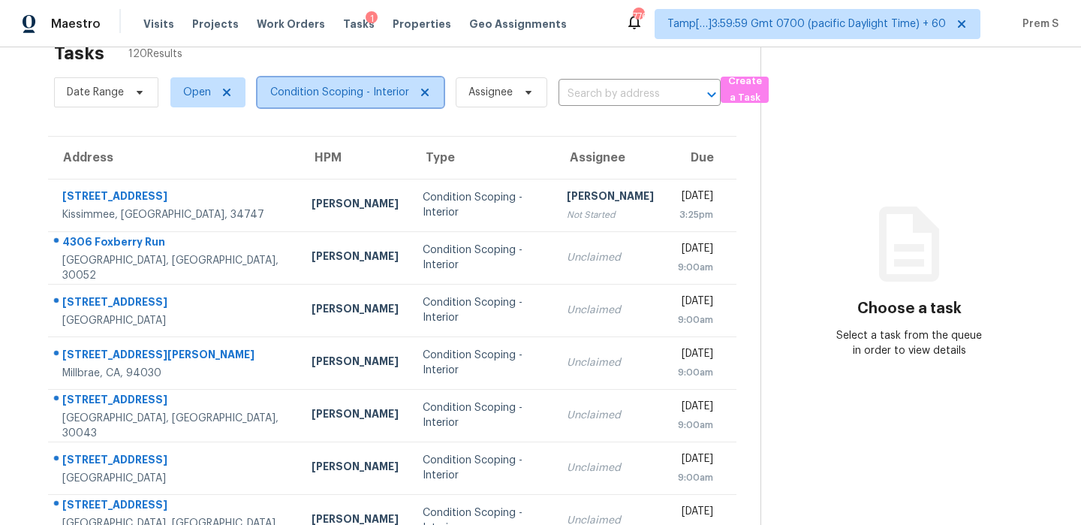
click at [363, 95] on span "Condition Scoping - Interior" at bounding box center [339, 92] width 139 height 15
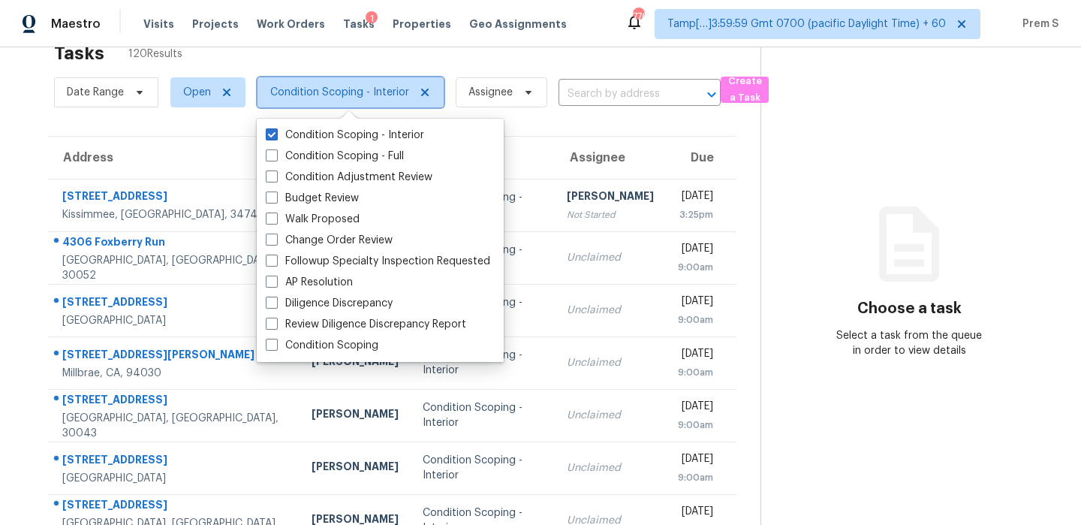
click at [363, 95] on span "Condition Scoping - Interior" at bounding box center [339, 92] width 139 height 15
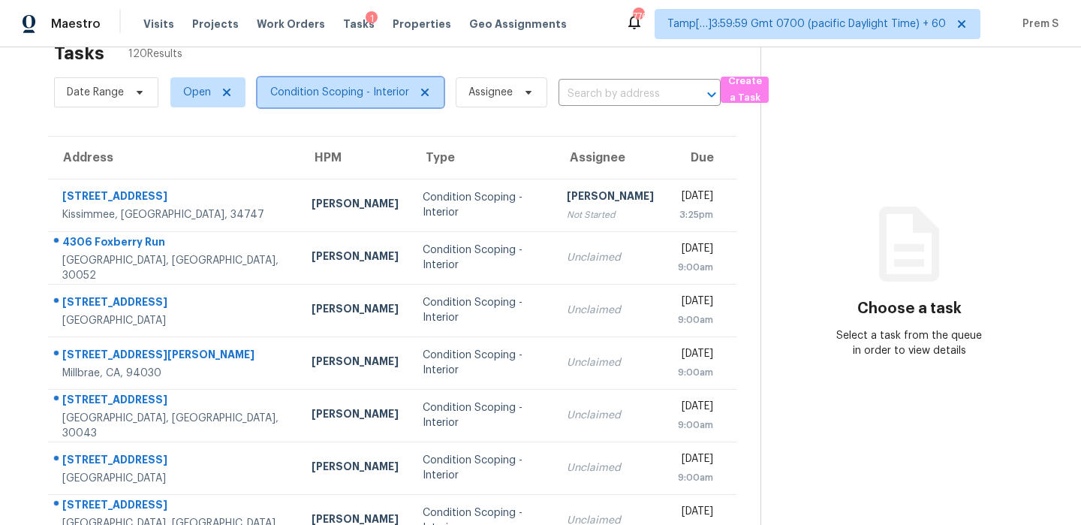
click at [366, 94] on span "Condition Scoping - Interior" at bounding box center [339, 92] width 139 height 15
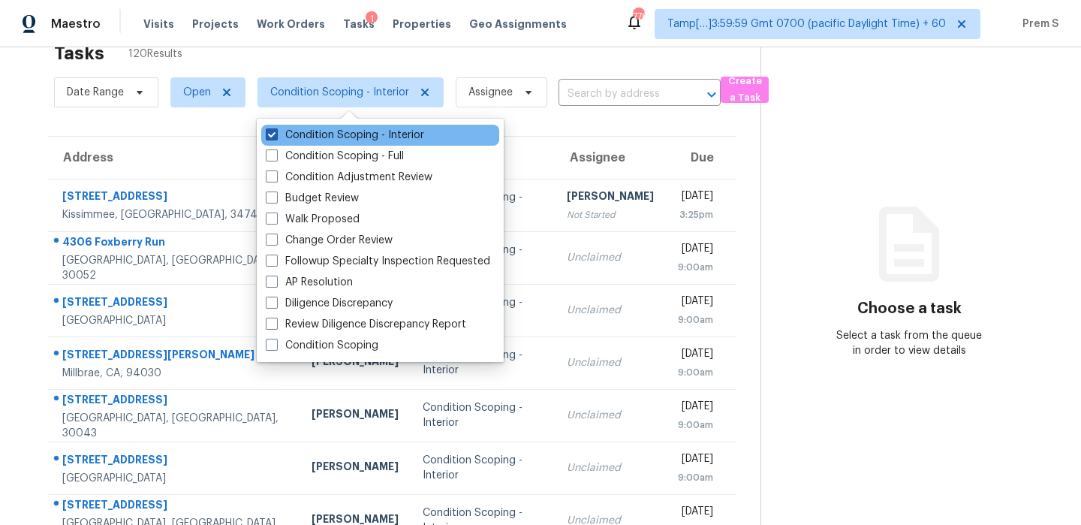
click at [336, 130] on label "Condition Scoping - Interior" at bounding box center [345, 135] width 158 height 15
click at [276, 130] on input "Condition Scoping - Interior" at bounding box center [271, 133] width 10 height 10
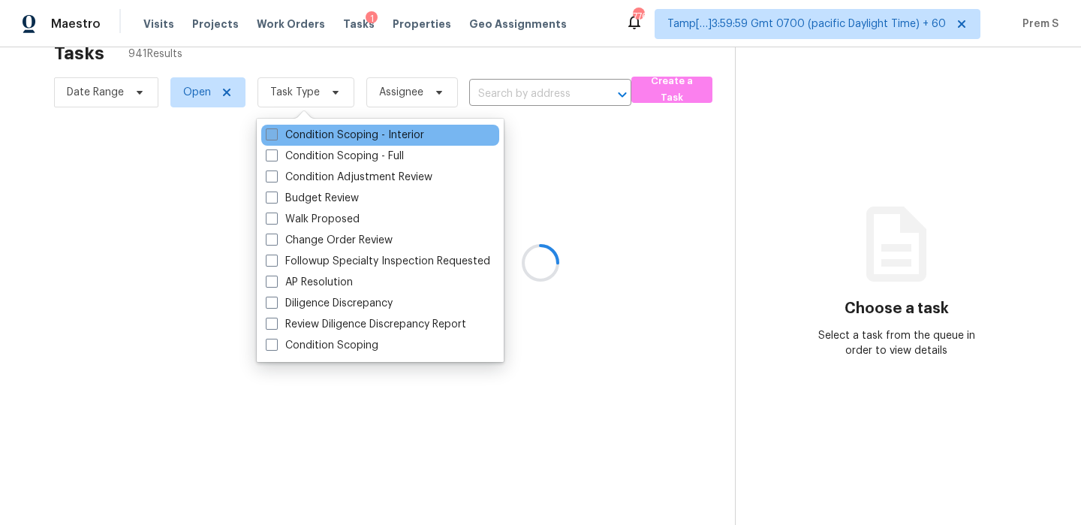
click at [336, 130] on label "Condition Scoping - Interior" at bounding box center [345, 135] width 158 height 15
click at [276, 130] on input "Condition Scoping - Interior" at bounding box center [271, 133] width 10 height 10
checkbox input "true"
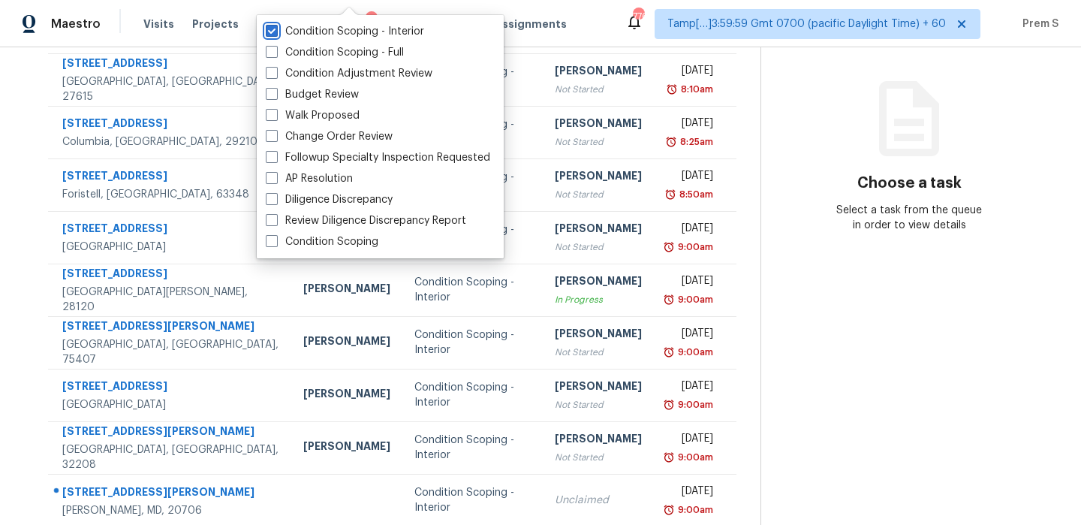
scroll to position [257, 0]
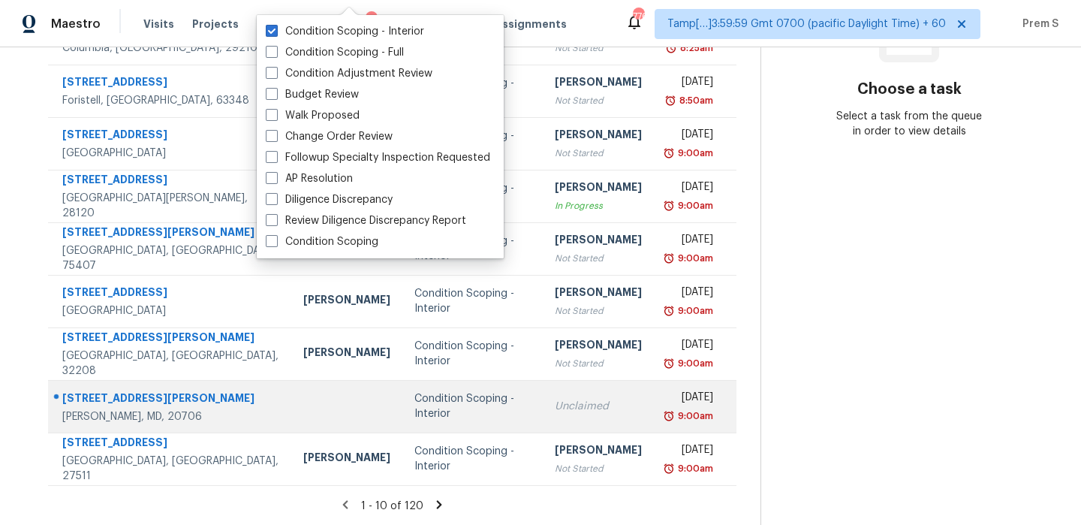
click at [555, 400] on div "Unclaimed" at bounding box center [598, 406] width 87 height 15
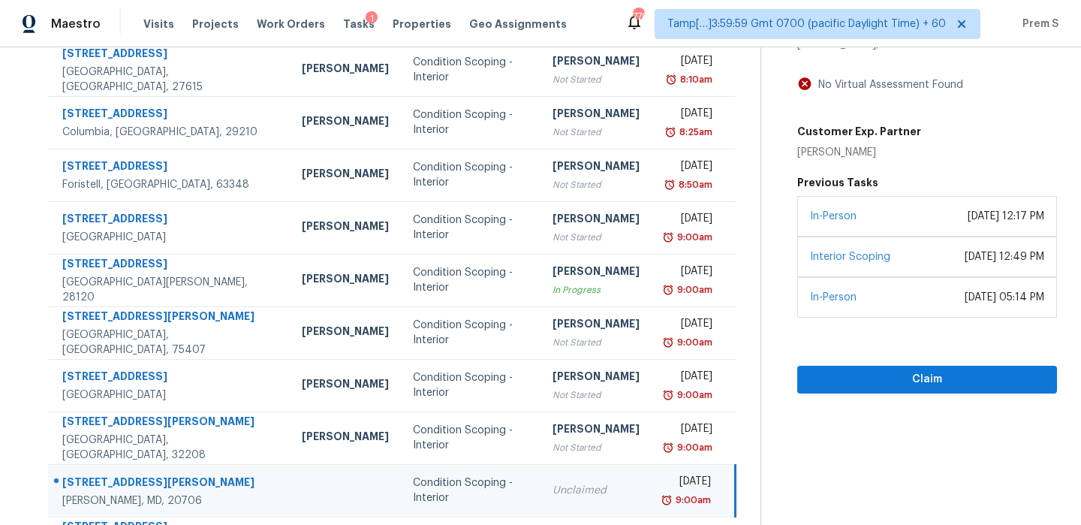
scroll to position [81, 0]
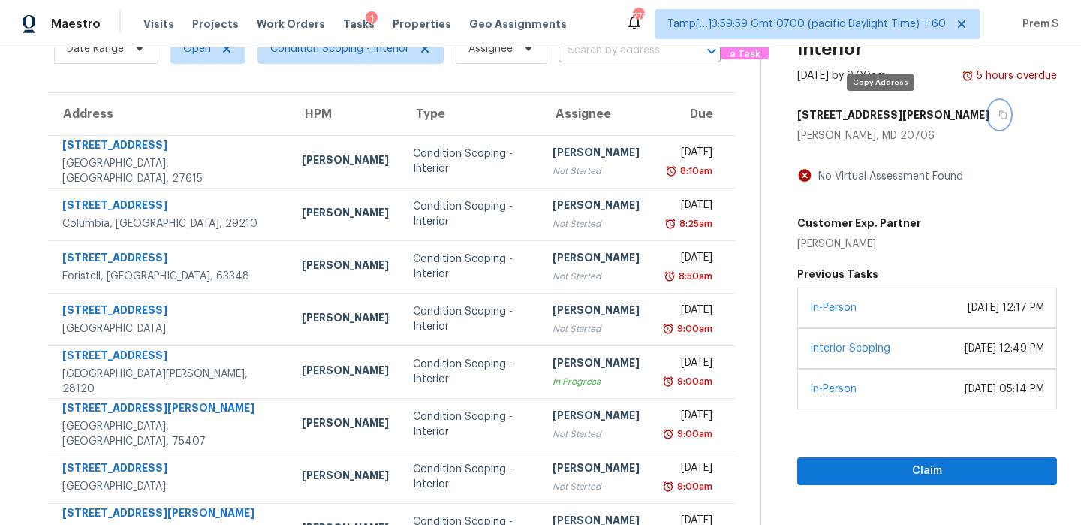
click at [999, 111] on icon "button" at bounding box center [1003, 114] width 9 height 9
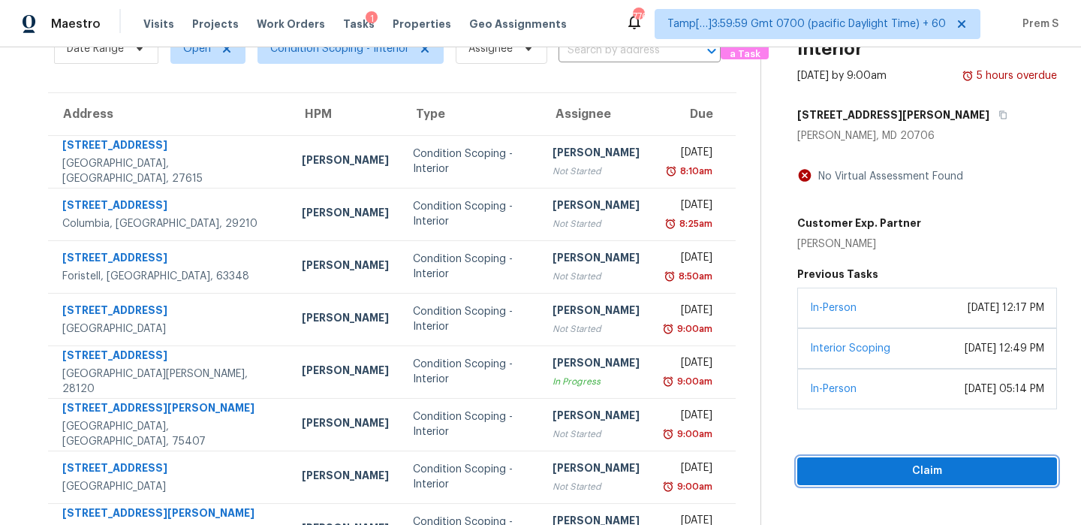
click at [908, 472] on span "Claim" at bounding box center [927, 471] width 236 height 19
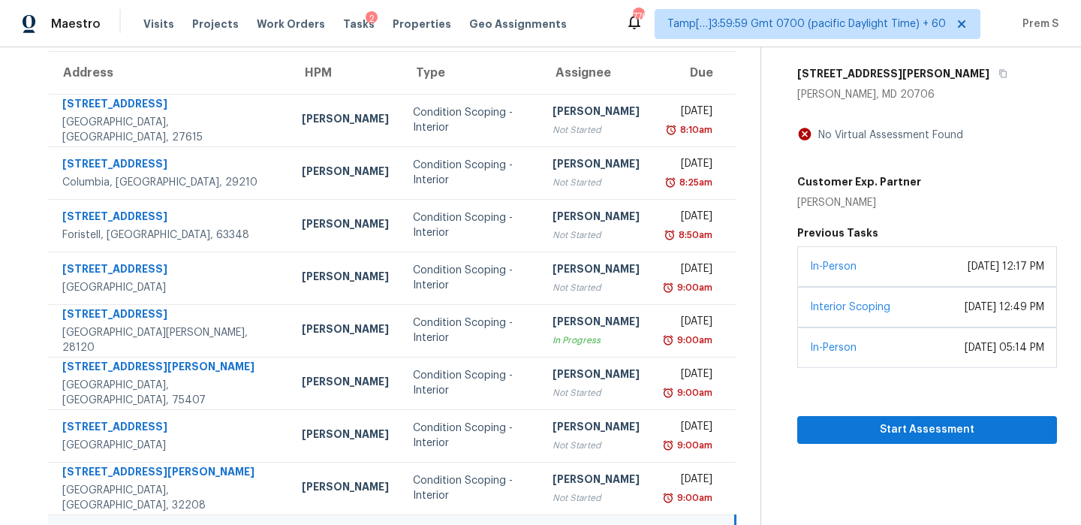
scroll to position [87, 0]
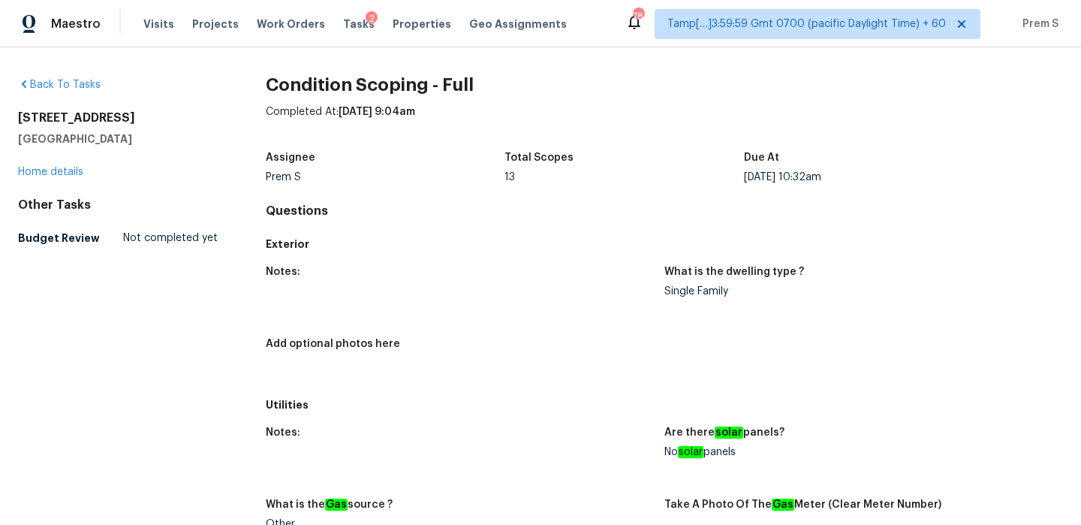
click at [345, 26] on span "Tasks" at bounding box center [359, 24] width 32 height 11
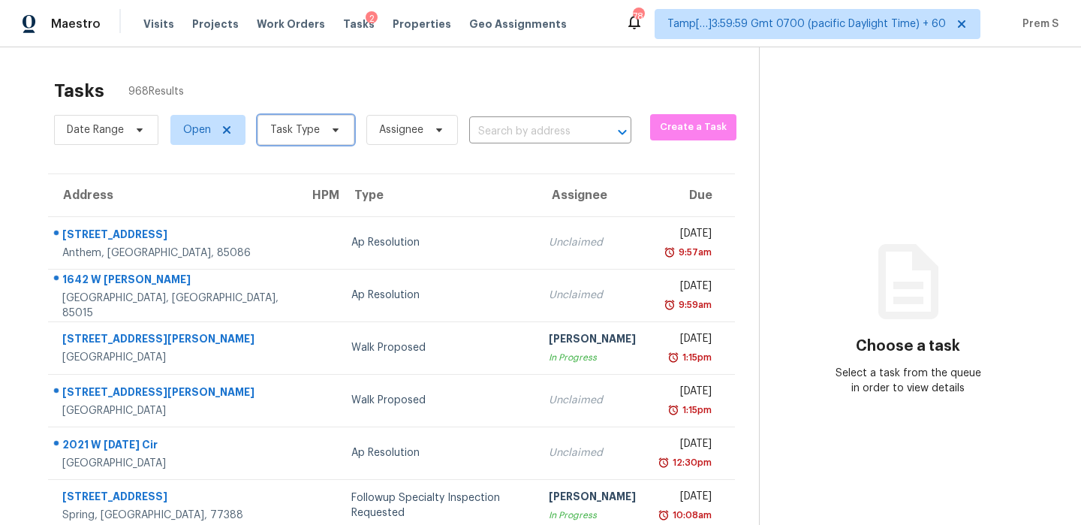
click at [315, 130] on span "Task Type" at bounding box center [295, 129] width 50 height 15
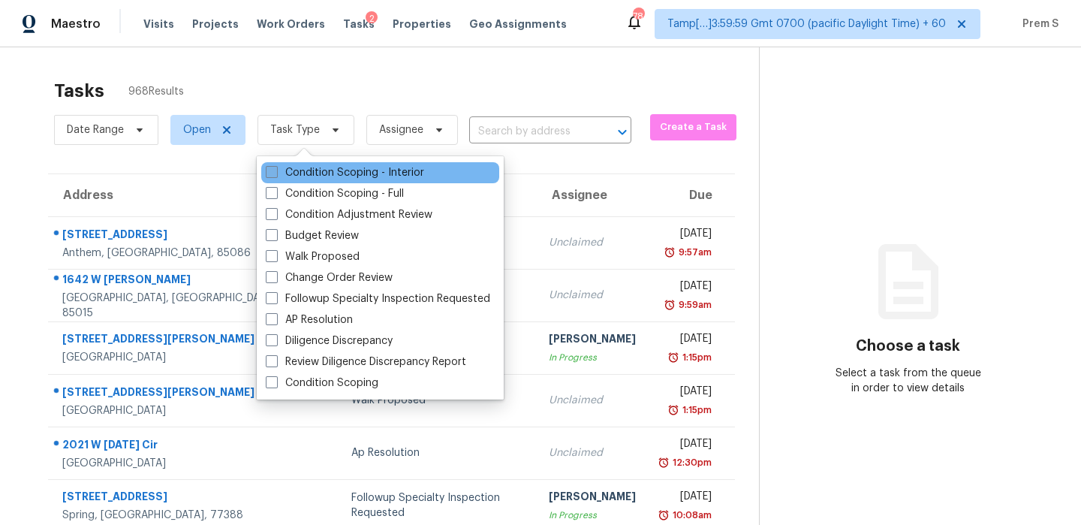
click at [328, 172] on label "Condition Scoping - Interior" at bounding box center [345, 172] width 158 height 15
click at [276, 172] on input "Condition Scoping - Interior" at bounding box center [271, 170] width 10 height 10
checkbox input "true"
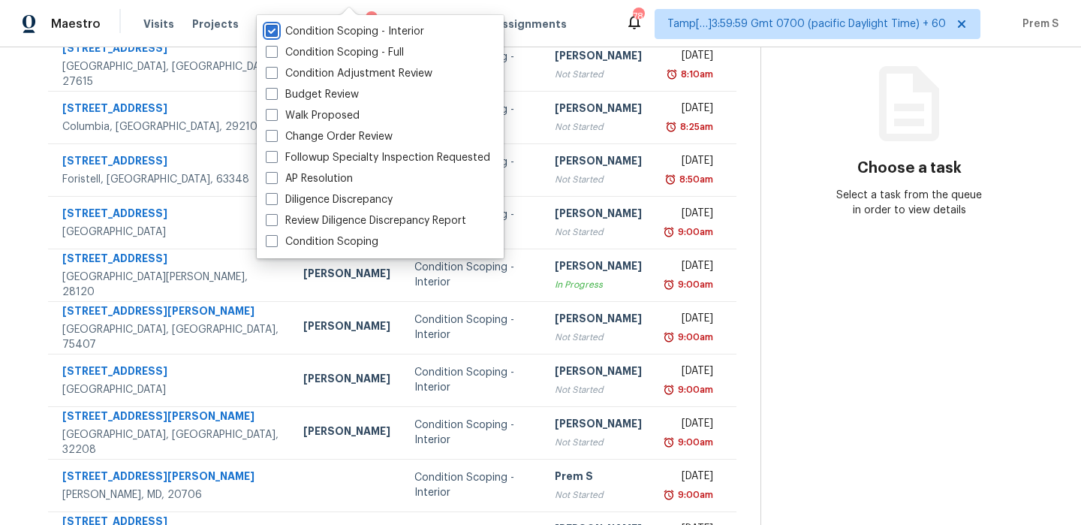
scroll to position [168, 0]
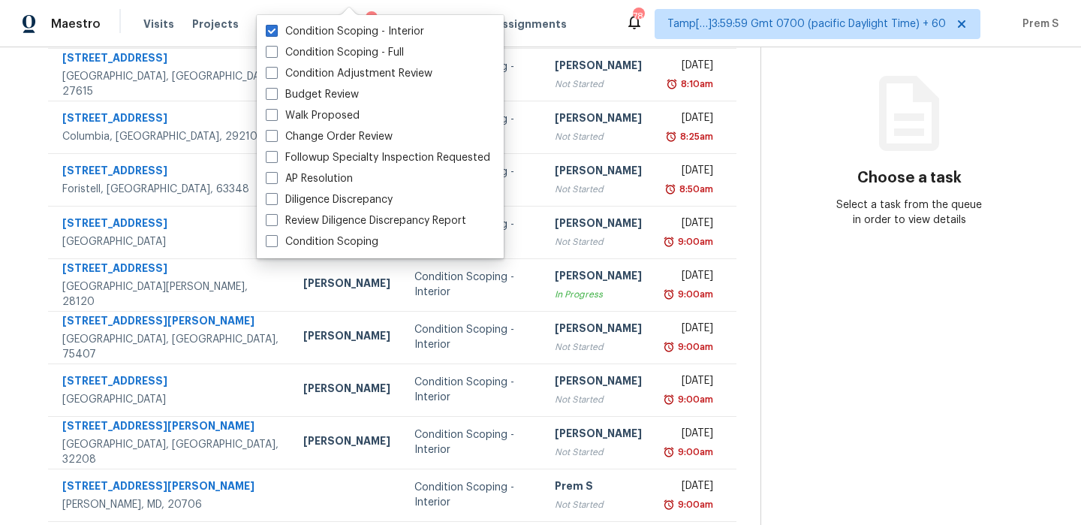
click at [779, 212] on div "Choose a task Select a task from the queue in order to view details" at bounding box center [909, 165] width 296 height 123
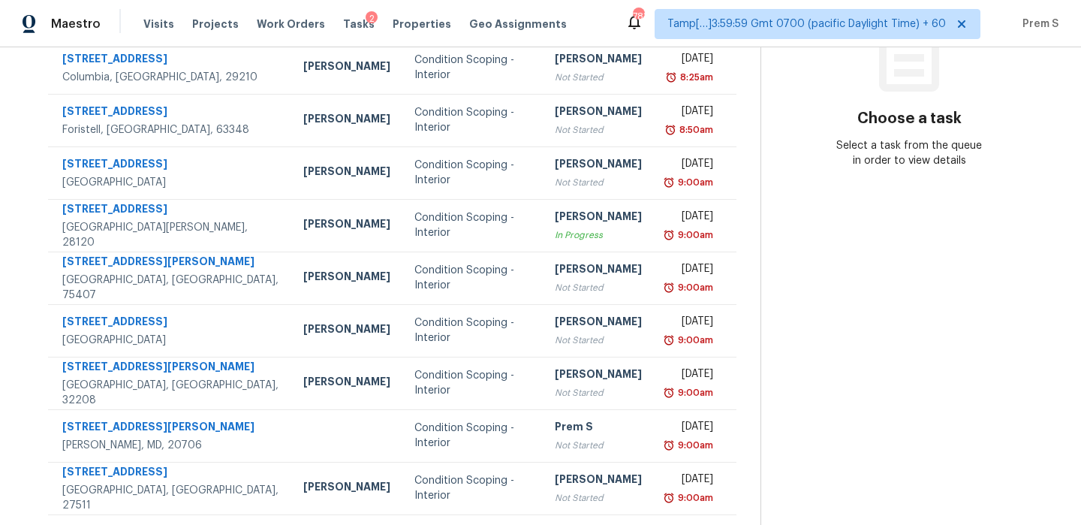
scroll to position [227, 0]
click at [806, 28] on span "Tamp[…]3:59:59 Gmt 0700 (pacific Daylight Time) + 60" at bounding box center [806, 24] width 279 height 15
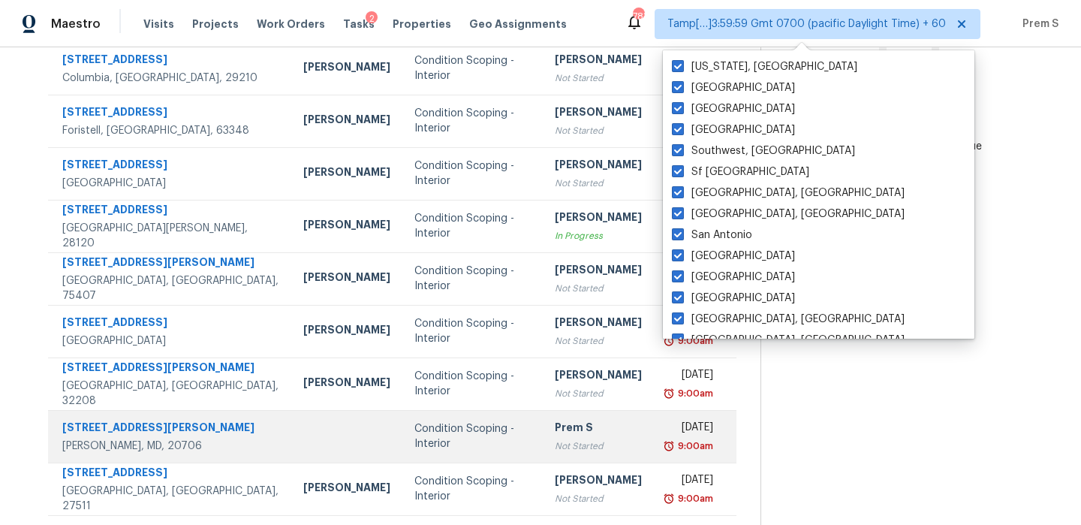
click at [299, 447] on td at bounding box center [346, 436] width 111 height 53
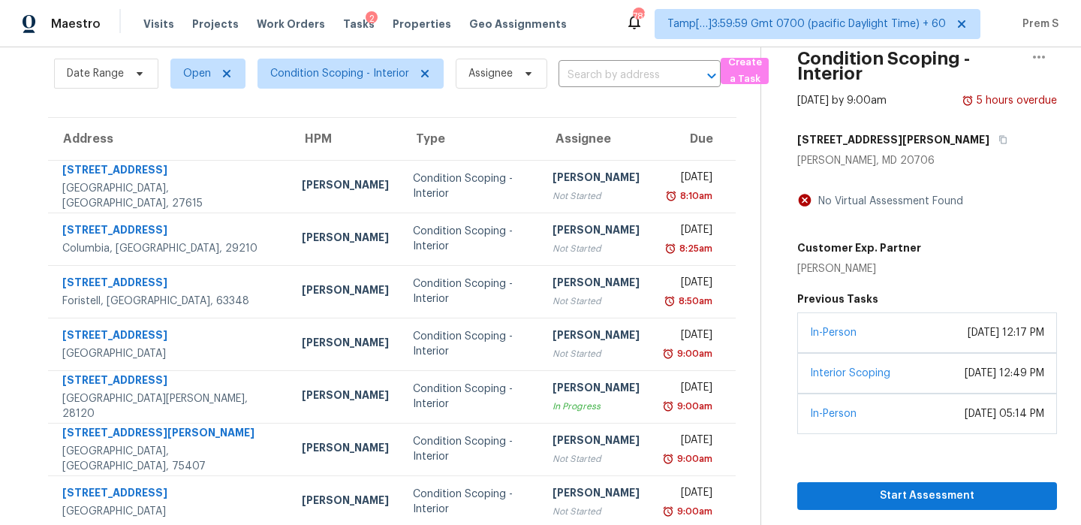
scroll to position [257, 0]
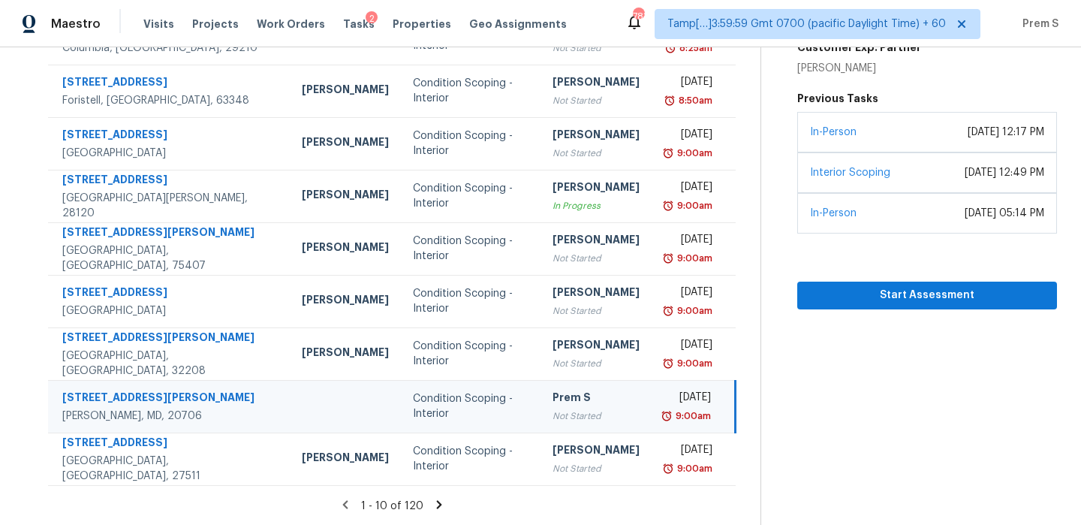
click at [433, 508] on icon at bounding box center [439, 505] width 14 height 14
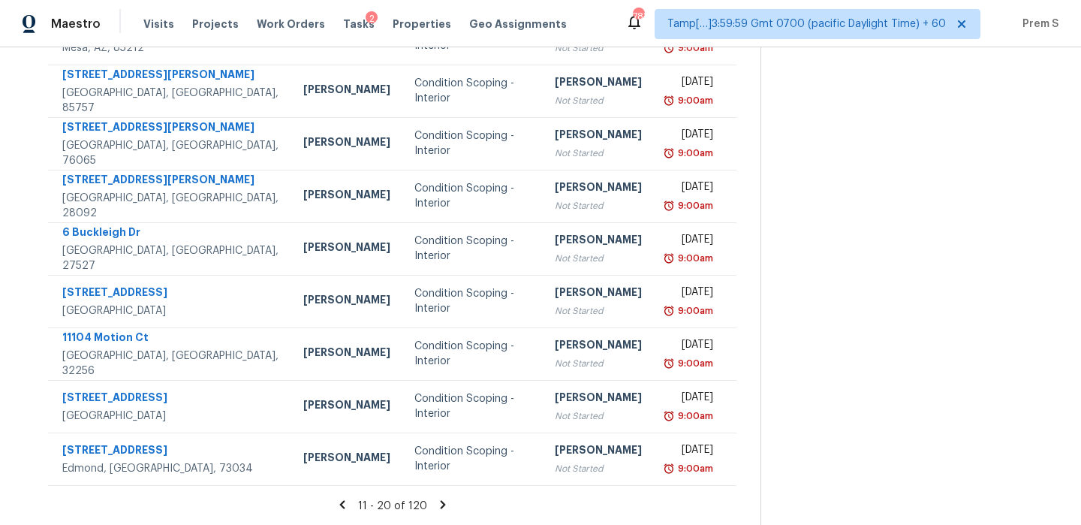
click at [440, 502] on icon at bounding box center [442, 504] width 5 height 8
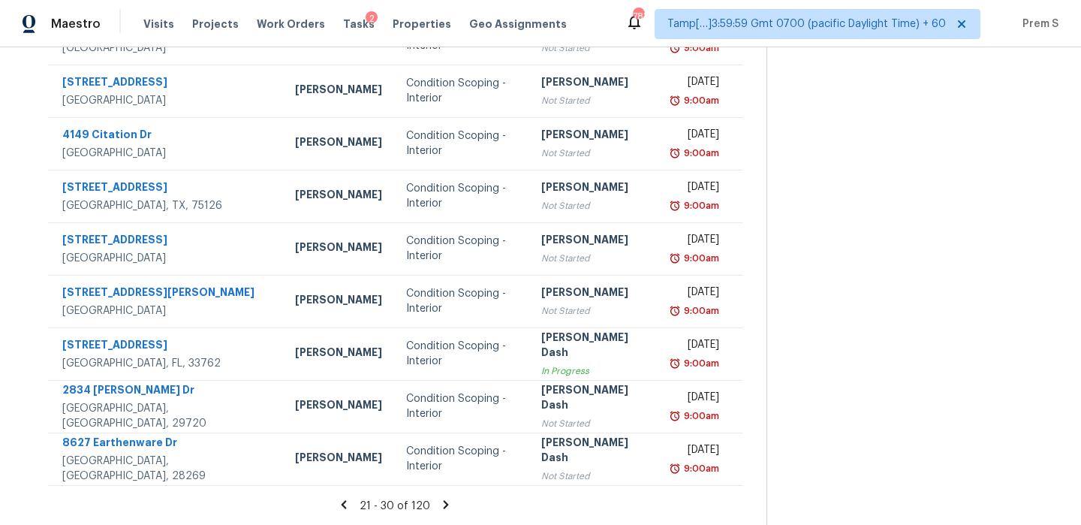
click at [444, 506] on icon at bounding box center [446, 504] width 5 height 8
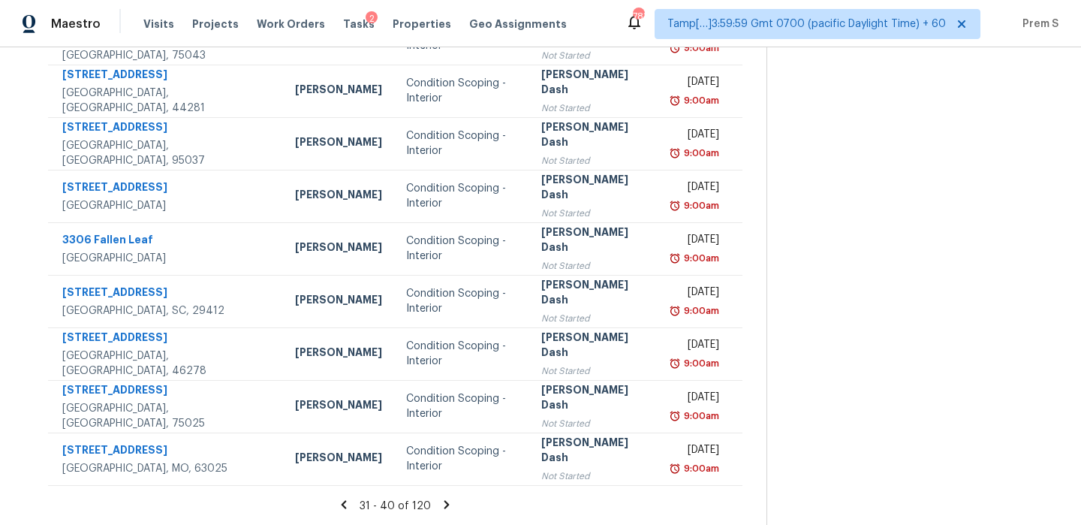
click at [441, 509] on icon at bounding box center [447, 505] width 14 height 14
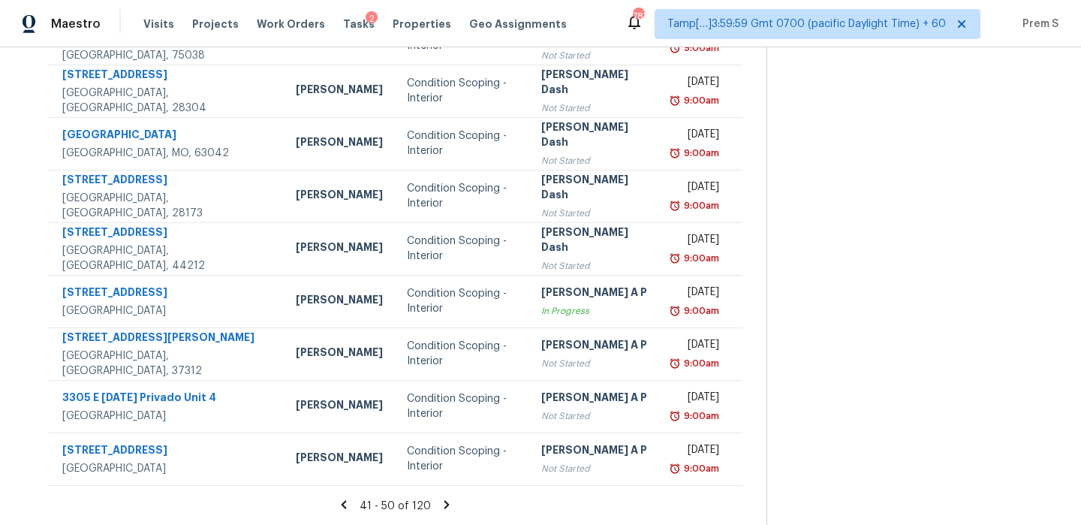
click at [441, 500] on icon at bounding box center [447, 505] width 14 height 14
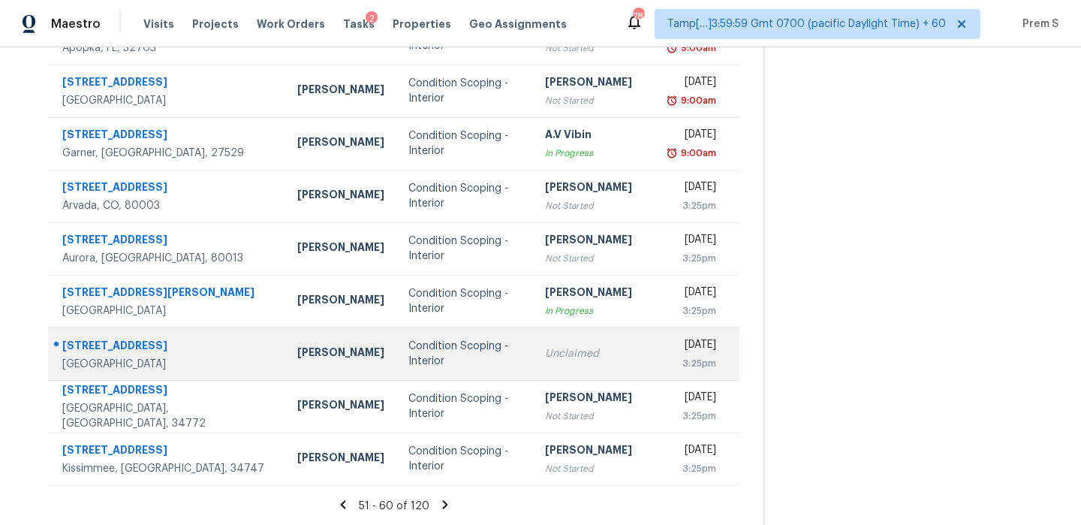
click at [533, 356] on td "Unclaimed" at bounding box center [595, 353] width 125 height 53
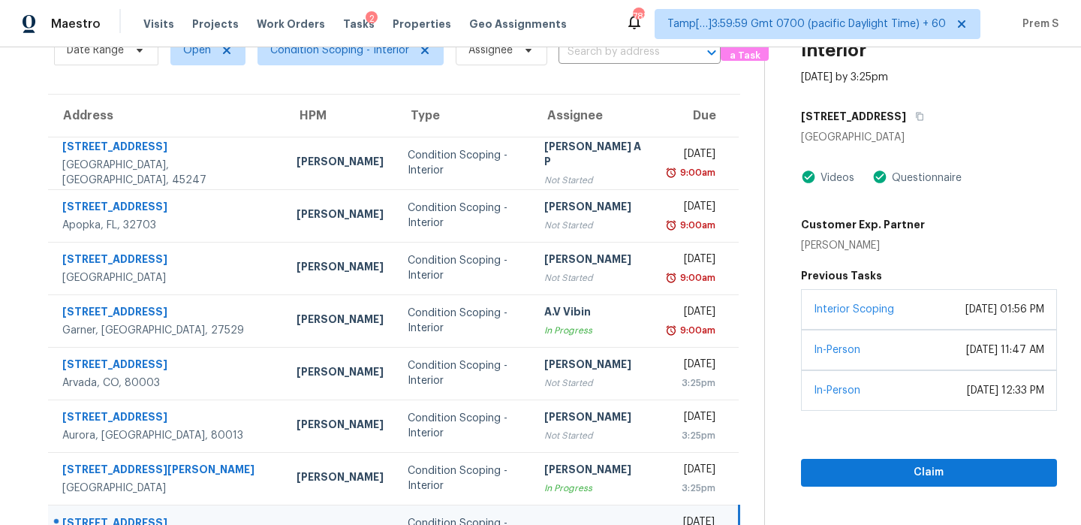
scroll to position [5, 0]
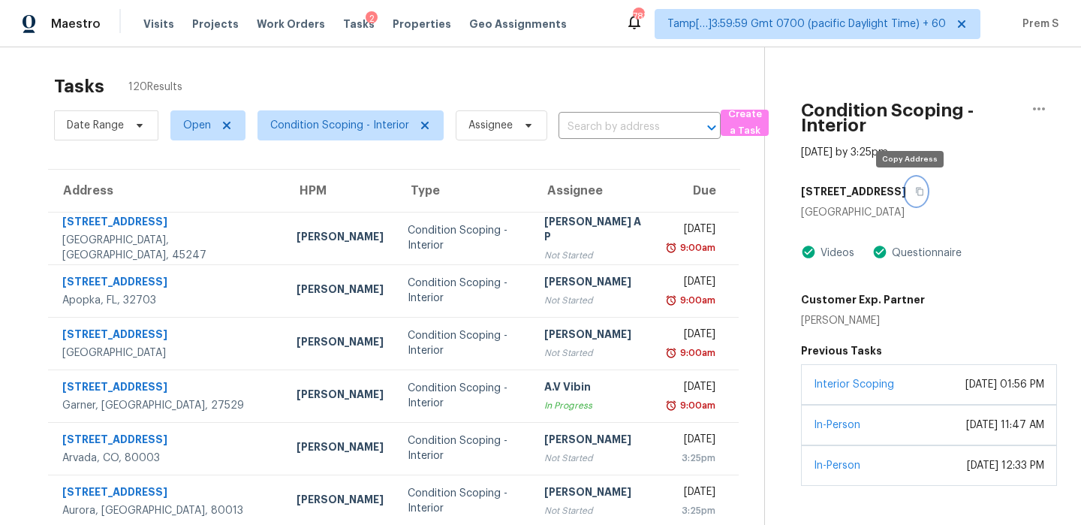
click at [915, 188] on icon "button" at bounding box center [919, 191] width 9 height 9
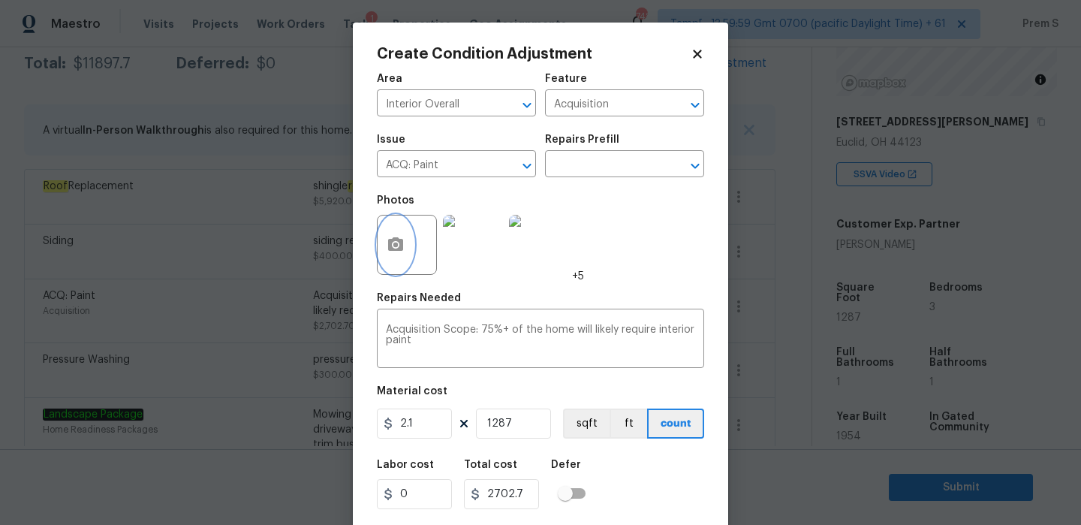
scroll to position [36, 0]
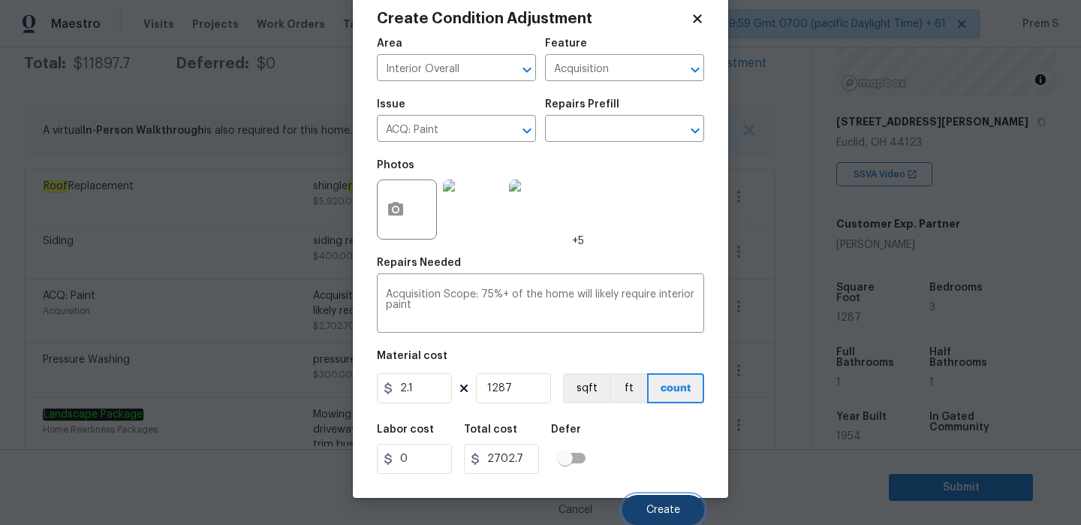
click at [661, 509] on span "Create" at bounding box center [663, 510] width 34 height 11
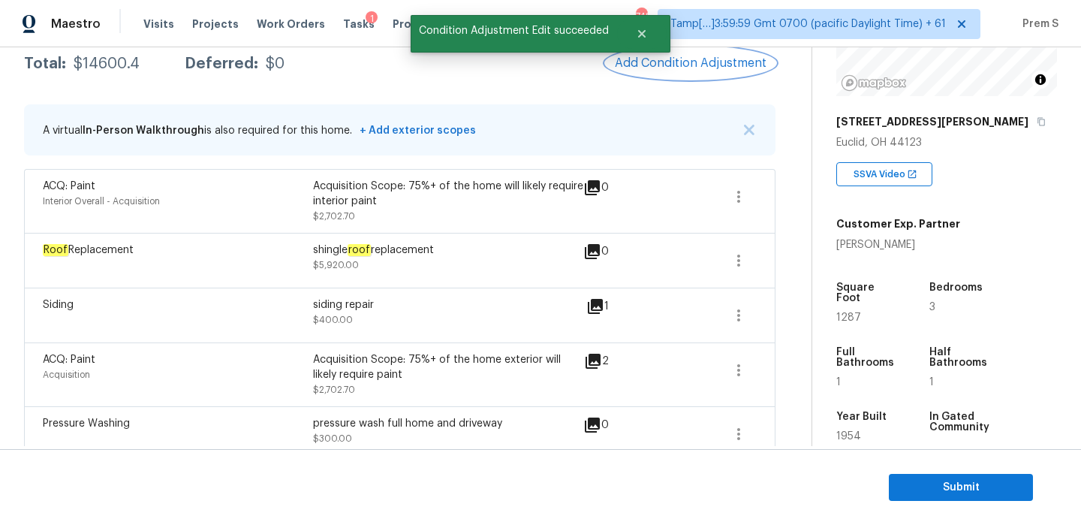
scroll to position [0, 0]
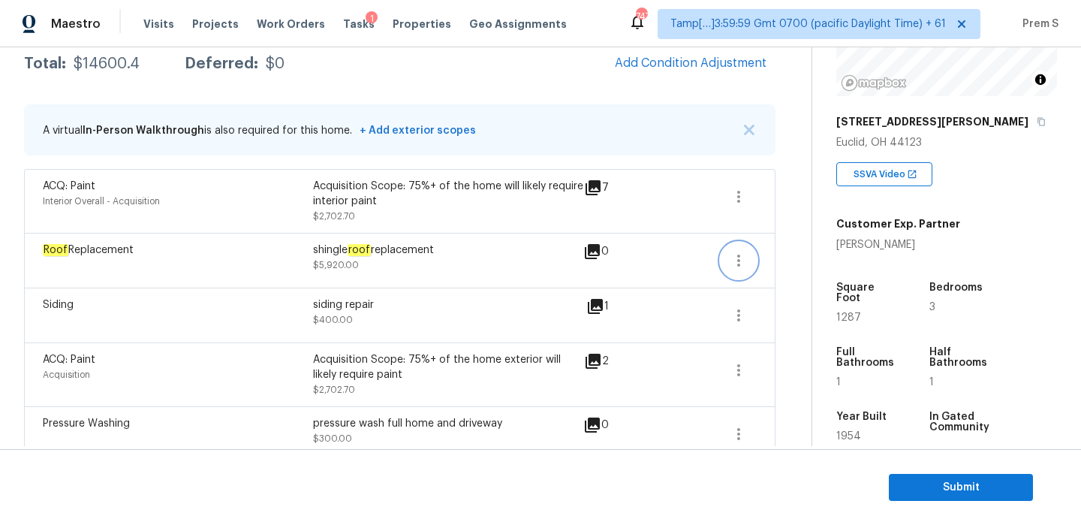
click at [746, 256] on icon "button" at bounding box center [739, 261] width 18 height 18
click at [782, 258] on div "Edit" at bounding box center [824, 258] width 117 height 15
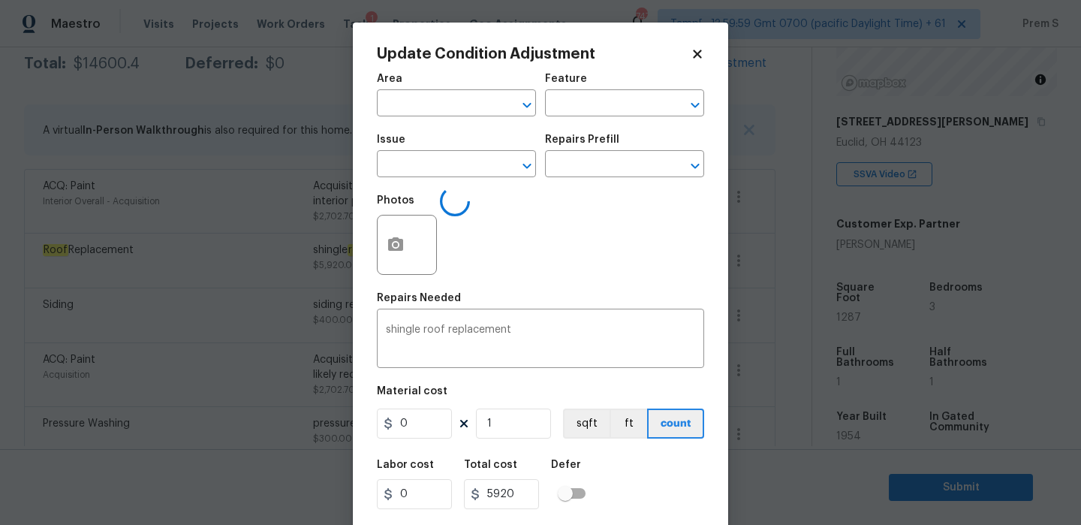
type input "Roof Replacement"
click at [429, 425] on input "5920" at bounding box center [414, 423] width 75 height 30
type input "5980"
click at [633, 491] on div "Labor cost 0 Total cost 5980 Defer" at bounding box center [540, 484] width 327 height 68
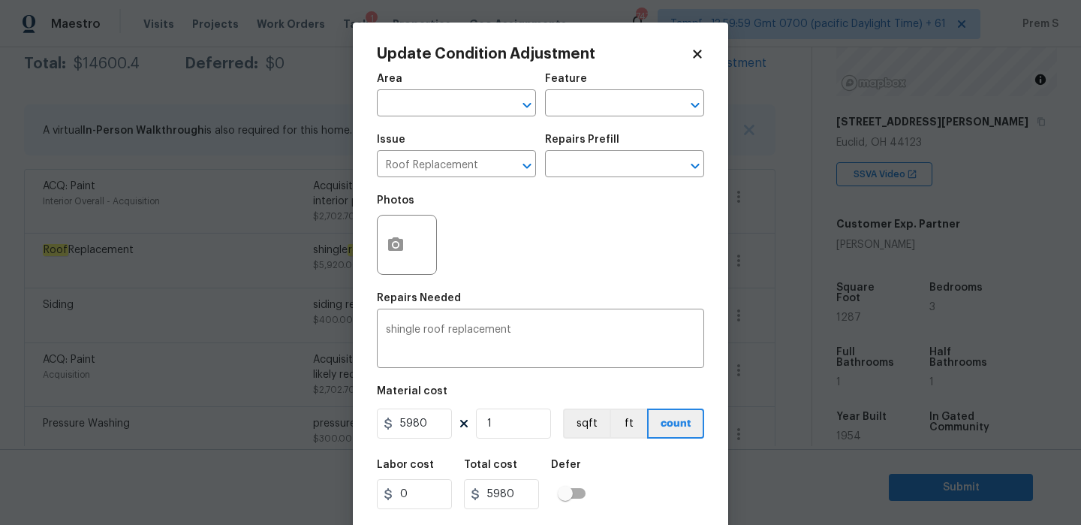
scroll to position [36, 0]
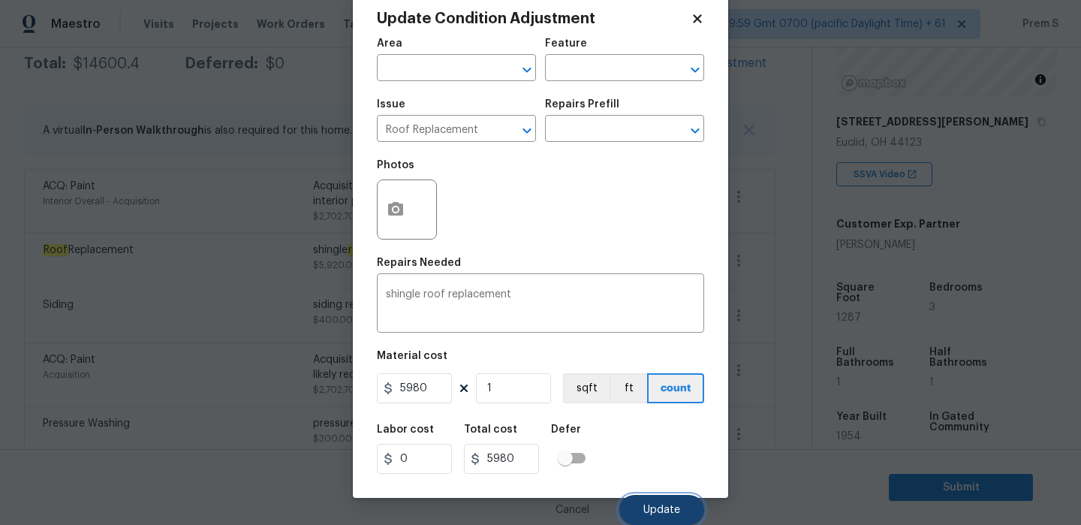
click at [647, 508] on span "Update" at bounding box center [661, 510] width 37 height 11
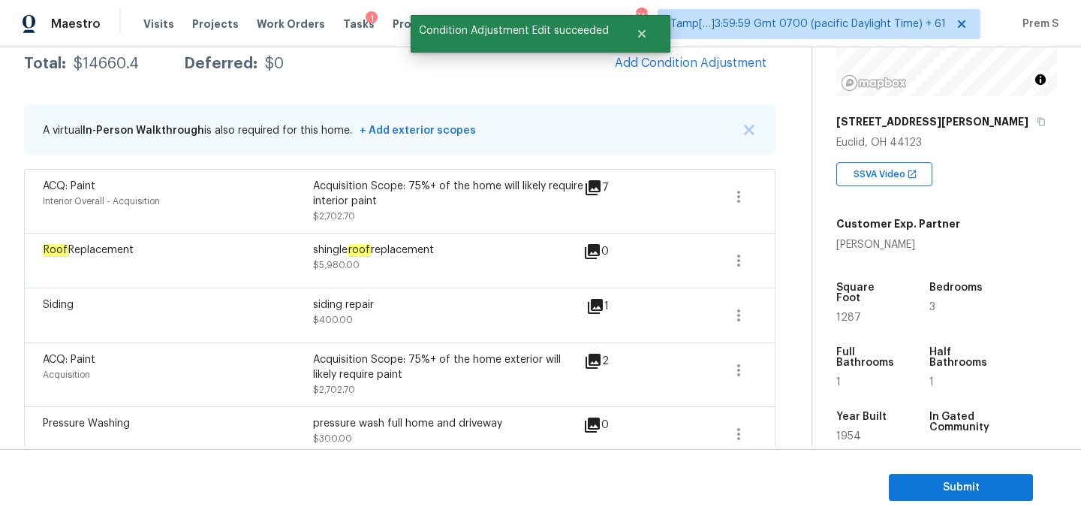
scroll to position [0, 0]
click at [727, 69] on span "Add Condition Adjustment" at bounding box center [691, 63] width 152 height 14
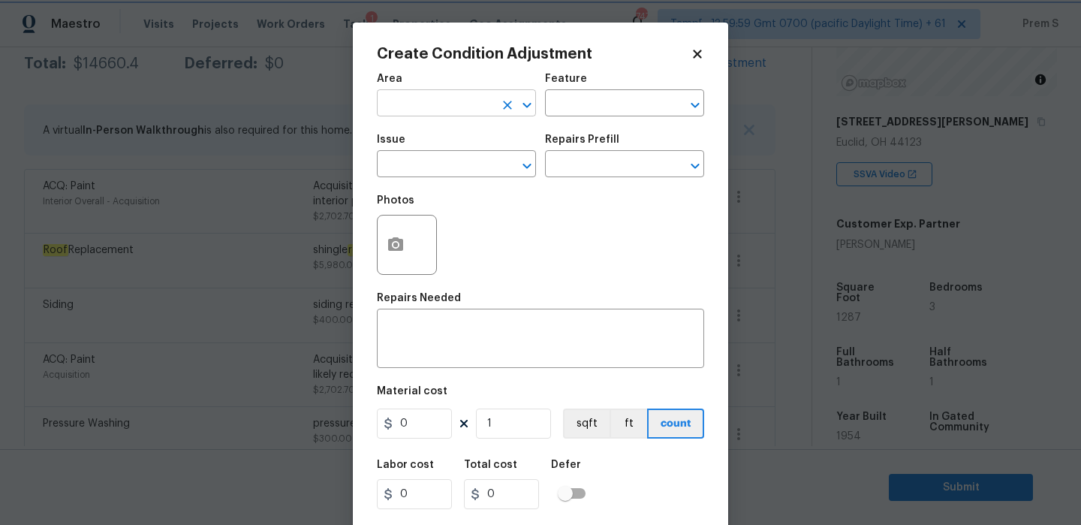
click at [501, 103] on icon "Clear" at bounding box center [507, 105] width 15 height 15
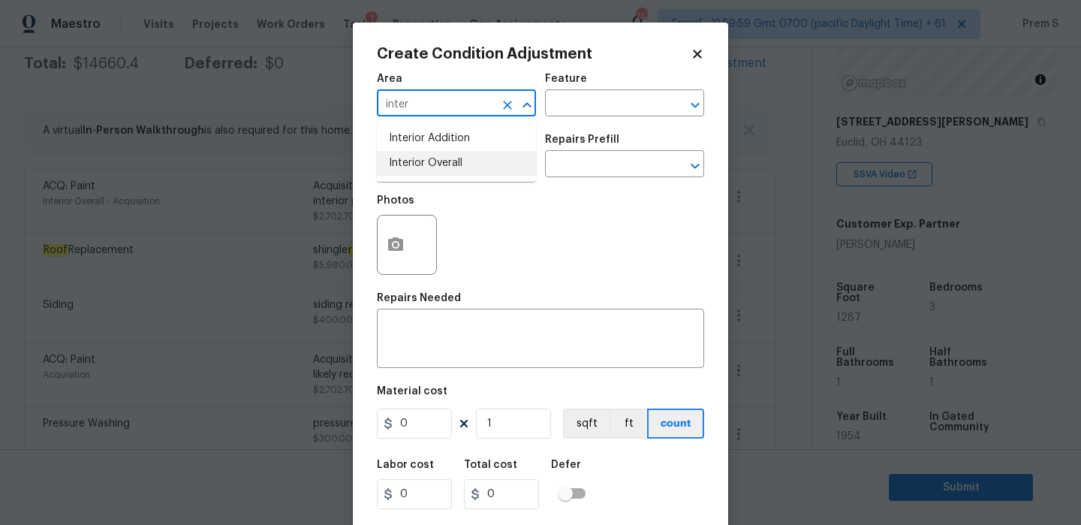
click at [488, 163] on li "Interior Overall" at bounding box center [456, 163] width 159 height 25
type input "Interior Overall"
click at [488, 163] on input "text" at bounding box center [435, 165] width 117 height 23
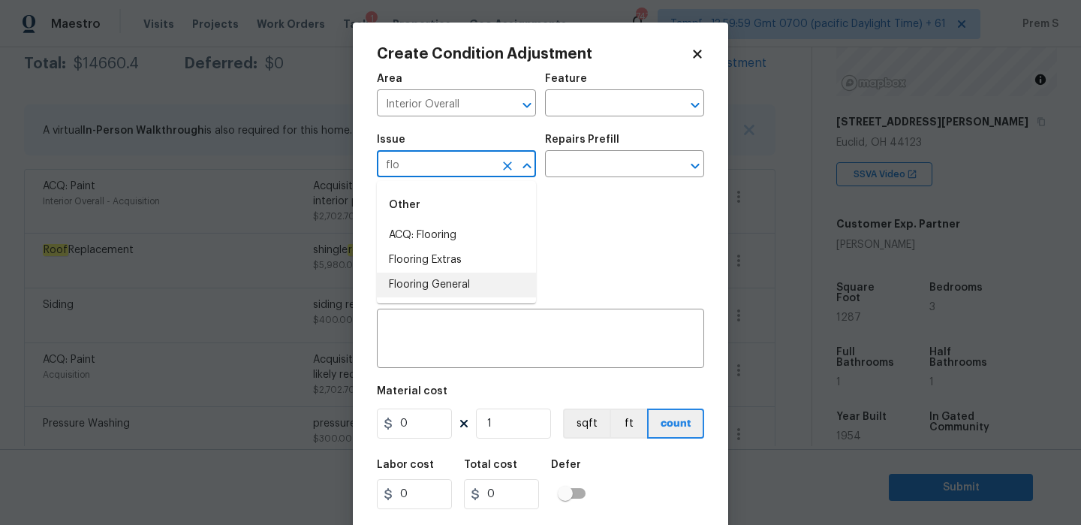
click at [481, 278] on li "Flooring General" at bounding box center [456, 285] width 159 height 25
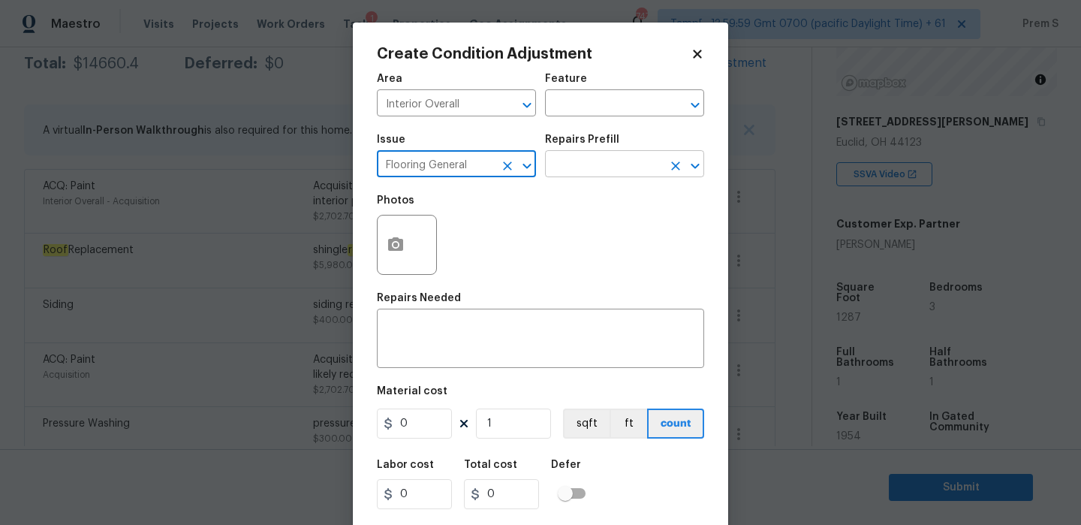
type input "Flooring General"
click at [625, 159] on input "text" at bounding box center [603, 165] width 117 height 23
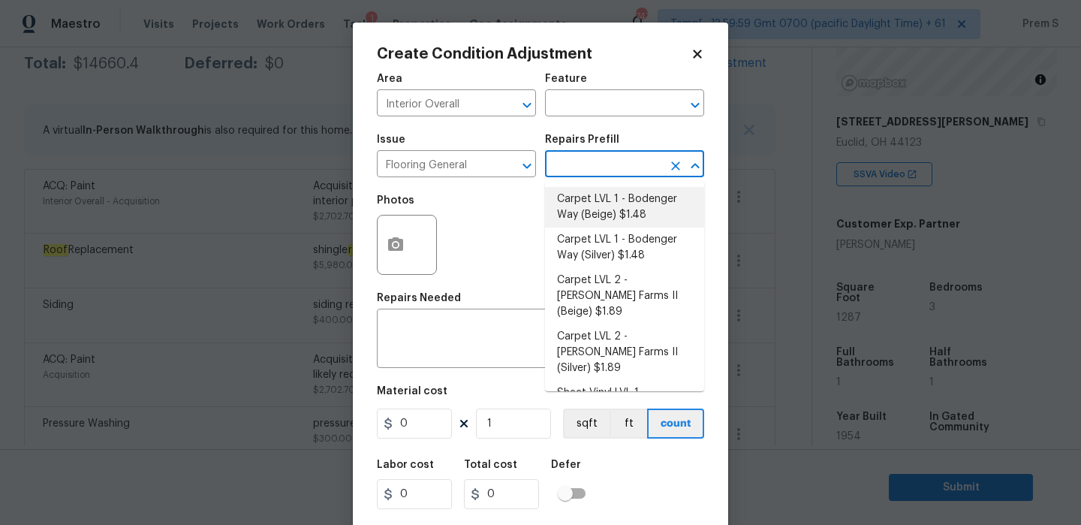
click at [604, 201] on li "Carpet LVL 1 - Bodenger Way (Beige) $1.48" at bounding box center [624, 207] width 159 height 41
type input "Overall Flooring"
type textarea "Install new carpet. (Bodenger Way 749 Bird Bath, Beige) at all previously carpe…"
type input "1.48"
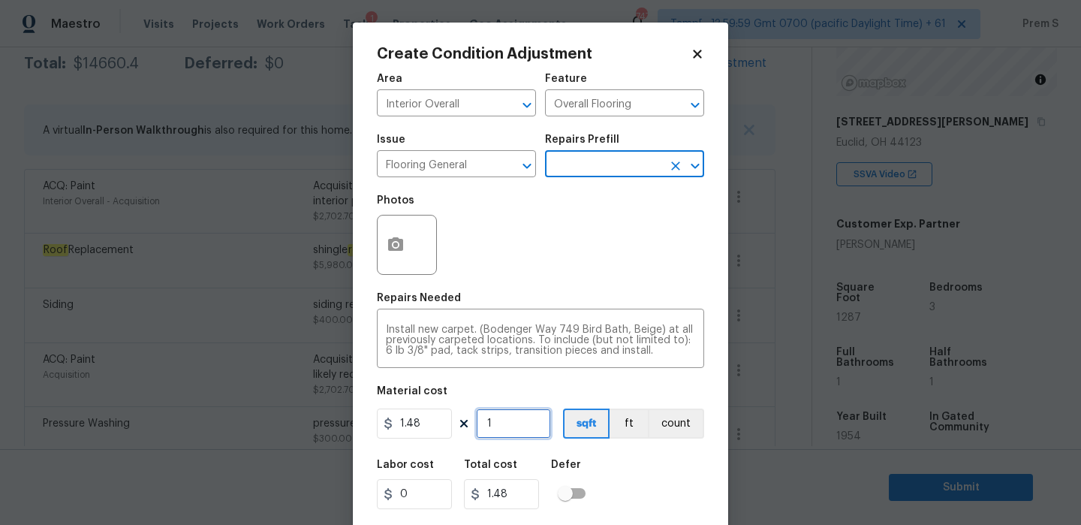
click at [516, 429] on input "1" at bounding box center [513, 423] width 75 height 30
type input "7"
type input "10.36"
type input "70"
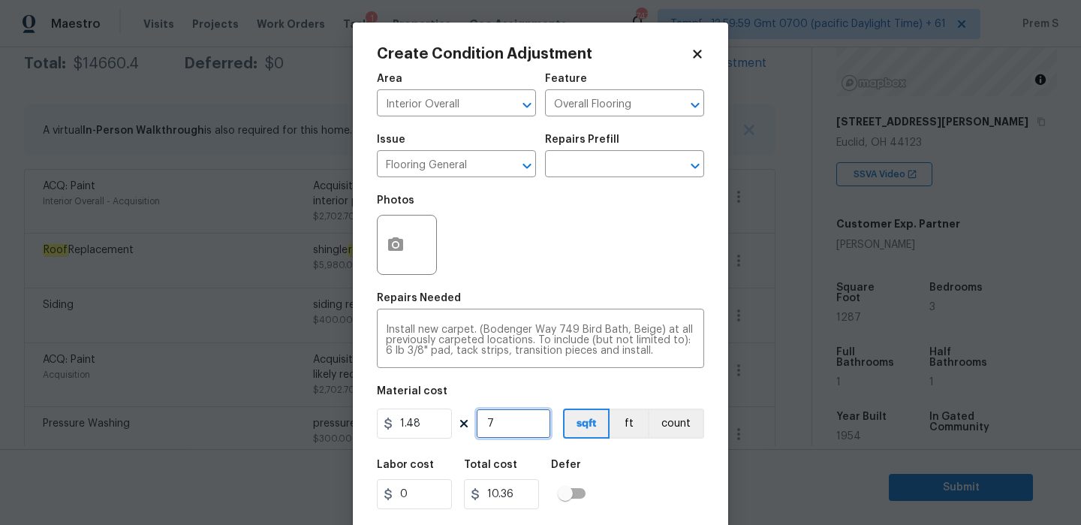
type input "103.6"
type input "700"
type input "1036"
type input "700"
click at [390, 235] on button "button" at bounding box center [396, 244] width 36 height 59
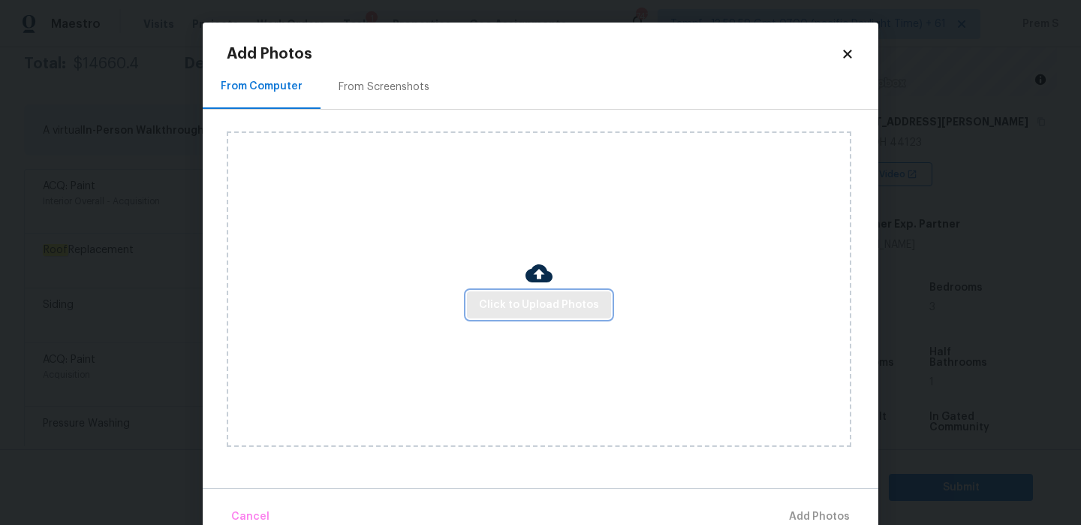
click at [528, 303] on span "Click to Upload Photos" at bounding box center [539, 305] width 120 height 19
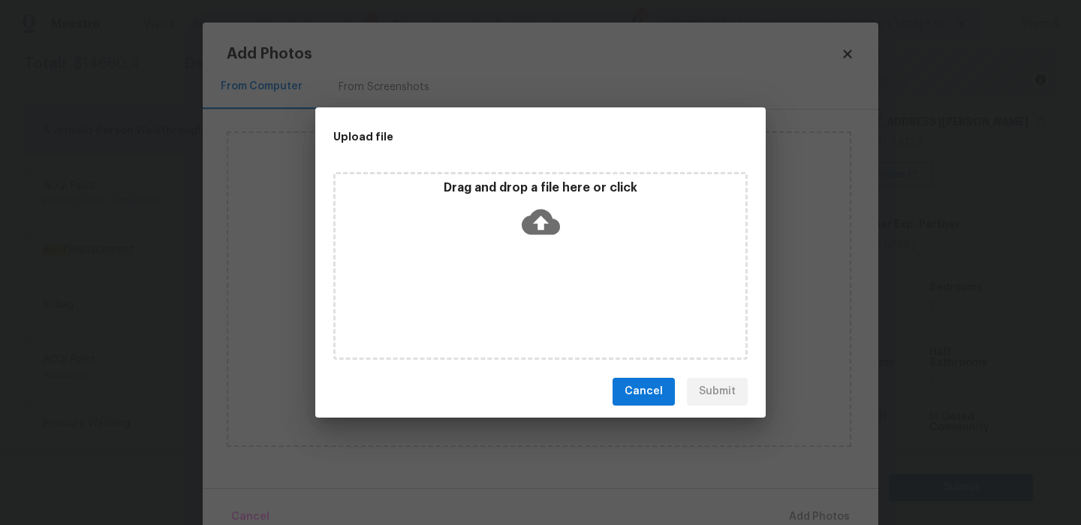
click at [539, 221] on icon at bounding box center [541, 222] width 38 height 38
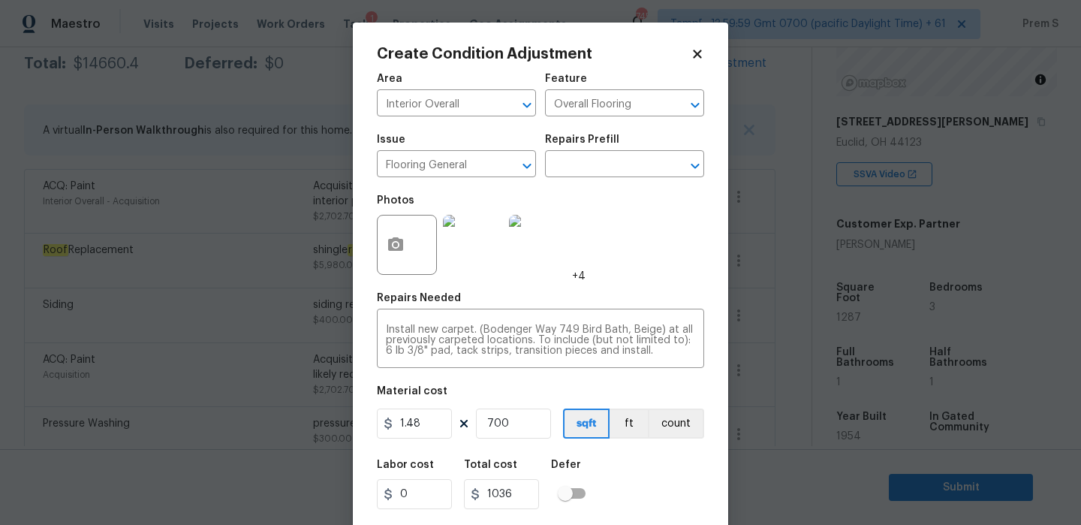
scroll to position [36, 0]
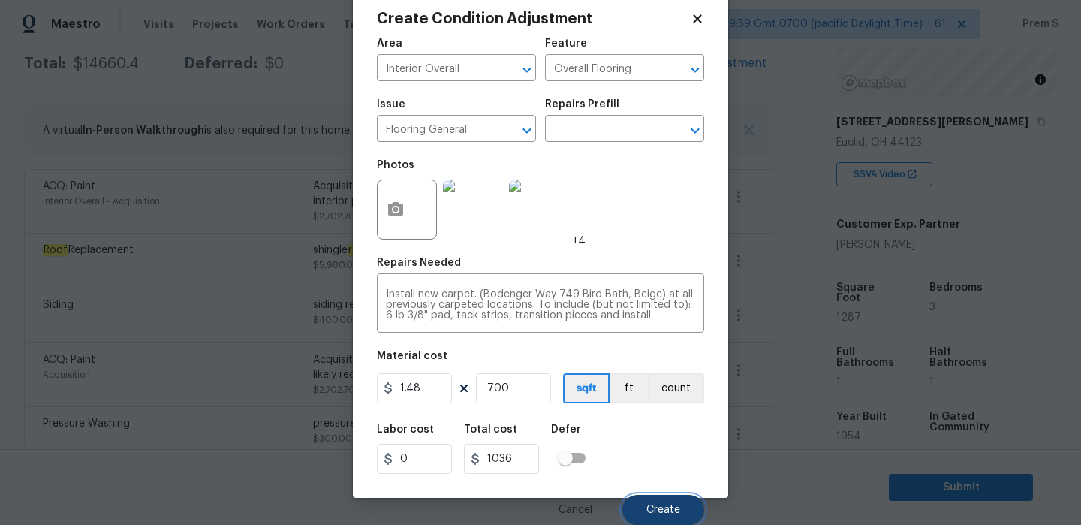
click at [661, 509] on span "Create" at bounding box center [663, 510] width 34 height 11
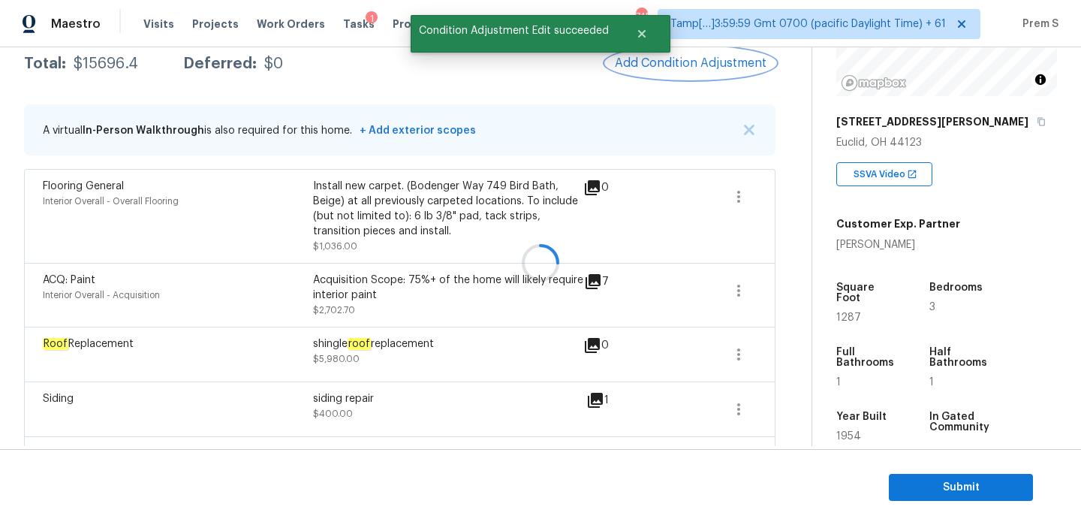
scroll to position [0, 0]
click at [700, 67] on span "Add Condition Adjustment" at bounding box center [691, 63] width 152 height 14
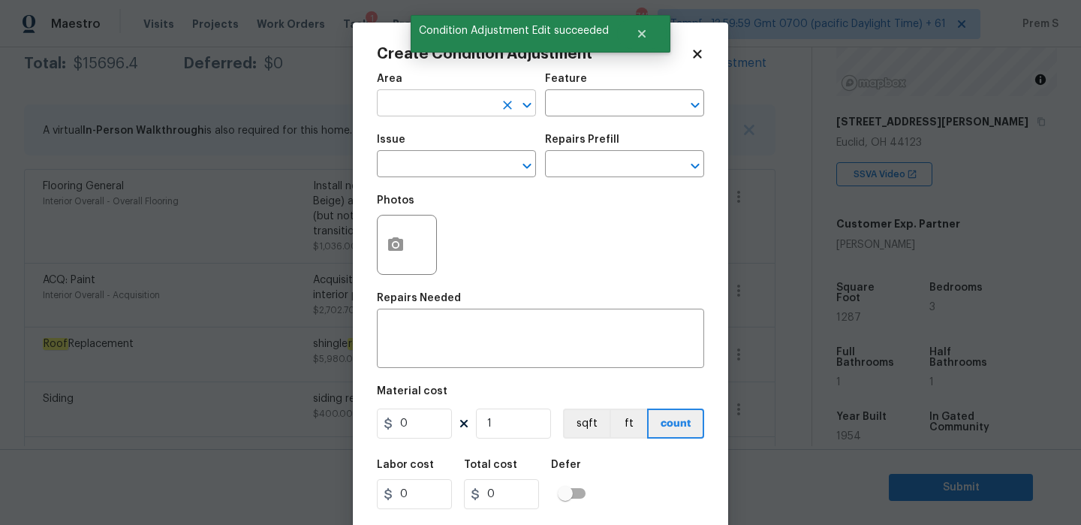
click at [442, 111] on input "text" at bounding box center [435, 104] width 117 height 23
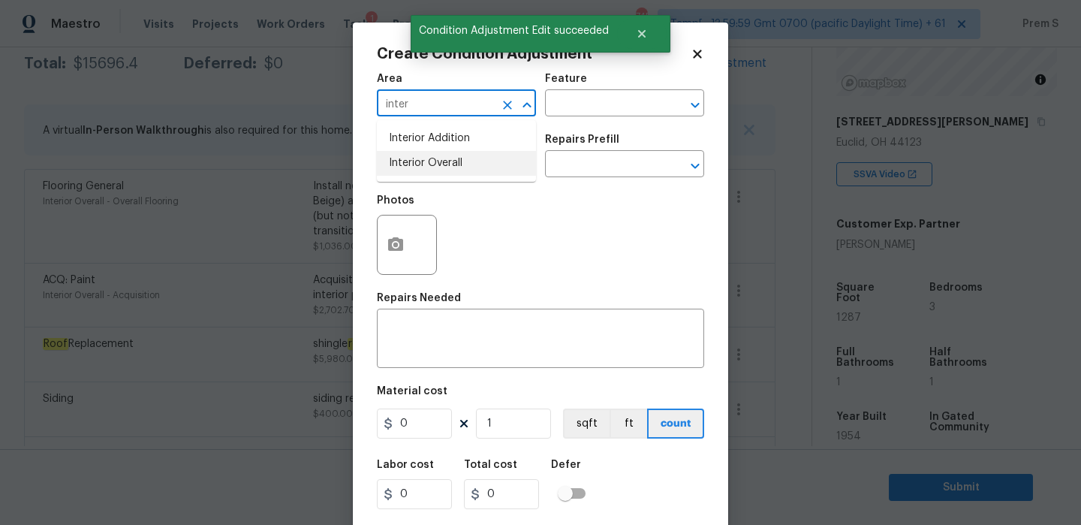
click at [439, 162] on li "Interior Overall" at bounding box center [456, 163] width 159 height 25
type input "Interior Overall"
click at [439, 162] on input "text" at bounding box center [435, 165] width 117 height 23
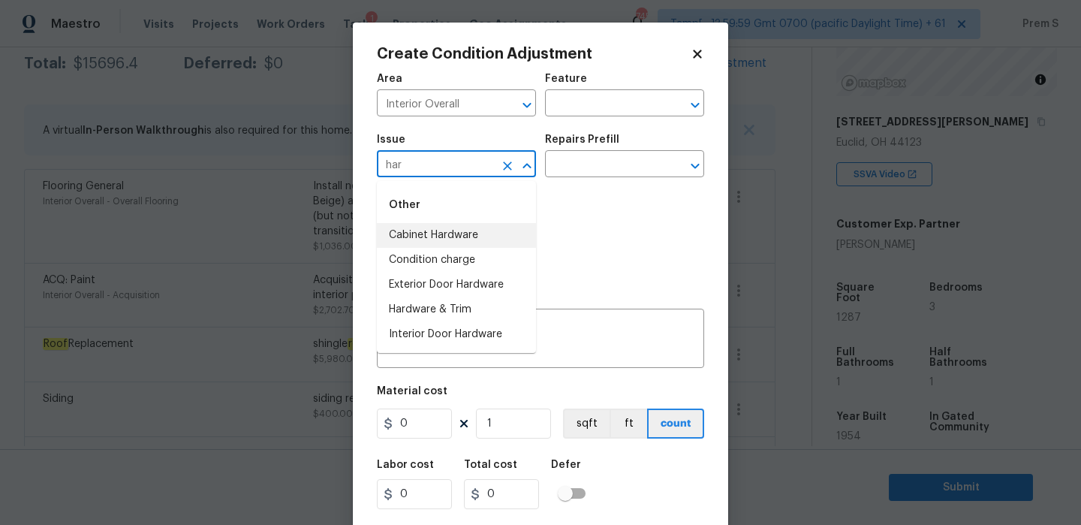
click at [429, 177] on input "har" at bounding box center [435, 165] width 117 height 23
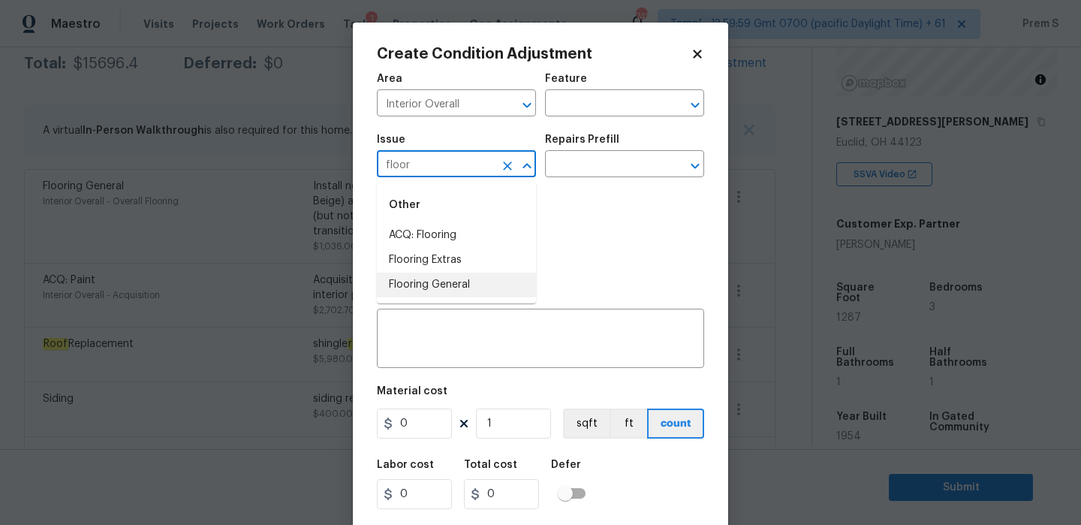
click at [466, 274] on li "Flooring General" at bounding box center [456, 285] width 159 height 25
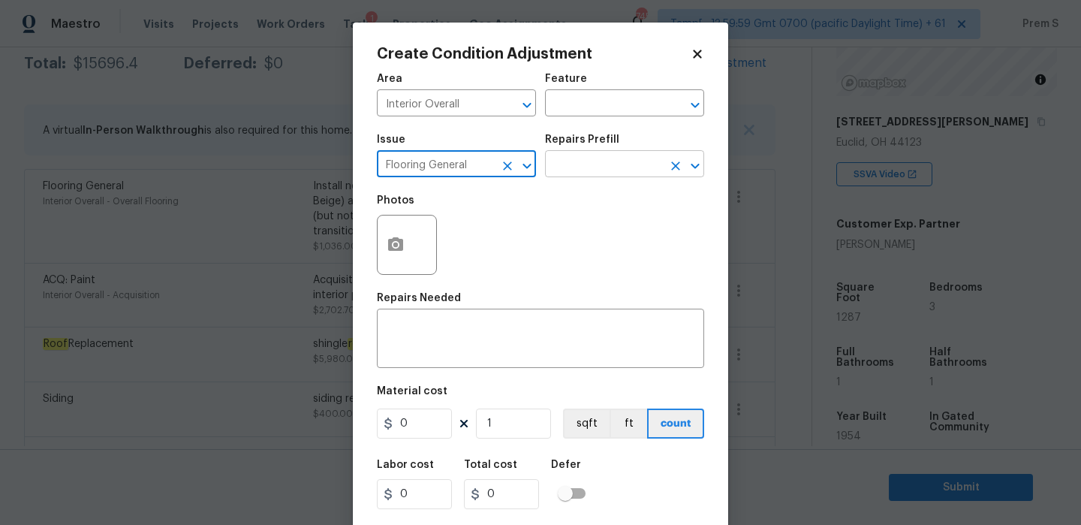
type input "Flooring General"
click at [607, 162] on input "text" at bounding box center [603, 165] width 117 height 23
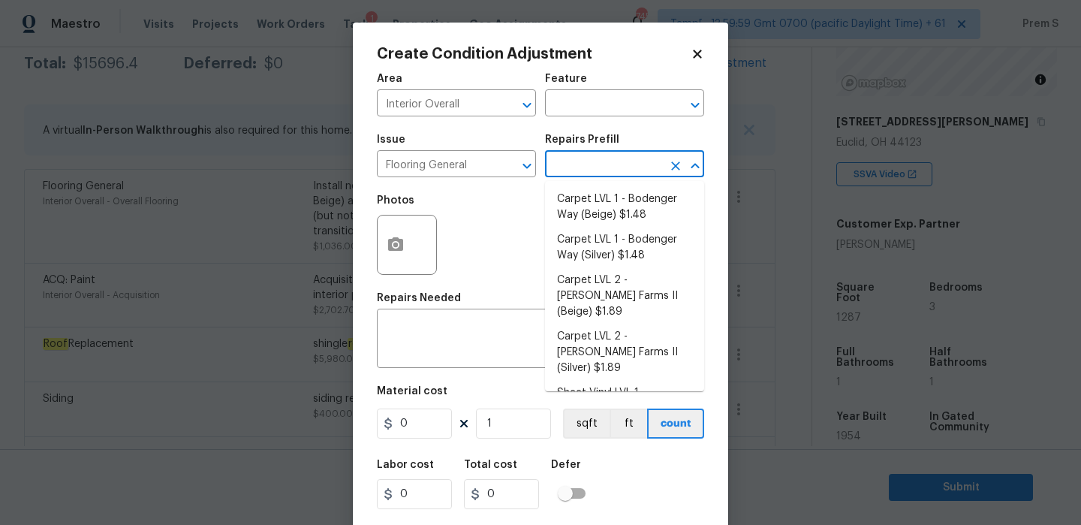
type input "a"
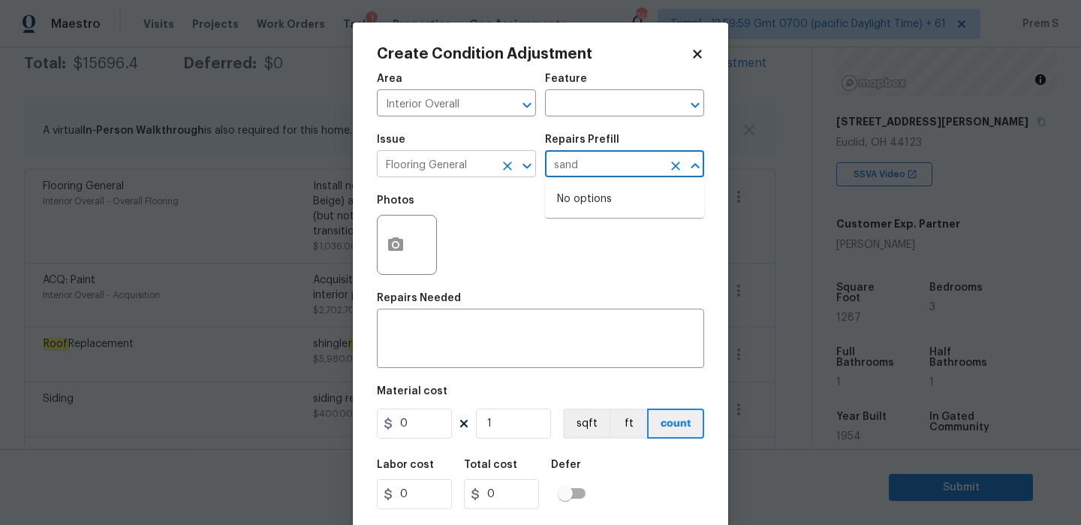
click at [508, 165] on icon "Clear" at bounding box center [507, 165] width 9 height 9
type input "sand"
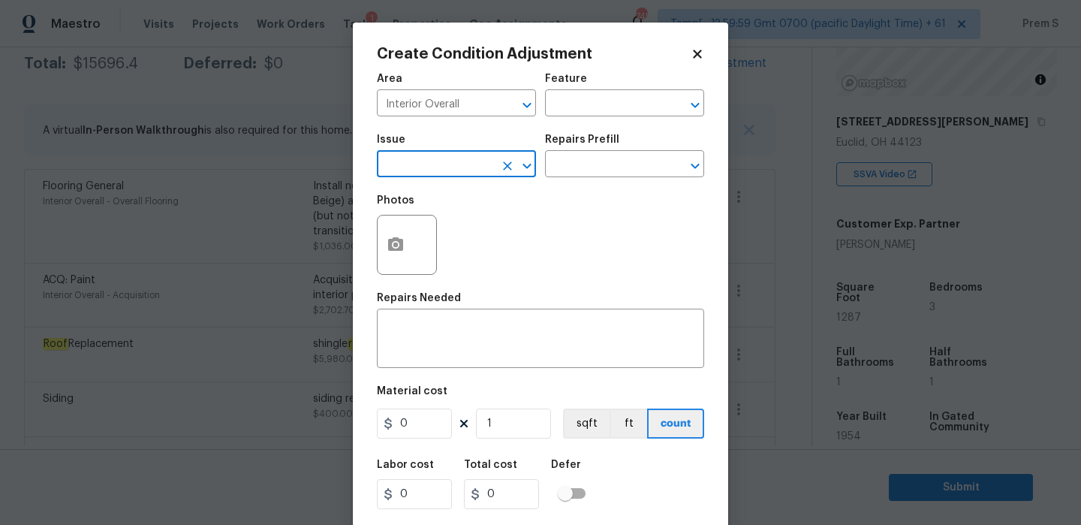
click at [464, 165] on input "text" at bounding box center [435, 165] width 117 height 23
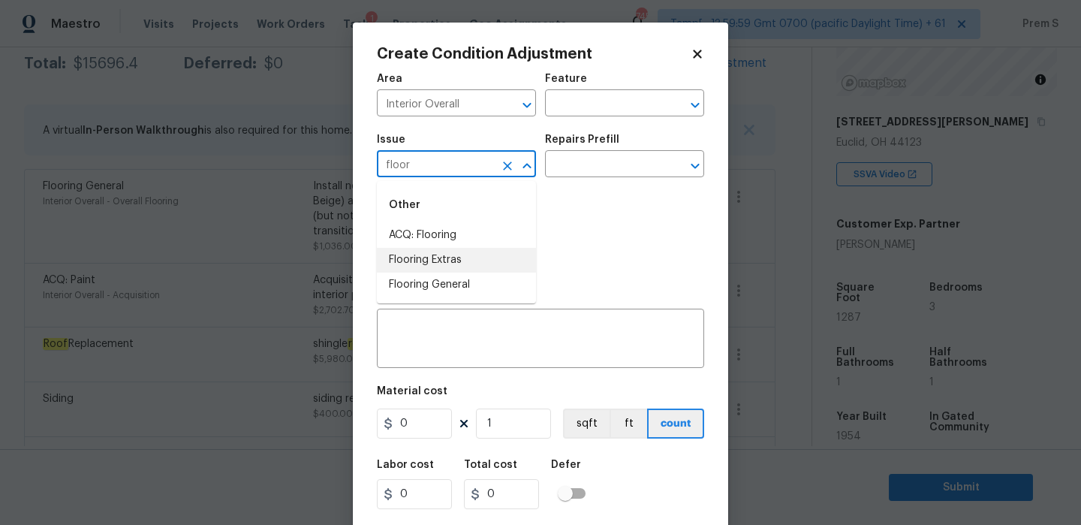
click at [450, 252] on li "Flooring Extras" at bounding box center [456, 260] width 159 height 25
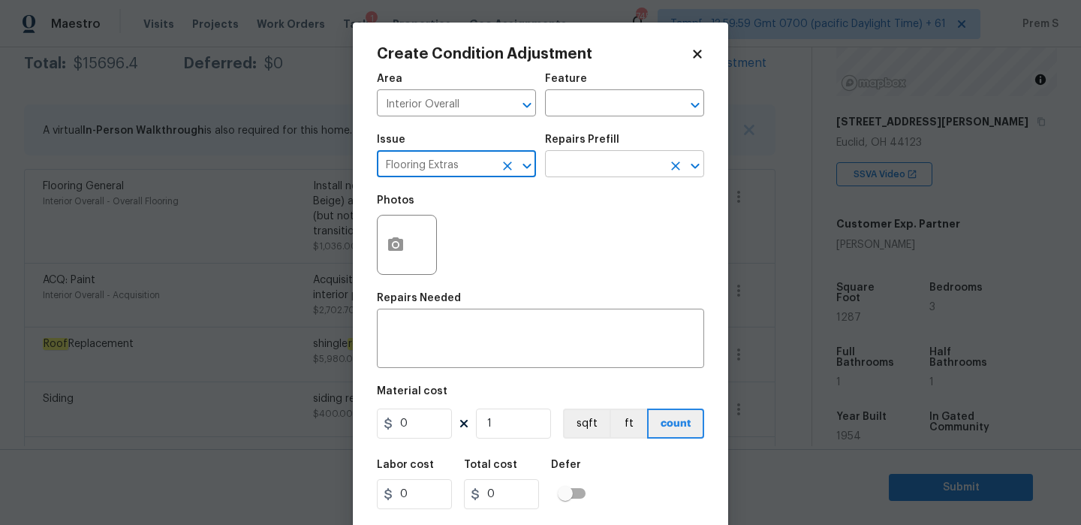
type input "Flooring Extras"
click at [582, 168] on input "text" at bounding box center [603, 165] width 117 height 23
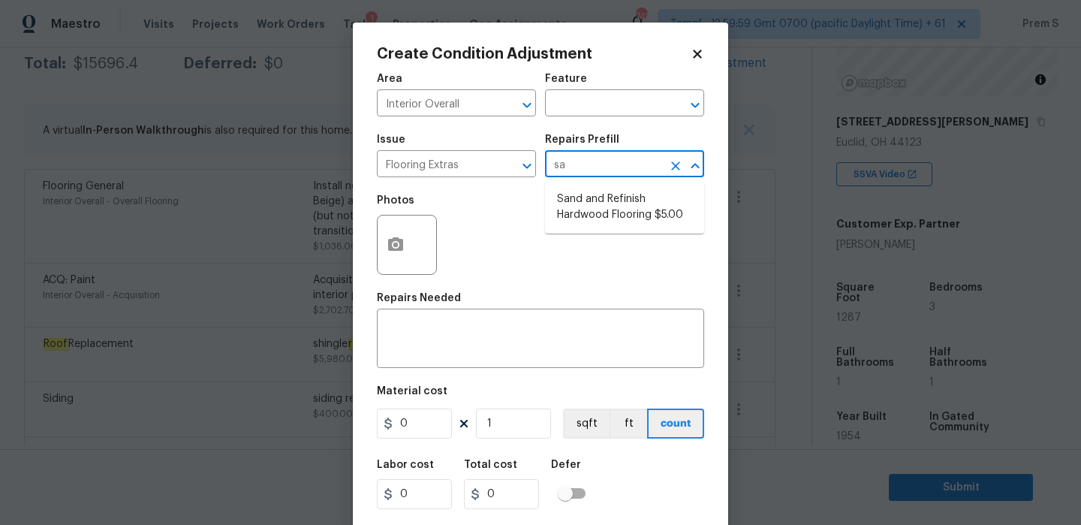
type input "san"
click at [588, 216] on li "Sand and Refinish Hardwood Flooring $5.00" at bounding box center [624, 207] width 159 height 41
type input "Overall Flooring"
type textarea "Sand and refinish the existing hardwood floors. PM to confirm color/sheen."
type input "5"
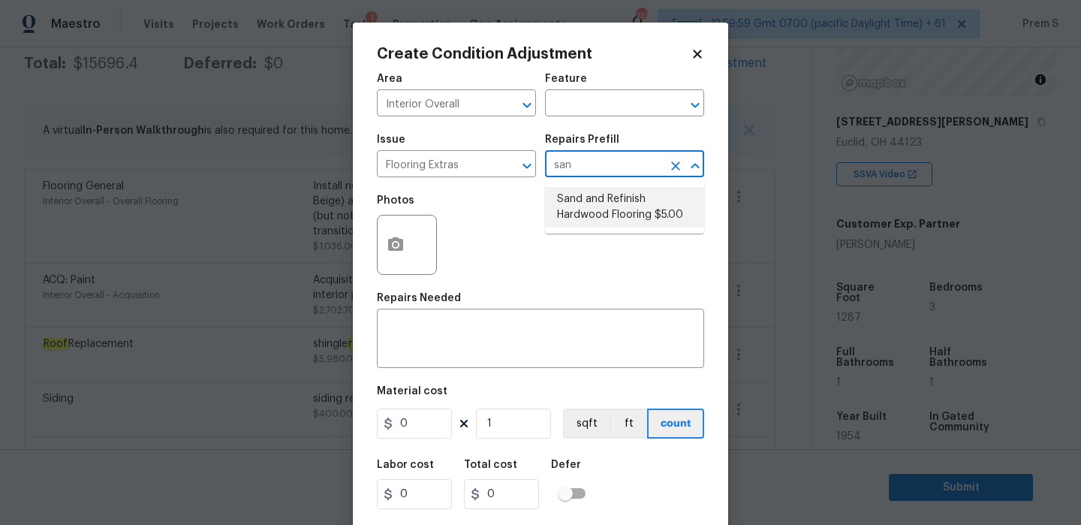
type input "5"
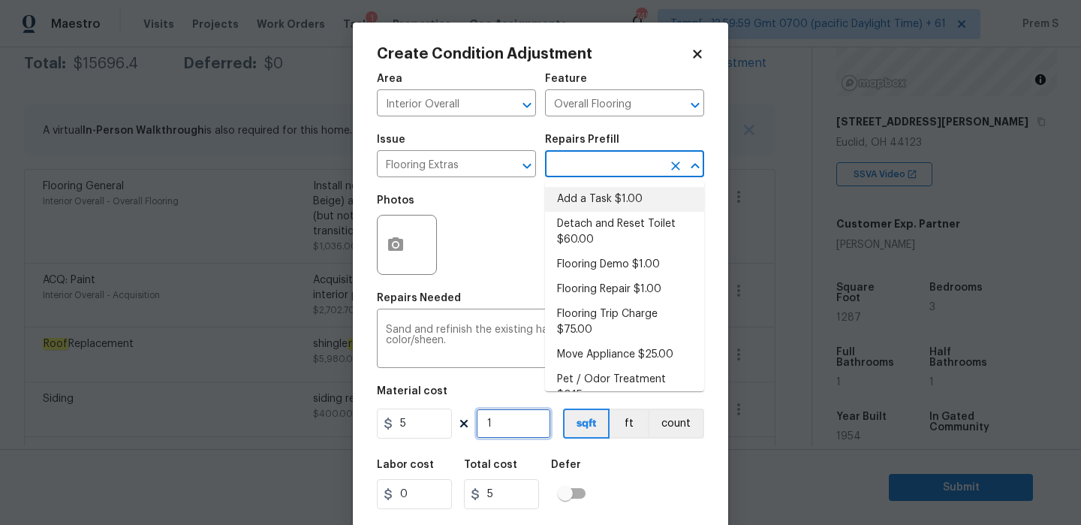
click at [514, 426] on input "1" at bounding box center [513, 423] width 75 height 30
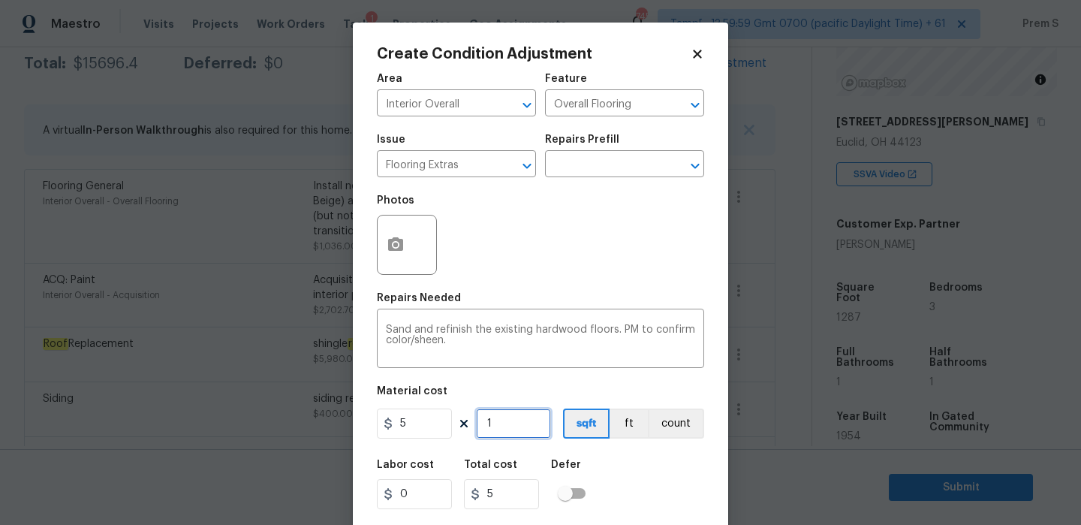
type input "5"
type input "25"
type input "58"
type input "290"
type input "587"
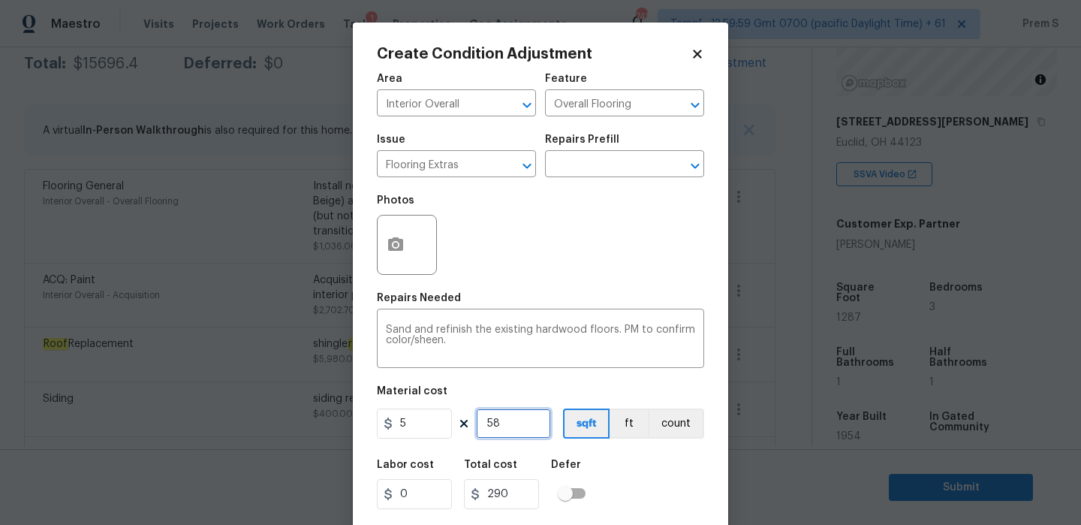
type input "2935"
type input "587"
click at [654, 483] on div "Labor cost 0 Total cost 2935 Defer" at bounding box center [540, 484] width 327 height 68
click at [399, 240] on icon "button" at bounding box center [395, 244] width 15 height 14
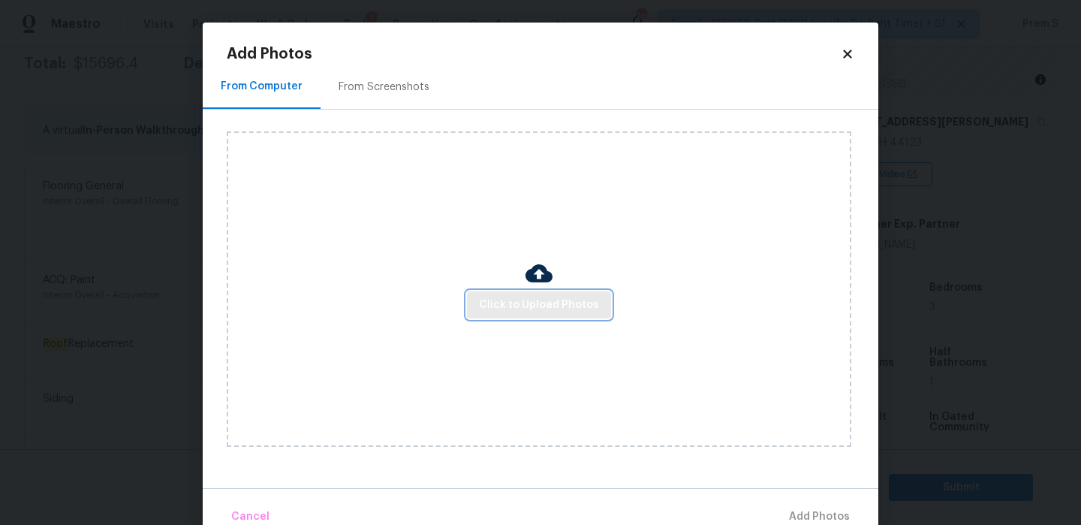
click at [524, 293] on button "Click to Upload Photos" at bounding box center [539, 305] width 144 height 28
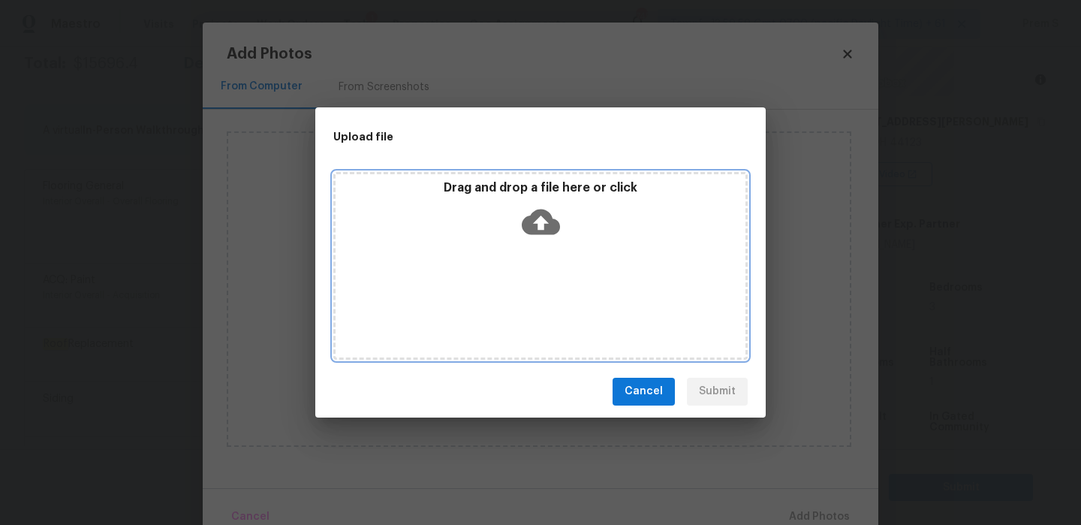
click at [547, 218] on icon at bounding box center [541, 222] width 38 height 26
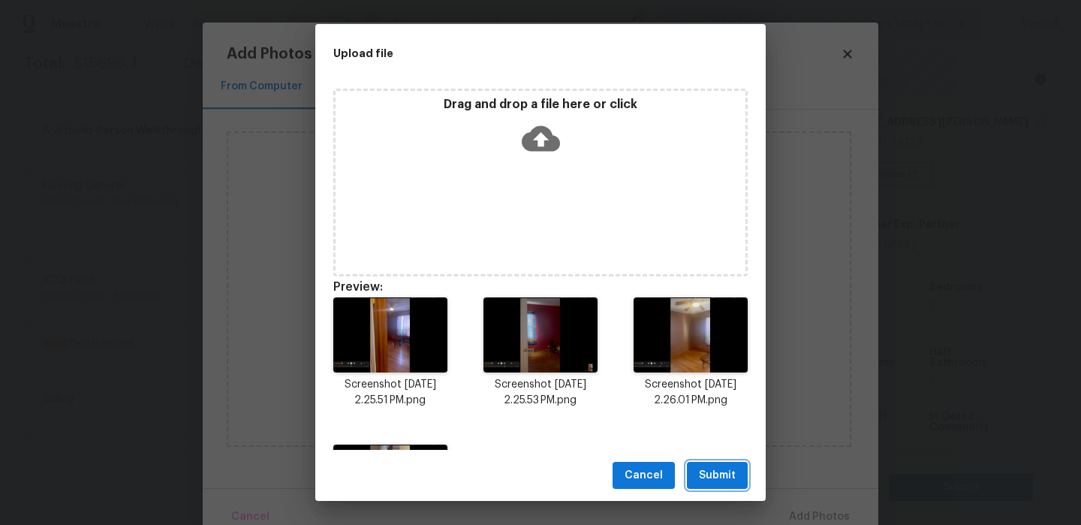
click at [725, 471] on span "Submit" at bounding box center [717, 475] width 37 height 19
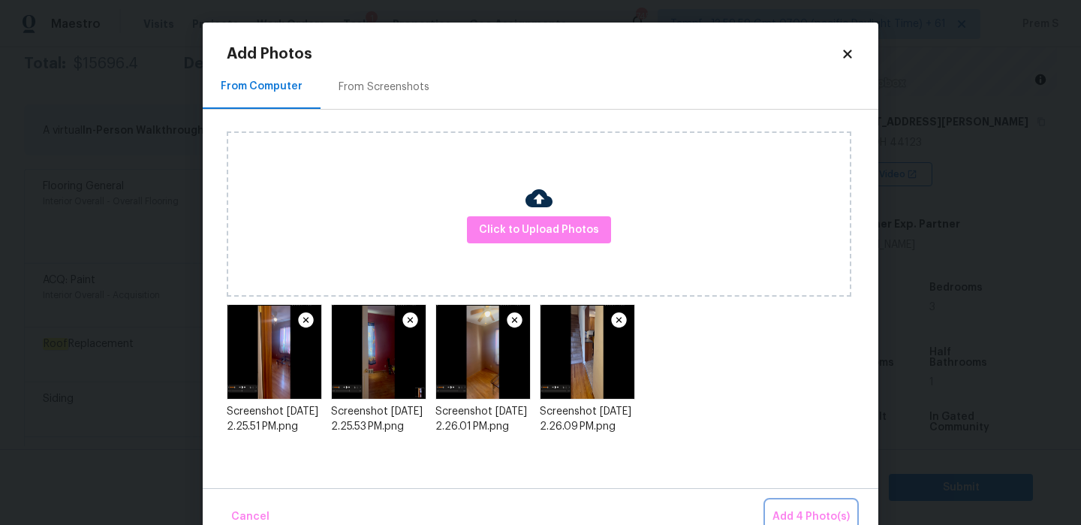
click at [804, 514] on span "Add 4 Photo(s)" at bounding box center [811, 517] width 77 height 19
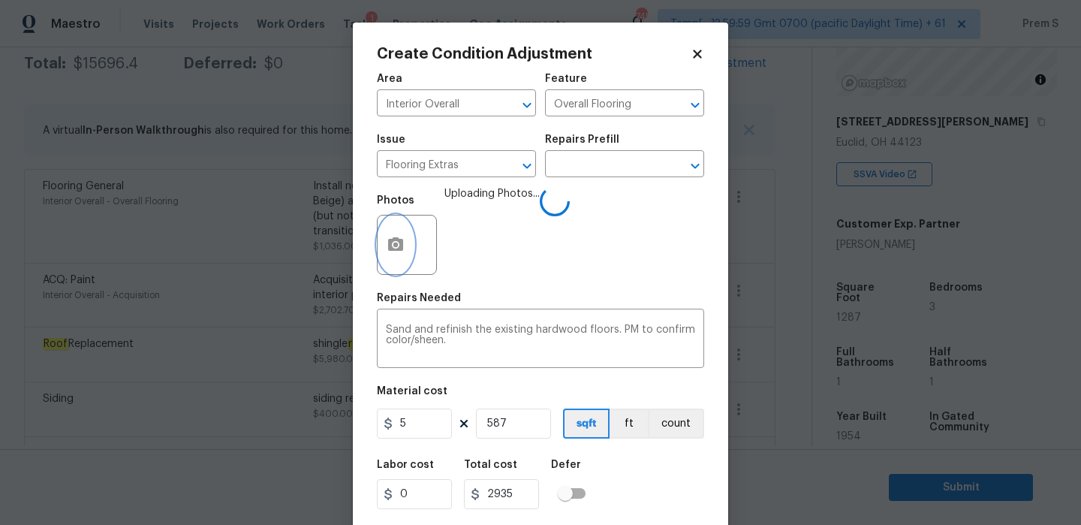
scroll to position [36, 0]
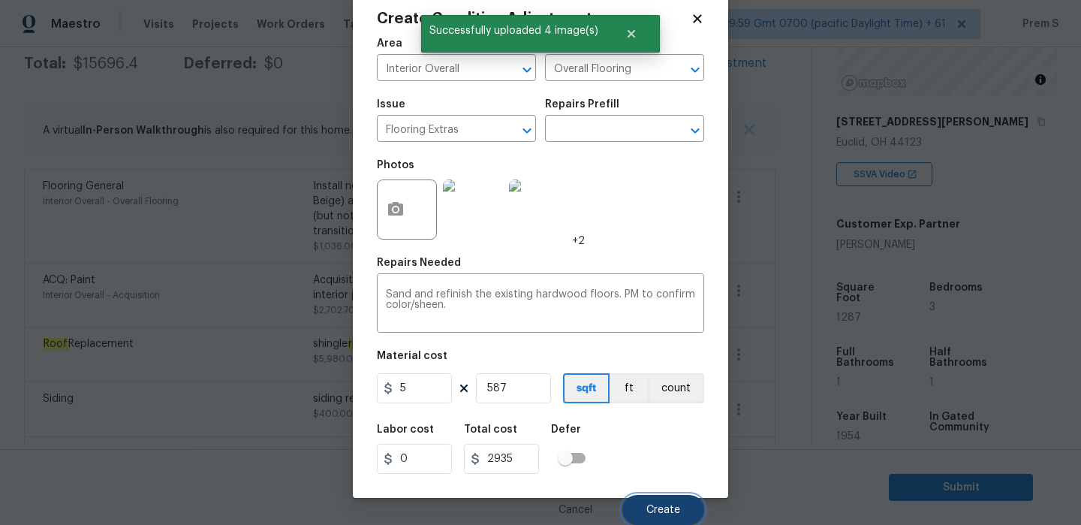
click at [672, 505] on span "Create" at bounding box center [663, 510] width 34 height 11
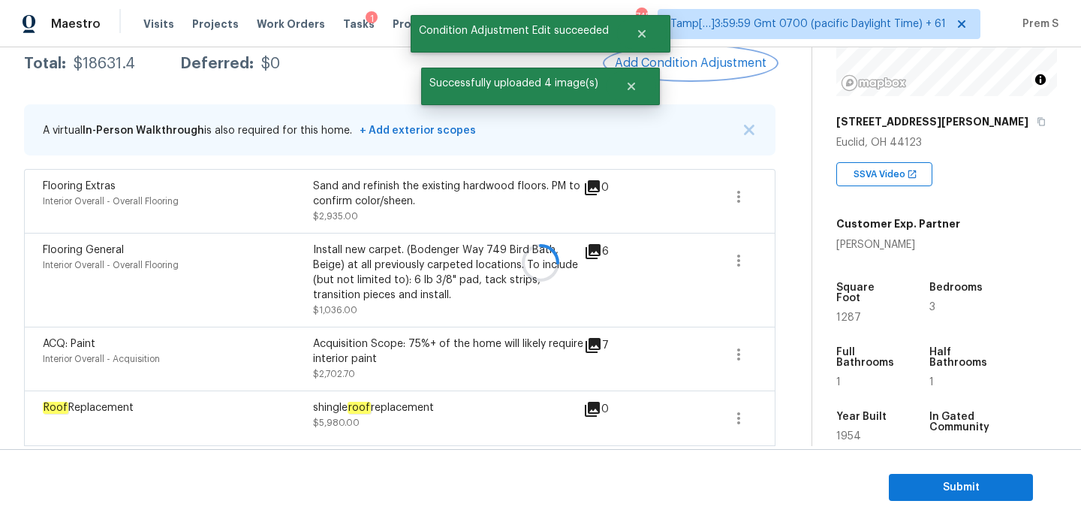
scroll to position [0, 0]
click at [699, 64] on span "Add Condition Adjustment" at bounding box center [691, 63] width 152 height 14
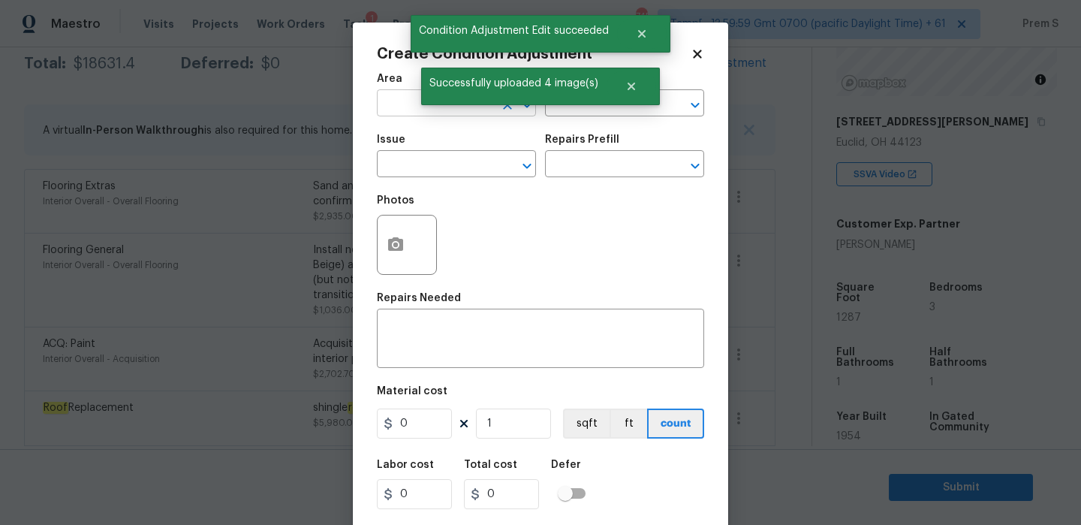
click at [396, 110] on input "text" at bounding box center [435, 104] width 117 height 23
click at [390, 175] on li "Interior Overall" at bounding box center [456, 163] width 159 height 25
type input "Interior Overall"
click at [390, 175] on input "text" at bounding box center [435, 165] width 117 height 23
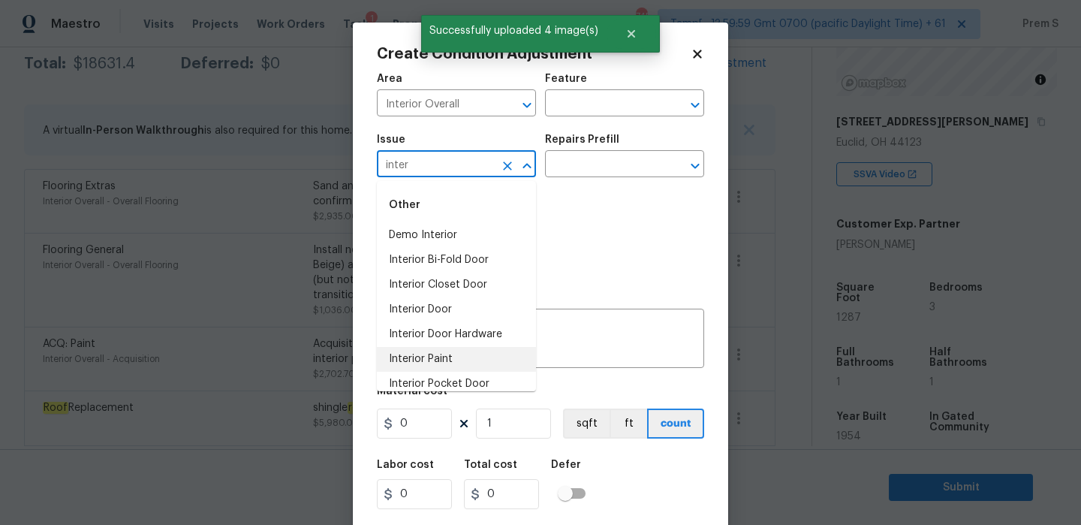
click at [415, 358] on li "Interior Paint" at bounding box center [456, 359] width 159 height 25
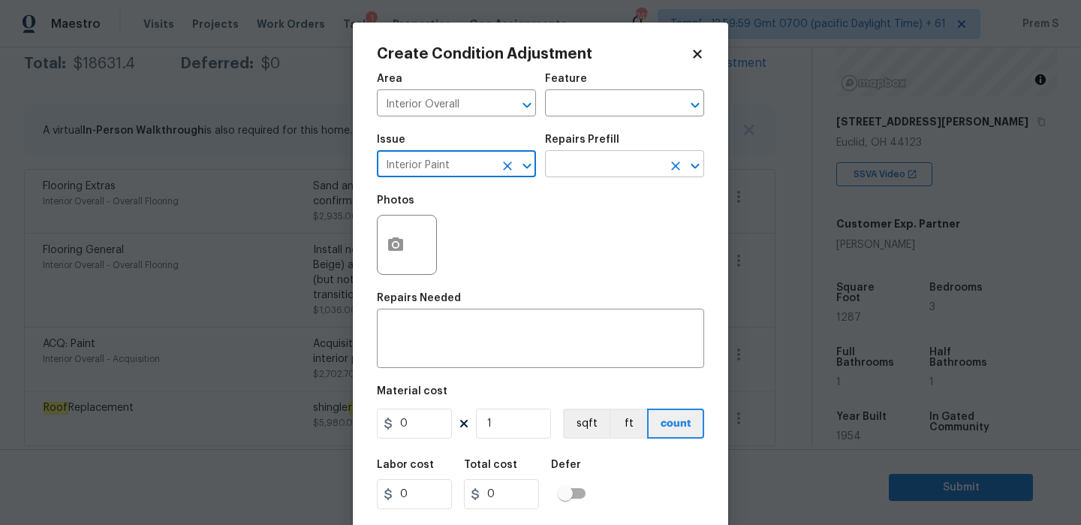
type input "Interior Paint"
click at [595, 158] on input "text" at bounding box center [603, 165] width 117 height 23
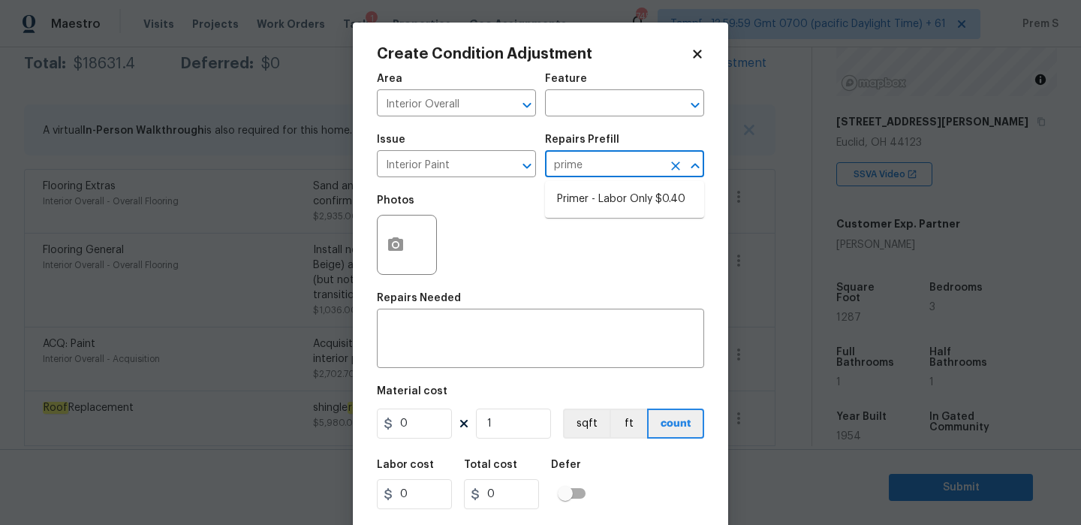
type input "primer"
click at [619, 194] on li "Primer - Labor Only $0.40" at bounding box center [624, 199] width 159 height 25
type input "Overall Paint"
type textarea "Interior primer - PRIMER PROVIDED BY OPENDOOR - All nails, screws, drywall anch…"
type input "0.4"
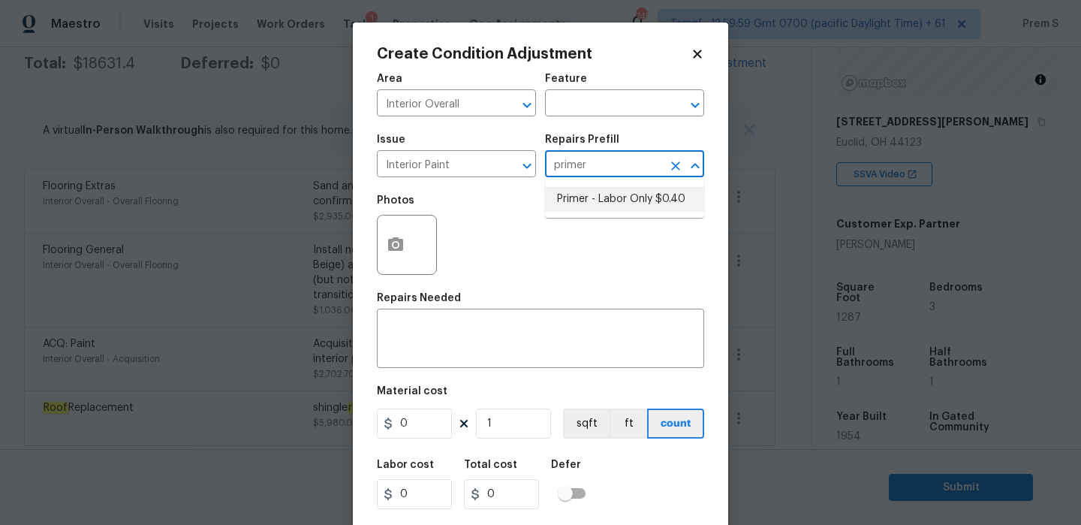
type input "0.4"
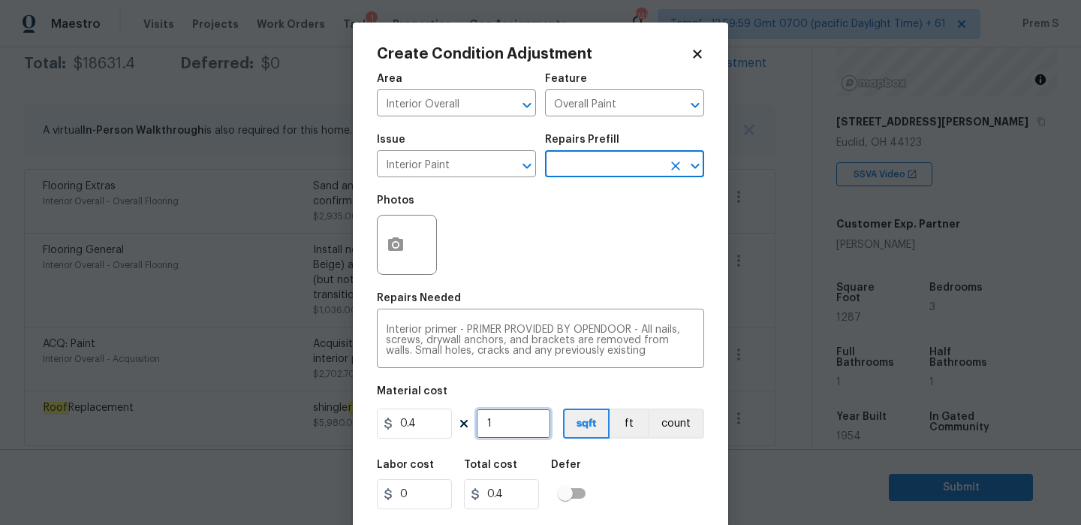
click at [517, 432] on input "1" at bounding box center [513, 423] width 75 height 30
type input "12"
type input "4.8"
type input "128"
type input "51.2"
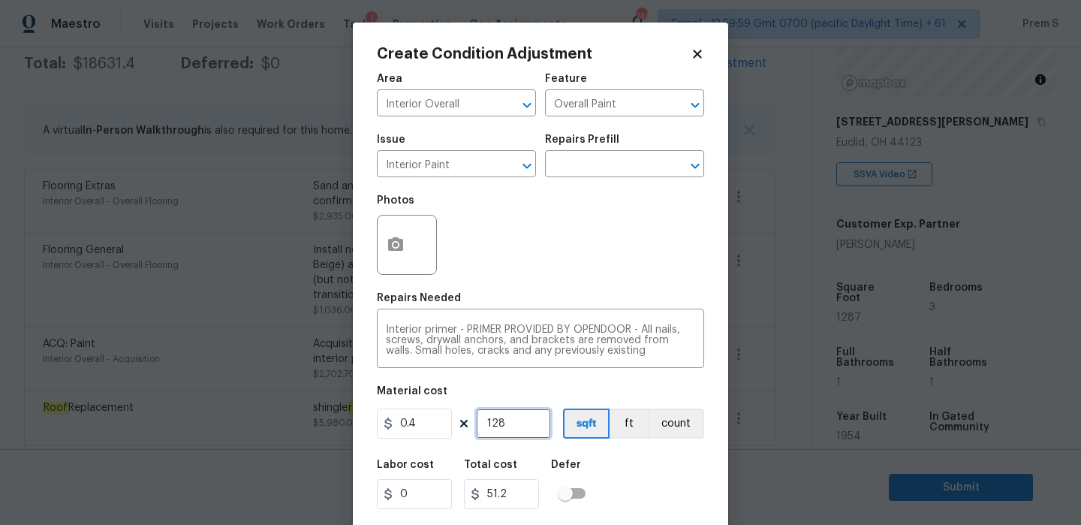
type input "1287"
type input "514.8"
type input "1287"
click at [672, 489] on div "Labor cost 0 Total cost 514.8 Defer" at bounding box center [540, 484] width 327 height 68
click at [394, 248] on icon "button" at bounding box center [396, 245] width 18 height 18
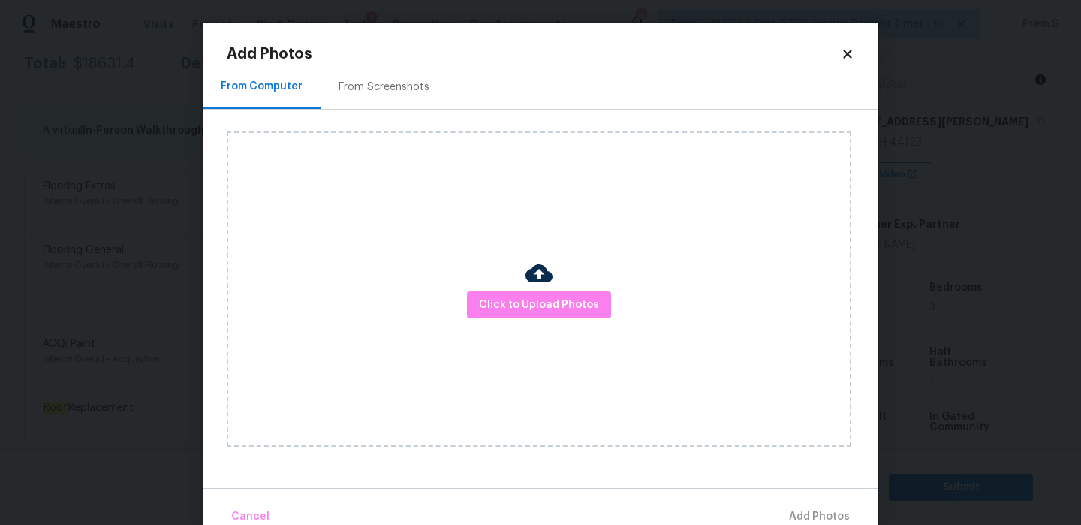
click at [517, 318] on div "Click to Upload Photos" at bounding box center [539, 288] width 625 height 315
click at [528, 294] on button "Click to Upload Photos" at bounding box center [539, 305] width 144 height 28
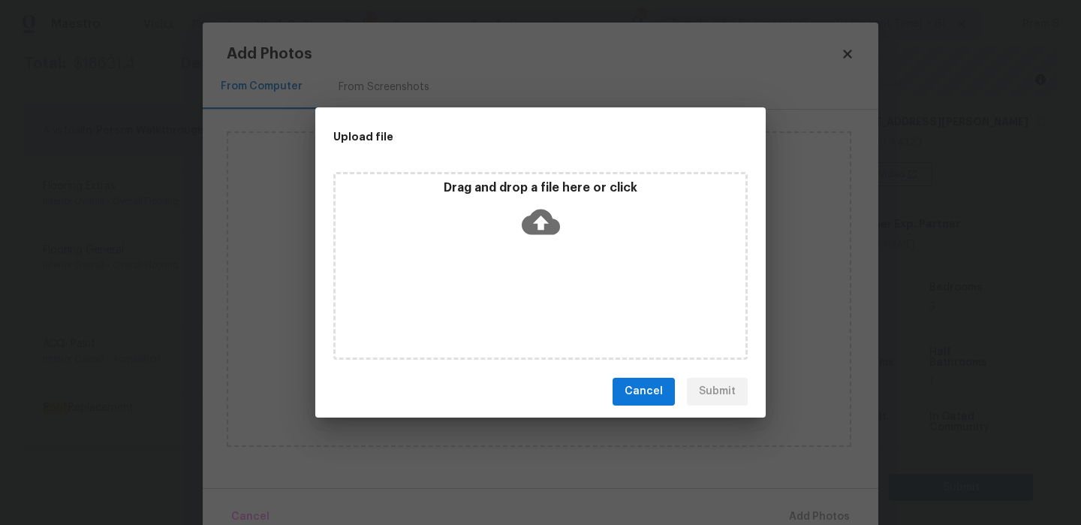
click at [550, 218] on icon at bounding box center [541, 222] width 38 height 26
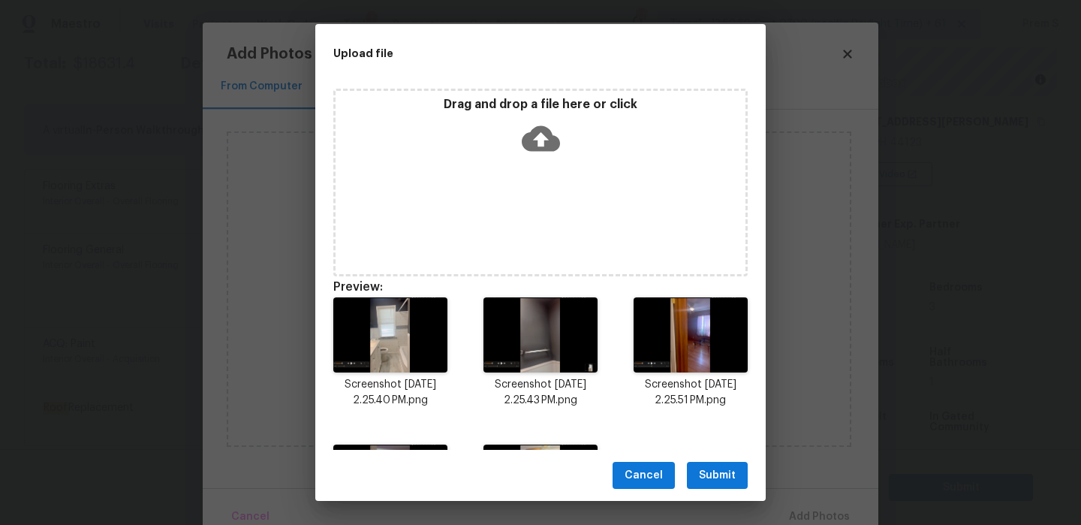
click at [710, 478] on span "Submit" at bounding box center [717, 475] width 37 height 19
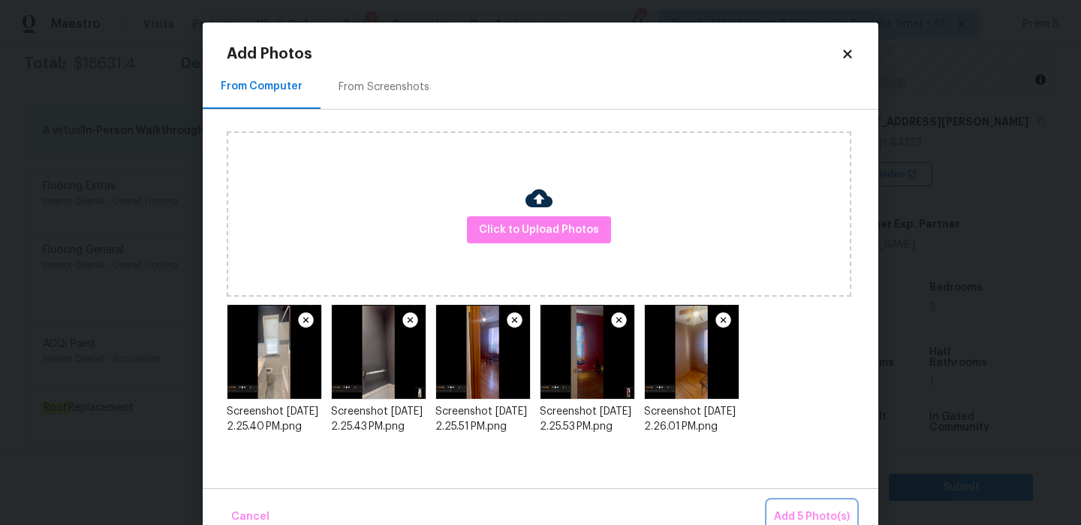
click at [790, 508] on span "Add 5 Photo(s)" at bounding box center [812, 517] width 76 height 19
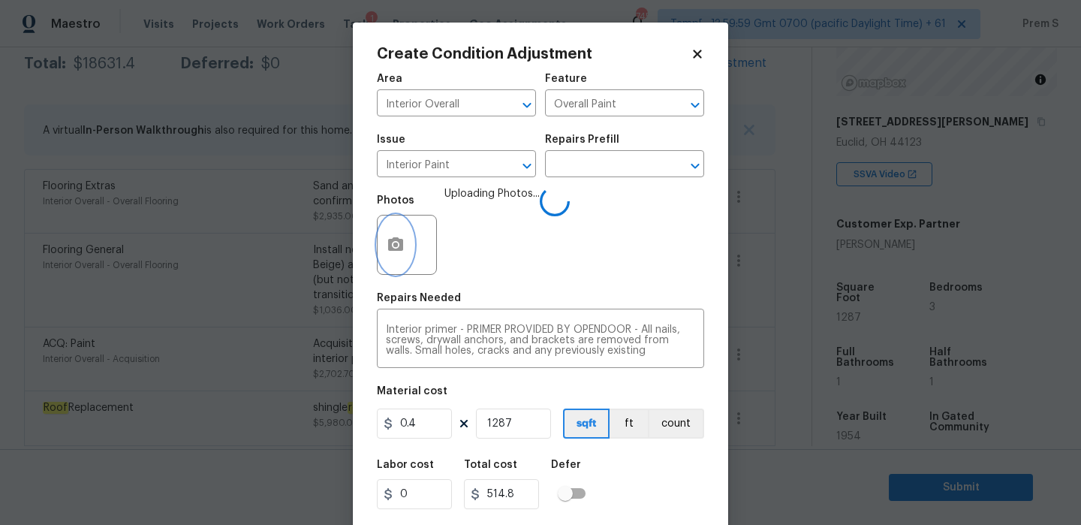
scroll to position [36, 0]
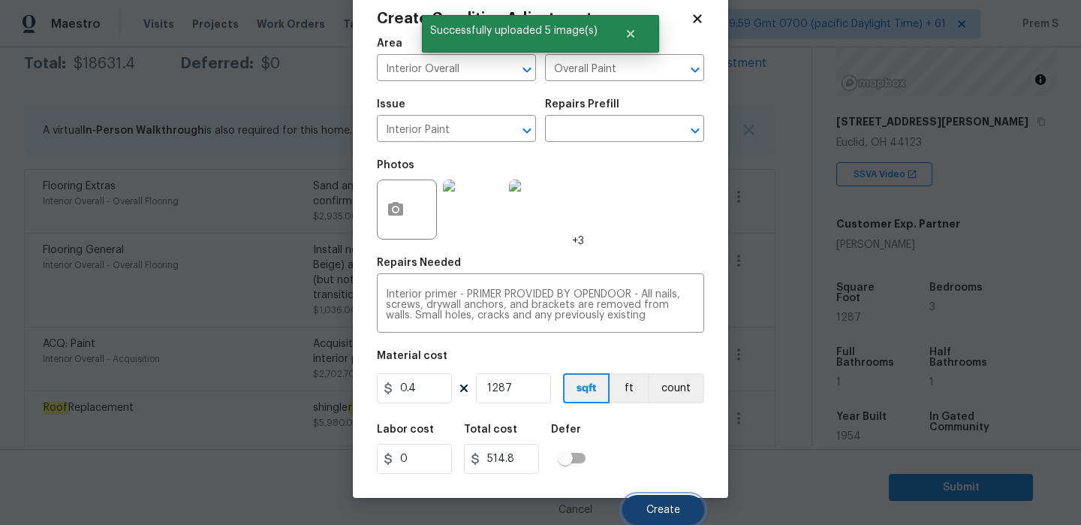
click at [658, 507] on span "Create" at bounding box center [663, 510] width 34 height 11
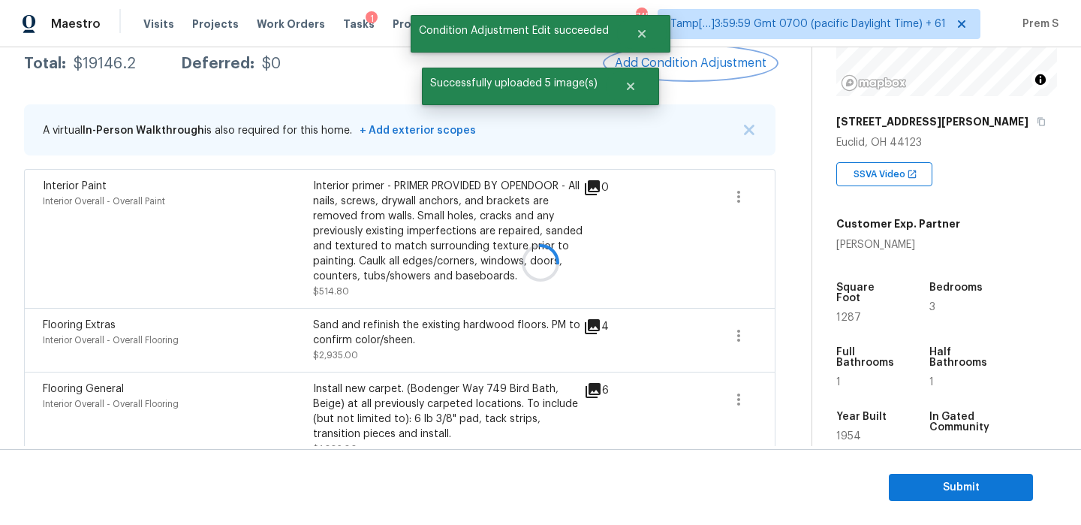
scroll to position [0, 0]
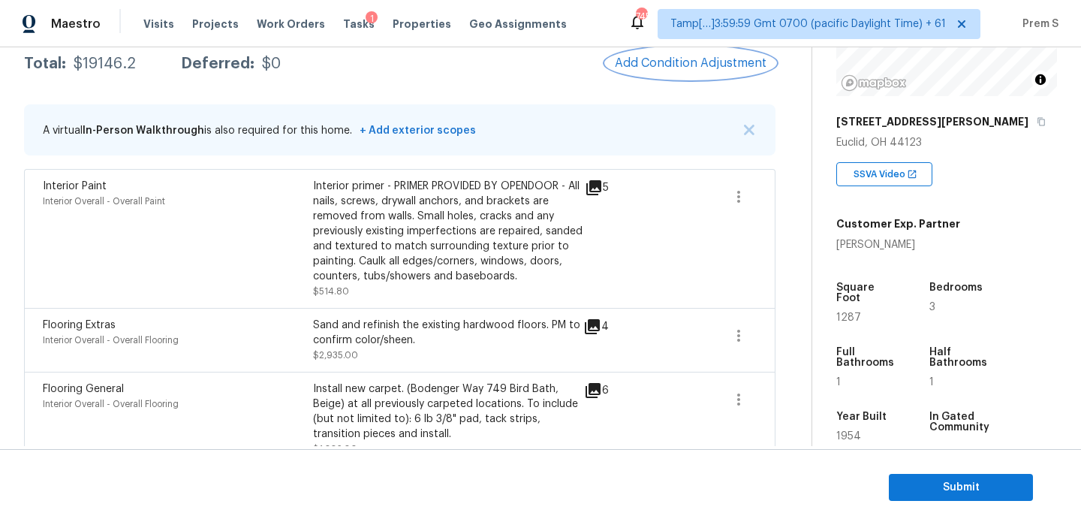
click at [709, 69] on span "Add Condition Adjustment" at bounding box center [691, 63] width 152 height 14
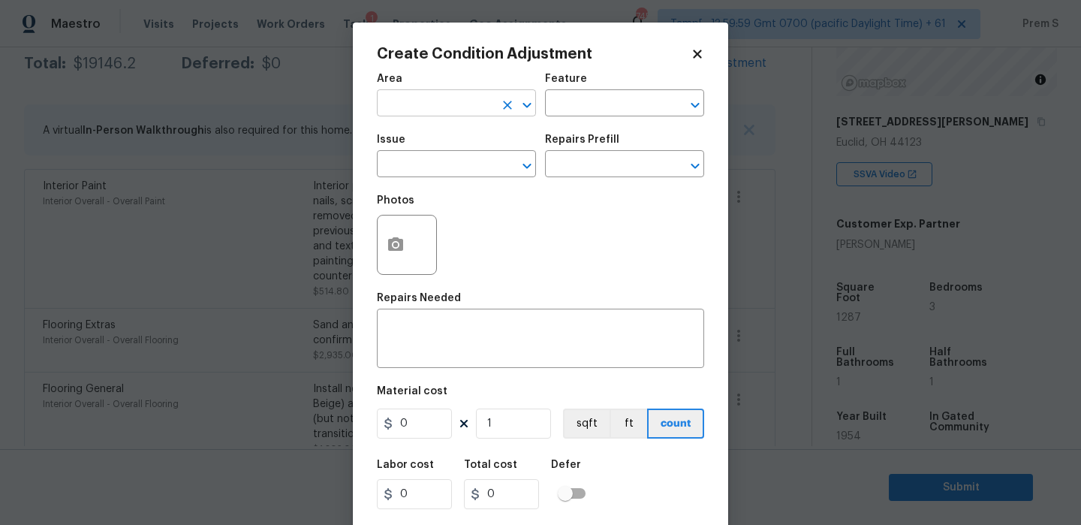
click at [489, 113] on input "text" at bounding box center [435, 104] width 117 height 23
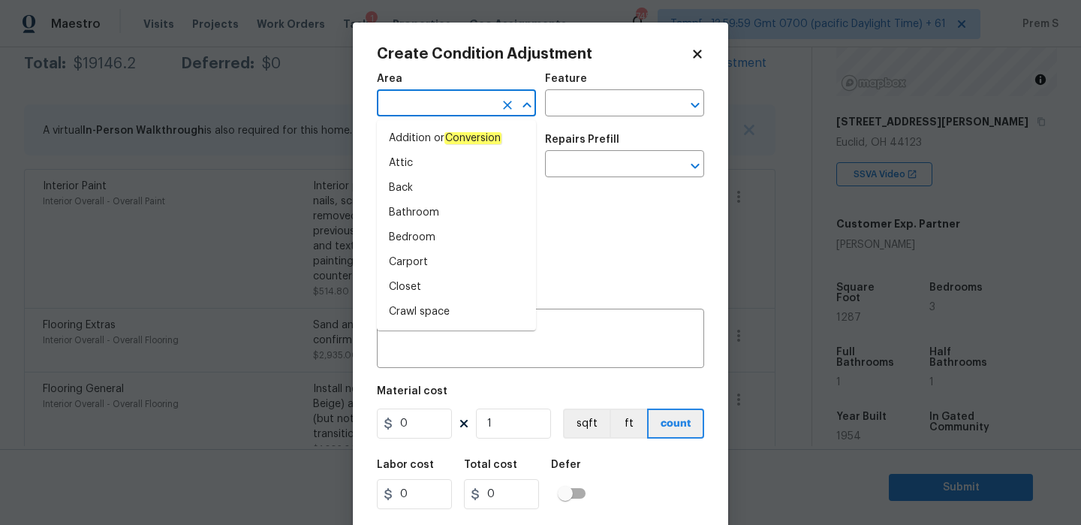
click at [324, 112] on body "Maestro Visits Projects Work Orders Tasks 1 Properties Geo Assignments 745 Tamp…" at bounding box center [540, 262] width 1081 height 525
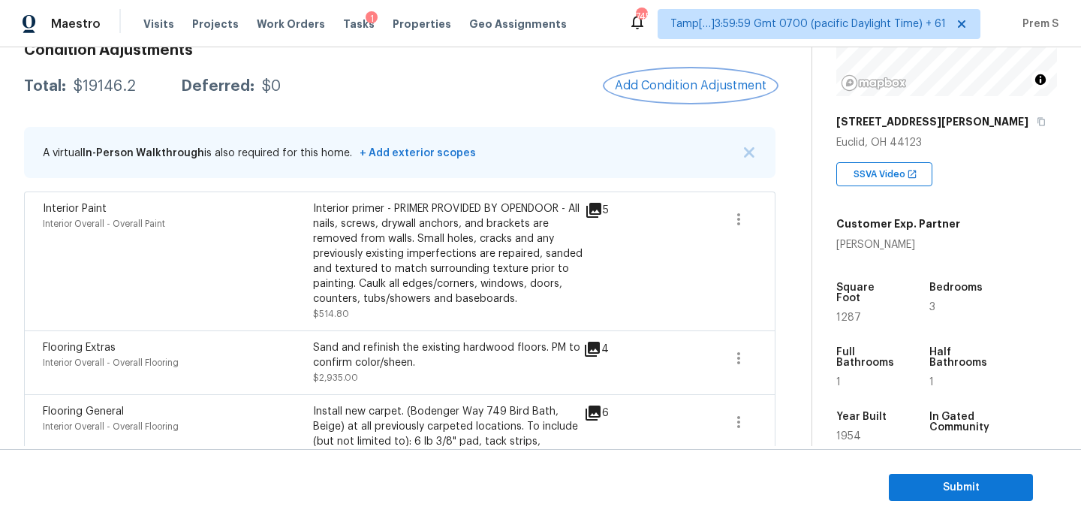
scroll to position [227, 0]
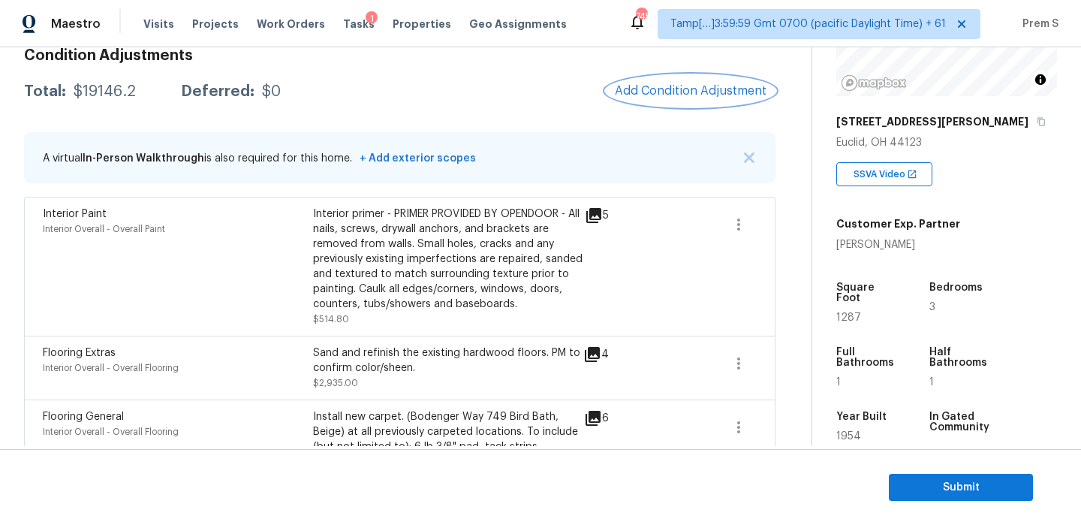
click at [673, 90] on span "Add Condition Adjustment" at bounding box center [691, 91] width 152 height 14
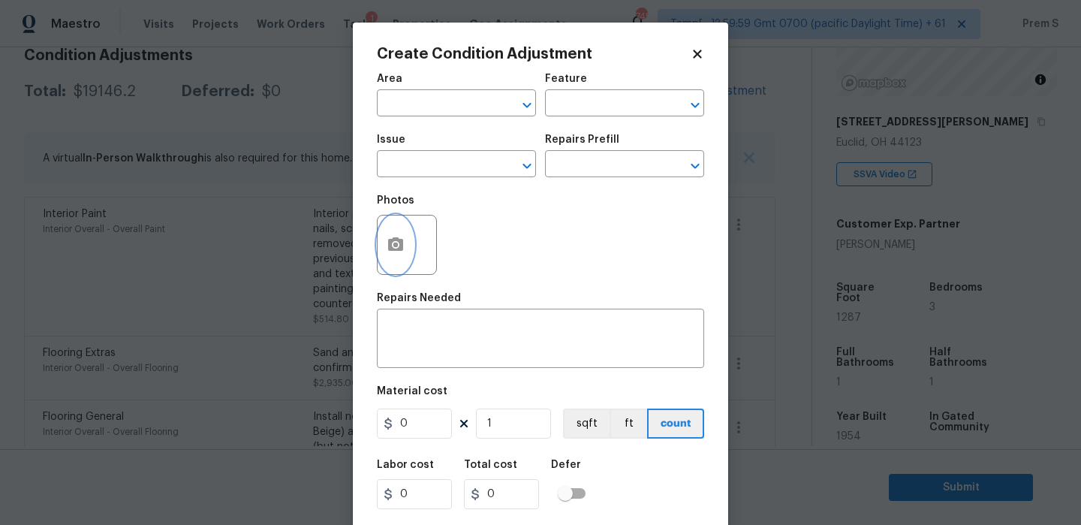
click at [407, 242] on button "button" at bounding box center [396, 244] width 36 height 59
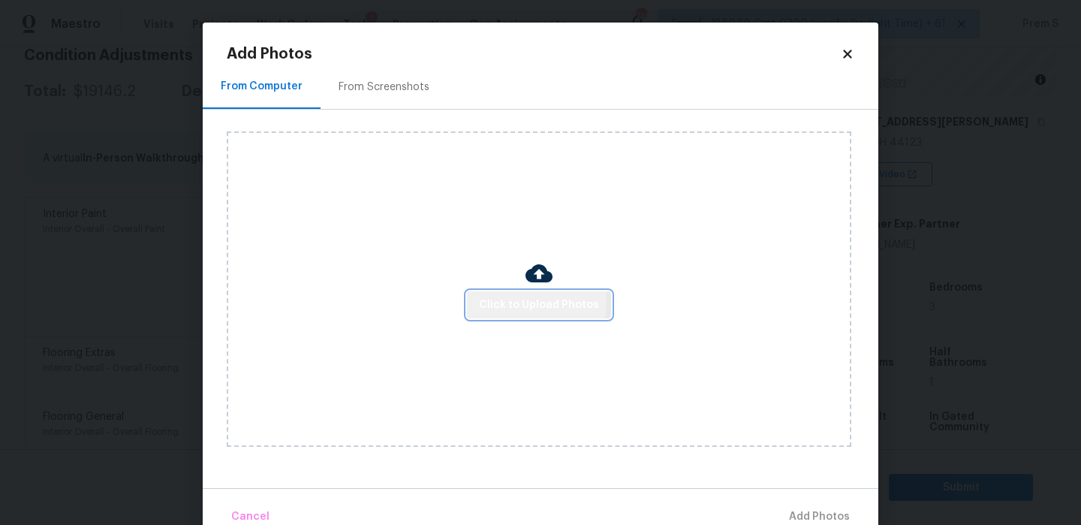
click at [517, 301] on span "Click to Upload Photos" at bounding box center [539, 305] width 120 height 19
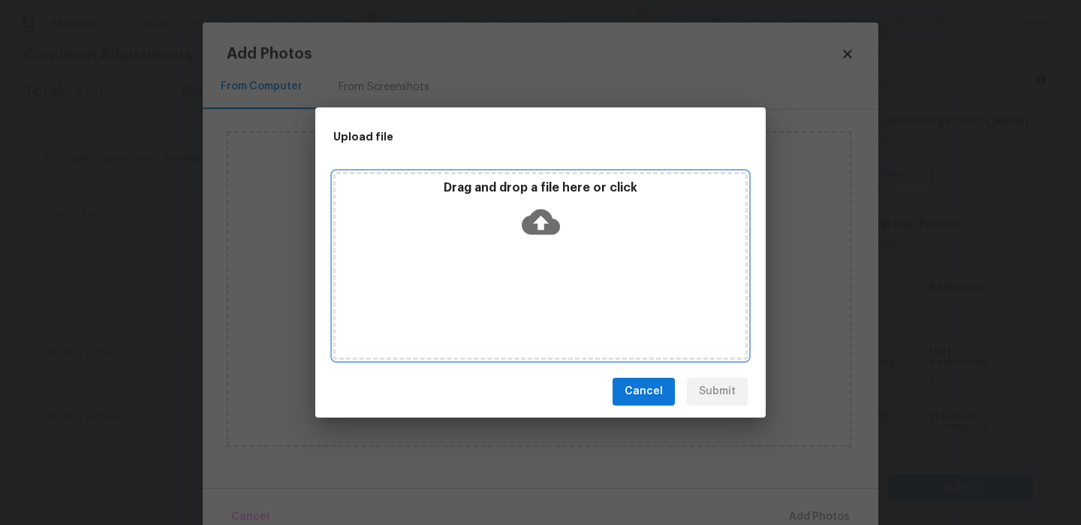
click at [532, 215] on icon at bounding box center [541, 222] width 38 height 26
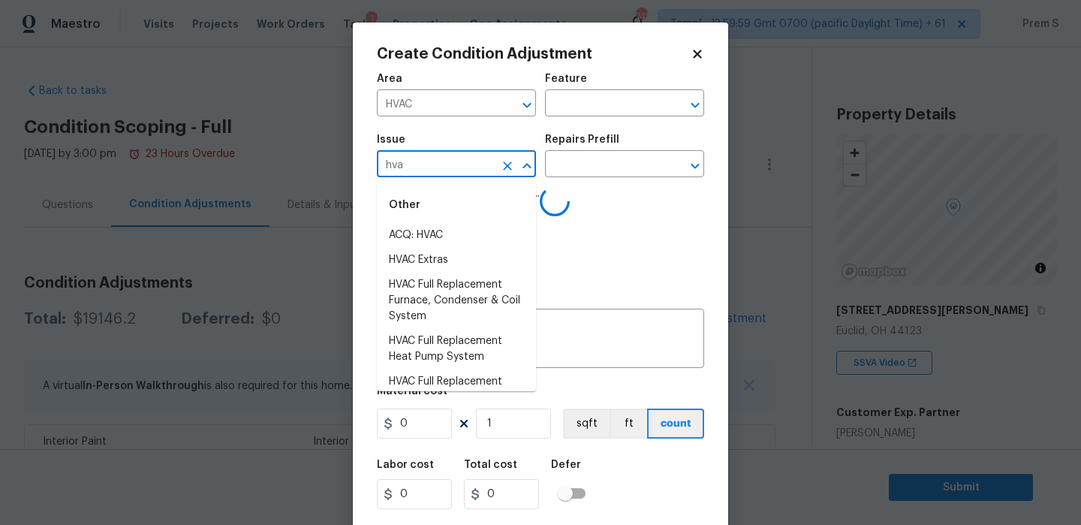
scroll to position [188, 0]
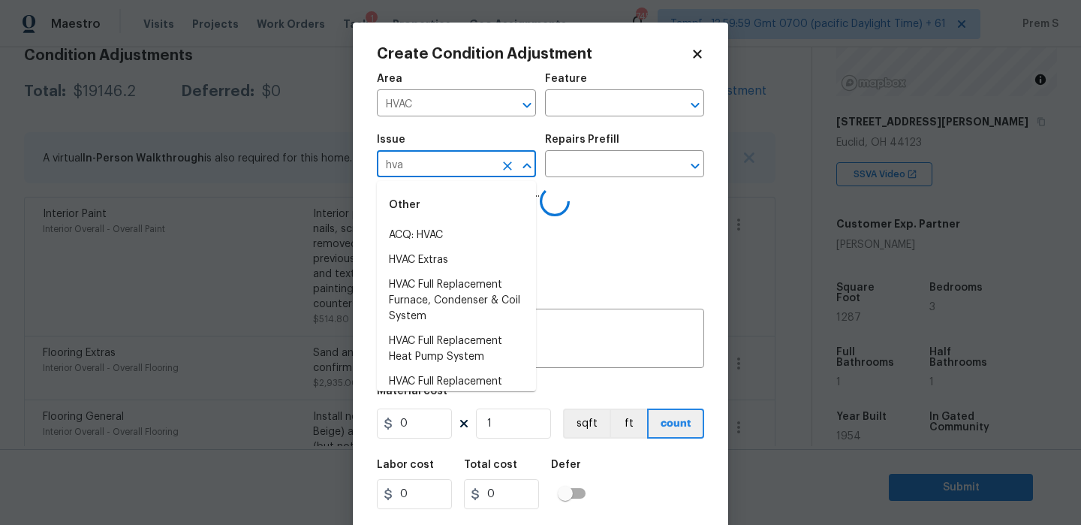
type input "hvac"
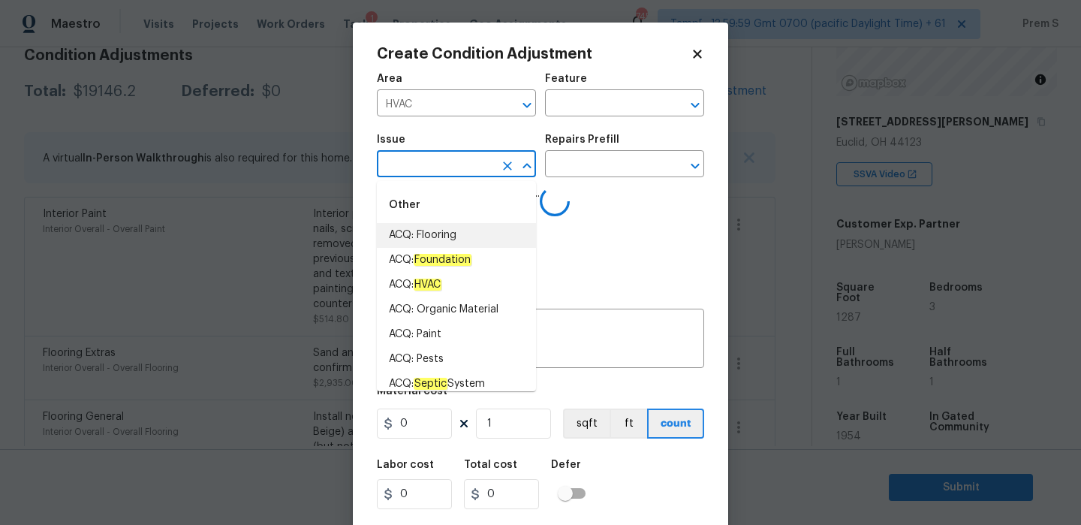
click at [408, 237] on li "ACQ: Flooring" at bounding box center [456, 235] width 159 height 25
type input "ACQ: Flooring"
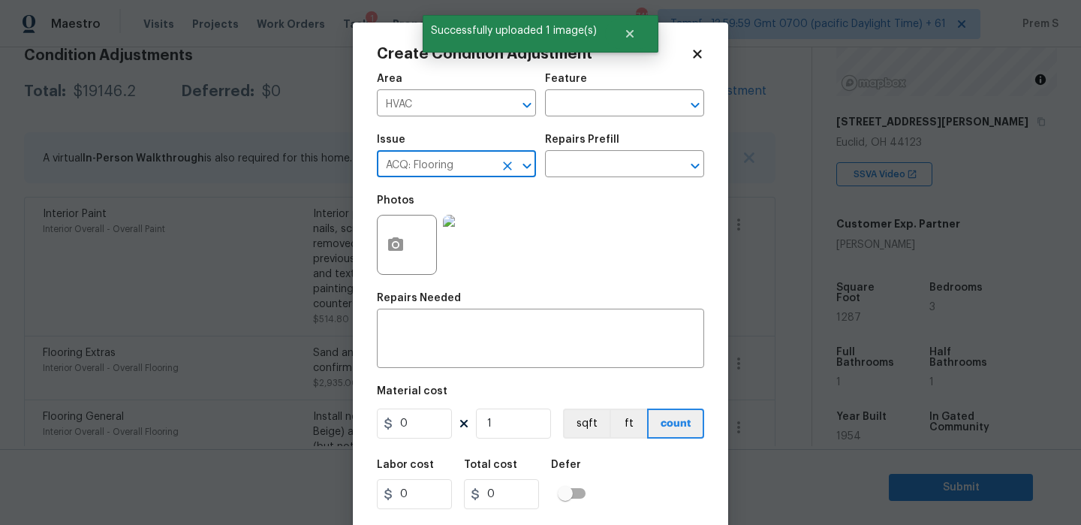
click at [509, 170] on icon "Clear" at bounding box center [507, 165] width 15 height 15
click at [433, 167] on input "text" at bounding box center [435, 165] width 117 height 23
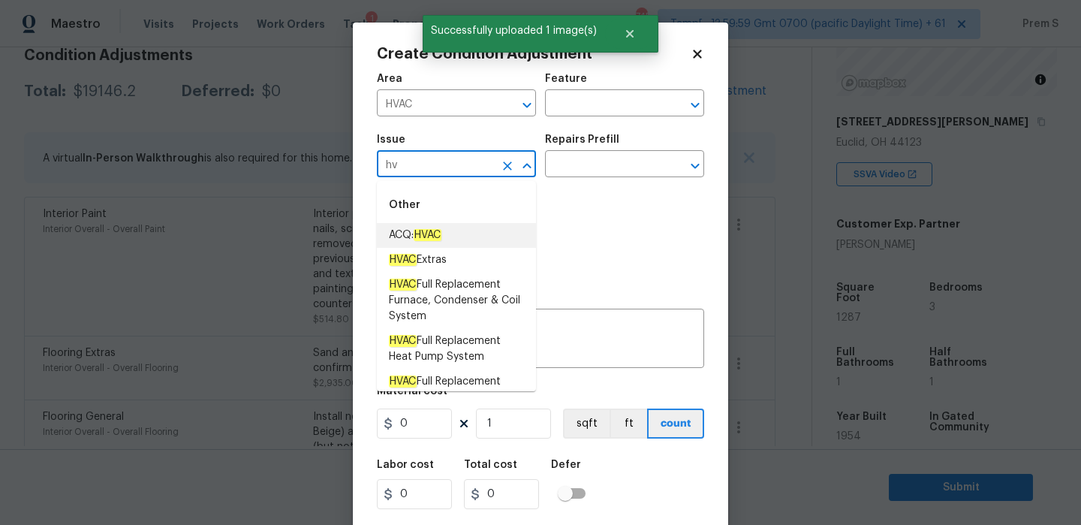
click at [433, 237] on em "HVAC" at bounding box center [428, 235] width 28 height 12
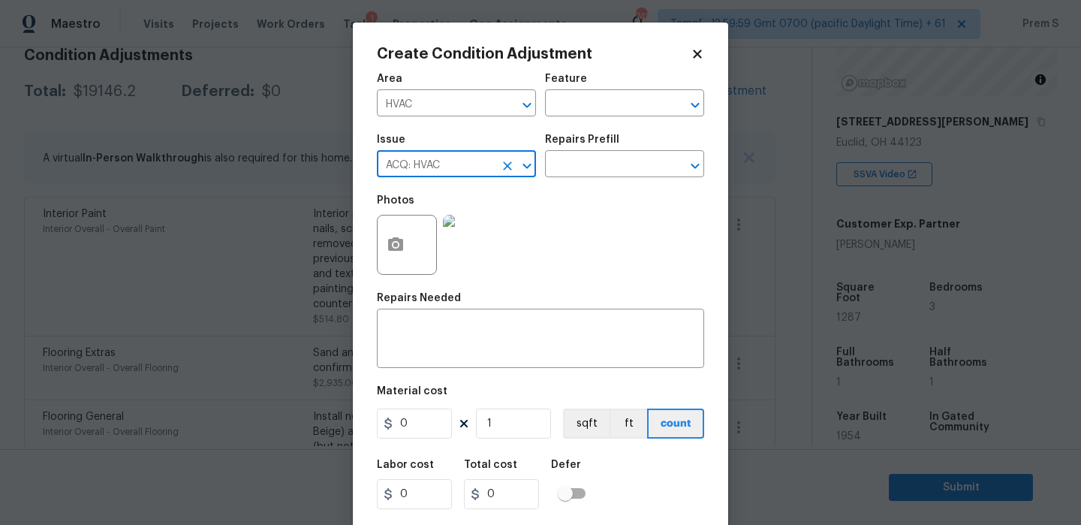
type input "ACQ: HVAC"
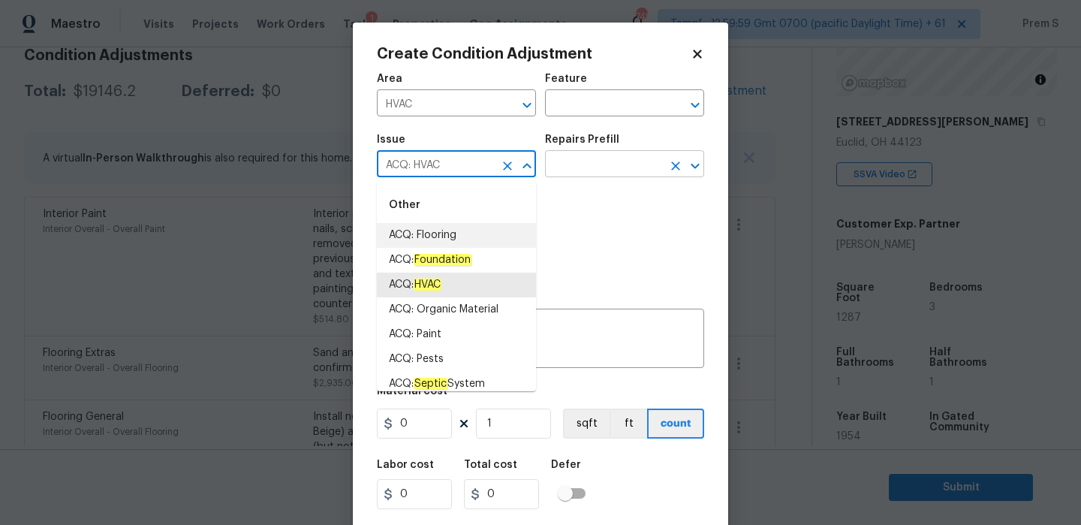
click at [631, 173] on input "text" at bounding box center [603, 165] width 117 height 23
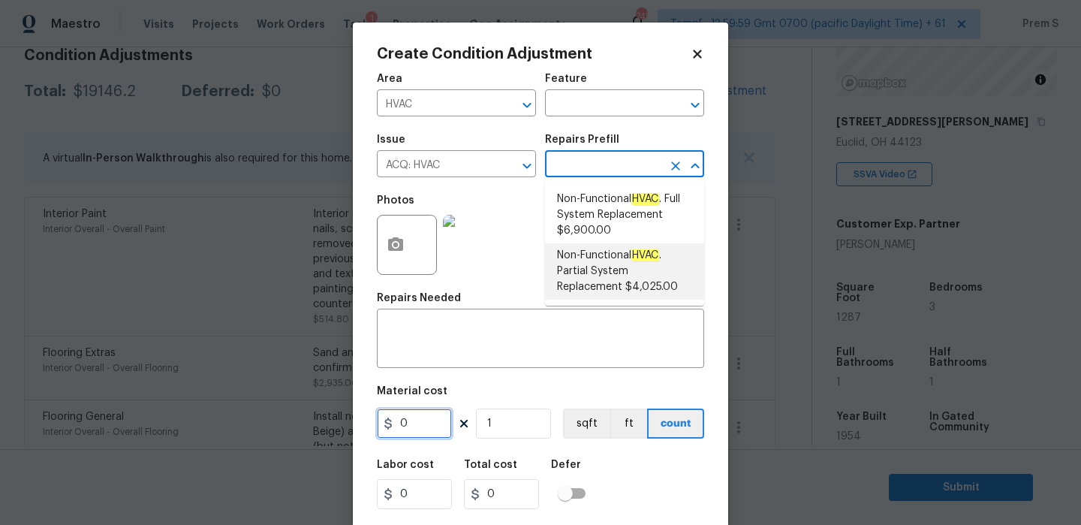
click at [432, 427] on input "0" at bounding box center [414, 423] width 75 height 30
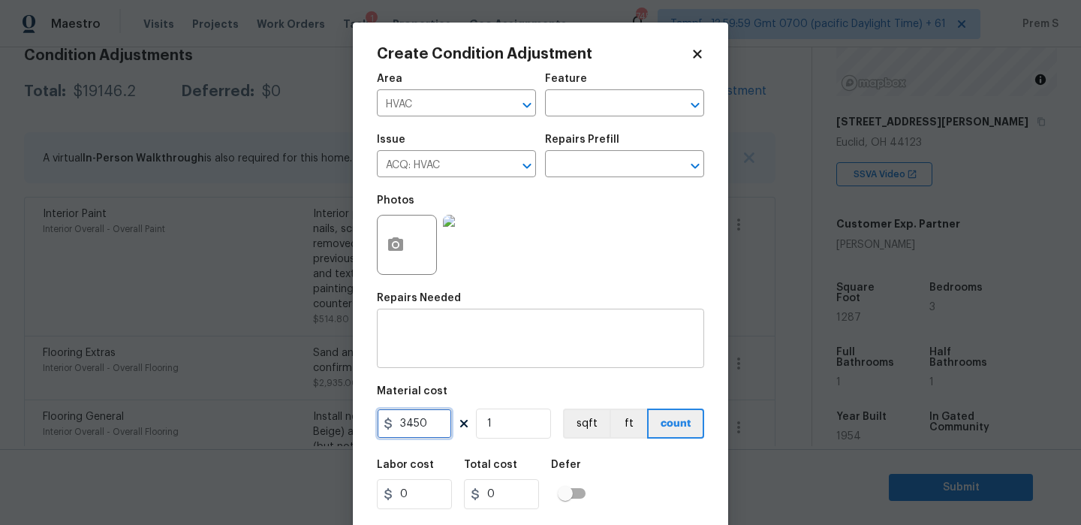
type input "3450"
click at [472, 334] on textarea at bounding box center [540, 340] width 309 height 32
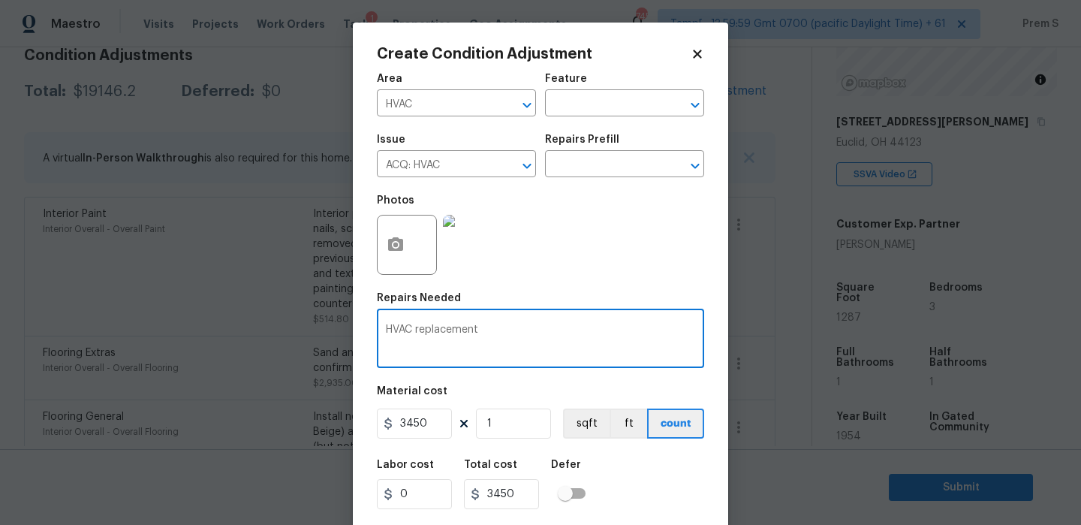
type textarea "HVAC replacement"
click at [666, 473] on div "Labor cost 0 Total cost 3450 Defer" at bounding box center [540, 484] width 327 height 68
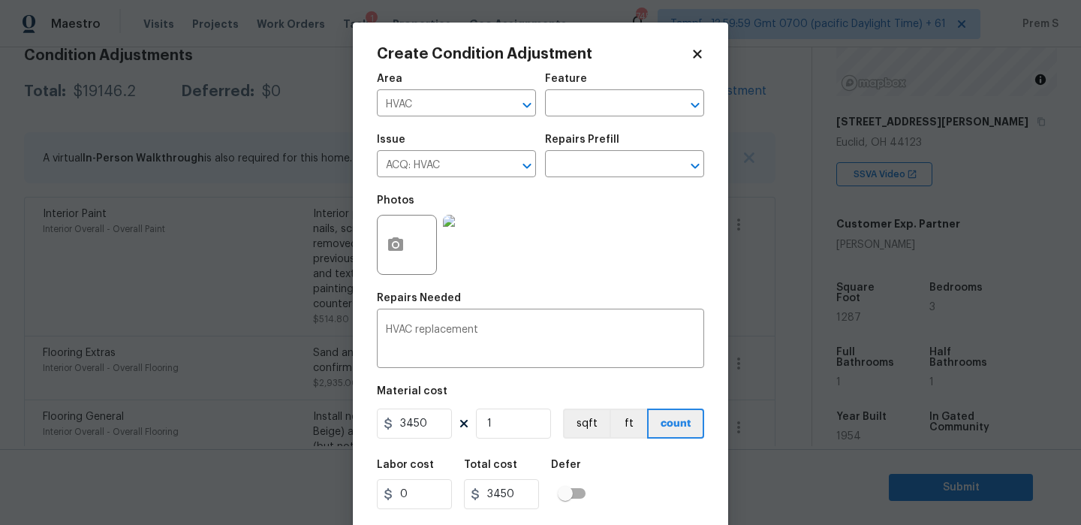
scroll to position [36, 0]
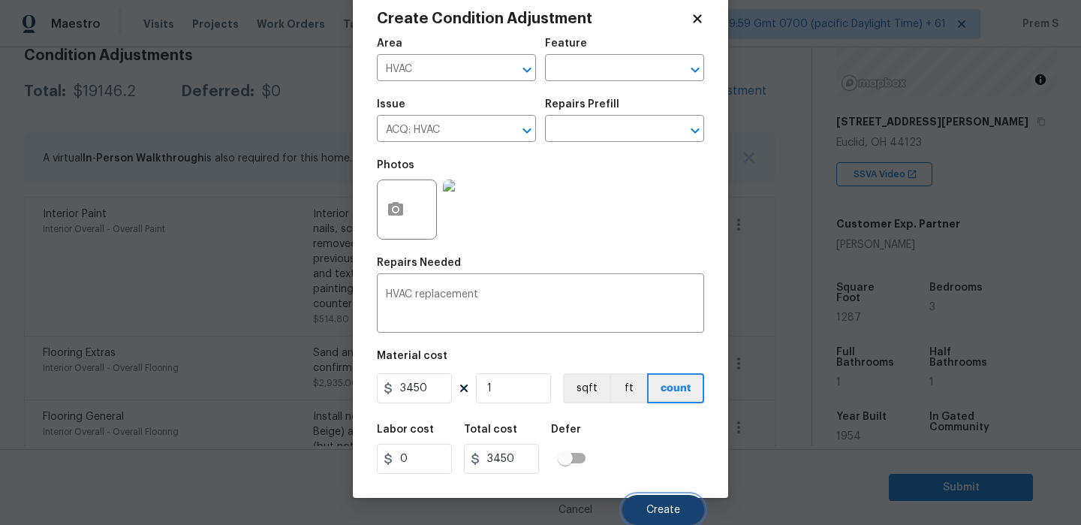
click at [664, 499] on button "Create" at bounding box center [663, 510] width 82 height 30
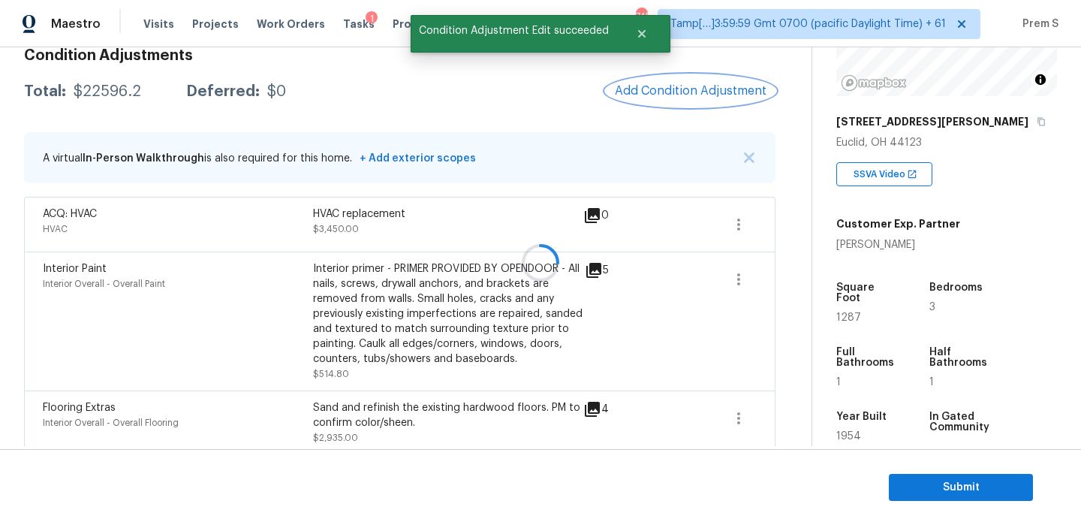
scroll to position [0, 0]
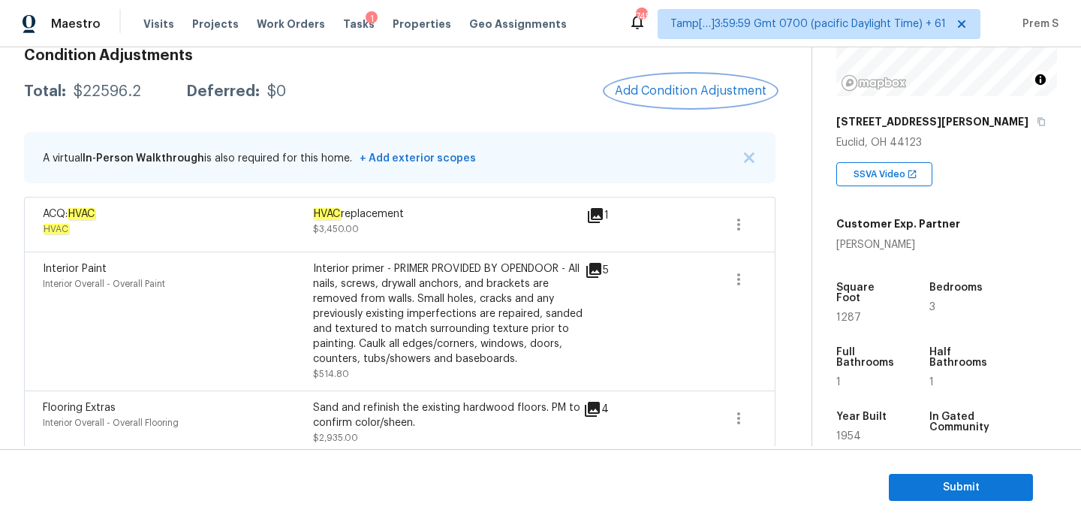
click at [664, 104] on button "Add Condition Adjustment" at bounding box center [691, 91] width 170 height 32
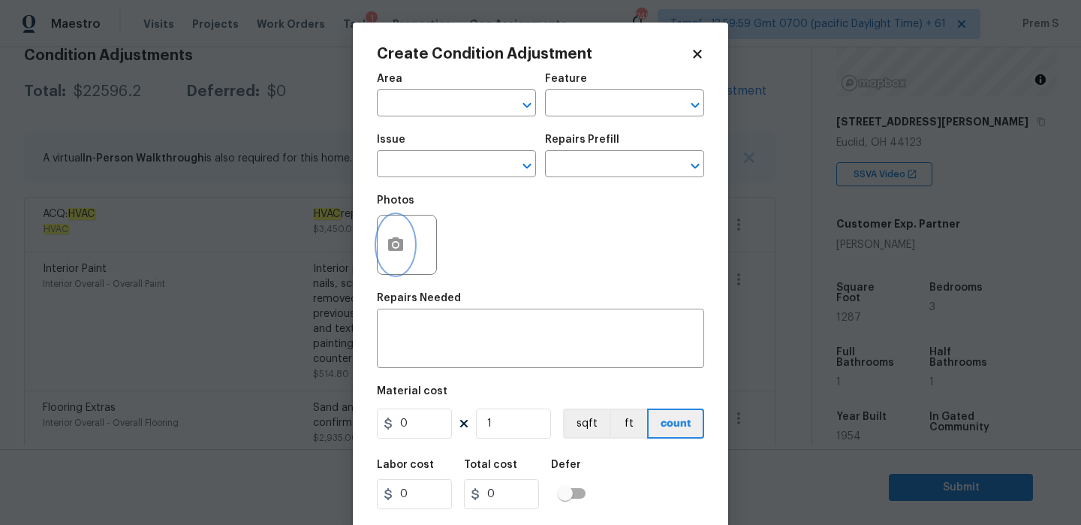
click at [405, 243] on button "button" at bounding box center [396, 244] width 36 height 59
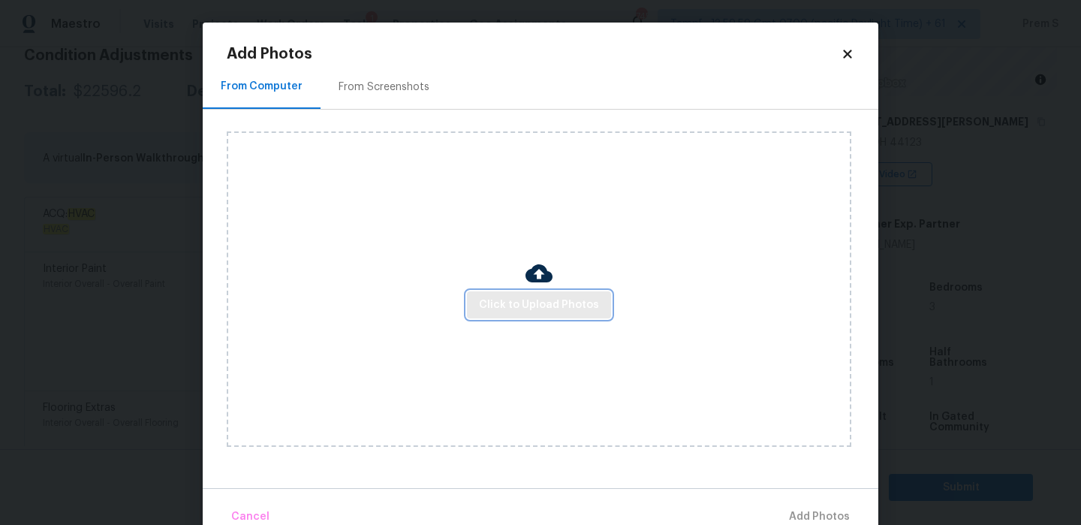
click at [499, 307] on span "Click to Upload Photos" at bounding box center [539, 305] width 120 height 19
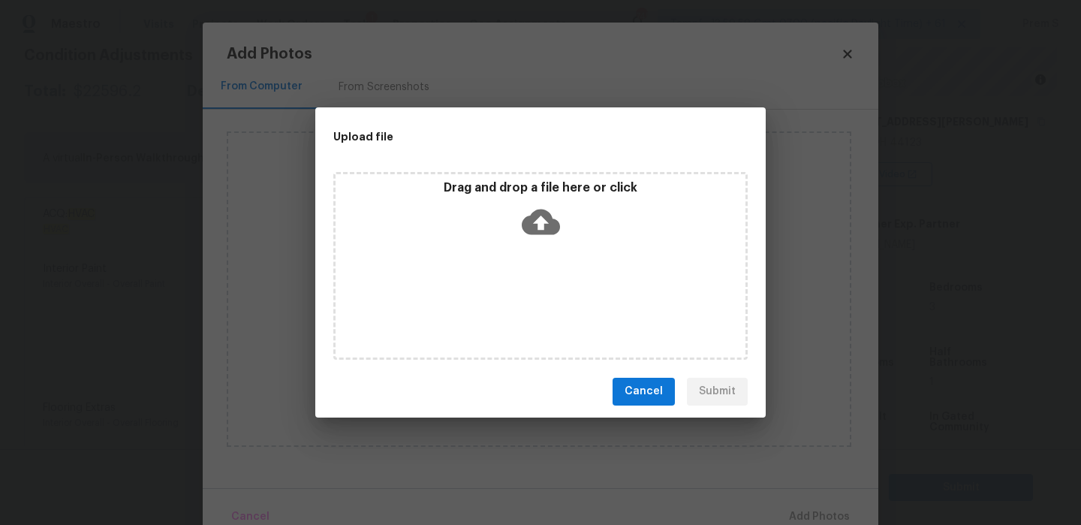
click at [542, 224] on icon at bounding box center [541, 222] width 38 height 38
click at [848, 55] on div "Upload file Drag and drop a file here or click Cancel Submit" at bounding box center [540, 262] width 1081 height 525
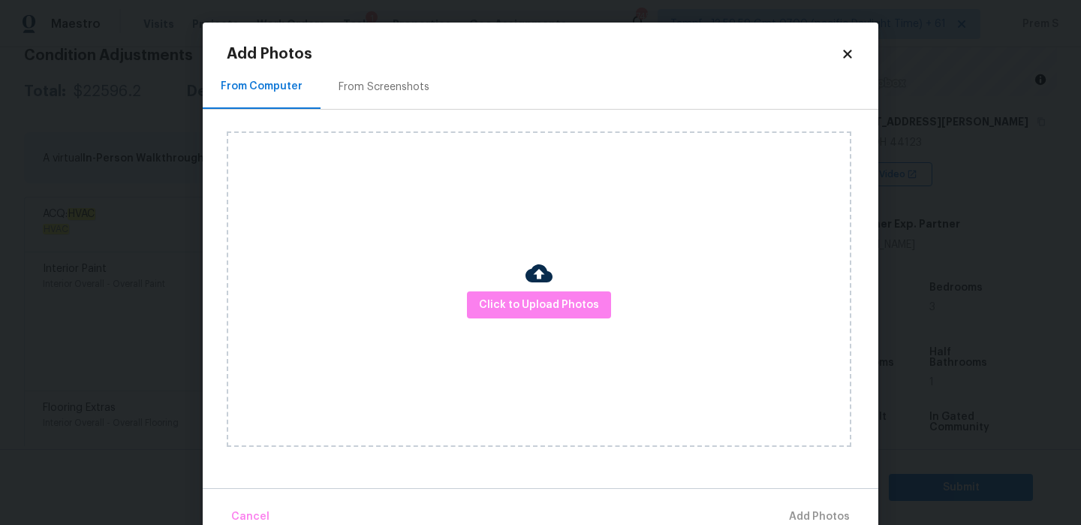
click at [848, 55] on icon at bounding box center [847, 54] width 8 height 8
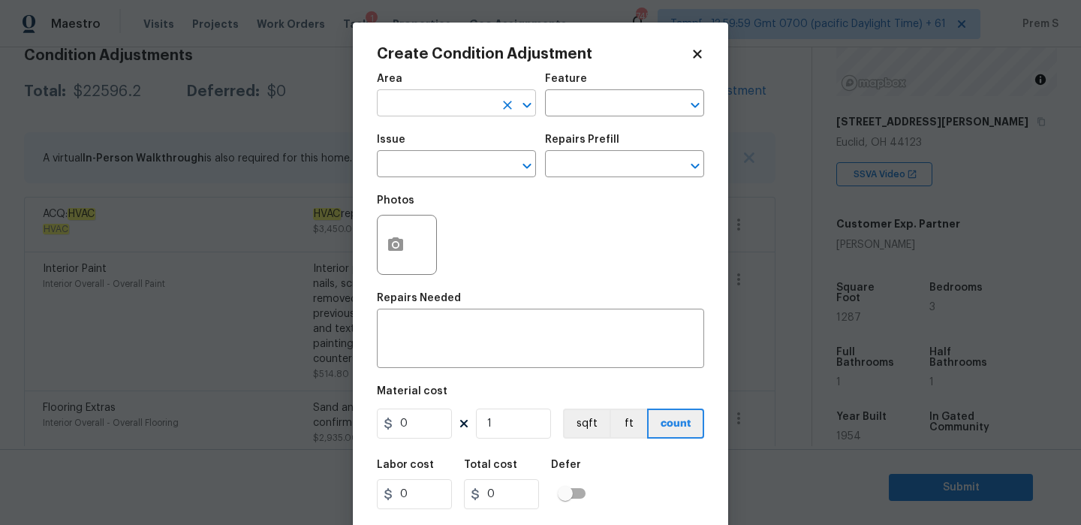
click at [410, 94] on input "text" at bounding box center [435, 104] width 117 height 23
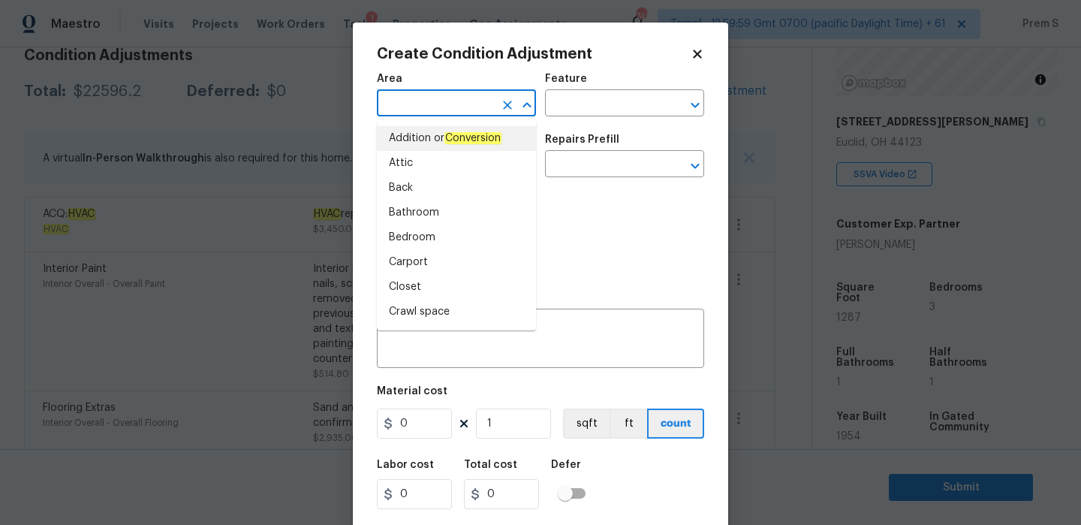
click at [322, 120] on body "Maestro Visits Projects Work Orders Tasks 1 Properties Geo Assignments 745 Tamp…" at bounding box center [540, 262] width 1081 height 525
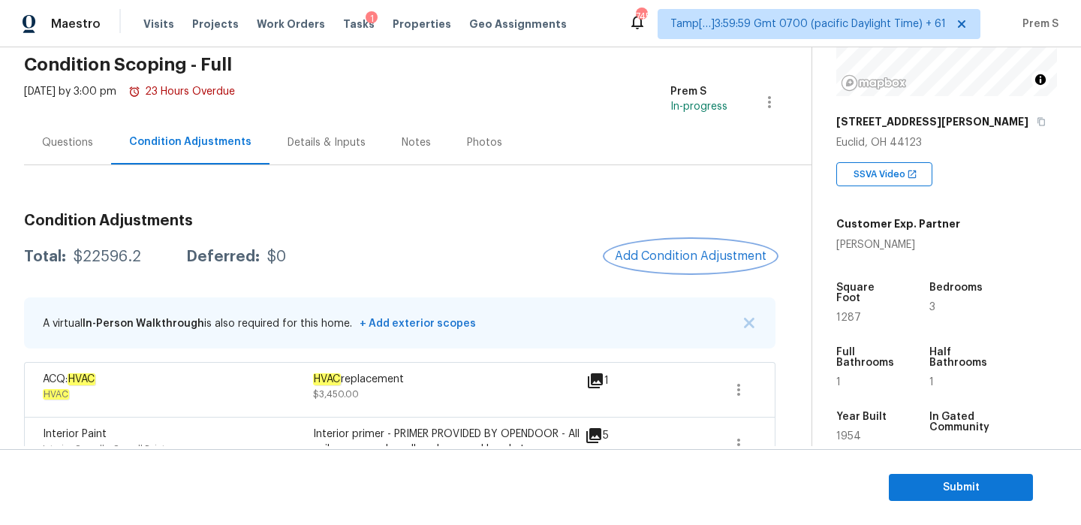
scroll to position [13, 0]
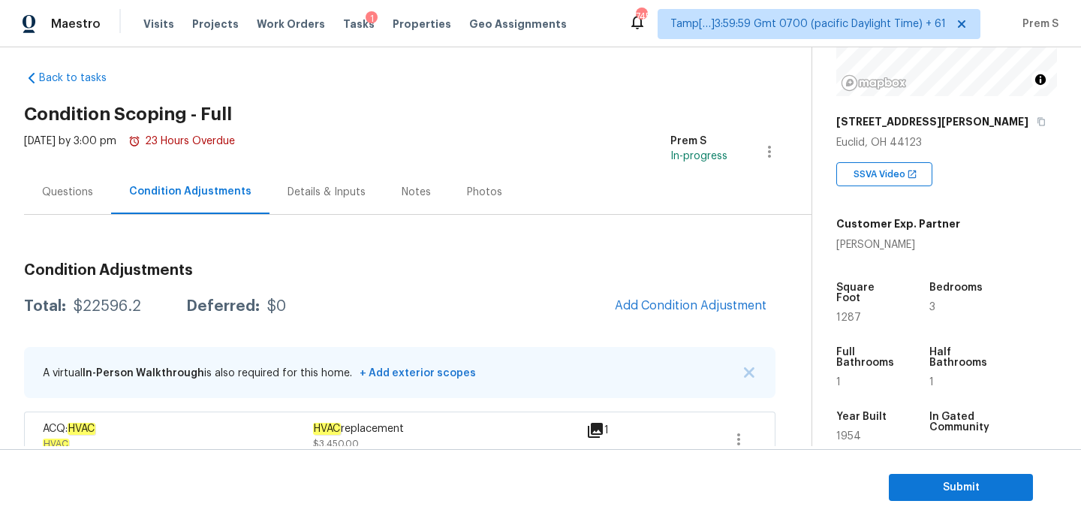
click at [76, 180] on div "Questions" at bounding box center [67, 192] width 87 height 44
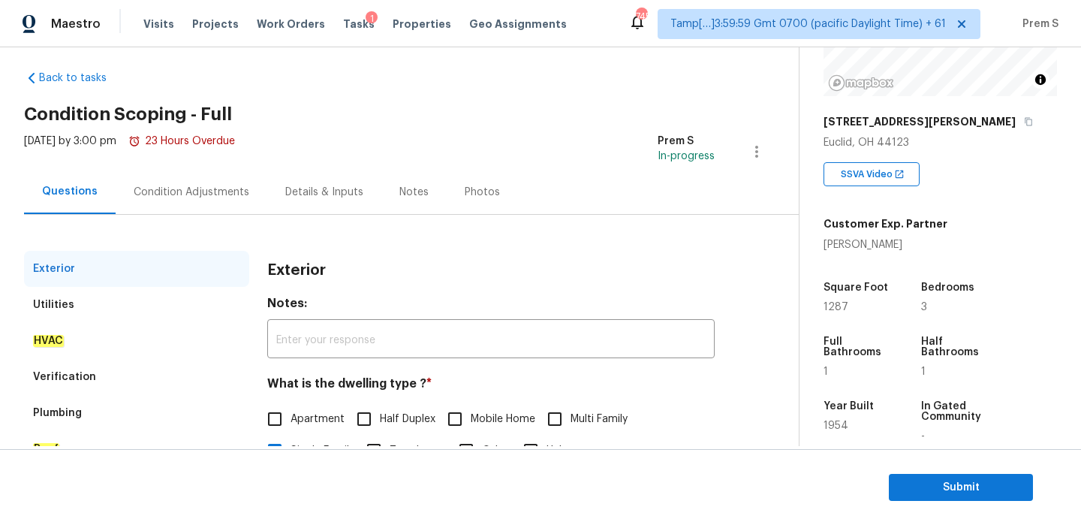
click at [214, 189] on div "Condition Adjustments" at bounding box center [192, 192] width 116 height 15
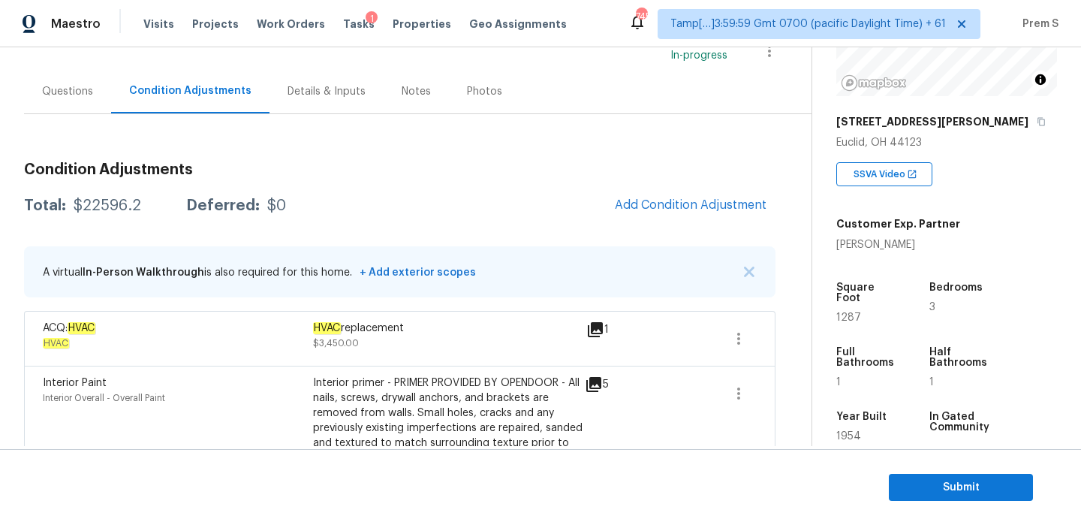
scroll to position [113, 0]
click at [681, 205] on span "Add Condition Adjustment" at bounding box center [691, 206] width 152 height 14
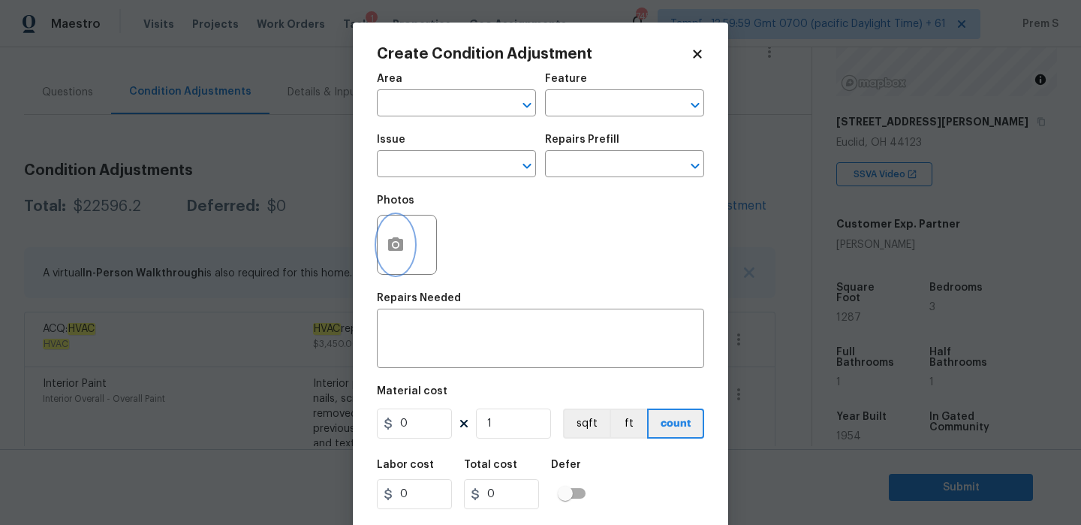
click at [399, 233] on button "button" at bounding box center [396, 244] width 36 height 59
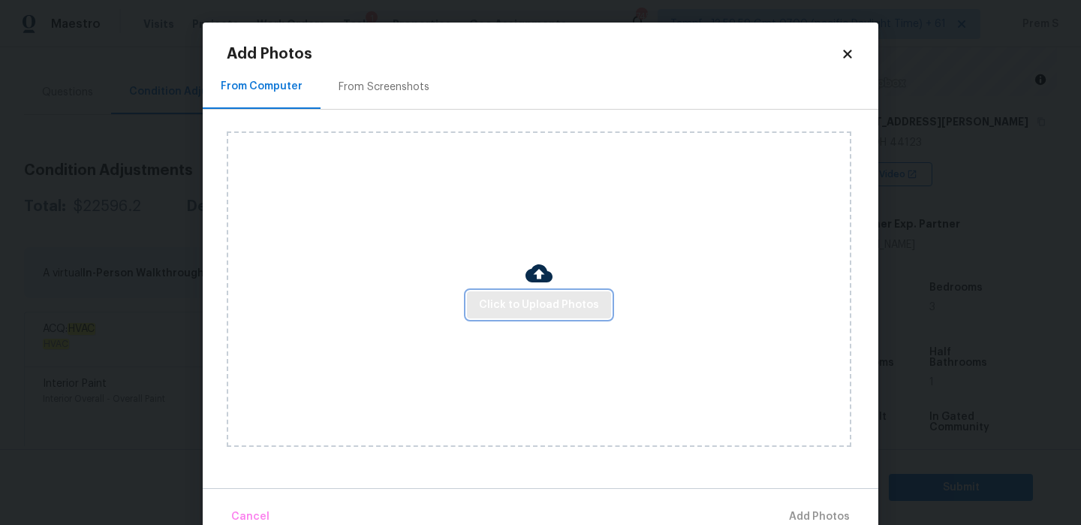
click at [513, 311] on span "Click to Upload Photos" at bounding box center [539, 305] width 120 height 19
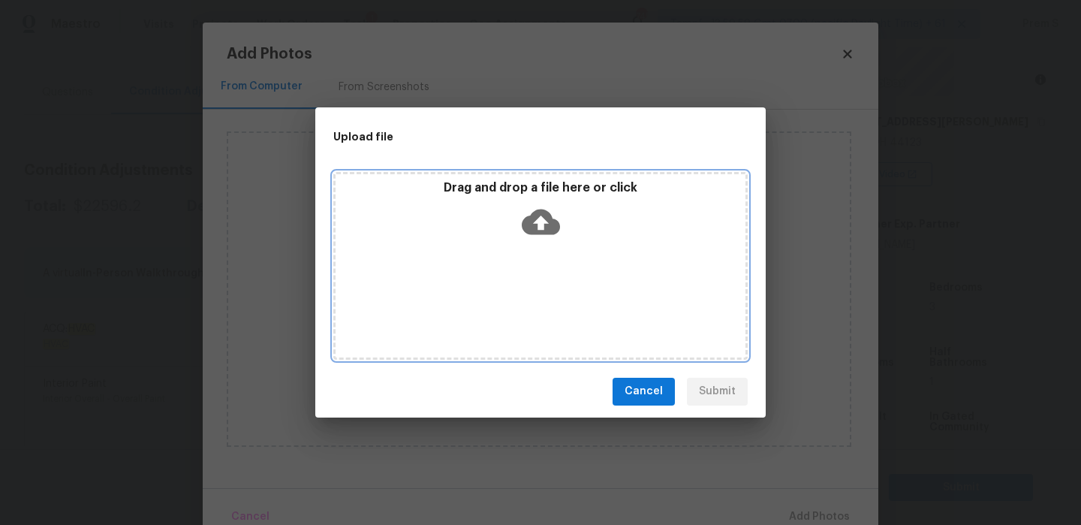
click at [543, 232] on icon at bounding box center [541, 222] width 38 height 26
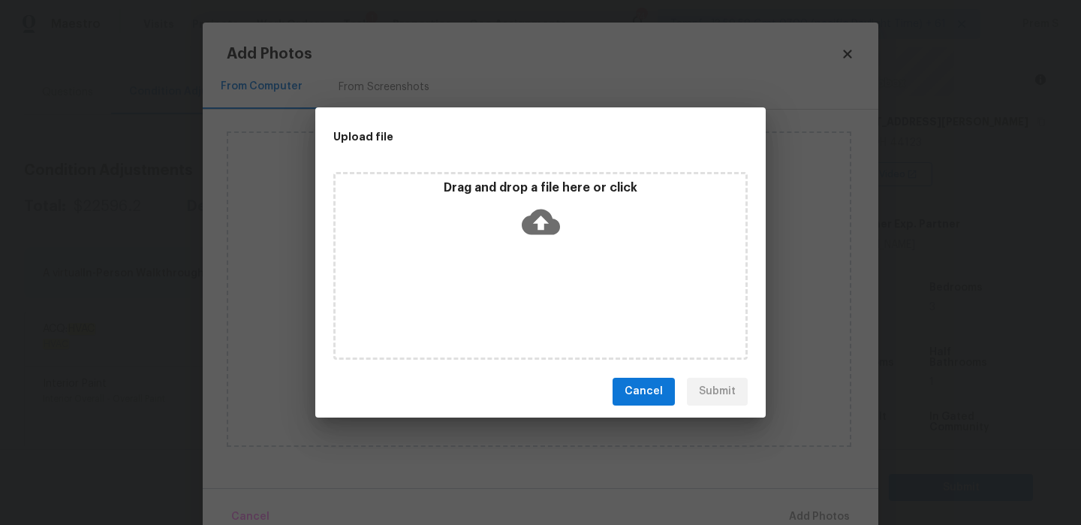
click at [848, 55] on div "Upload file Drag and drop a file here or click Cancel Submit" at bounding box center [540, 262] width 1081 height 525
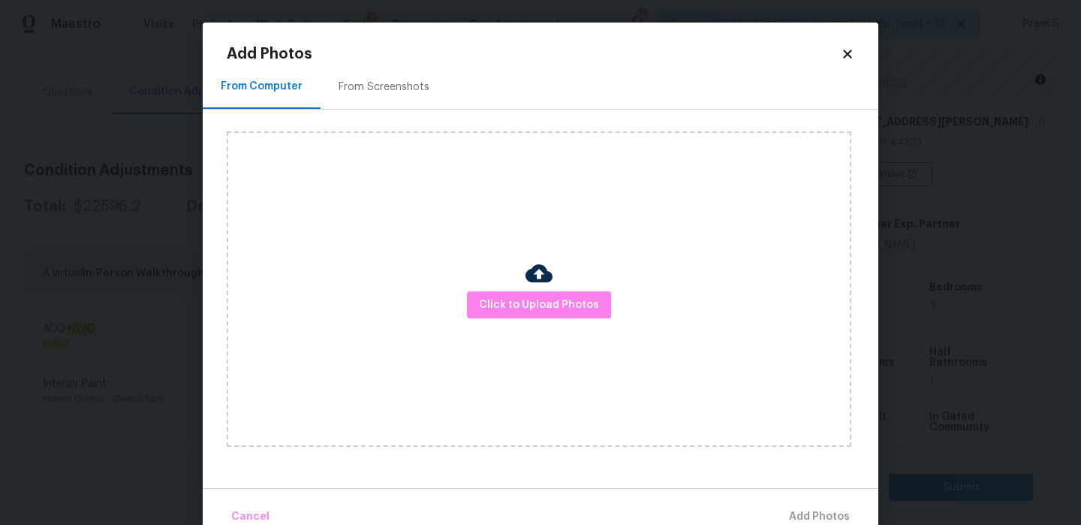
click at [848, 55] on icon at bounding box center [847, 54] width 8 height 8
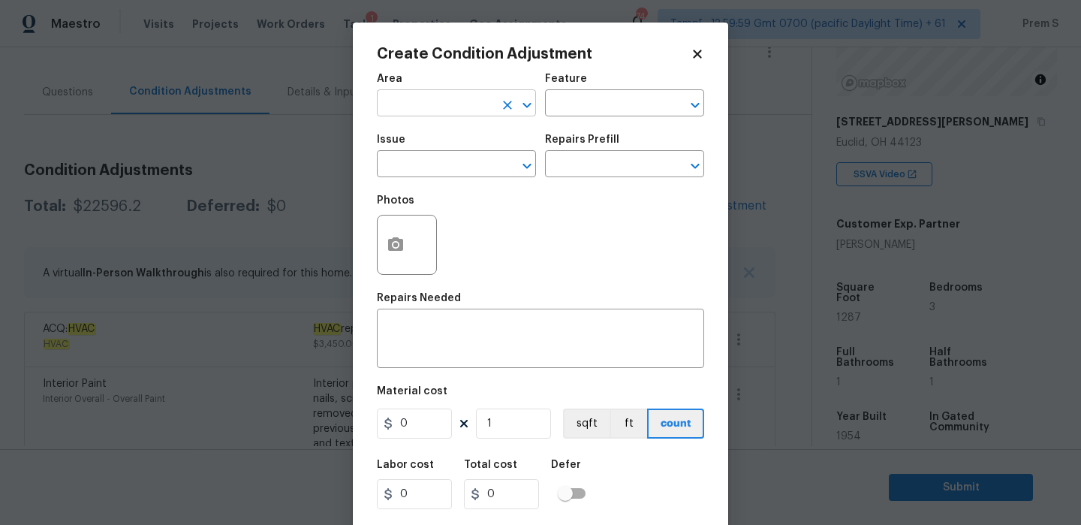
click at [429, 108] on input "text" at bounding box center [435, 104] width 117 height 23
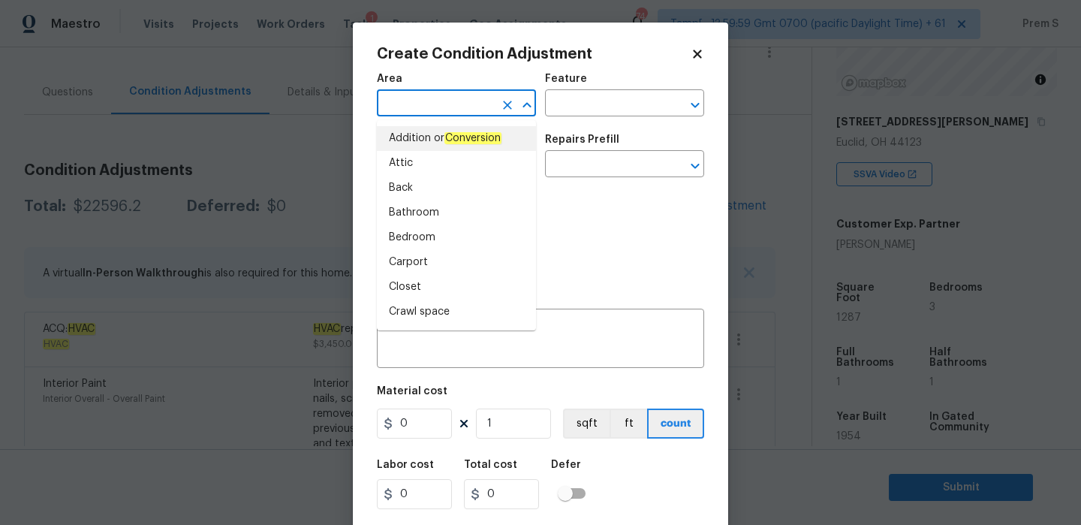
click at [437, 114] on input "text" at bounding box center [435, 104] width 117 height 23
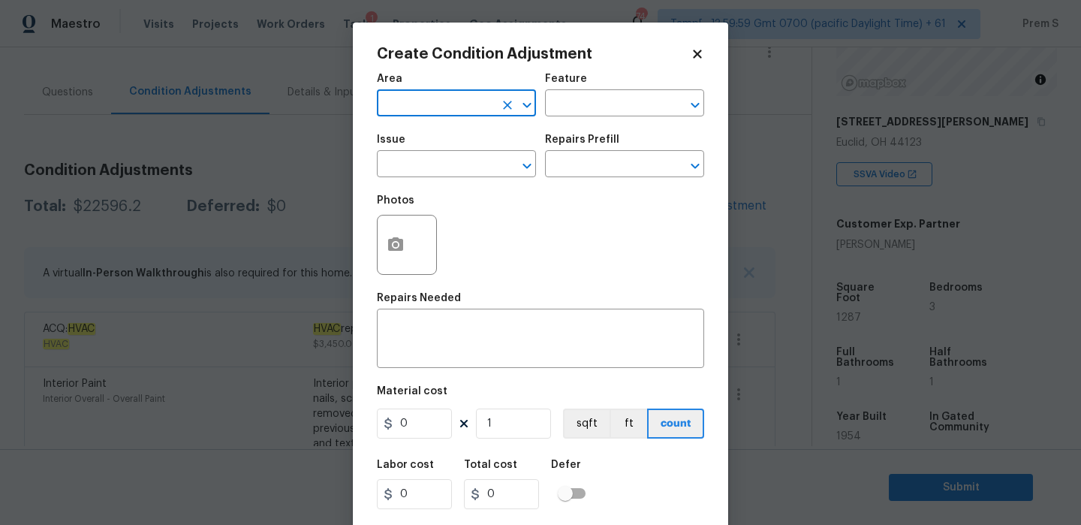
click at [767, 262] on body "Maestro Visits Projects Work Orders Tasks 1 Properties Geo Assignments 744 Tamp…" at bounding box center [540, 262] width 1081 height 525
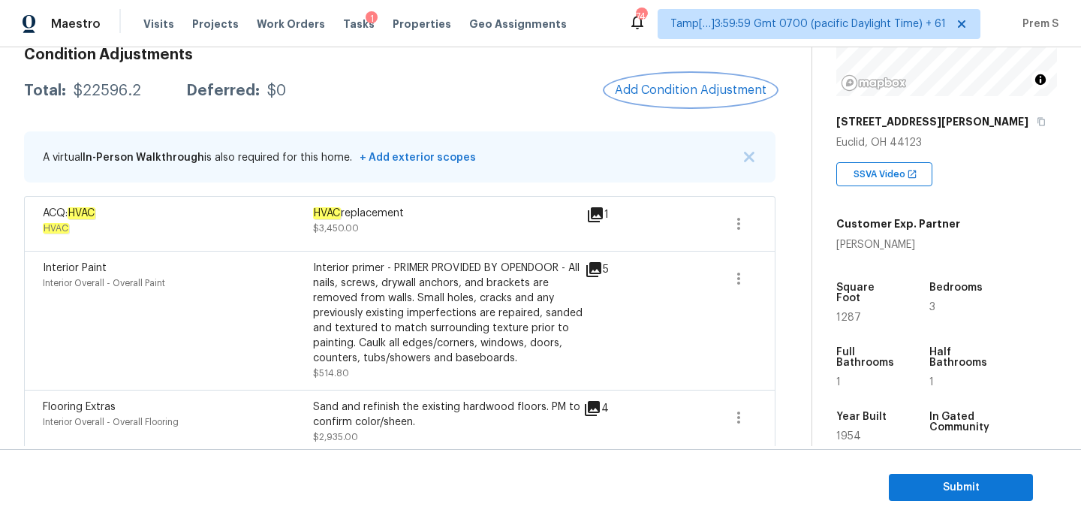
scroll to position [227, 0]
click at [702, 82] on button "Add Condition Adjustment" at bounding box center [691, 92] width 170 height 32
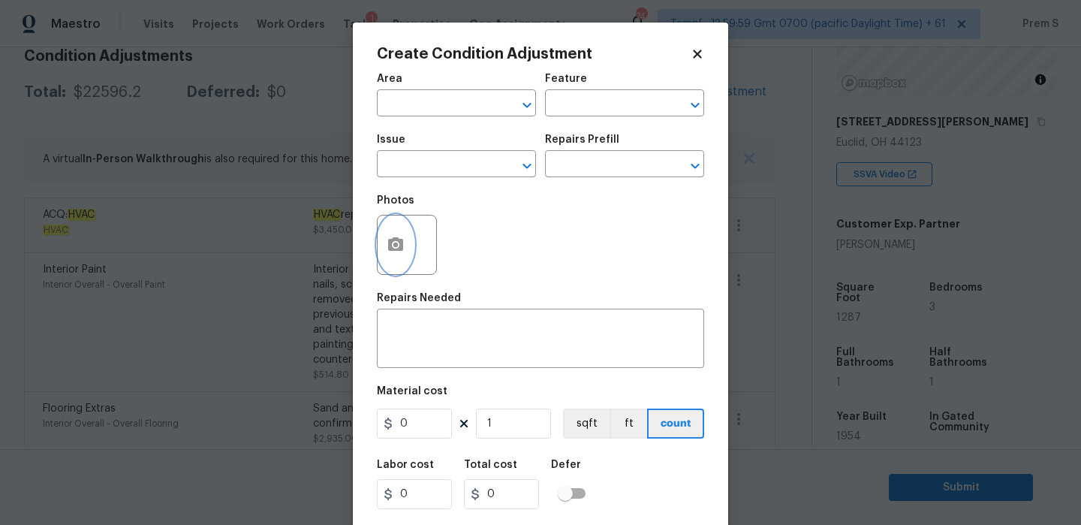
click at [399, 243] on icon "button" at bounding box center [395, 244] width 15 height 14
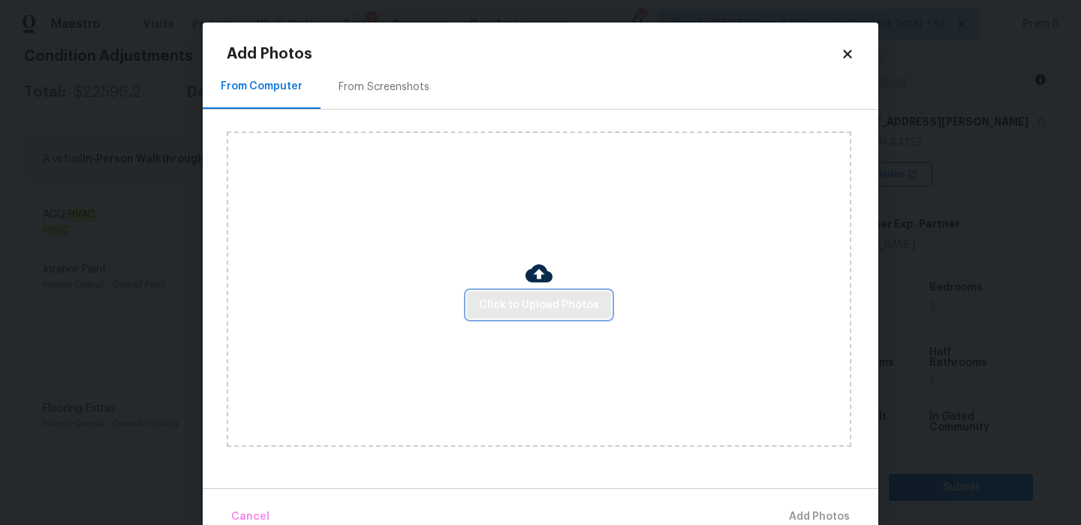
click at [511, 296] on span "Click to Upload Photos" at bounding box center [539, 305] width 120 height 19
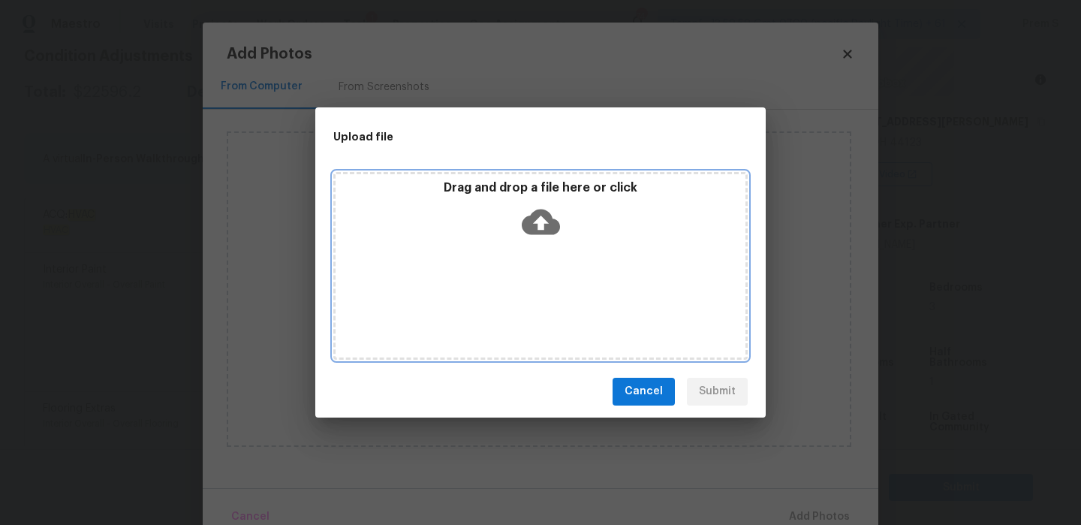
click at [543, 218] on icon at bounding box center [541, 222] width 38 height 38
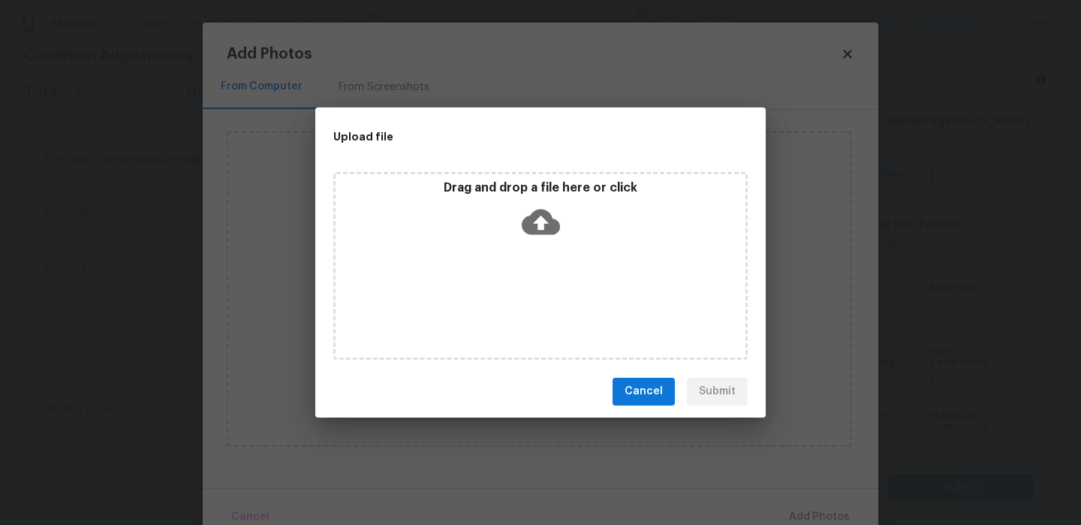
click at [849, 53] on div "Upload file Drag and drop a file here or click Cancel Submit" at bounding box center [540, 262] width 1081 height 525
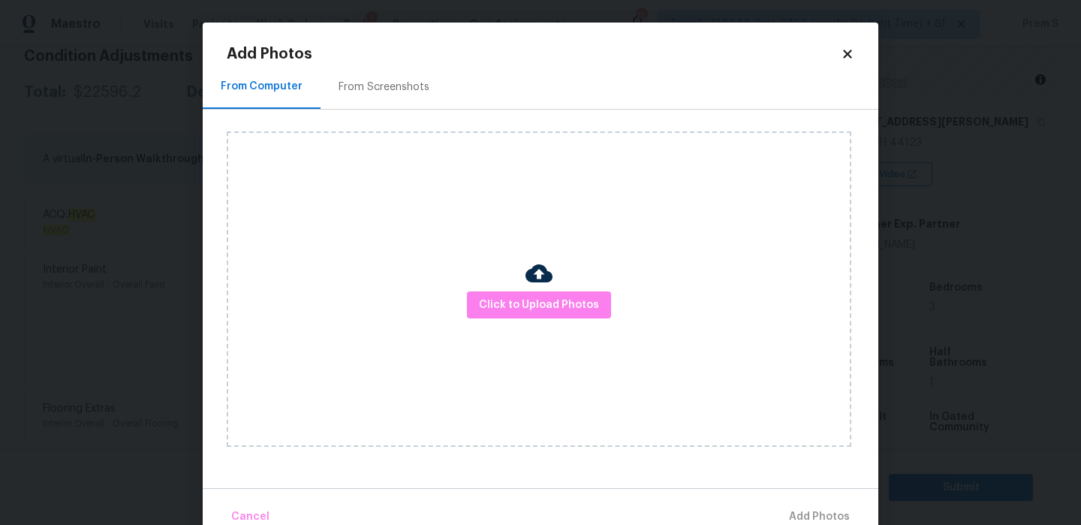
click at [847, 53] on icon at bounding box center [847, 54] width 8 height 8
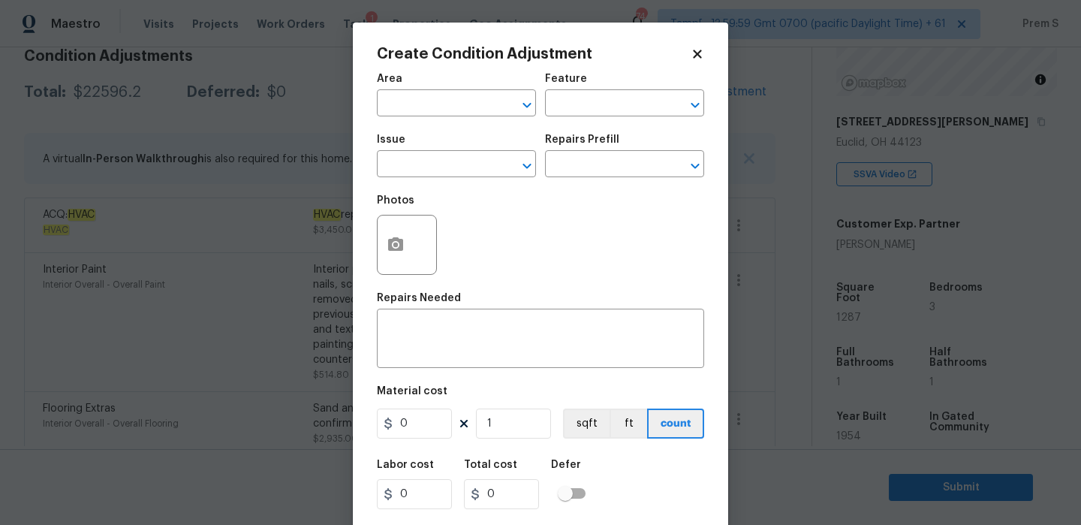
click at [768, 287] on body "Maestro Visits Projects Work Orders Tasks 1 Properties Geo Assignments 744 Tamp…" at bounding box center [540, 262] width 1081 height 525
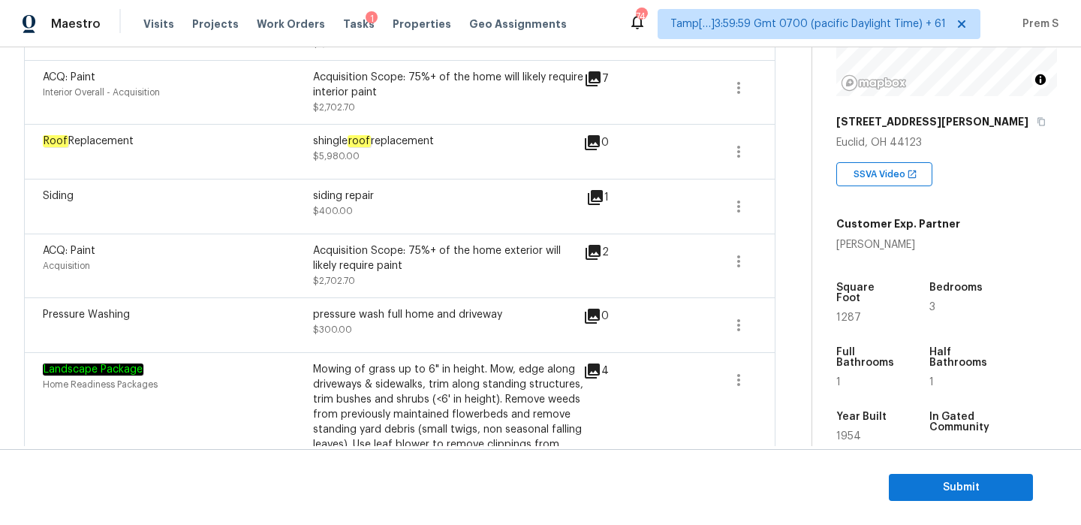
scroll to position [823, 0]
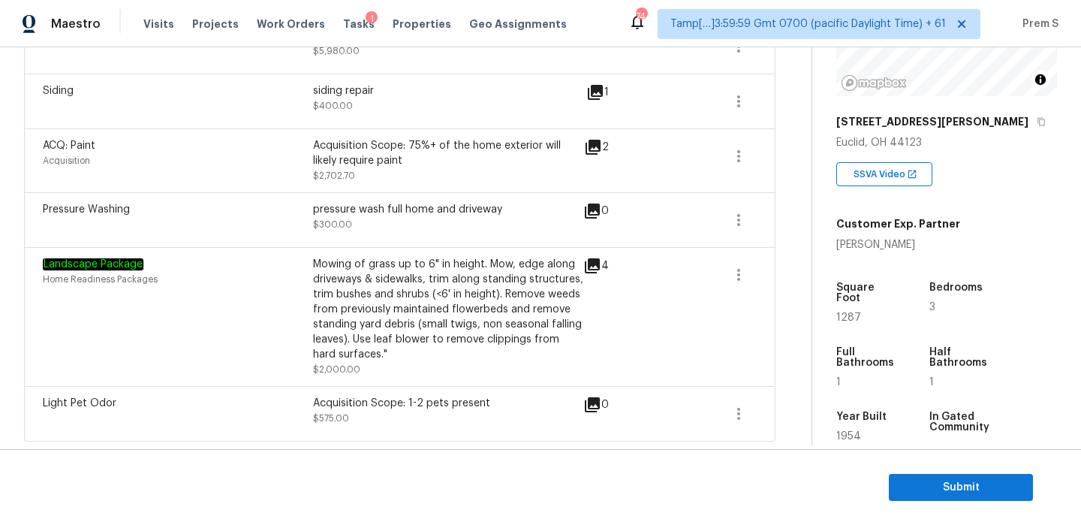
click at [494, 406] on div "Acquisition Scope: 1-2 pets present" at bounding box center [448, 403] width 270 height 15
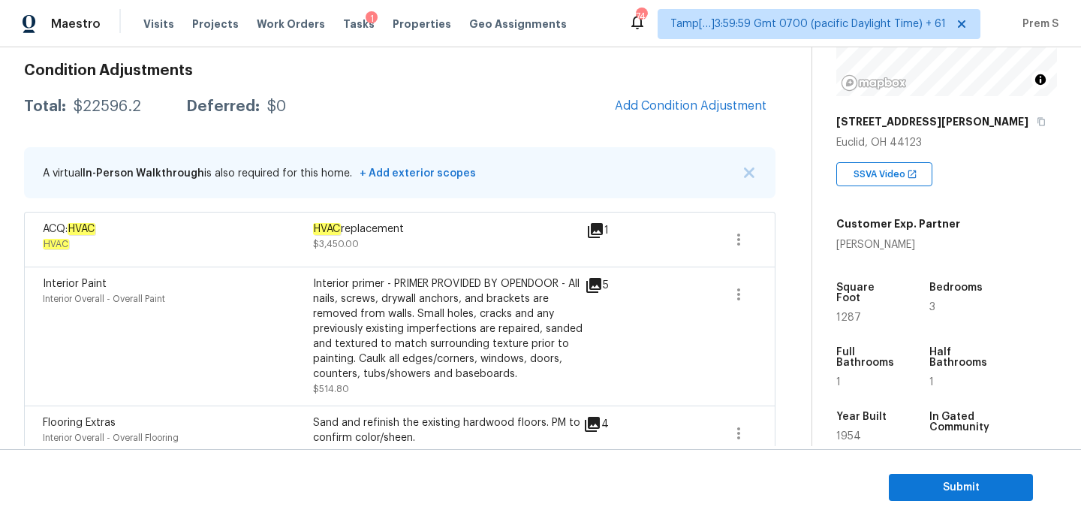
scroll to position [152, 0]
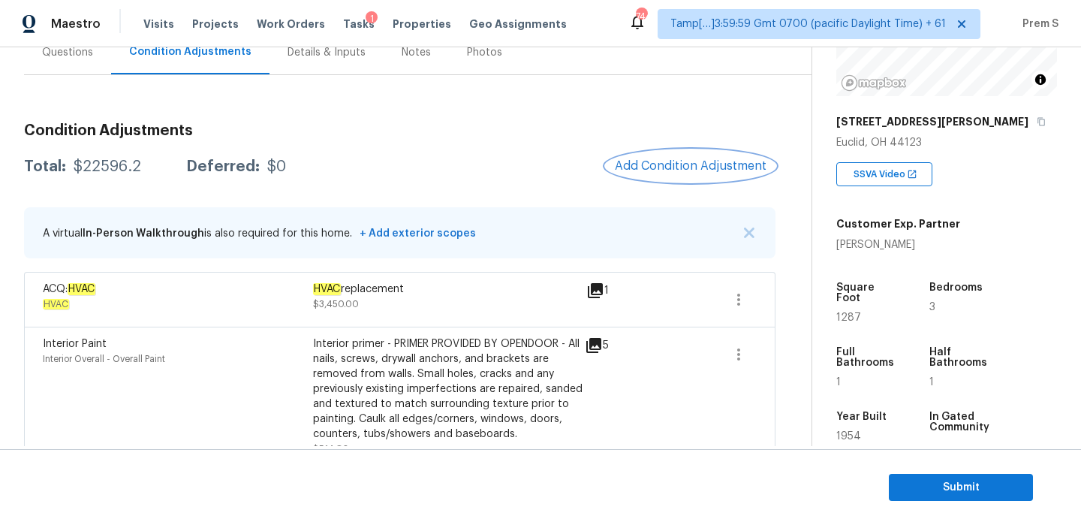
click at [692, 167] on span "Add Condition Adjustment" at bounding box center [691, 166] width 152 height 14
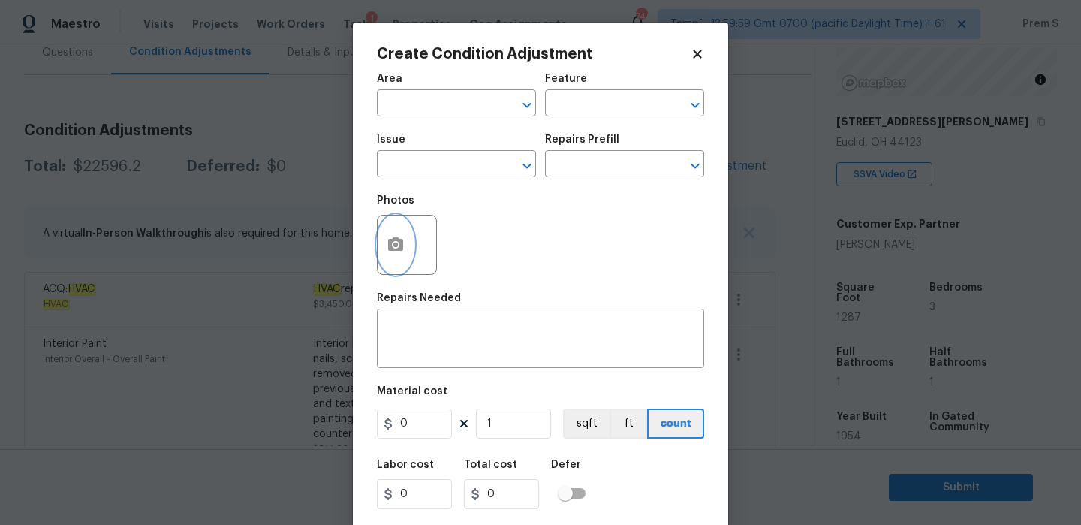
click at [390, 237] on icon "button" at bounding box center [396, 245] width 18 height 18
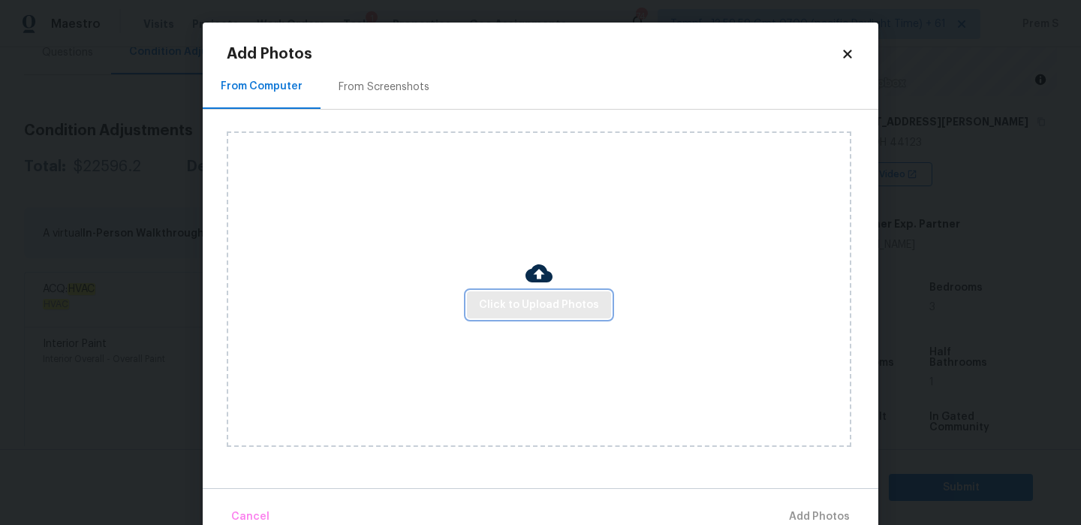
click at [497, 306] on span "Click to Upload Photos" at bounding box center [539, 305] width 120 height 19
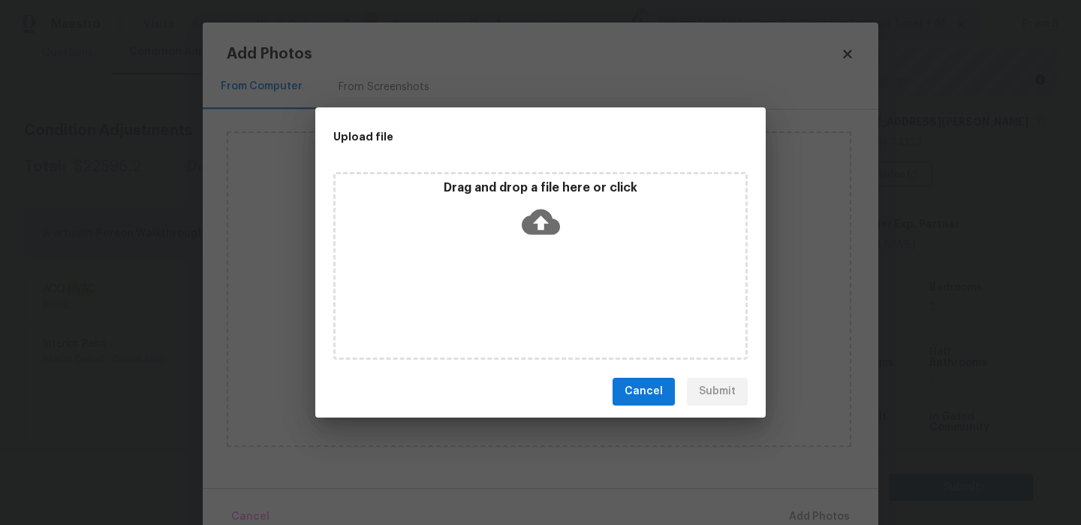
click at [538, 218] on icon at bounding box center [541, 222] width 38 height 38
click at [644, 391] on span "Cancel" at bounding box center [644, 391] width 38 height 19
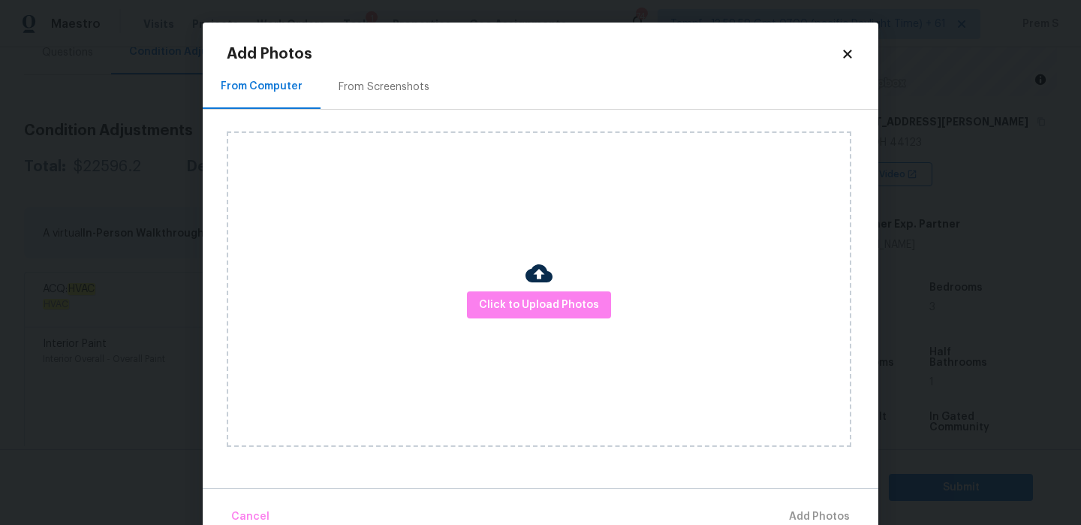
click at [853, 47] on icon at bounding box center [848, 54] width 14 height 14
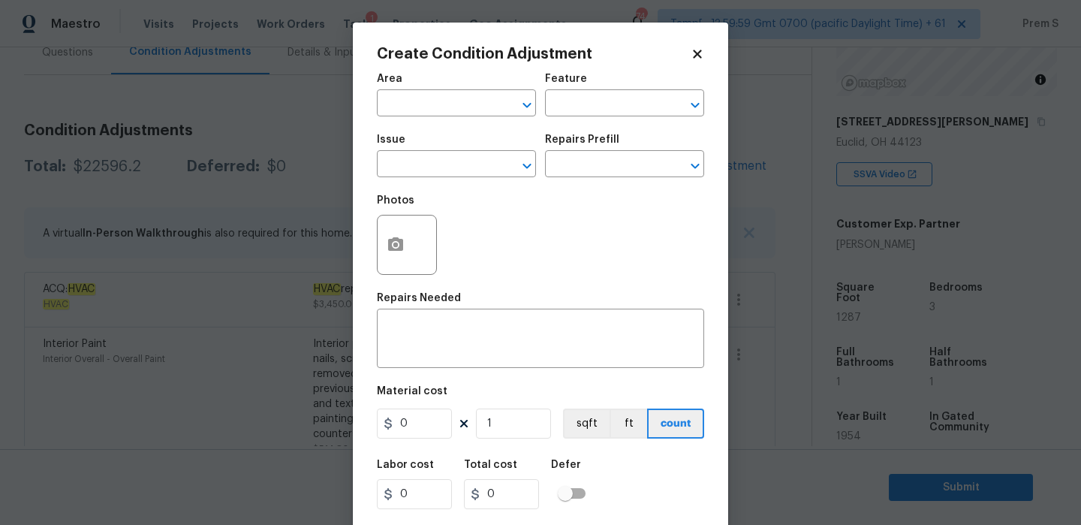
click at [746, 234] on body "Maestro Visits Projects Work Orders Tasks 1 Properties Geo Assignments 744 Tamp…" at bounding box center [540, 262] width 1081 height 525
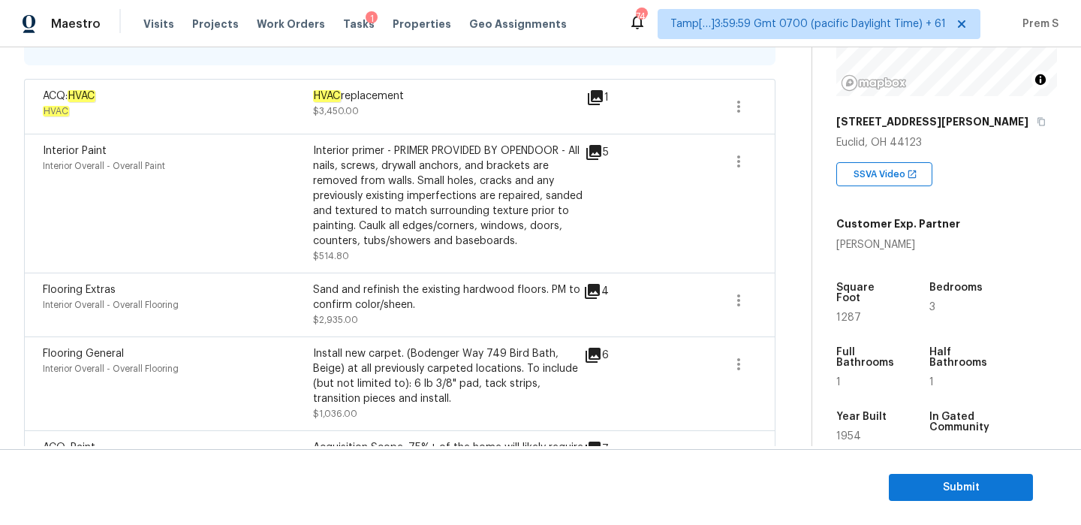
scroll to position [235, 0]
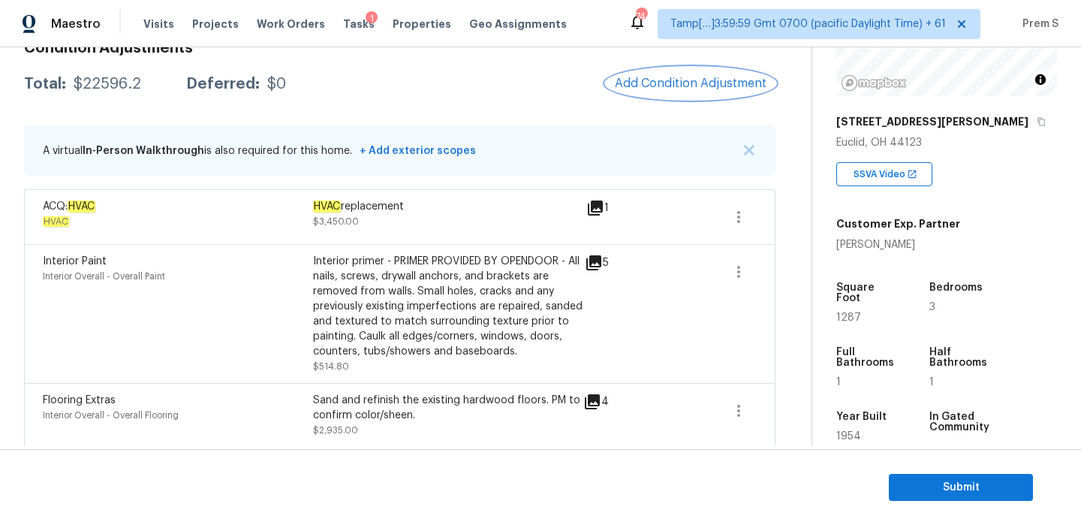
click at [673, 82] on span "Add Condition Adjustment" at bounding box center [691, 84] width 152 height 14
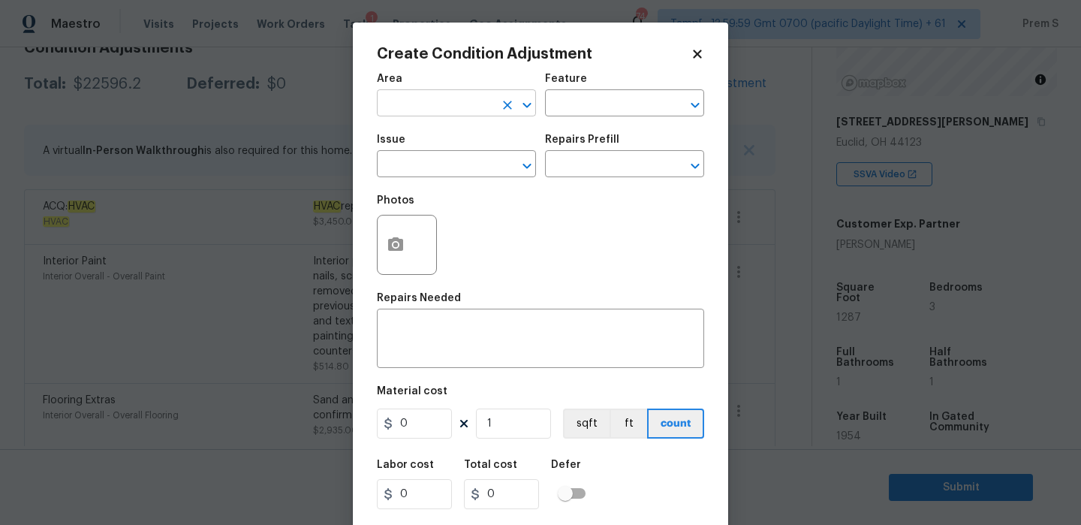
click at [473, 101] on input "text" at bounding box center [435, 104] width 117 height 23
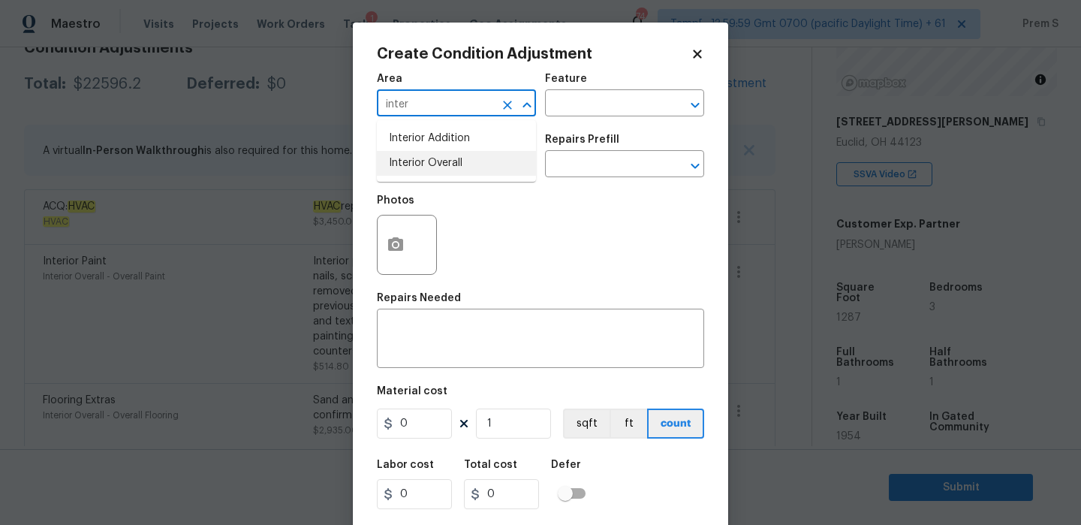
click at [463, 169] on li "Interior Overall" at bounding box center [456, 163] width 159 height 25
click at [461, 161] on input "text" at bounding box center [435, 165] width 117 height 23
type input "Interior Overall"
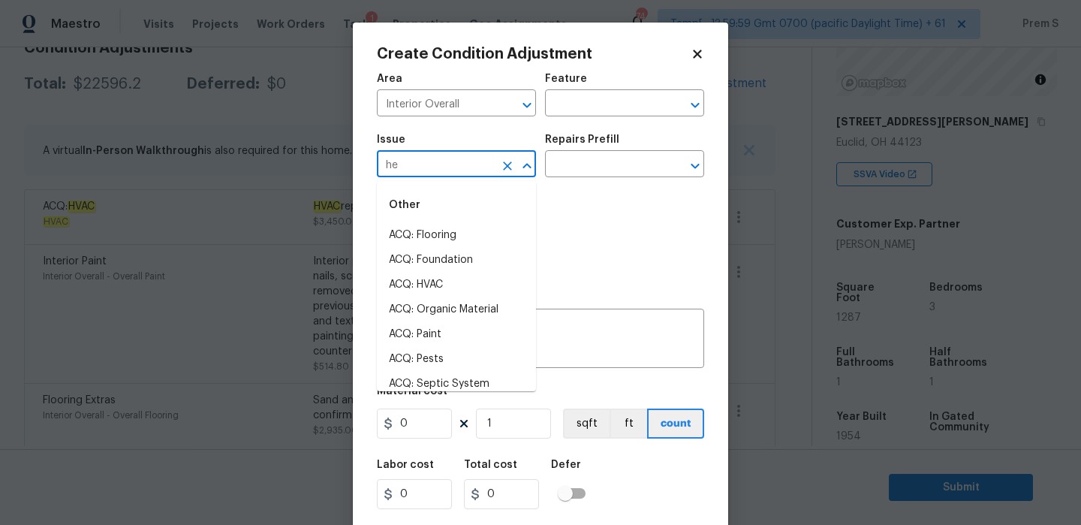
type input "h"
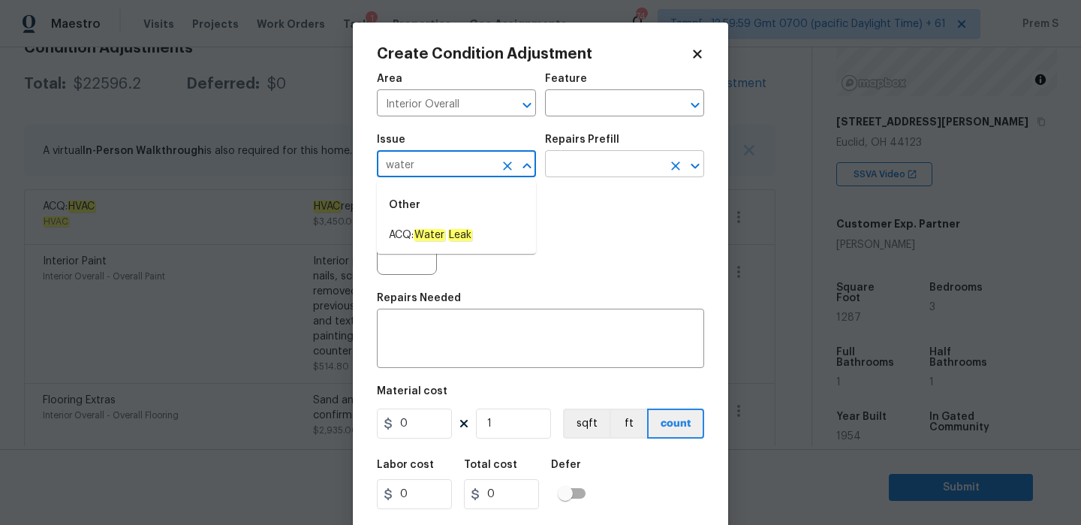
type input "water"
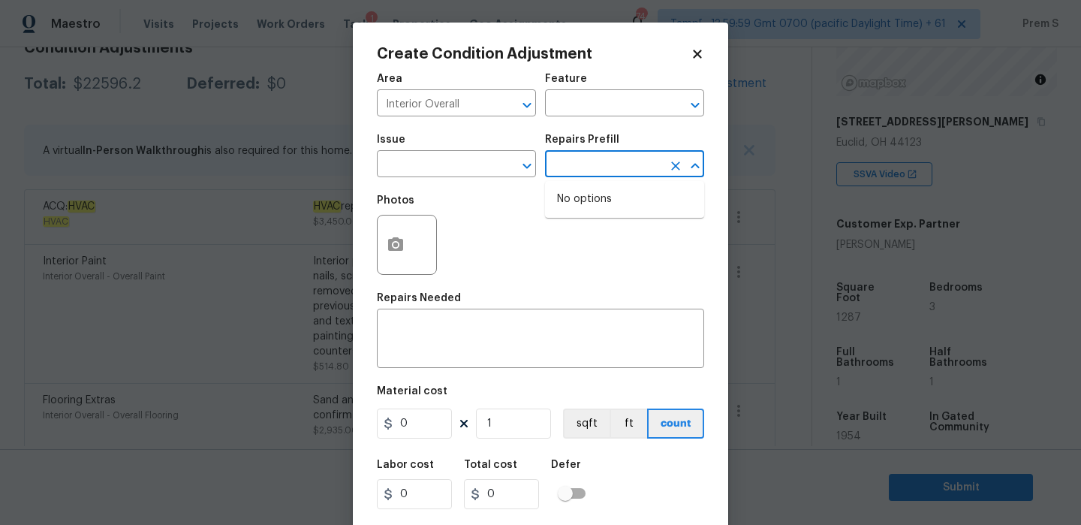
click at [635, 165] on input "text" at bounding box center [603, 165] width 117 height 23
type input "heater"
click at [640, 111] on input "text" at bounding box center [603, 104] width 117 height 23
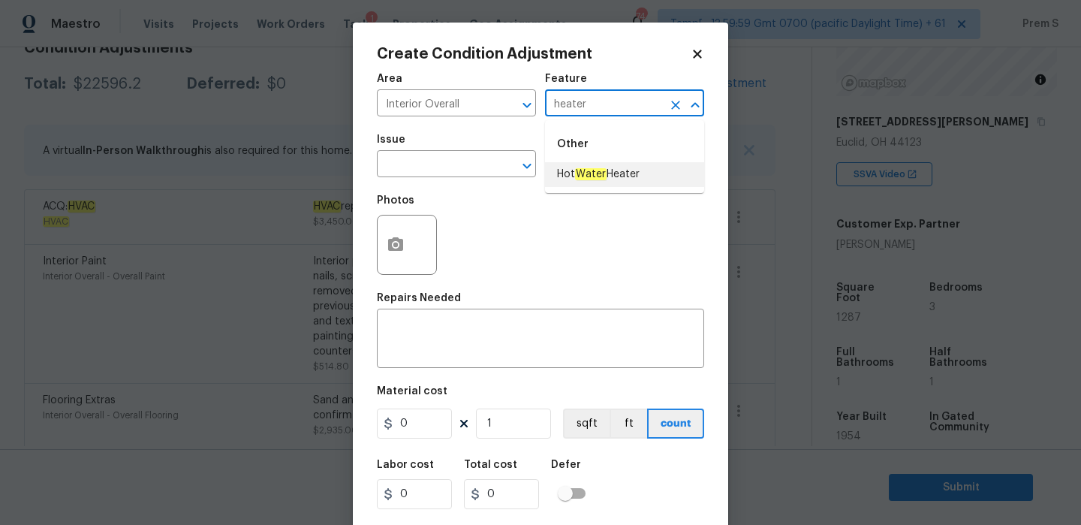
click at [637, 174] on span "Hot Water Heater" at bounding box center [598, 175] width 83 height 16
type input "Hot Water Heater"
click at [471, 163] on input "text" at bounding box center [435, 165] width 117 height 23
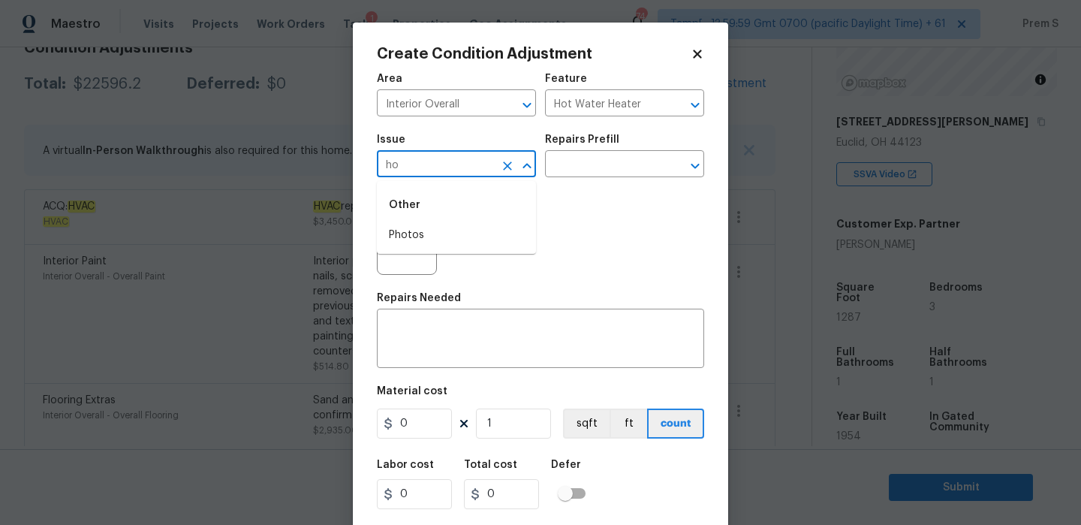
type input "h"
type input "wate"
click at [614, 160] on input "text" at bounding box center [603, 165] width 117 height 23
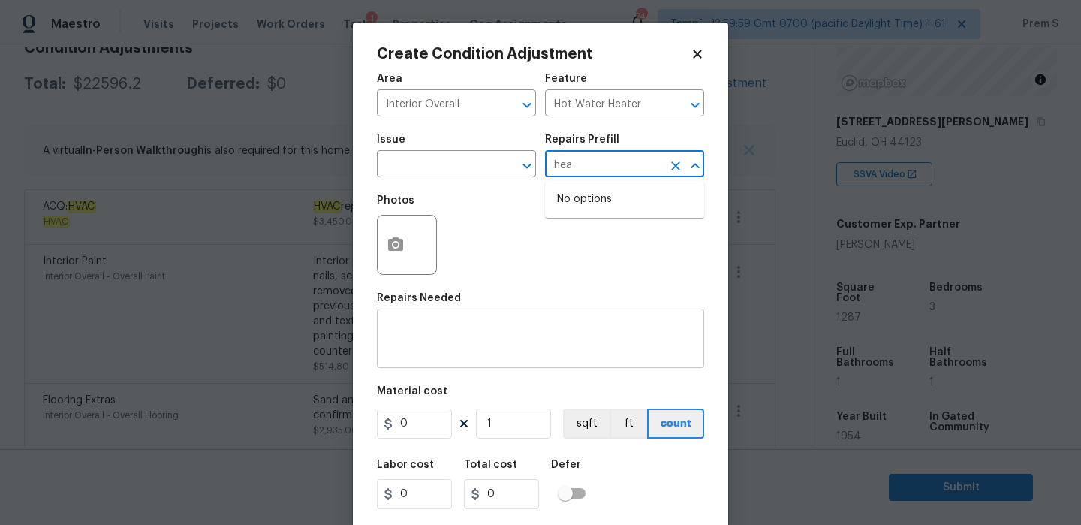
type input "hea"
click at [472, 349] on textarea at bounding box center [540, 340] width 309 height 32
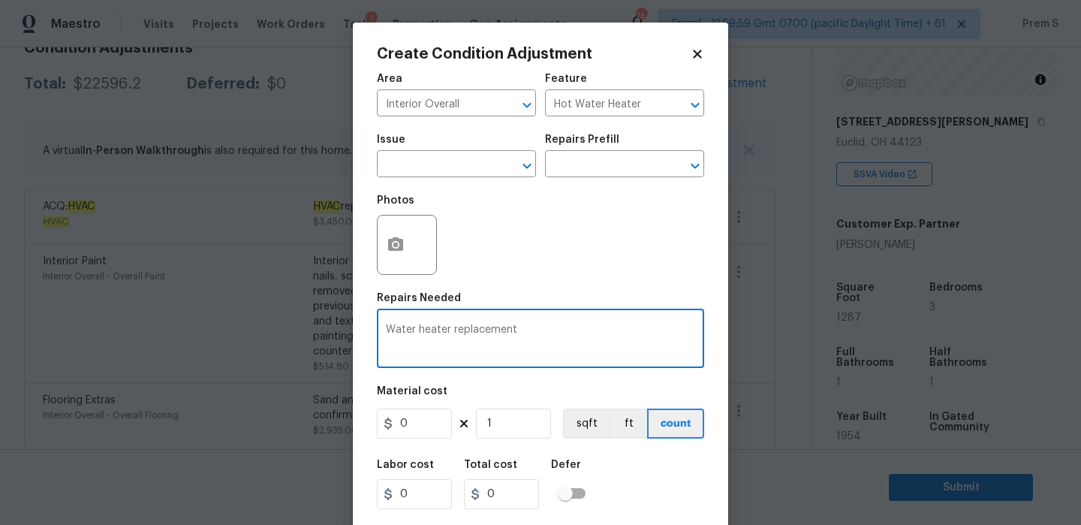
type textarea "Water heater replacement"
click at [435, 430] on input "0" at bounding box center [414, 423] width 75 height 30
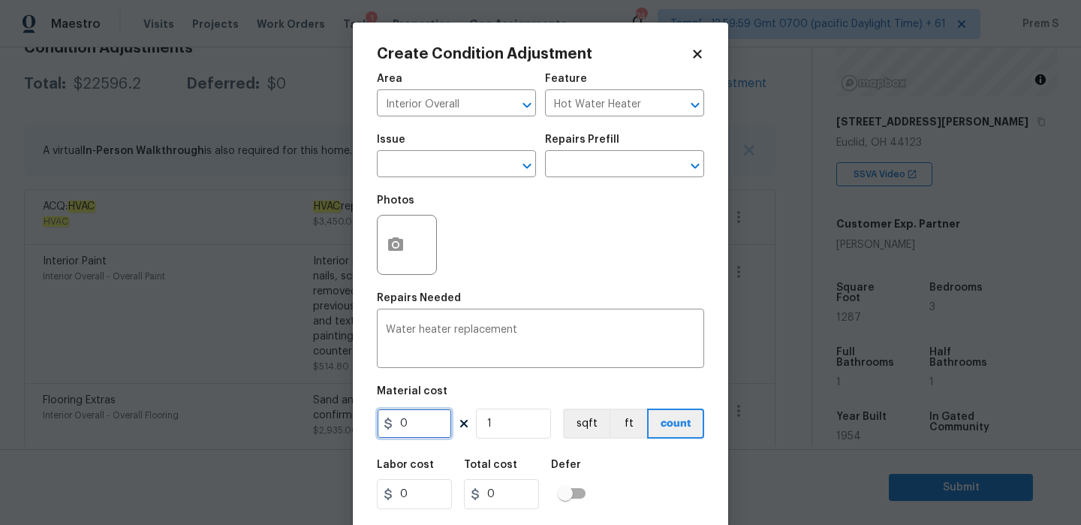
click at [435, 430] on input "0" at bounding box center [414, 423] width 75 height 30
click at [698, 53] on icon at bounding box center [697, 54] width 8 height 8
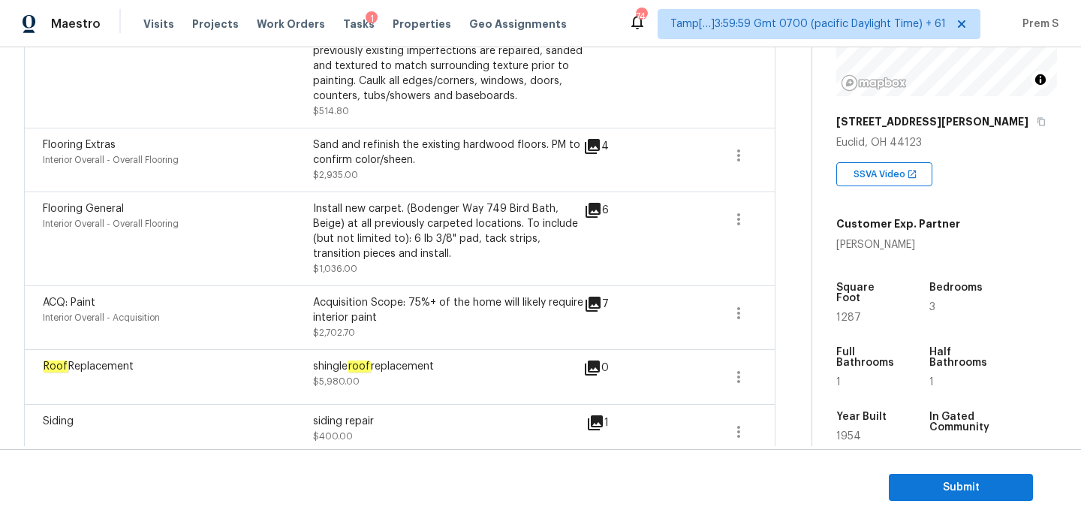
scroll to position [546, 0]
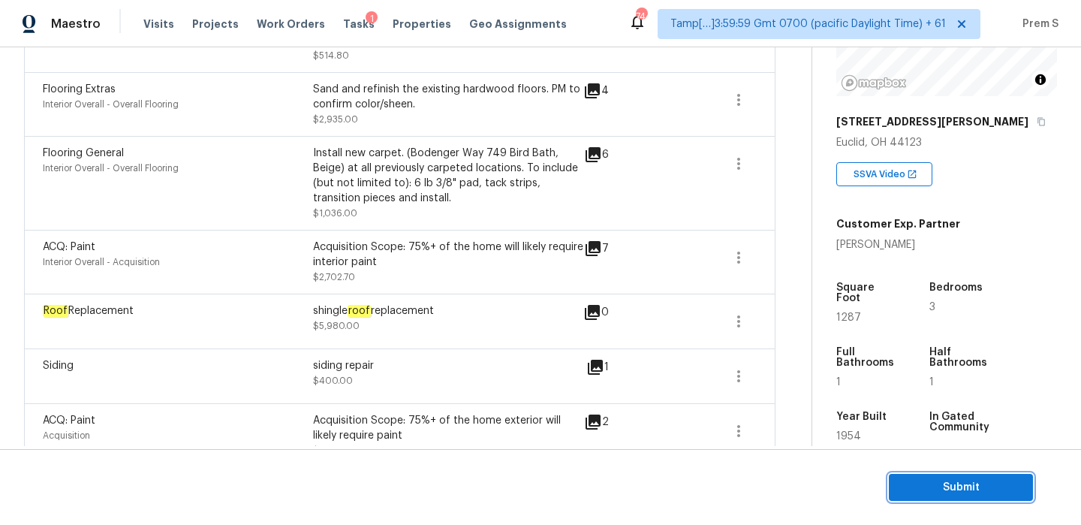
click at [960, 481] on span "Submit" at bounding box center [961, 487] width 120 height 19
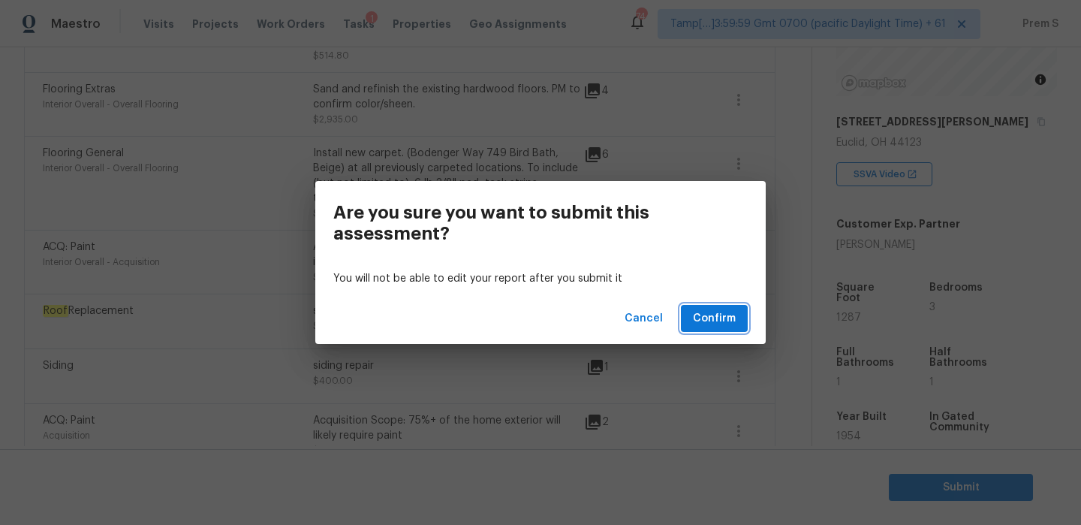
click at [711, 318] on span "Confirm" at bounding box center [714, 318] width 43 height 19
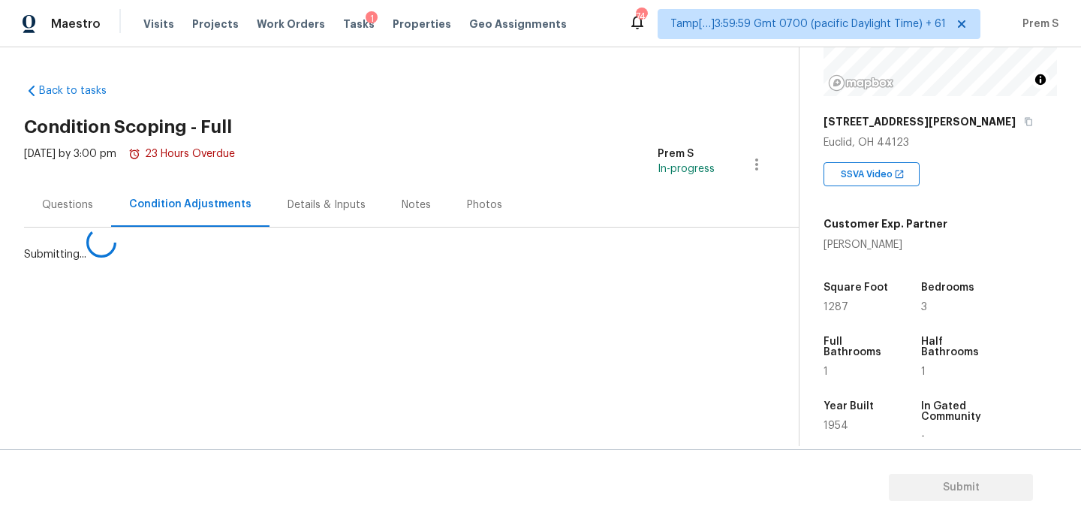
scroll to position [0, 0]
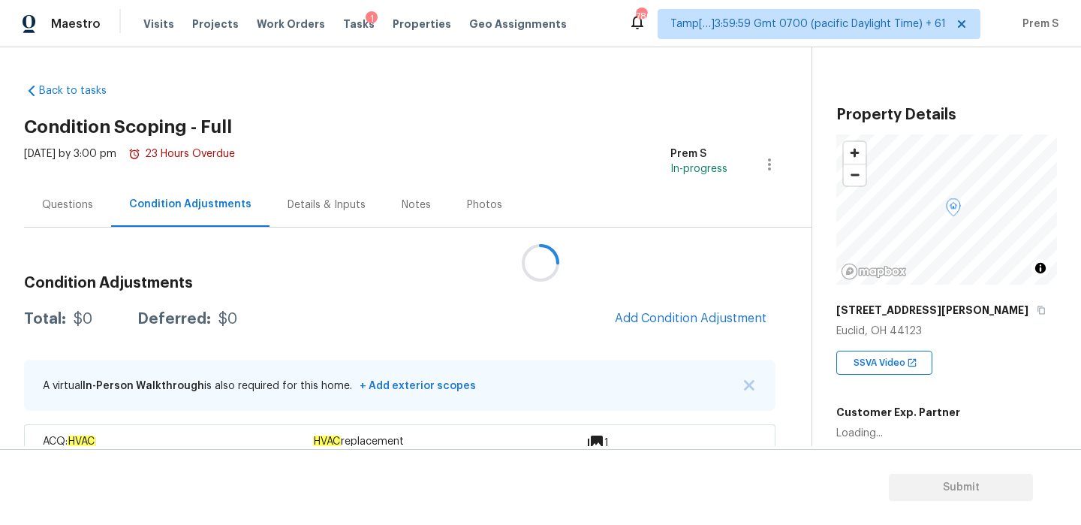
click at [80, 206] on div at bounding box center [540, 262] width 1081 height 525
click at [96, 212] on div "Questions" at bounding box center [67, 204] width 87 height 44
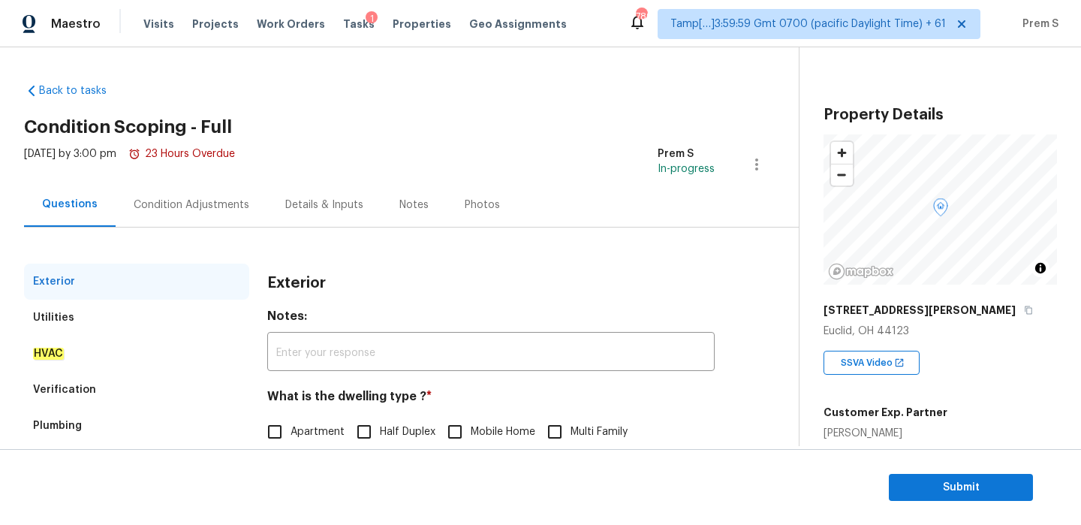
scroll to position [95, 0]
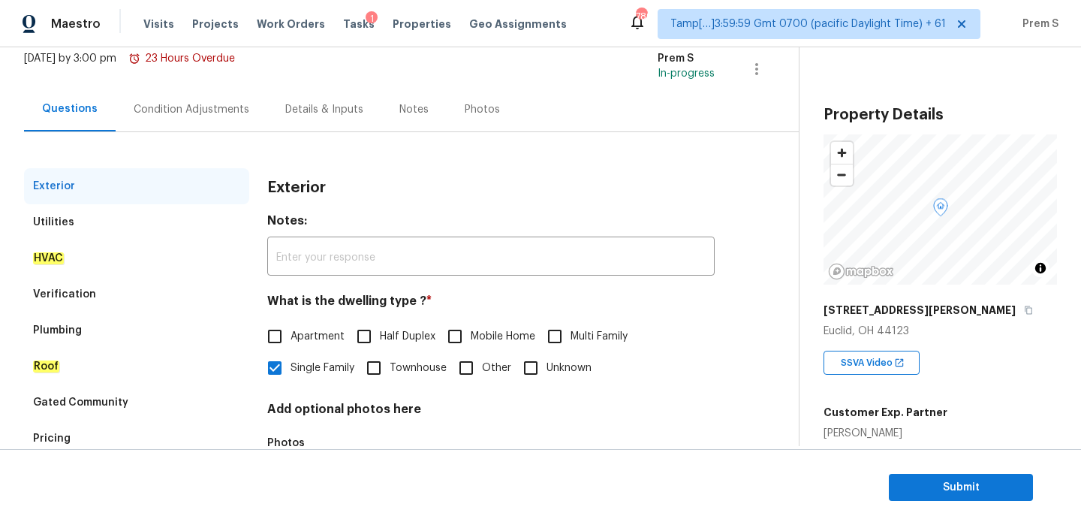
click at [211, 123] on div "Condition Adjustments" at bounding box center [192, 109] width 152 height 44
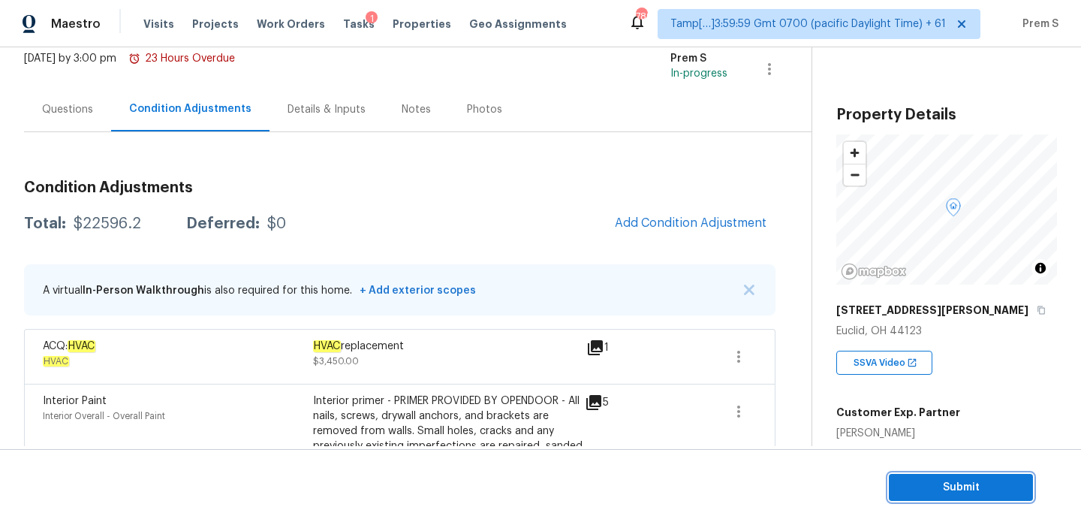
click at [941, 481] on span "Submit" at bounding box center [961, 487] width 120 height 19
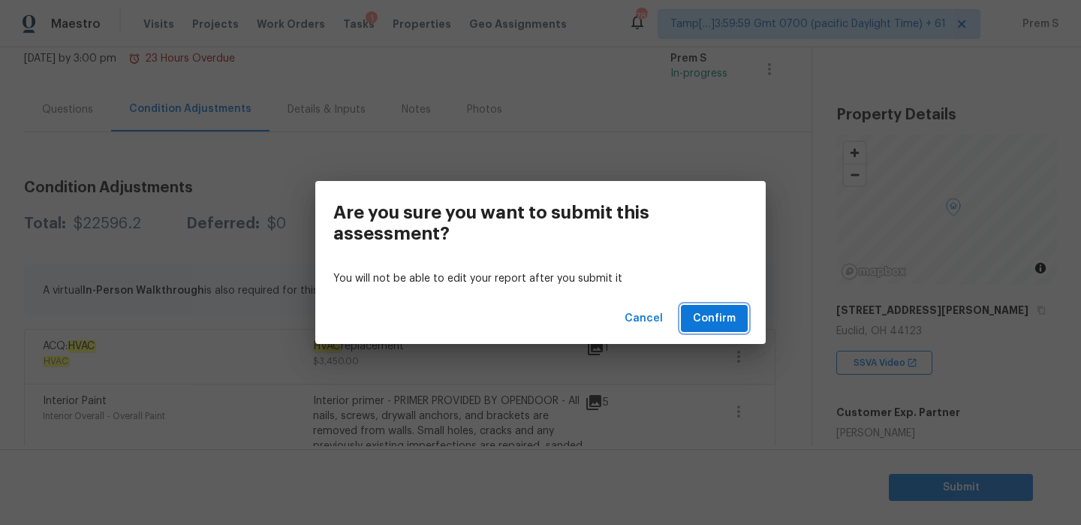
click at [738, 327] on button "Confirm" at bounding box center [714, 319] width 67 height 28
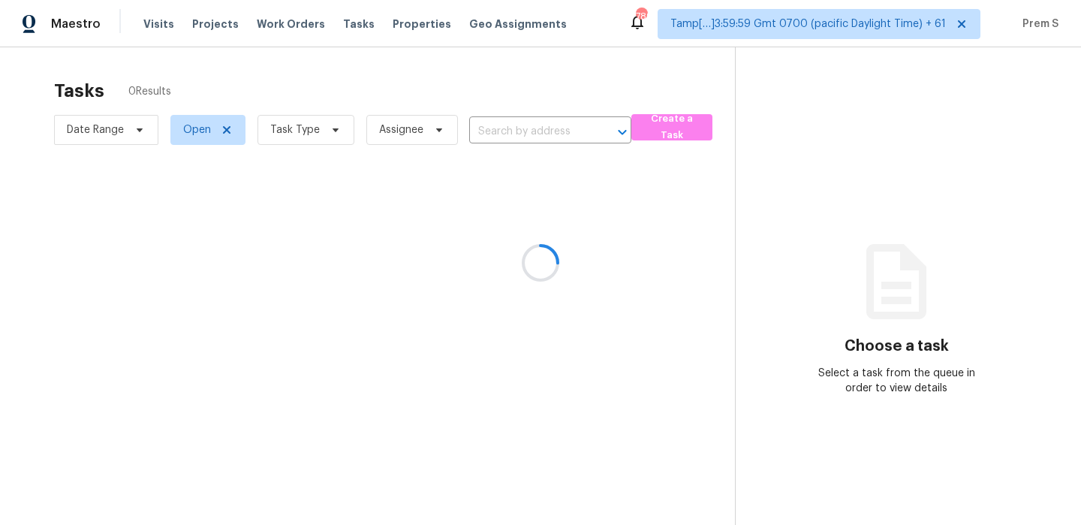
click at [315, 141] on div at bounding box center [540, 262] width 1081 height 525
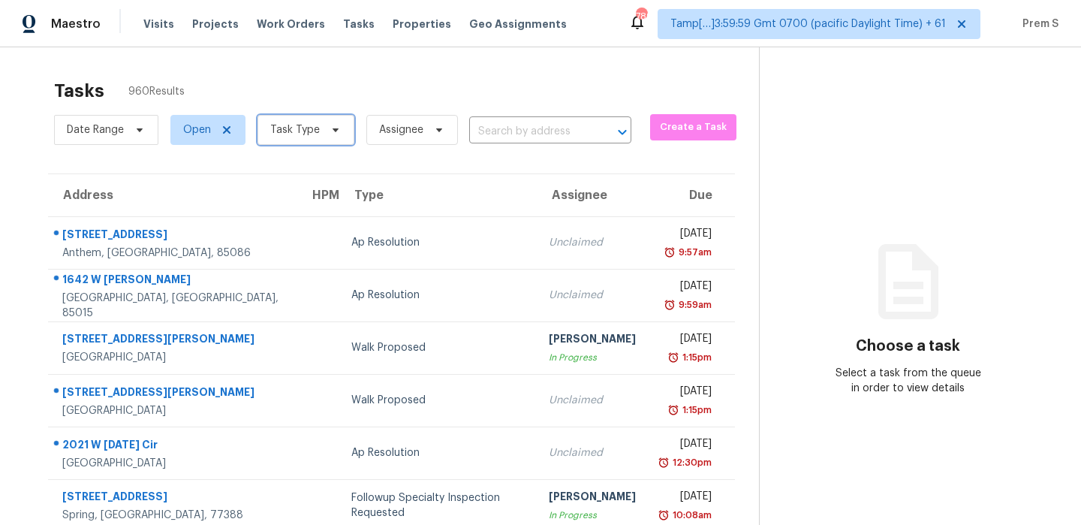
click at [309, 132] on span "Task Type" at bounding box center [295, 129] width 50 height 15
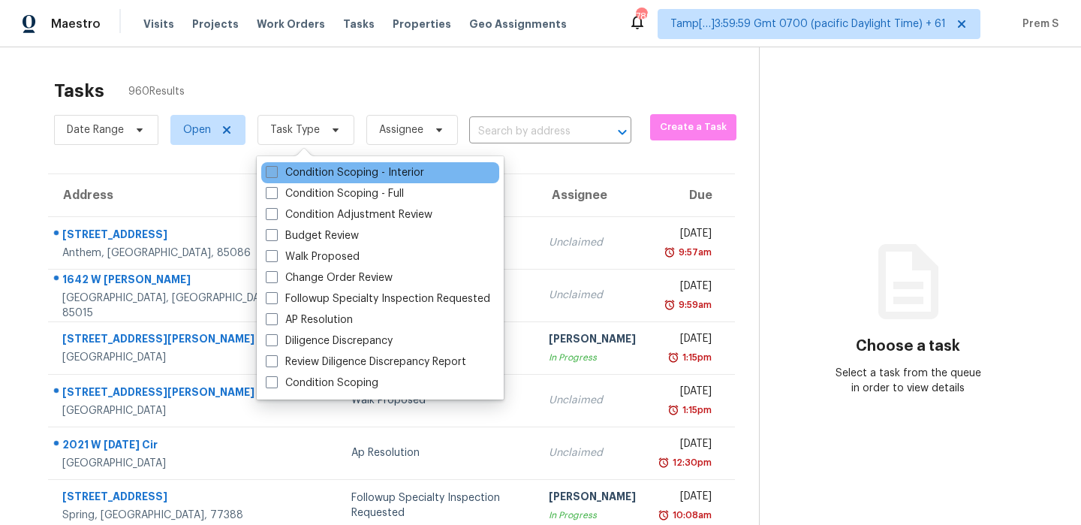
click at [349, 175] on label "Condition Scoping - Interior" at bounding box center [345, 172] width 158 height 15
click at [276, 175] on input "Condition Scoping - Interior" at bounding box center [271, 170] width 10 height 10
checkbox input "true"
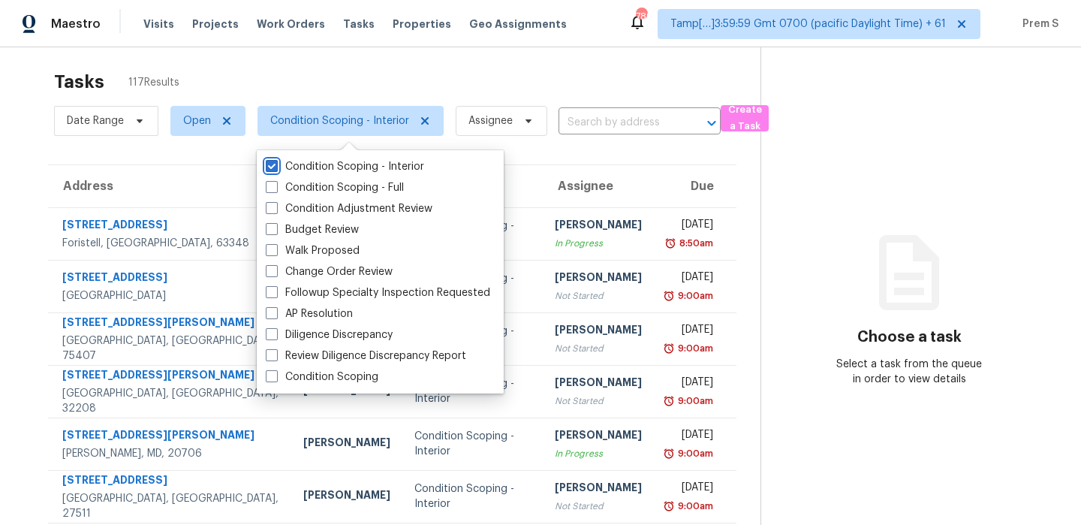
scroll to position [6, 0]
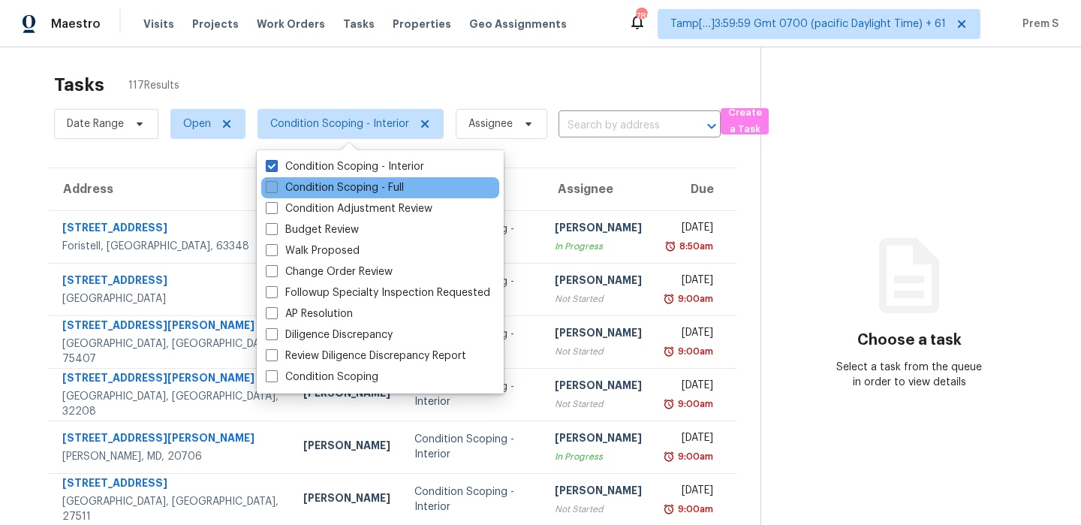
click at [354, 190] on label "Condition Scoping - Full" at bounding box center [335, 187] width 138 height 15
click at [276, 190] on input "Condition Scoping - Full" at bounding box center [271, 185] width 10 height 10
checkbox input "true"
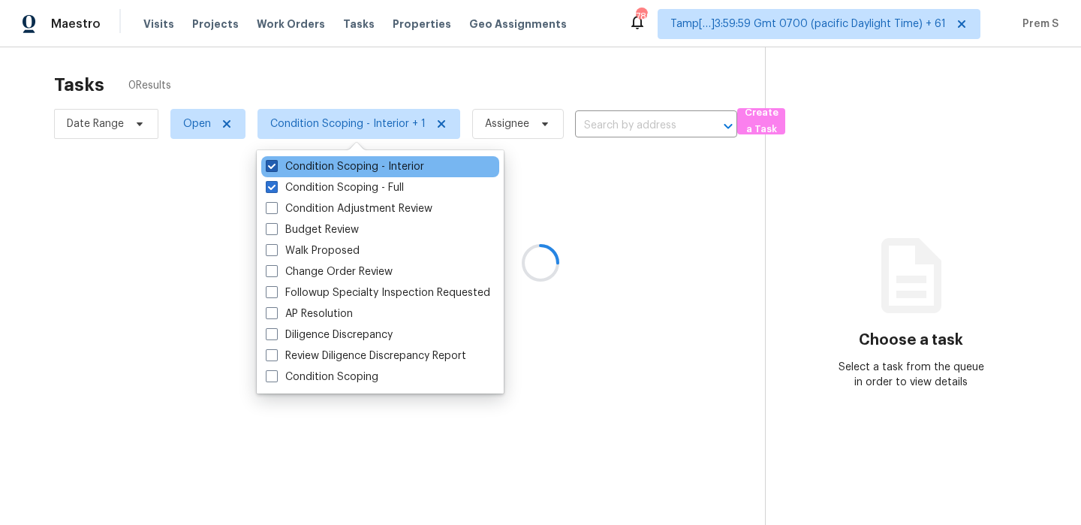
click at [369, 169] on label "Condition Scoping - Interior" at bounding box center [345, 166] width 158 height 15
click at [276, 169] on input "Condition Scoping - Interior" at bounding box center [271, 164] width 10 height 10
checkbox input "false"
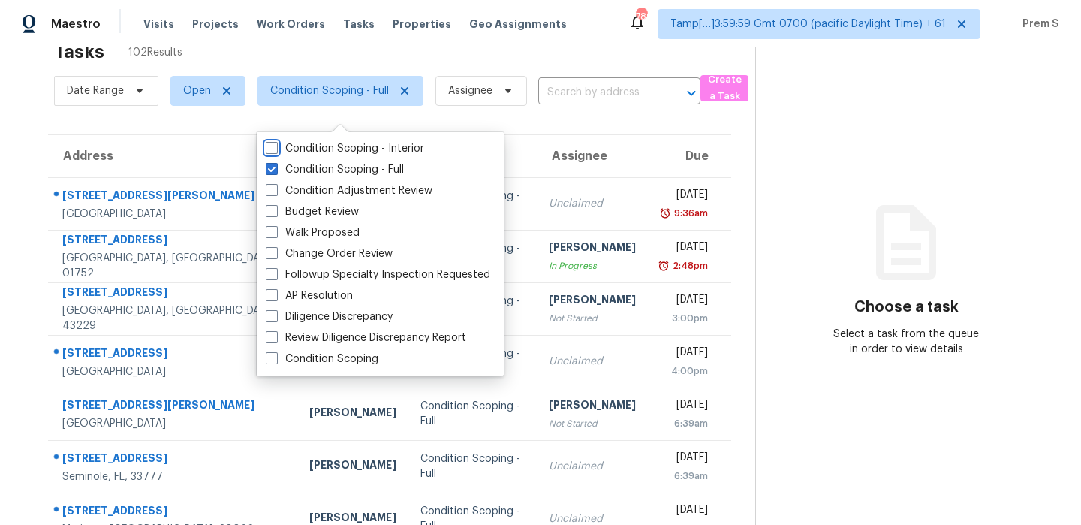
scroll to position [41, 0]
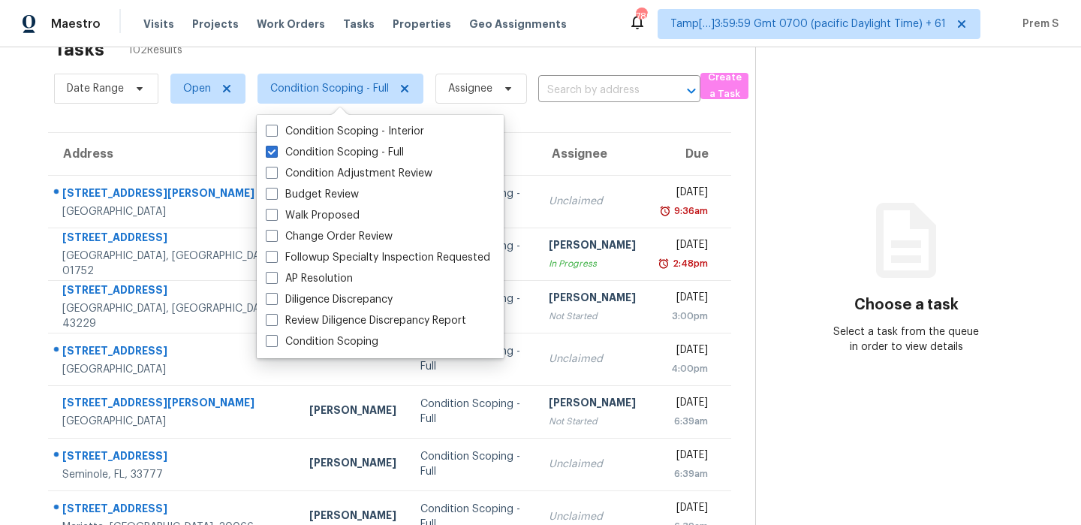
click at [809, 213] on section "Choose a task Select a task from the queue in order to view details" at bounding box center [906, 373] width 302 height 735
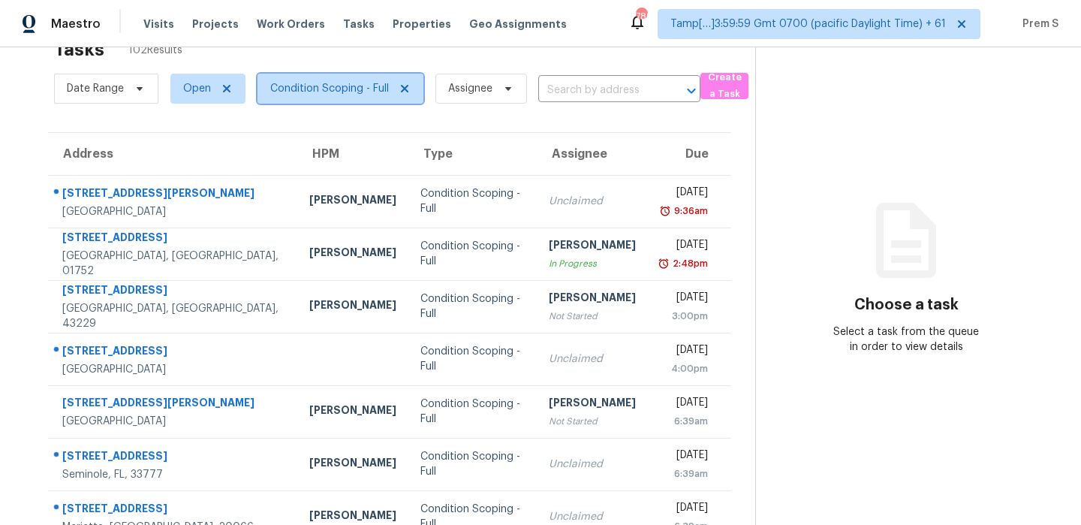
click at [366, 93] on span "Condition Scoping - Full" at bounding box center [329, 88] width 119 height 15
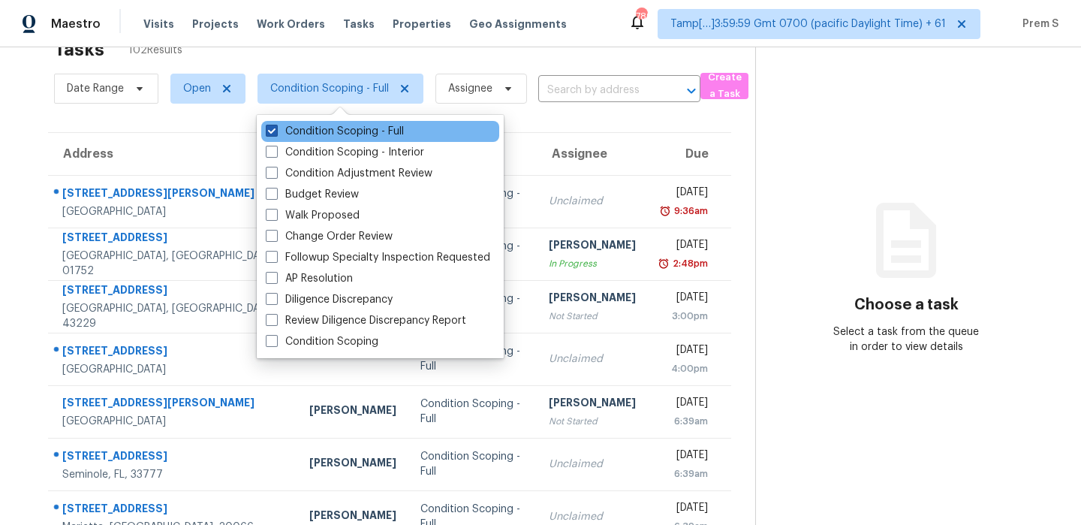
click at [354, 125] on label "Condition Scoping - Full" at bounding box center [335, 131] width 138 height 15
click at [276, 125] on input "Condition Scoping - Full" at bounding box center [271, 129] width 10 height 10
checkbox input "false"
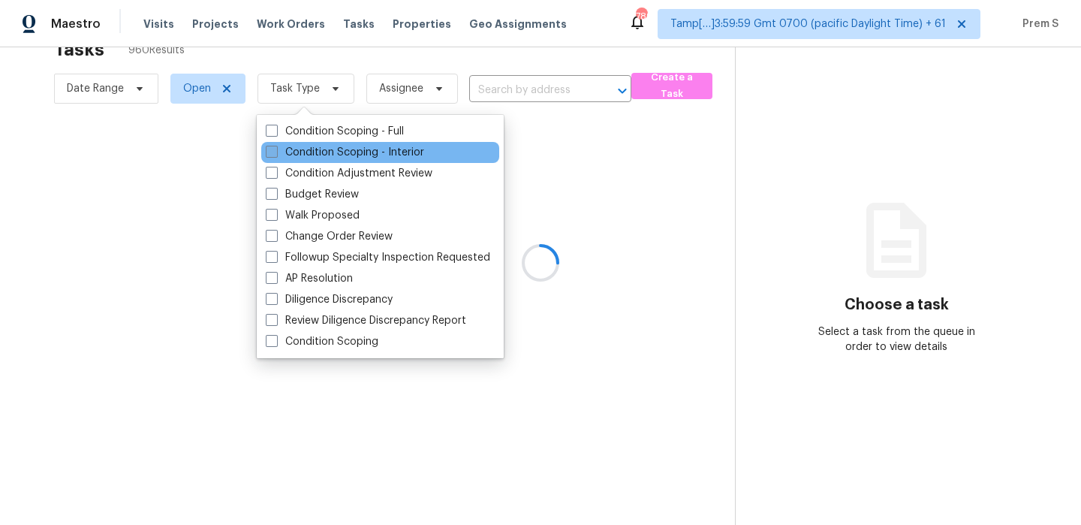
click at [344, 153] on label "Condition Scoping - Interior" at bounding box center [345, 152] width 158 height 15
click at [276, 153] on input "Condition Scoping - Interior" at bounding box center [271, 150] width 10 height 10
checkbox input "true"
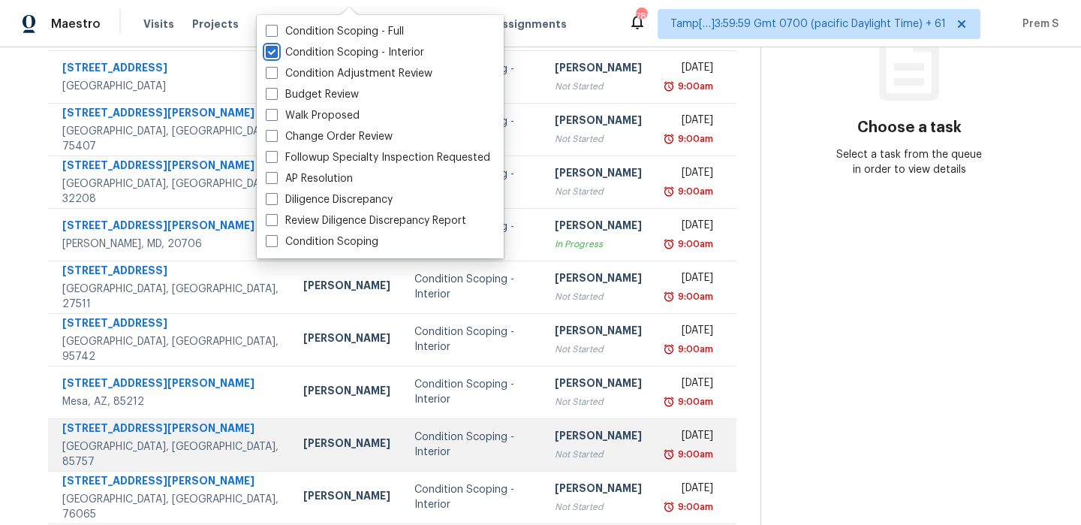
scroll to position [257, 0]
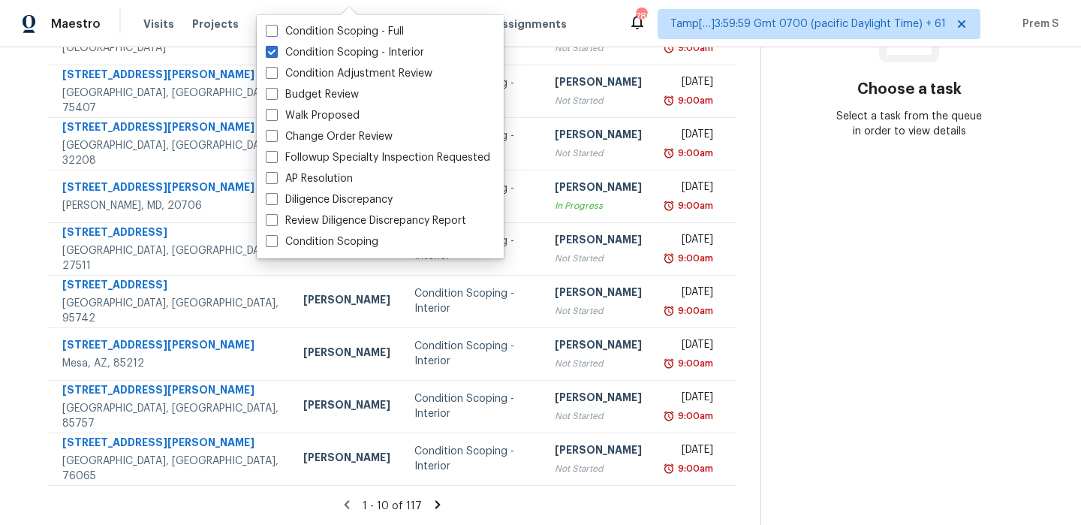
click at [438, 504] on icon at bounding box center [438, 505] width 14 height 14
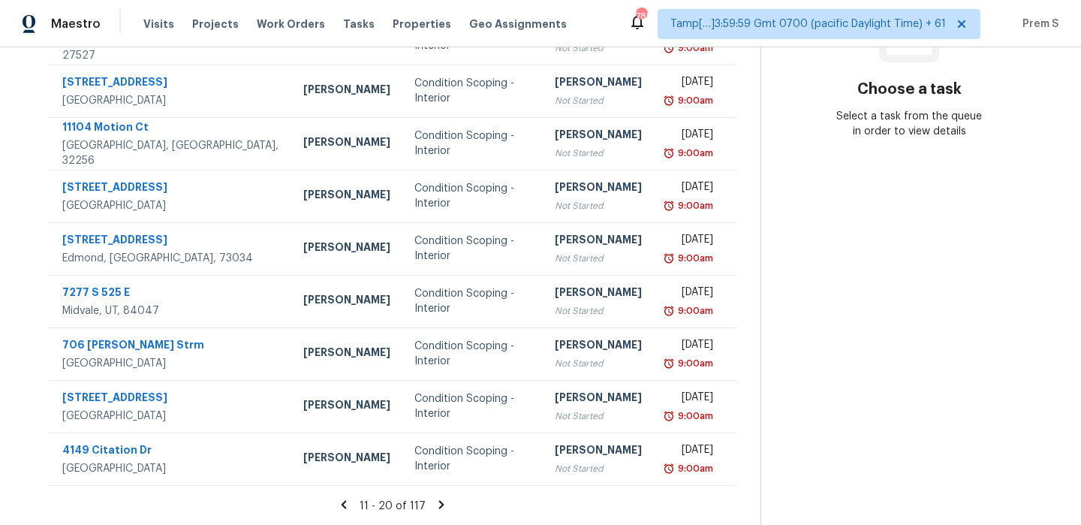
click at [438, 501] on icon at bounding box center [440, 504] width 5 height 8
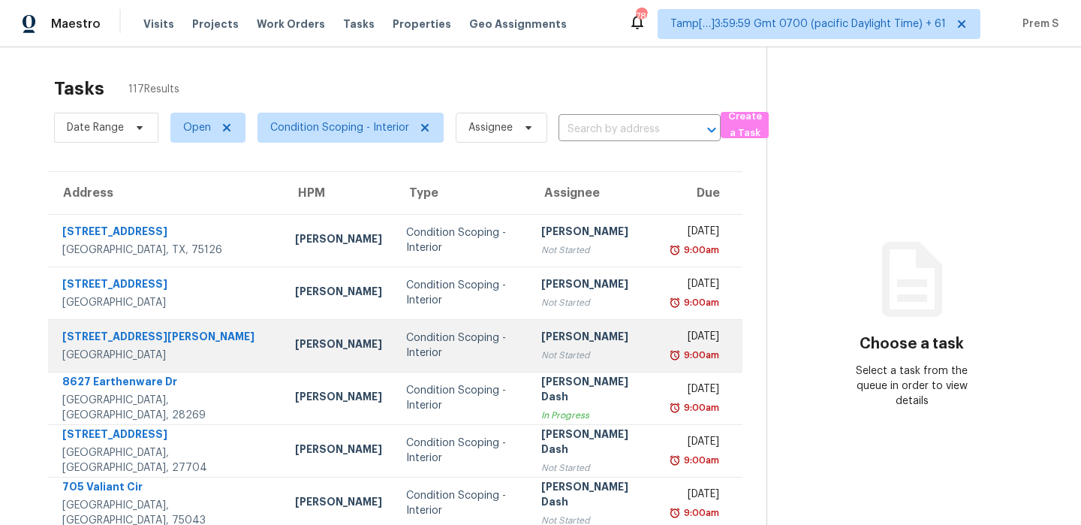
scroll to position [0, 0]
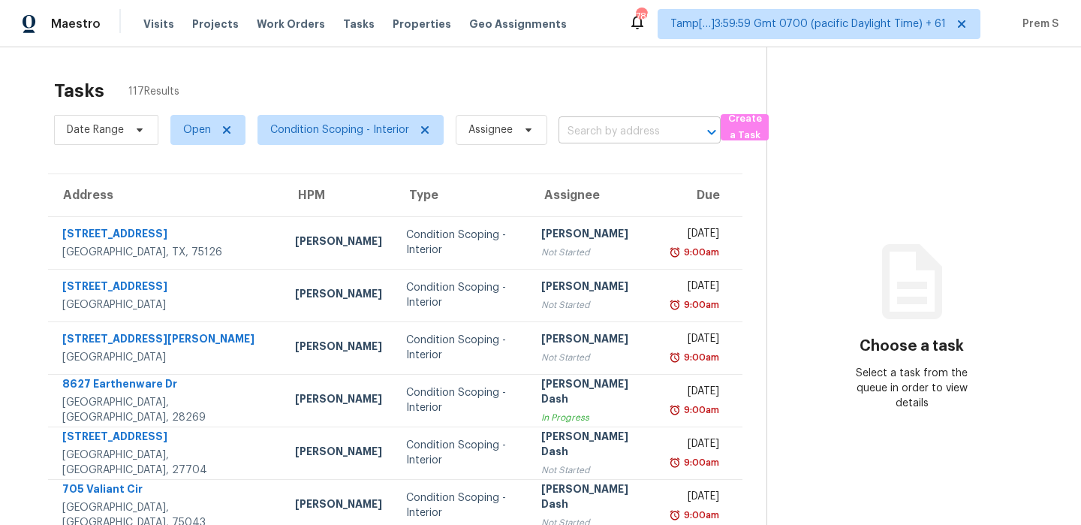
click at [584, 131] on input "text" at bounding box center [619, 131] width 120 height 23
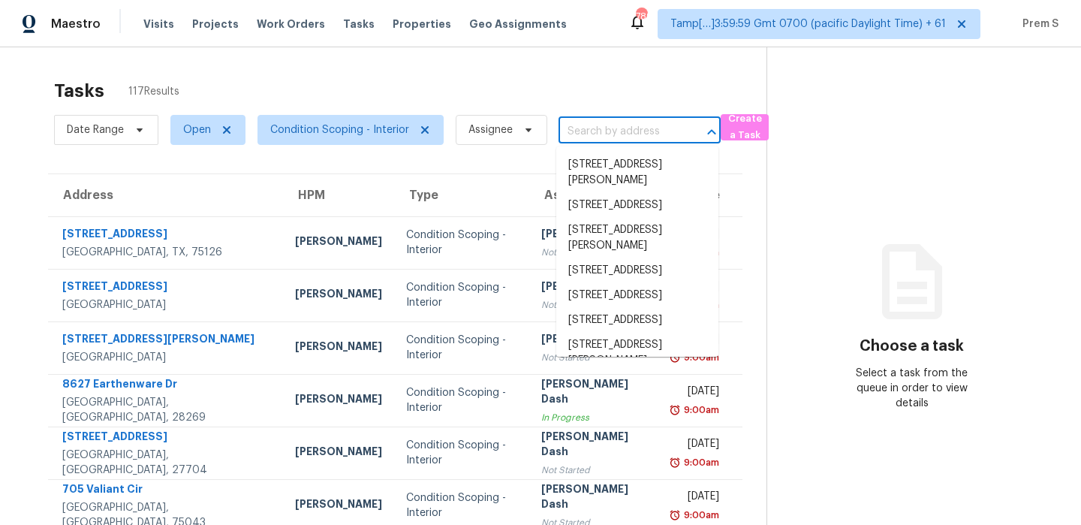
paste input "5722 Glen Ave, Lanham, MD 20706"
type input "5722 Glen Ave, Lanham, MD 20706"
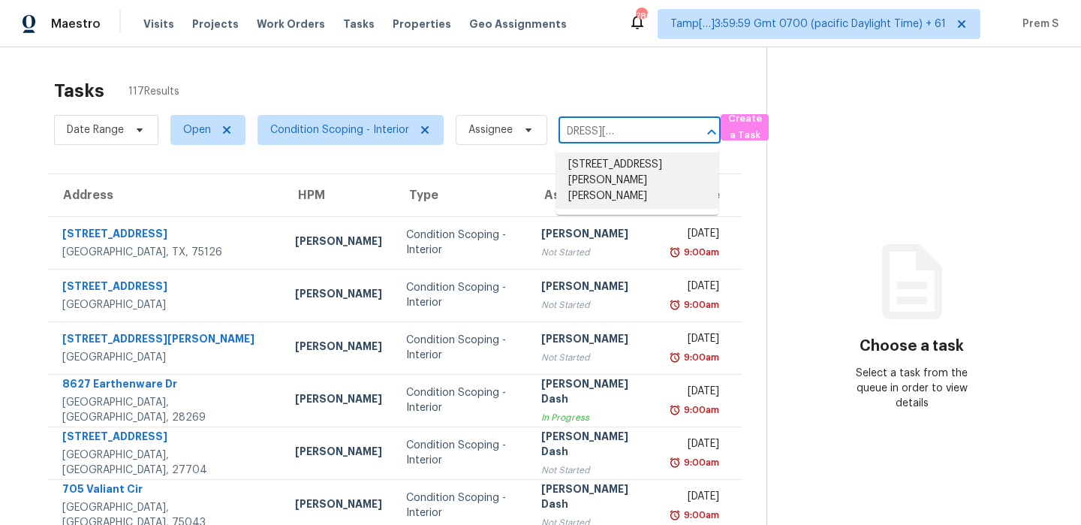
click at [594, 170] on li "5722 Glen Ave, Lanham, MD 20706" at bounding box center [637, 180] width 162 height 56
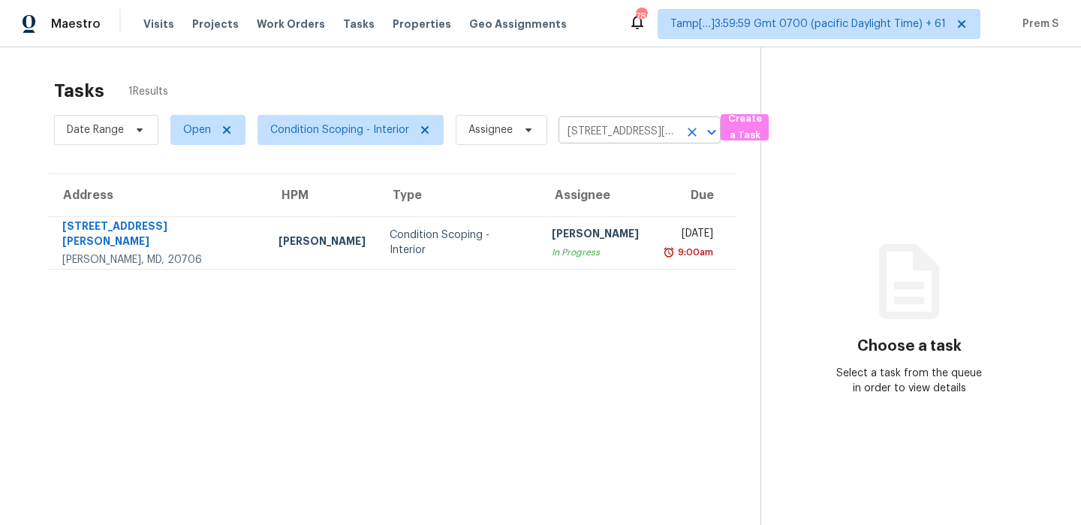
click at [692, 129] on icon "Clear" at bounding box center [692, 132] width 9 height 9
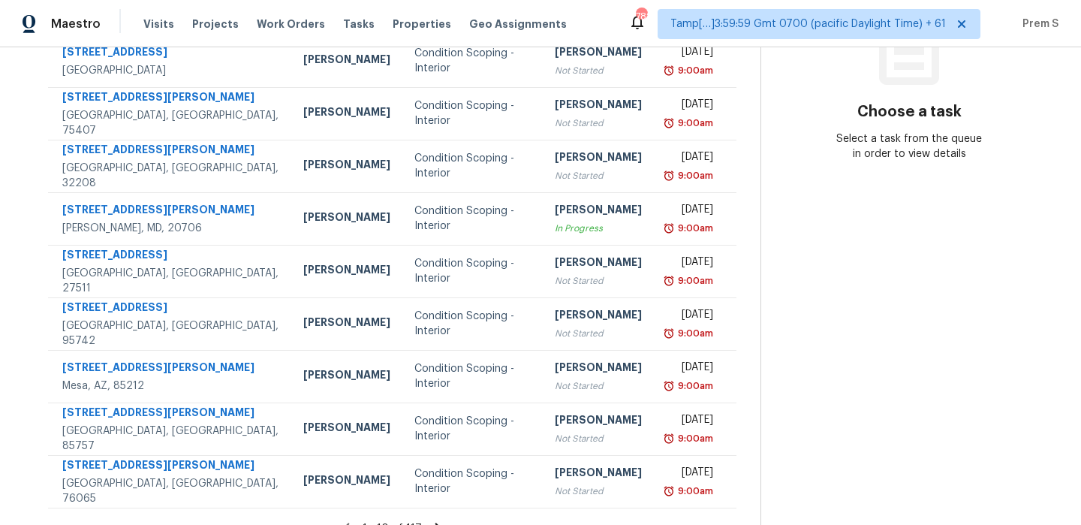
scroll to position [257, 0]
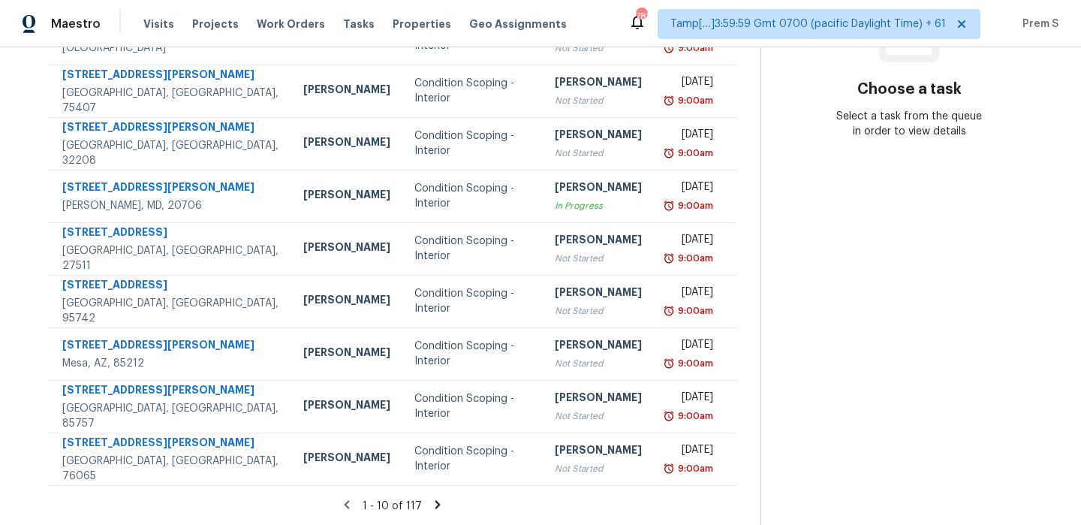
click at [432, 502] on icon at bounding box center [438, 505] width 14 height 14
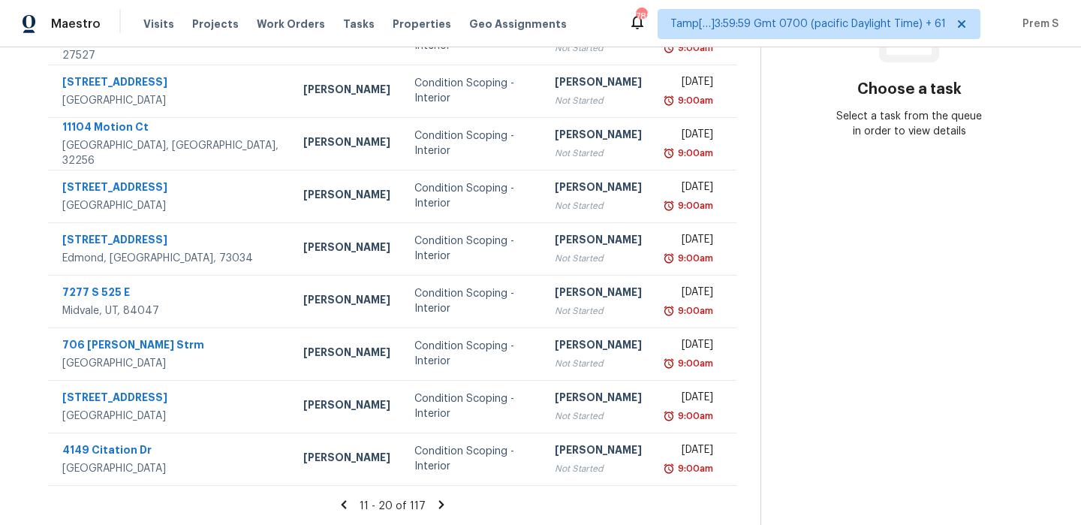
click at [438, 508] on icon at bounding box center [442, 505] width 14 height 14
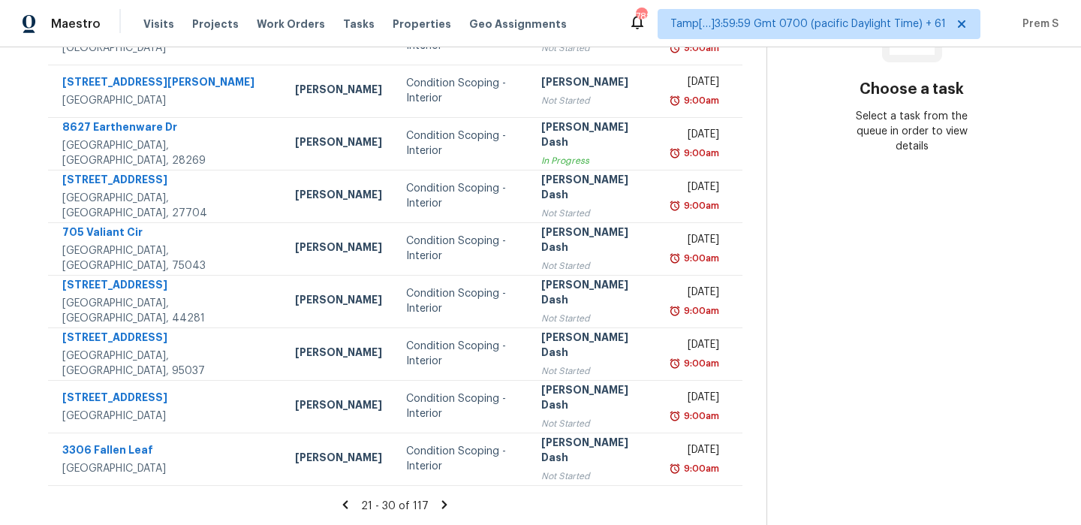
click at [442, 500] on icon at bounding box center [444, 504] width 5 height 8
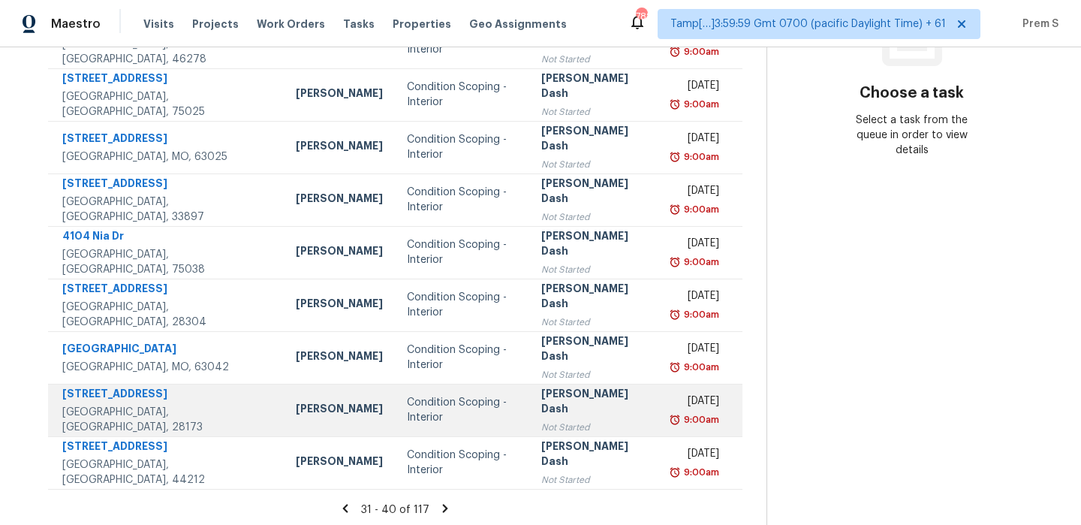
scroll to position [252, 0]
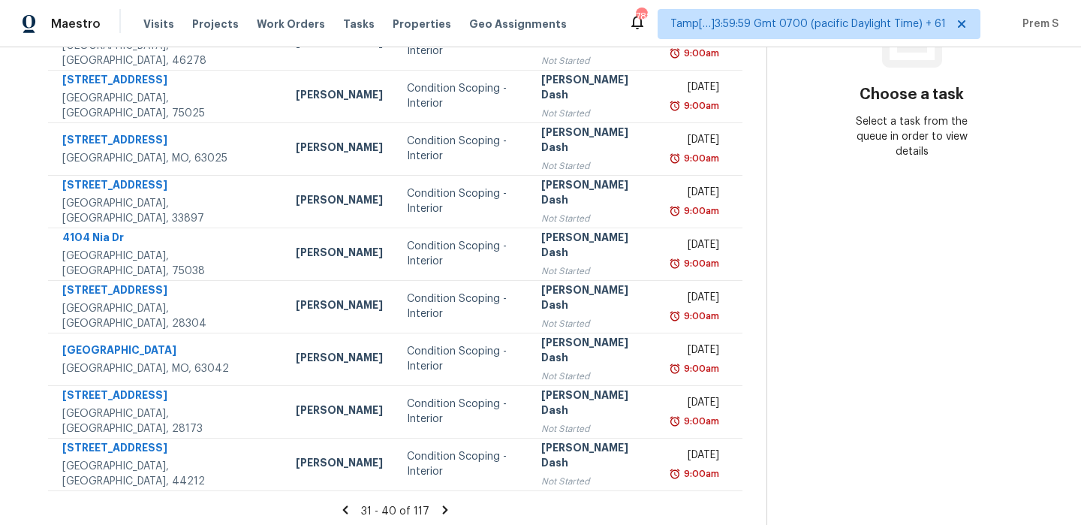
click at [444, 508] on icon at bounding box center [445, 510] width 14 height 14
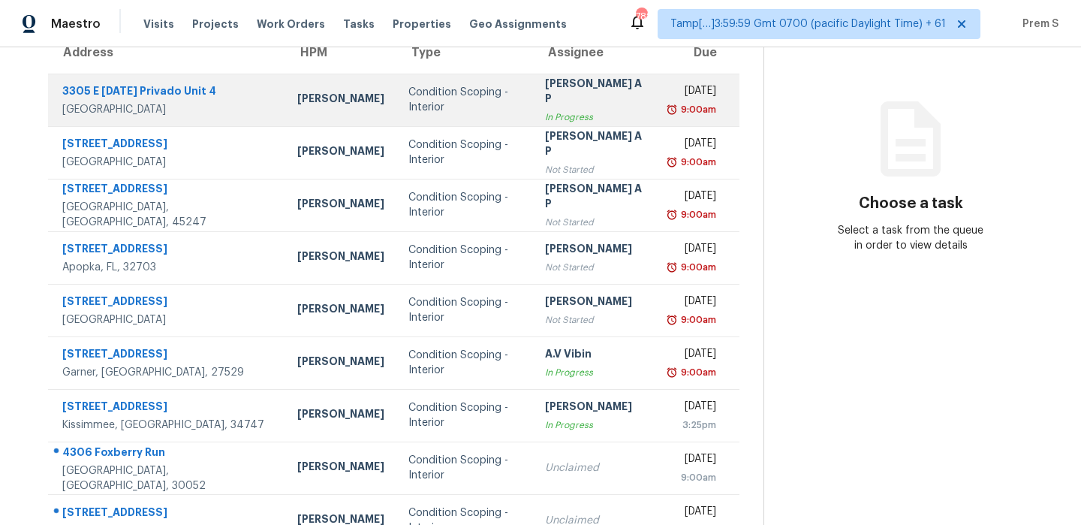
scroll to position [0, 0]
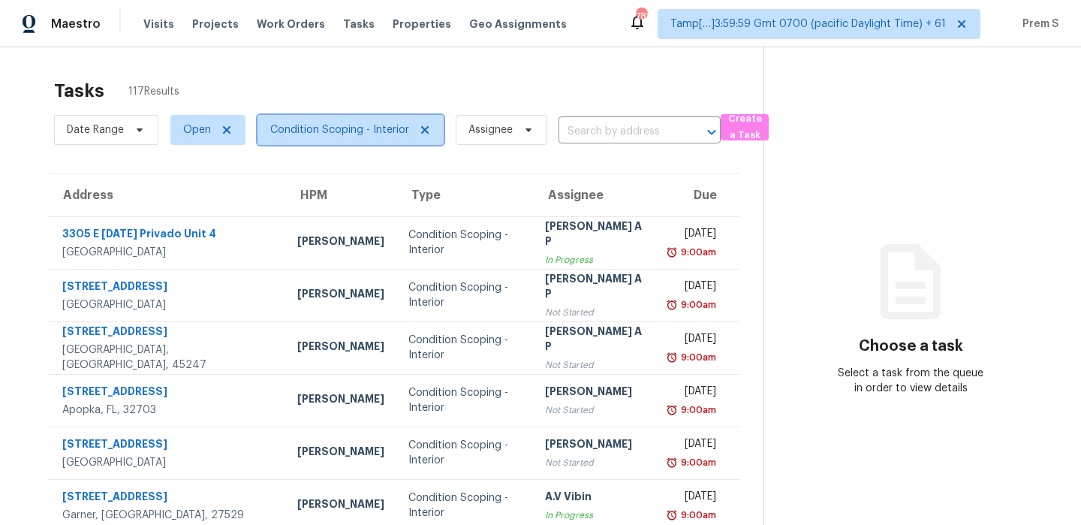
click at [318, 133] on span "Condition Scoping - Interior" at bounding box center [339, 129] width 139 height 15
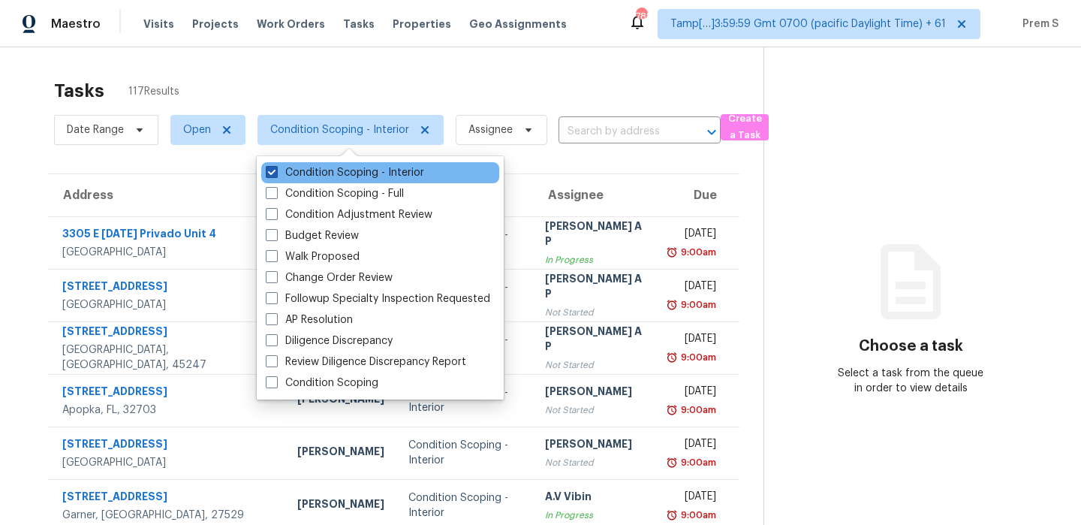
click at [317, 174] on label "Condition Scoping - Interior" at bounding box center [345, 172] width 158 height 15
click at [276, 174] on input "Condition Scoping - Interior" at bounding box center [271, 170] width 10 height 10
checkbox input "false"
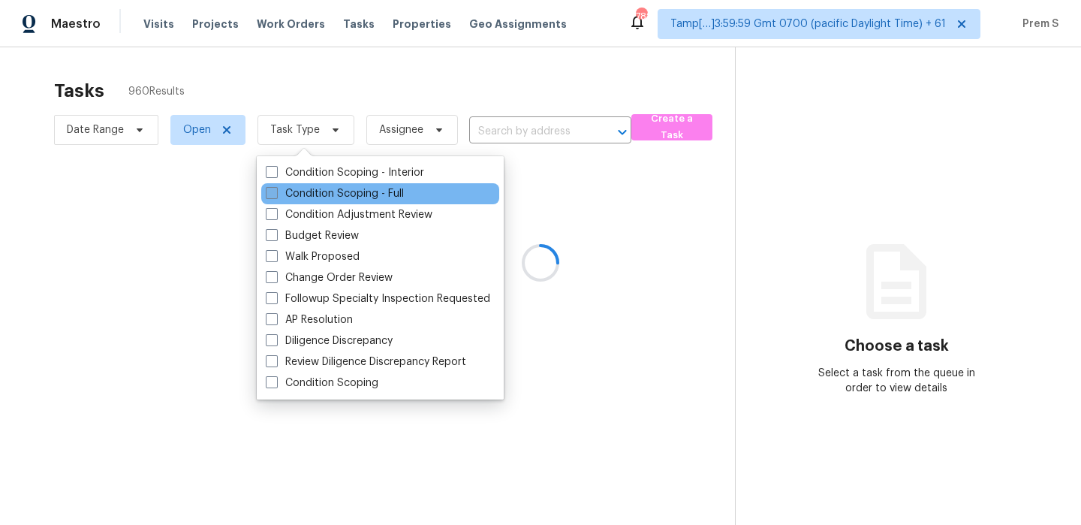
click at [312, 188] on label "Condition Scoping - Full" at bounding box center [335, 193] width 138 height 15
click at [276, 188] on input "Condition Scoping - Full" at bounding box center [271, 191] width 10 height 10
checkbox input "true"
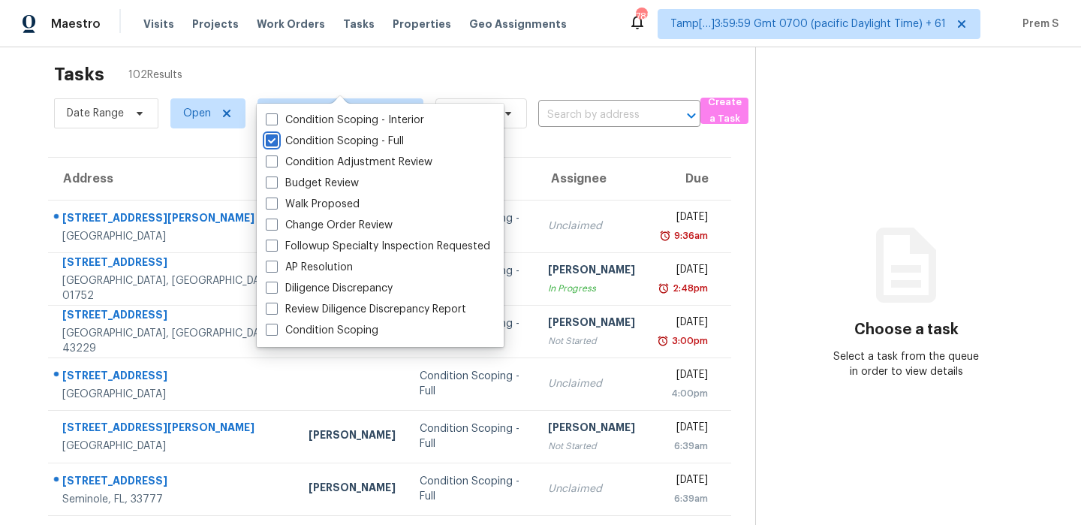
scroll to position [82, 0]
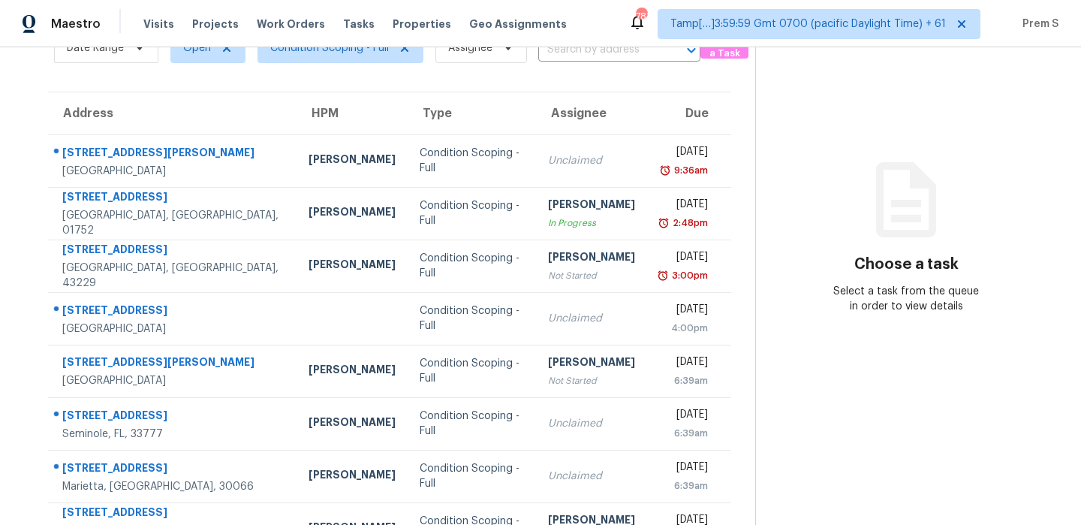
click at [743, 327] on div "Address HPM Type Assignee Due 3604 S Dixie Hwy Apt 220 West Palm Beach, FL, 334…" at bounding box center [389, 376] width 731 height 569
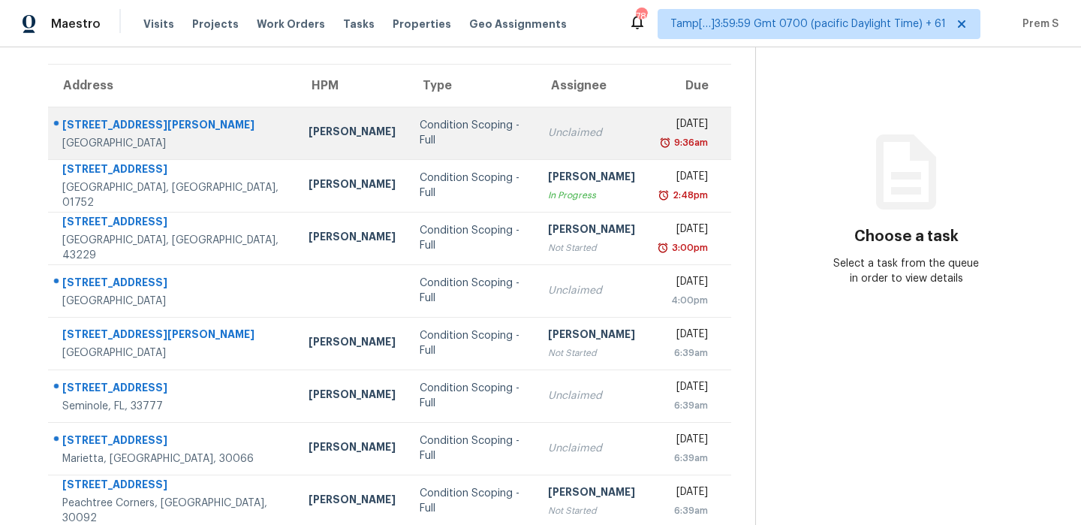
scroll to position [0, 0]
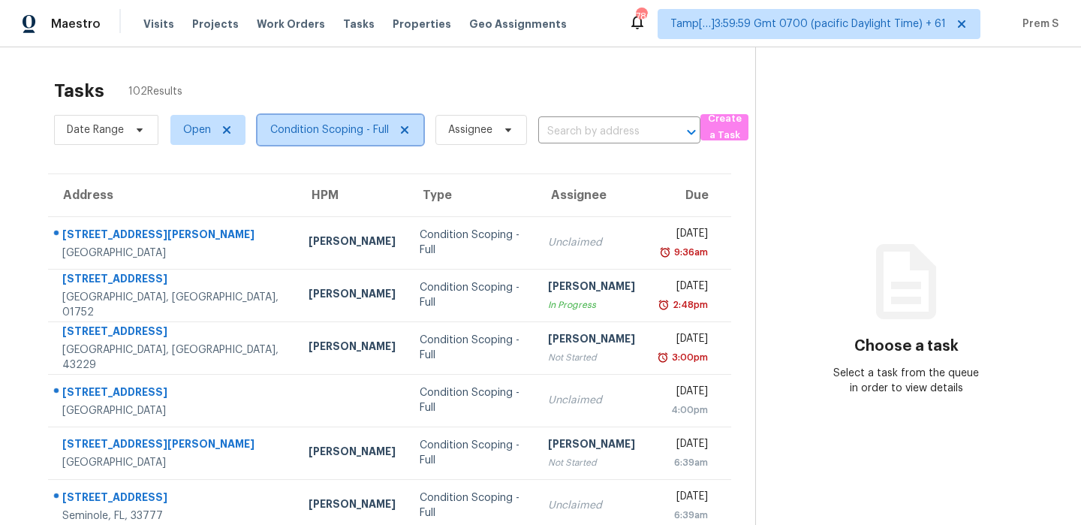
click at [352, 120] on span "Condition Scoping - Full" at bounding box center [341, 130] width 166 height 30
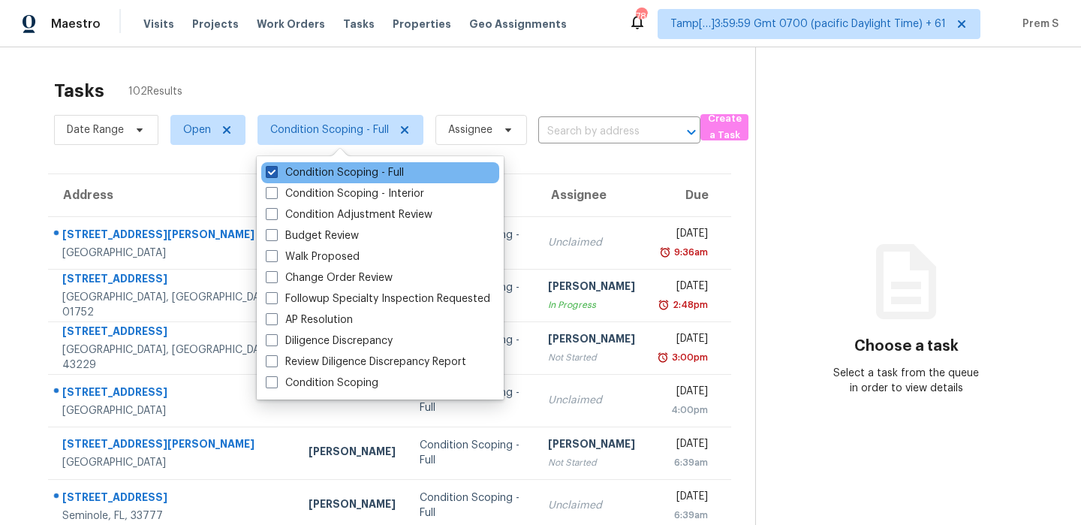
click at [341, 169] on label "Condition Scoping - Full" at bounding box center [335, 172] width 138 height 15
click at [276, 169] on input "Condition Scoping - Full" at bounding box center [271, 170] width 10 height 10
checkbox input "false"
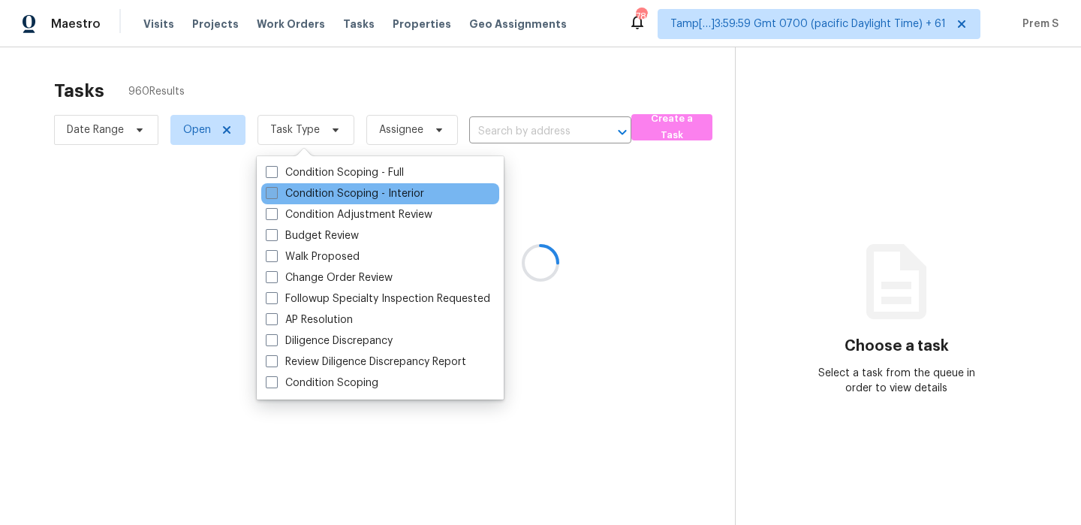
click at [337, 196] on label "Condition Scoping - Interior" at bounding box center [345, 193] width 158 height 15
click at [276, 196] on input "Condition Scoping - Interior" at bounding box center [271, 191] width 10 height 10
checkbox input "true"
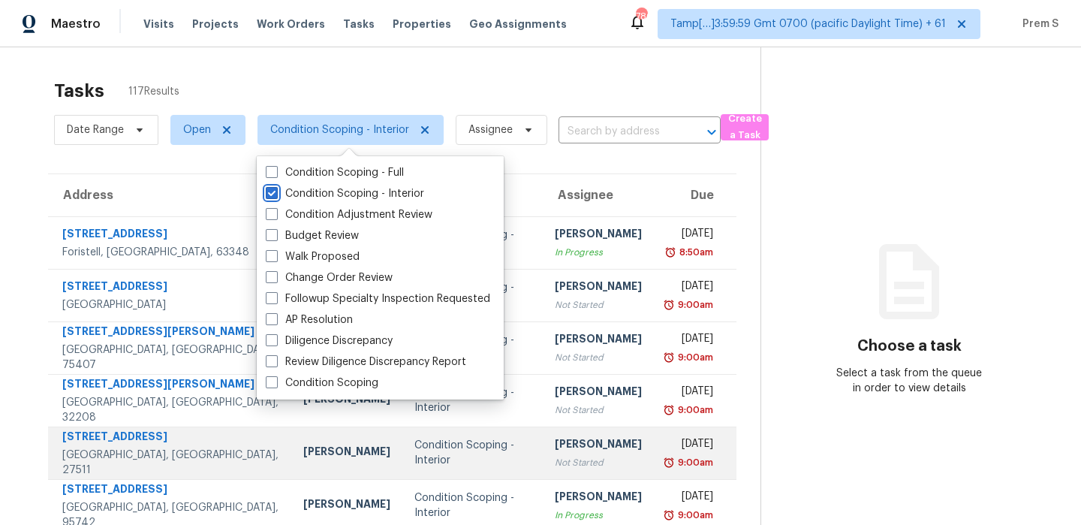
scroll to position [257, 0]
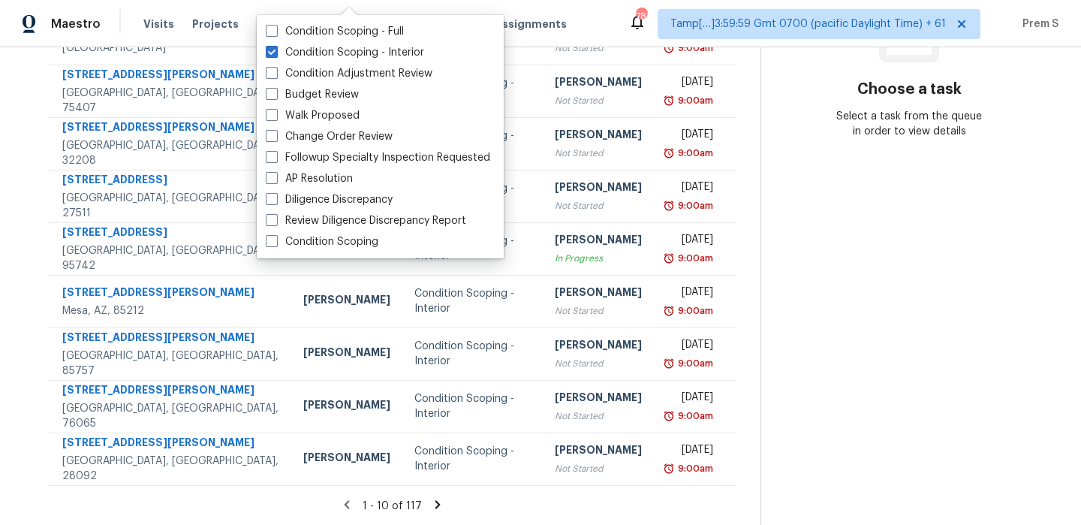
click at [437, 503] on icon at bounding box center [437, 504] width 5 height 8
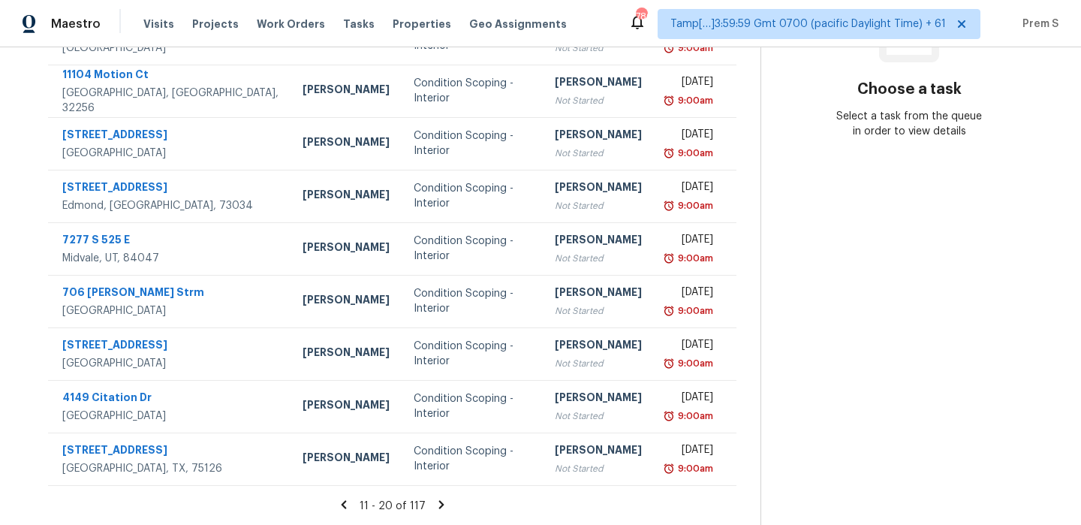
click at [438, 503] on icon at bounding box center [440, 504] width 5 height 8
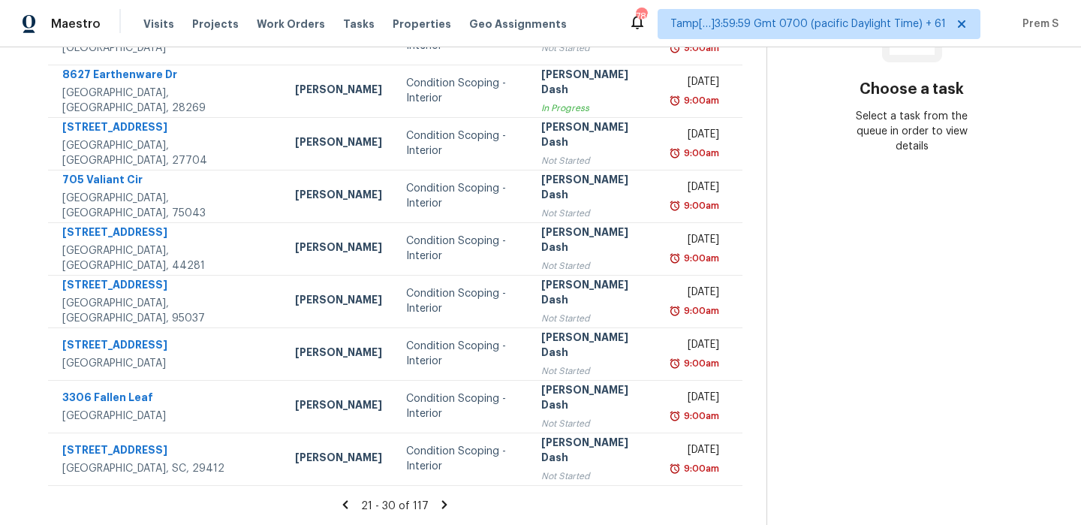
click at [442, 506] on icon at bounding box center [444, 504] width 5 height 8
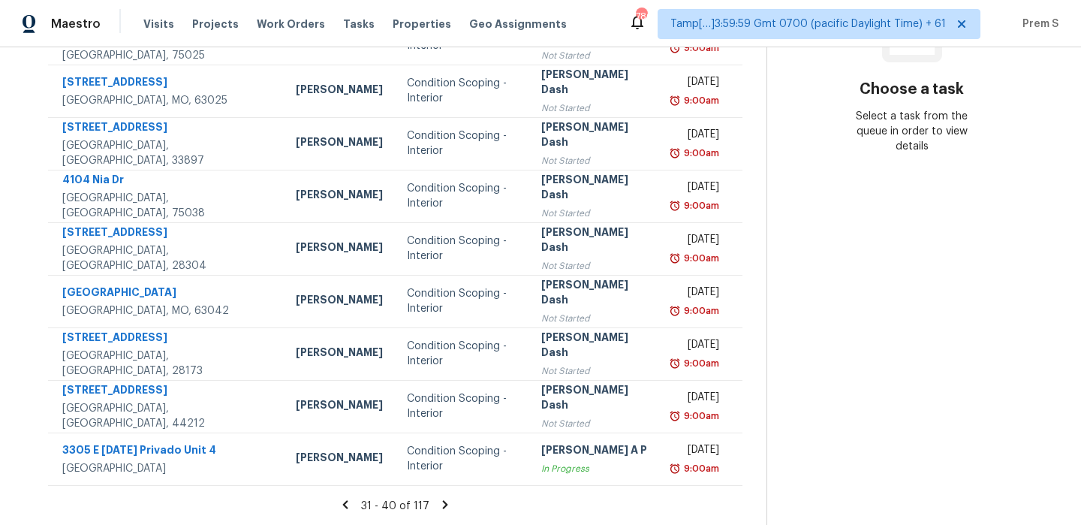
click at [442, 506] on icon at bounding box center [444, 504] width 5 height 8
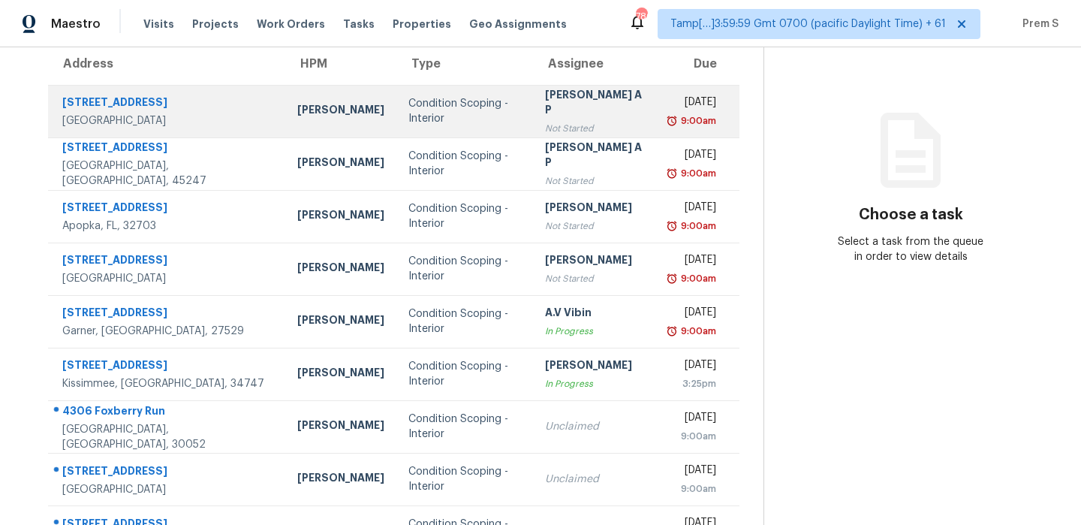
scroll to position [0, 0]
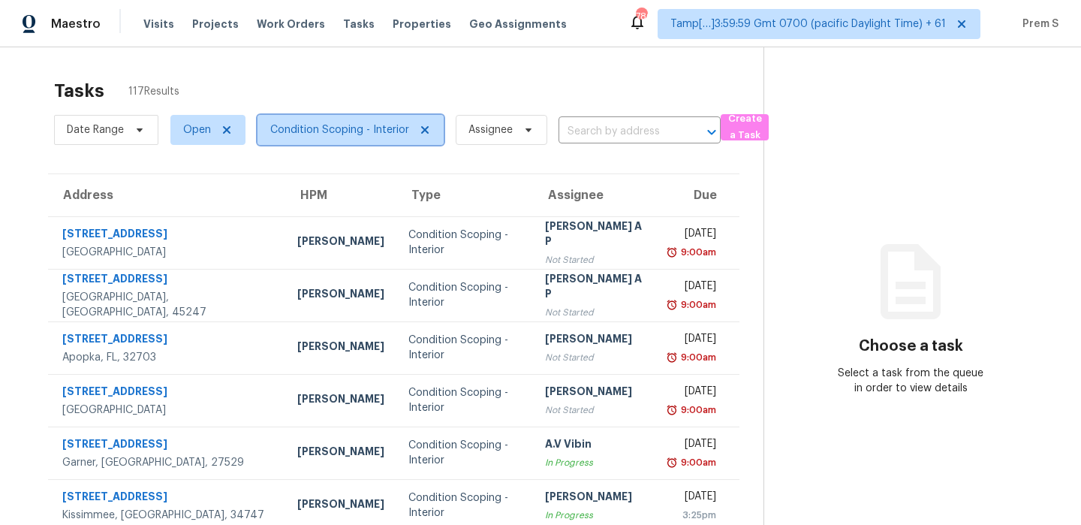
click at [368, 134] on span "Condition Scoping - Interior" at bounding box center [339, 129] width 139 height 15
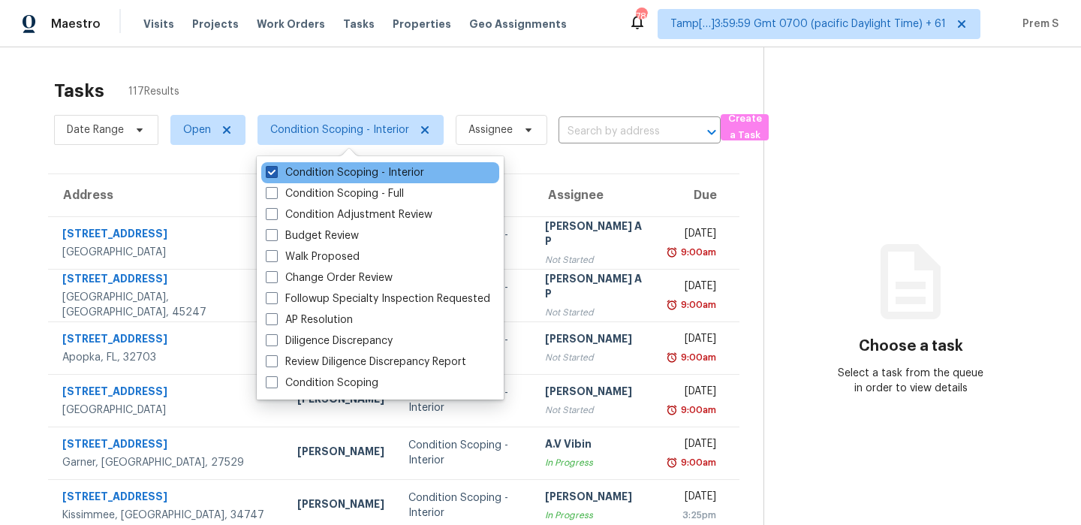
click at [355, 173] on label "Condition Scoping - Interior" at bounding box center [345, 172] width 158 height 15
click at [276, 173] on input "Condition Scoping - Interior" at bounding box center [271, 170] width 10 height 10
checkbox input "false"
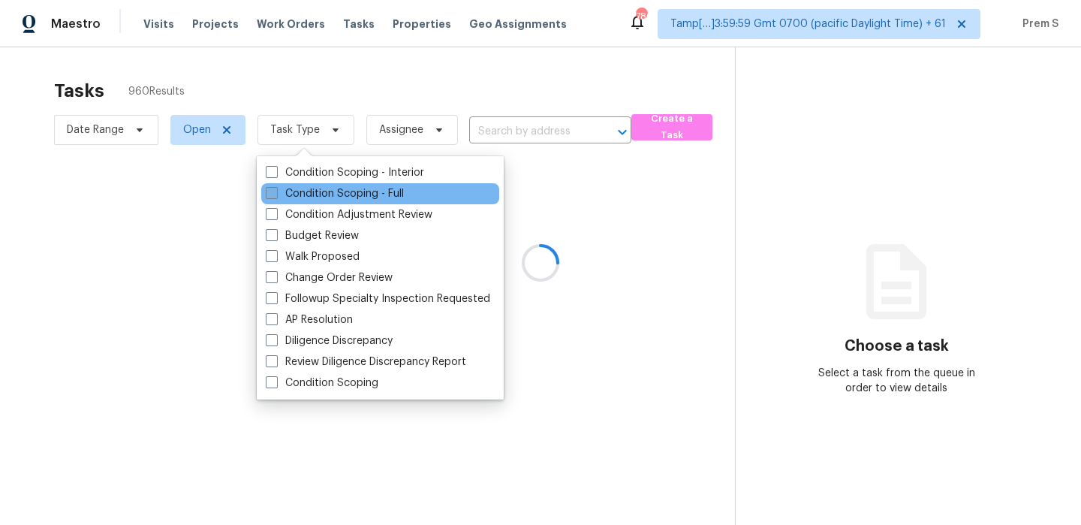
click at [346, 198] on label "Condition Scoping - Full" at bounding box center [335, 193] width 138 height 15
click at [276, 196] on input "Condition Scoping - Full" at bounding box center [271, 191] width 10 height 10
checkbox input "true"
